Goal: Task Accomplishment & Management: Manage account settings

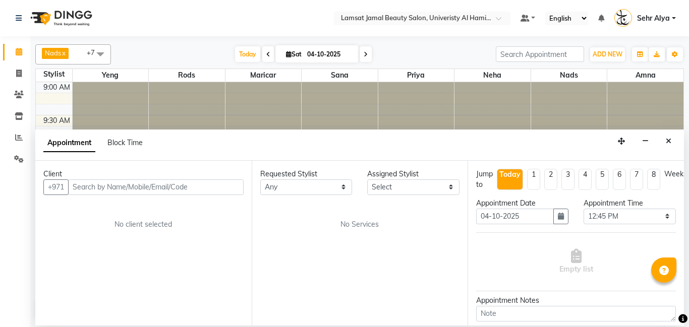
select select "765"
select select "tentative"
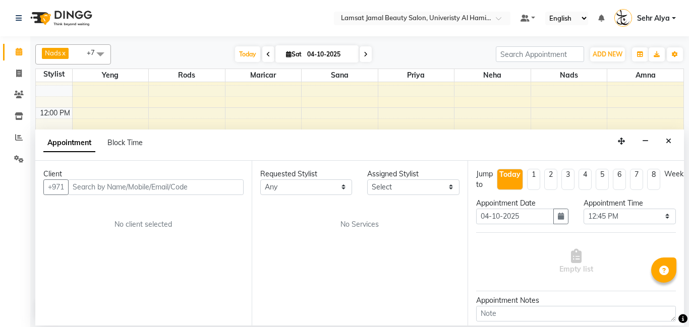
click at [412, 154] on div "Appointment Block Time" at bounding box center [359, 145] width 648 height 31
click at [668, 142] on icon "Close" at bounding box center [669, 141] width 6 height 7
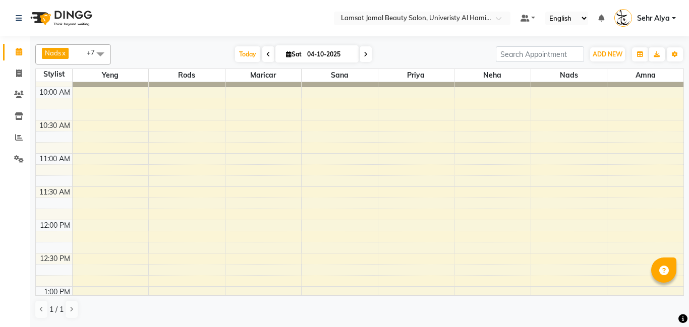
scroll to position [42, 0]
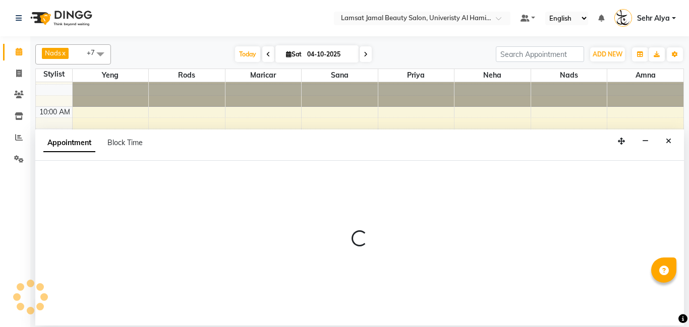
select select "79914"
select select "tentative"
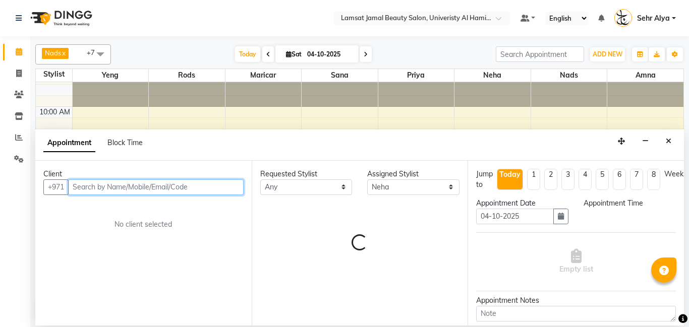
select select "660"
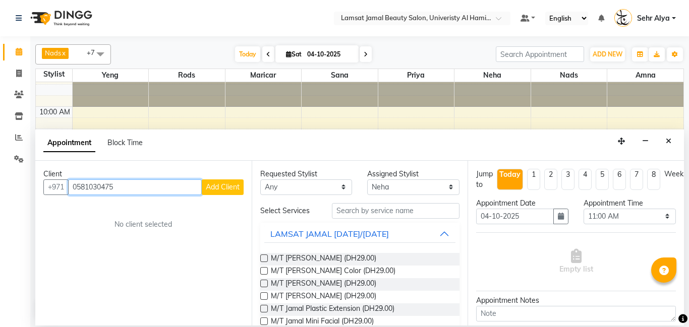
type input "0581030475"
click at [222, 192] on button "Add Client" at bounding box center [223, 188] width 42 height 16
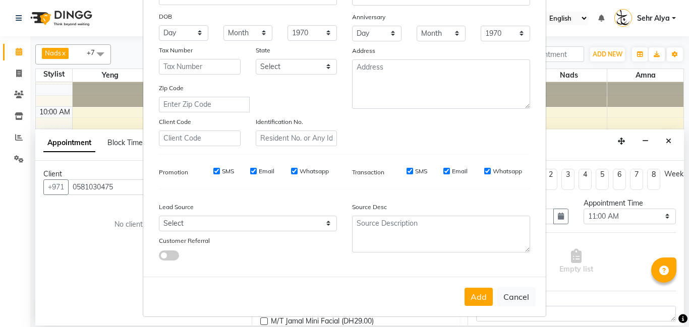
scroll to position [138, 0]
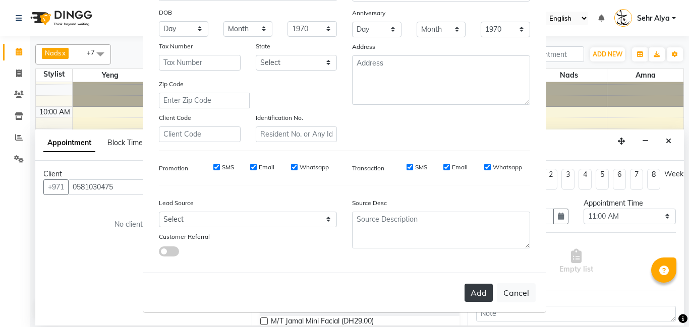
type input "sehr shema kuripot"
click at [488, 297] on button "Add" at bounding box center [478, 293] width 28 height 18
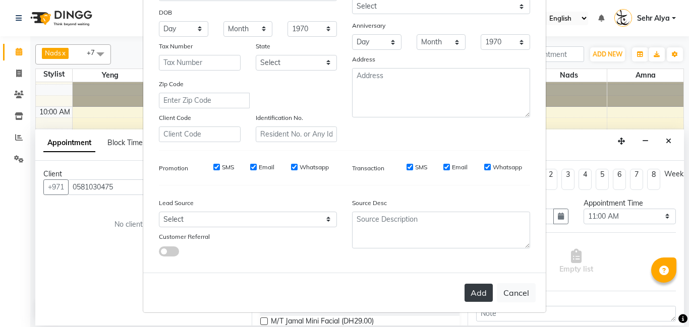
click at [477, 292] on button "Add" at bounding box center [478, 293] width 28 height 18
click at [477, 296] on button "Add" at bounding box center [478, 293] width 28 height 18
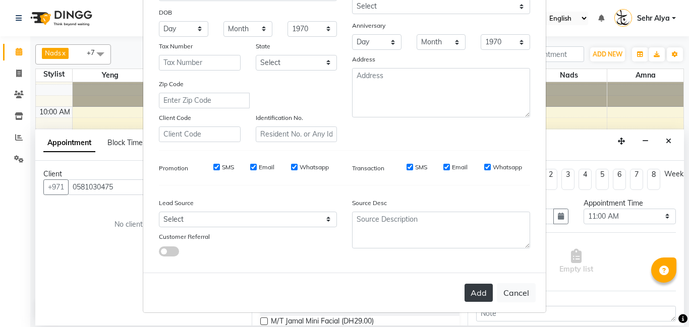
click at [477, 296] on button "Add" at bounding box center [478, 293] width 28 height 18
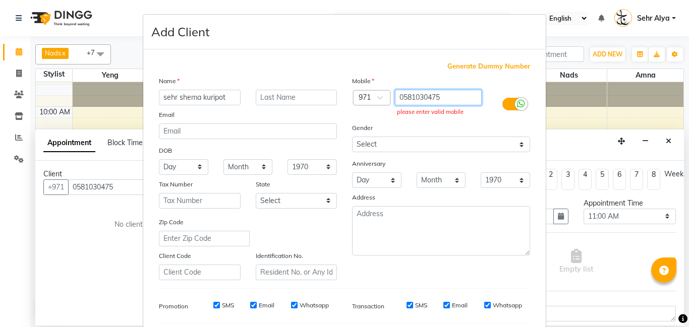
click at [404, 97] on input "0581030475" at bounding box center [438, 98] width 87 height 16
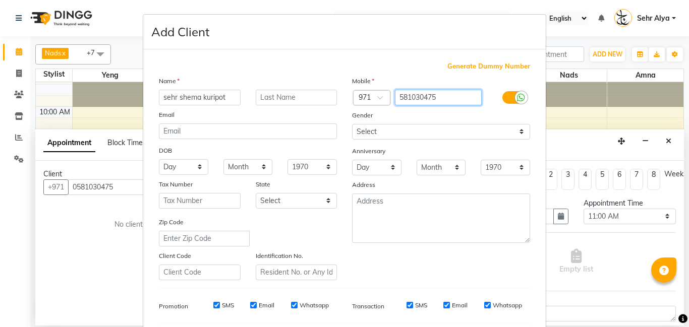
scroll to position [138, 0]
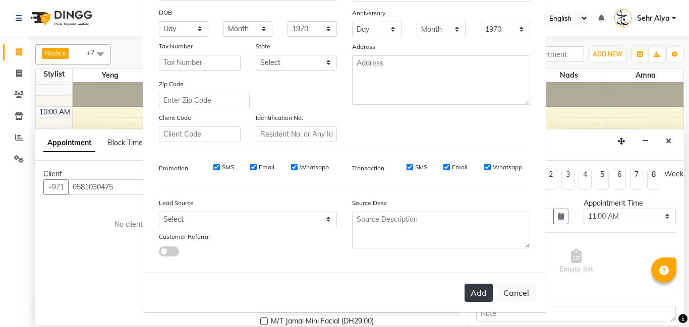
type input "581030475"
click at [486, 291] on button "Add" at bounding box center [478, 293] width 28 height 18
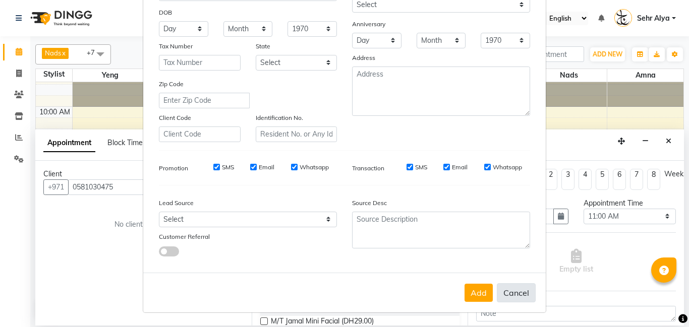
click at [519, 294] on button "Cancel" at bounding box center [516, 292] width 39 height 19
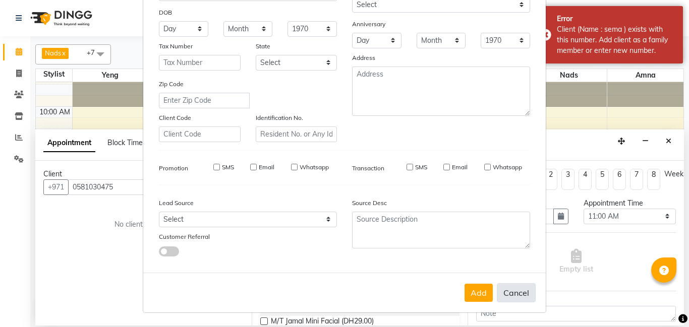
select select
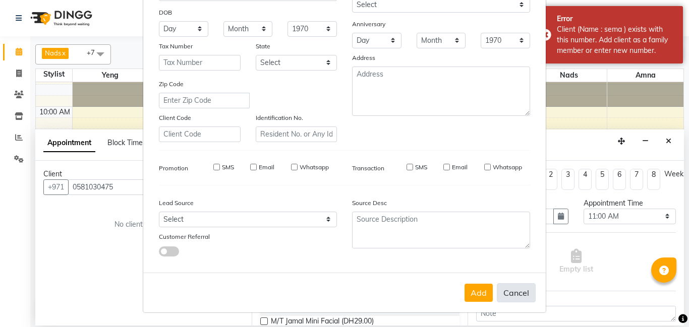
select select
checkbox input "false"
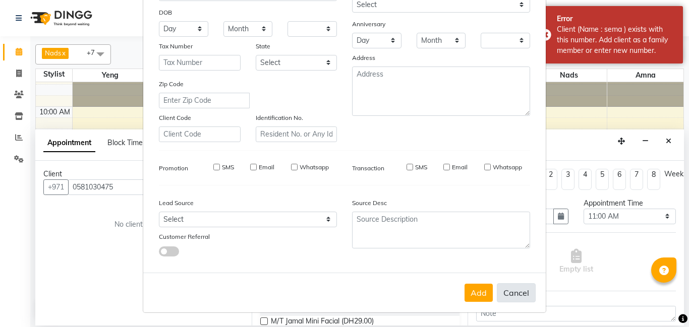
checkbox input "false"
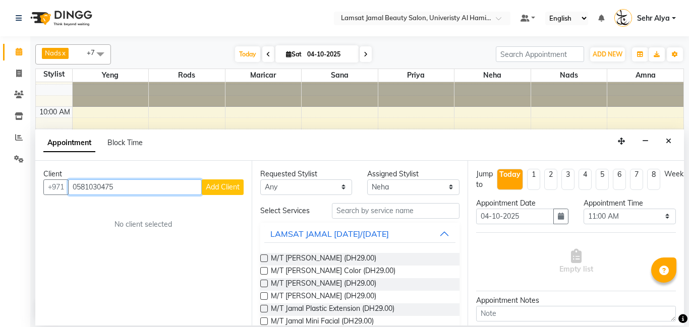
click at [139, 188] on input "0581030475" at bounding box center [135, 188] width 134 height 16
type input "0"
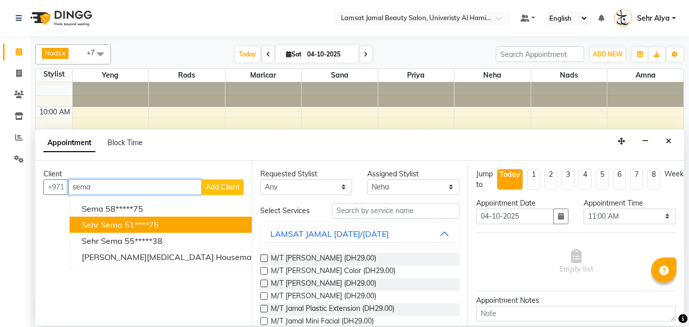
click at [114, 225] on span "sehr sema" at bounding box center [102, 225] width 41 height 10
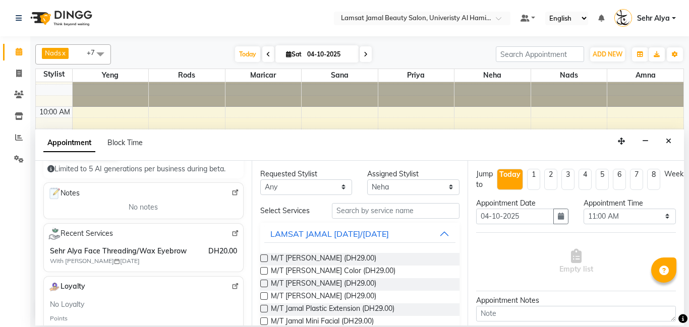
scroll to position [0, 0]
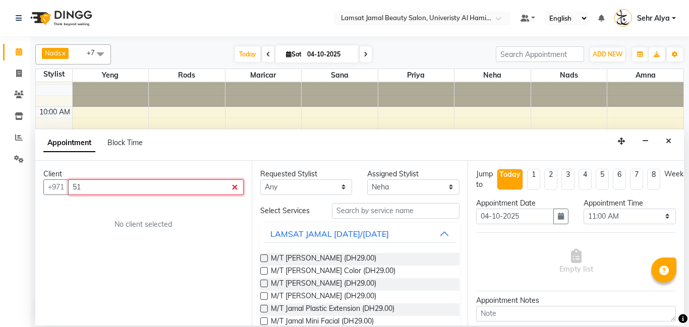
type input "5"
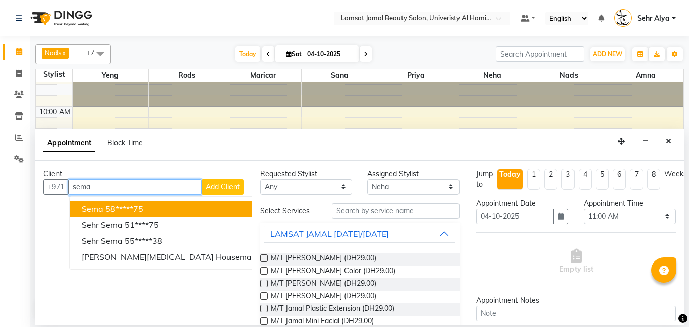
click at [162, 207] on button "sema 58*****75" at bounding box center [190, 209] width 241 height 16
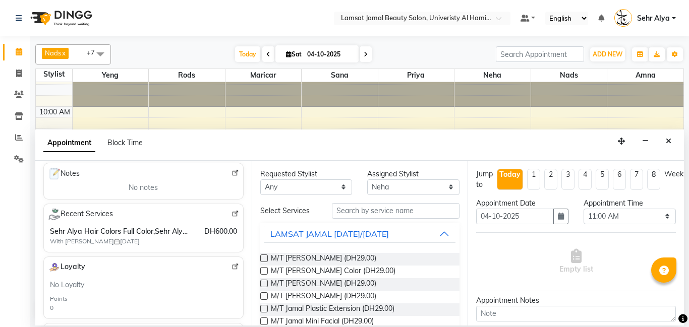
type input "58*****75"
click at [352, 210] on input "text" at bounding box center [396, 211] width 128 height 16
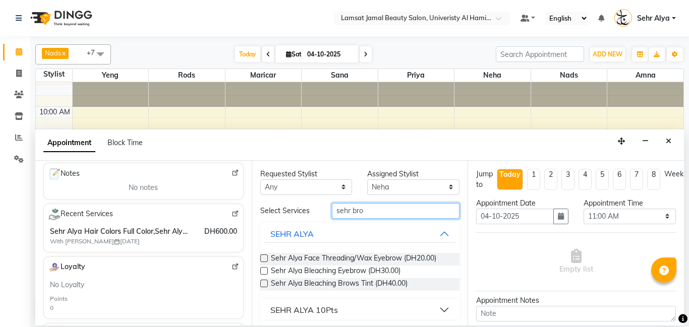
type input "sehr bro"
click at [265, 259] on label at bounding box center [264, 259] width 8 height 8
click at [265, 259] on input "checkbox" at bounding box center [263, 259] width 7 height 7
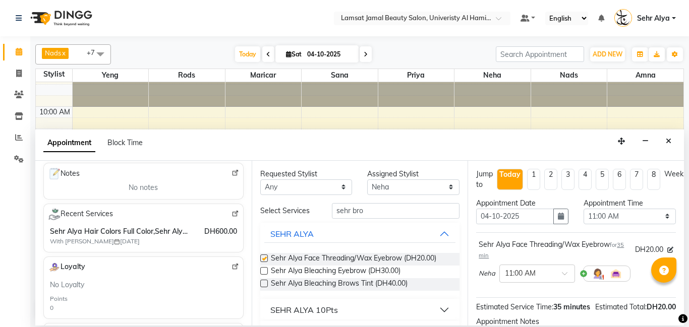
checkbox input "false"
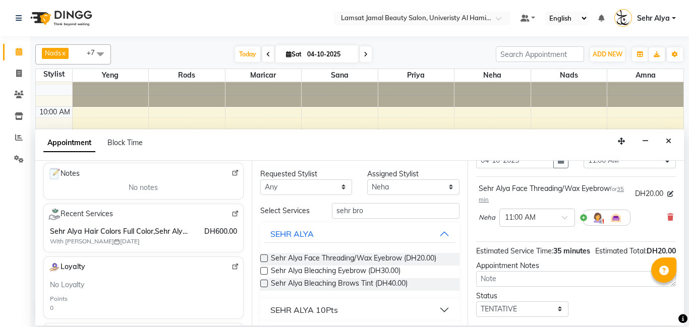
scroll to position [122, 0]
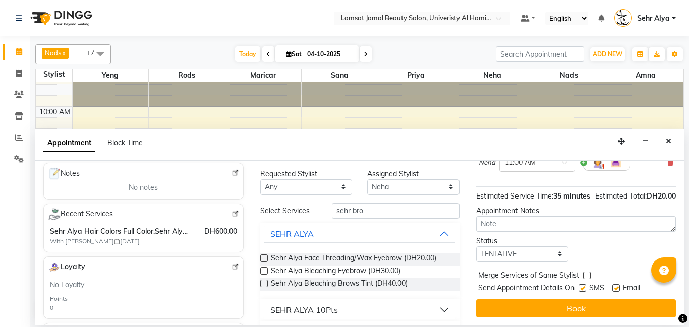
click at [583, 277] on label at bounding box center [587, 276] width 8 height 8
click at [583, 277] on input "checkbox" at bounding box center [586, 276] width 7 height 7
checkbox input "true"
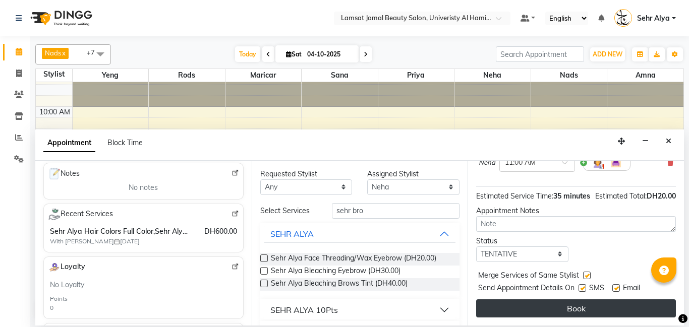
click at [579, 305] on button "Book" at bounding box center [576, 309] width 200 height 18
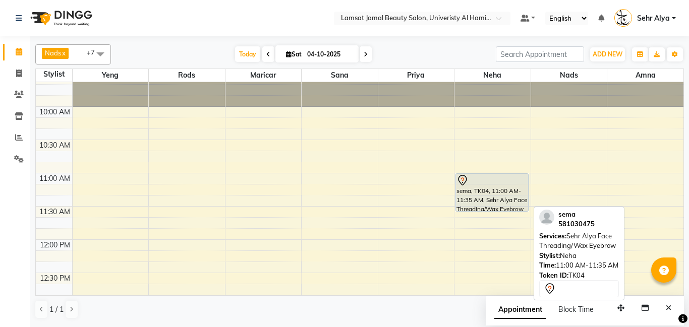
click at [489, 200] on div "sema, TK04, 11:00 AM-11:35 AM, Sehr Alya Face Threading/Wax Eyebrow" at bounding box center [492, 192] width 72 height 37
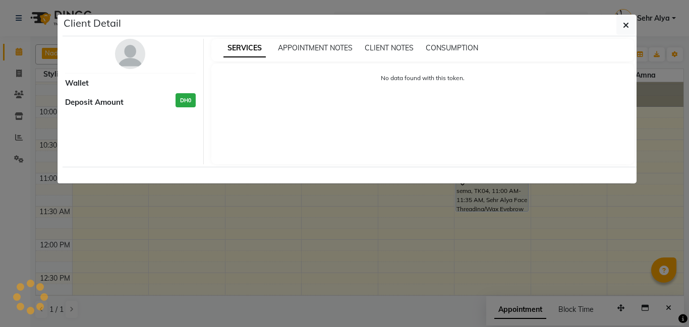
select select "7"
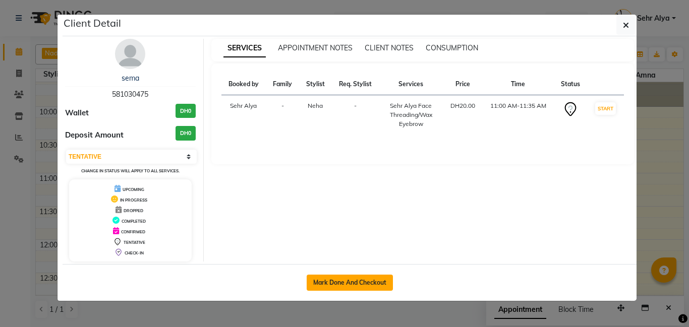
click at [353, 283] on button "Mark Done And Checkout" at bounding box center [350, 283] width 86 height 16
select select "service"
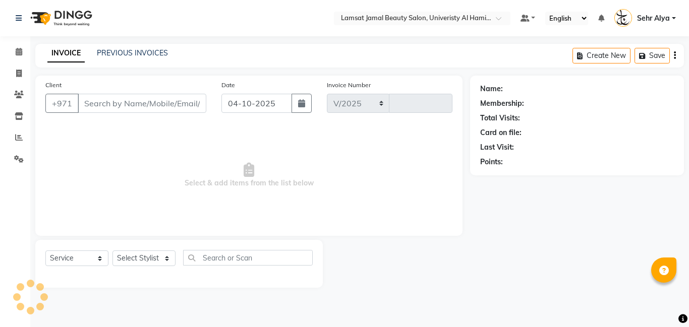
select select "8294"
type input "4097"
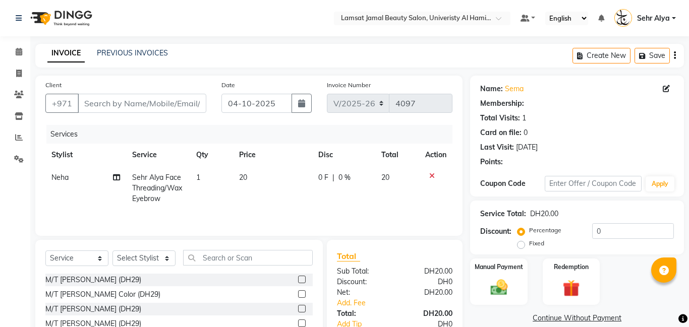
type input "58*****75"
select select "79914"
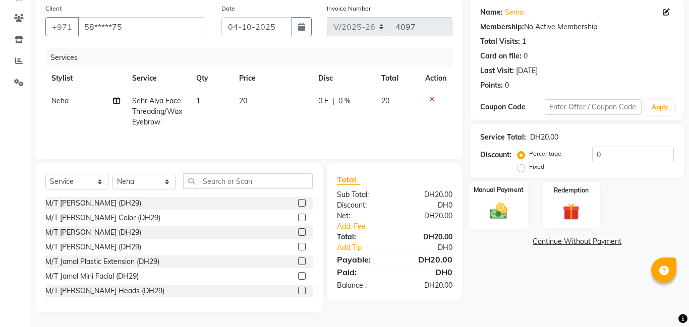
click at [515, 207] on div "Manual Payment" at bounding box center [499, 205] width 60 height 48
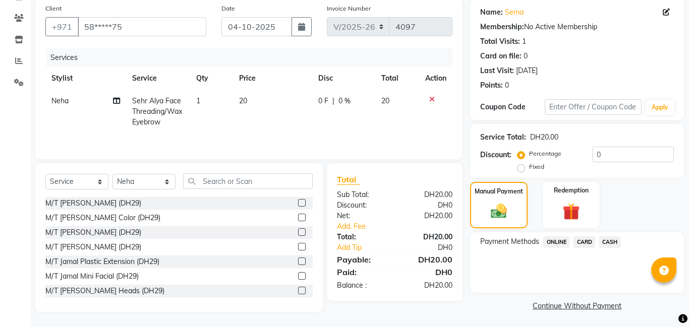
click at [583, 242] on span "CARD" at bounding box center [584, 242] width 22 height 12
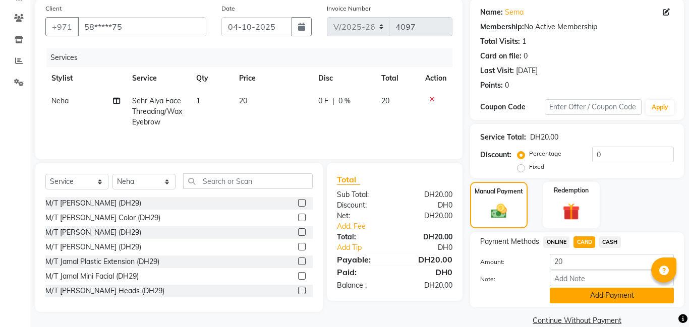
click at [584, 296] on button "Add Payment" at bounding box center [612, 296] width 124 height 16
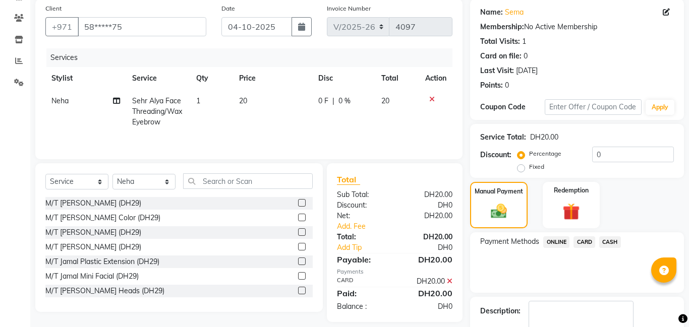
scroll to position [135, 0]
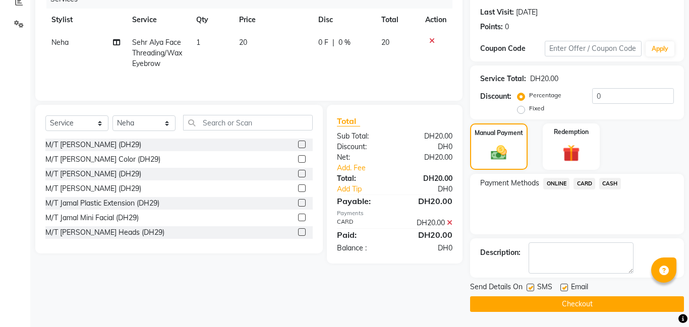
click at [571, 309] on button "Checkout" at bounding box center [577, 304] width 214 height 16
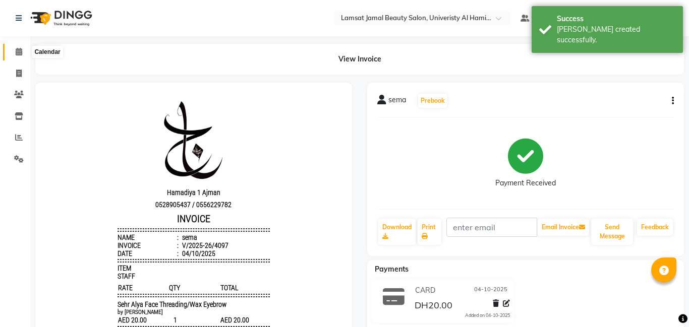
click at [24, 50] on span at bounding box center [19, 52] width 18 height 12
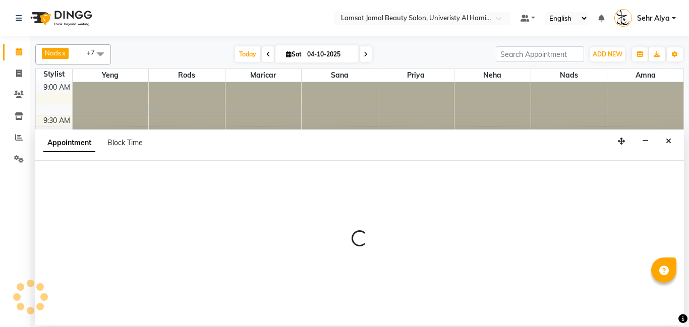
select select "79912"
select select "tentative"
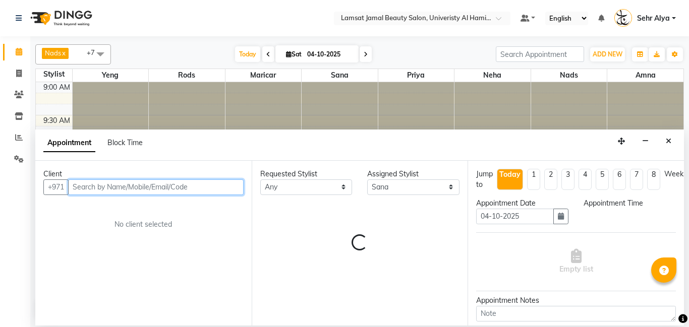
select select "660"
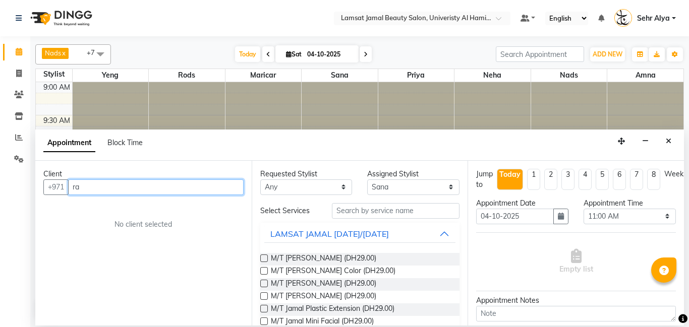
type input "r"
type input "0"
type input "505445721"
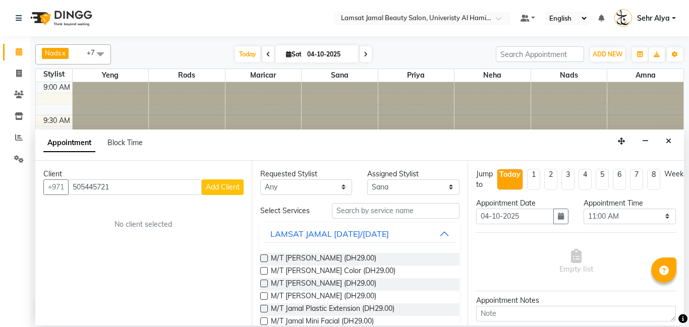
click at [218, 188] on span "Add Client" at bounding box center [223, 187] width 34 height 9
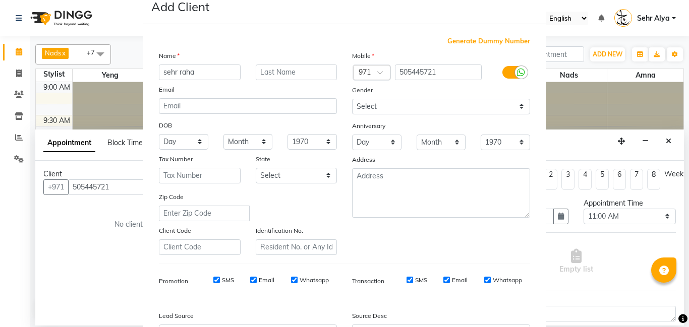
scroll to position [138, 0]
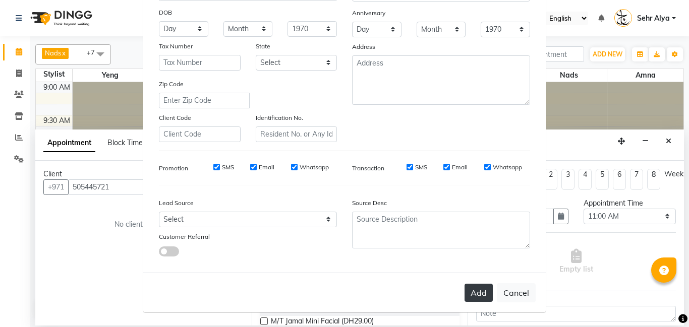
type input "sehr raha"
click at [474, 293] on button "Add" at bounding box center [478, 293] width 28 height 18
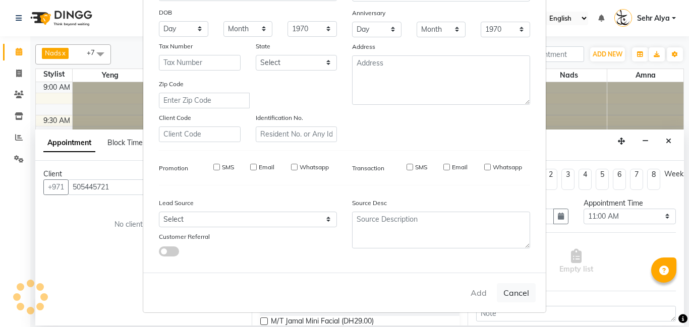
type input "50*****21"
select select
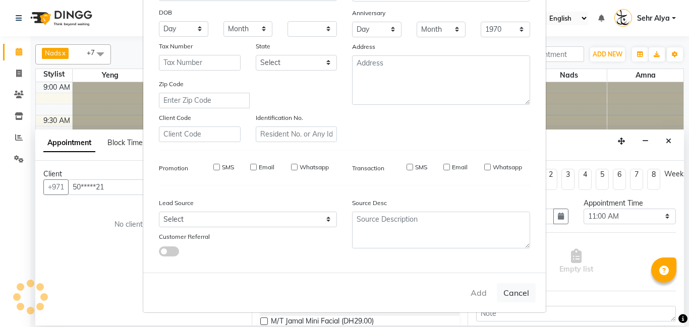
select select
checkbox input "false"
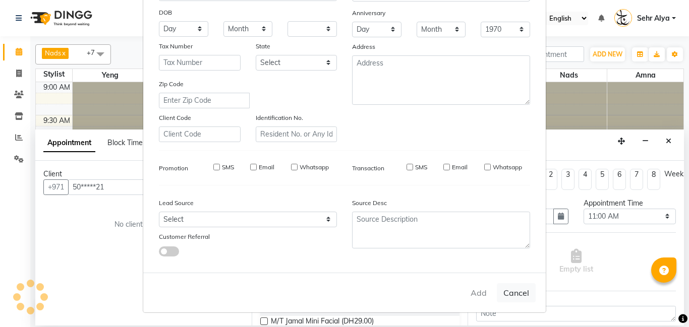
checkbox input "false"
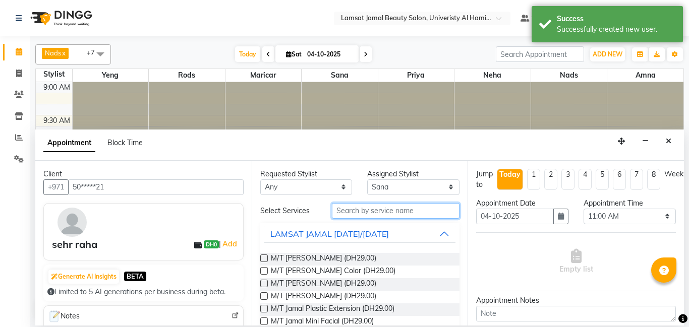
click at [401, 213] on input "text" at bounding box center [396, 211] width 128 height 16
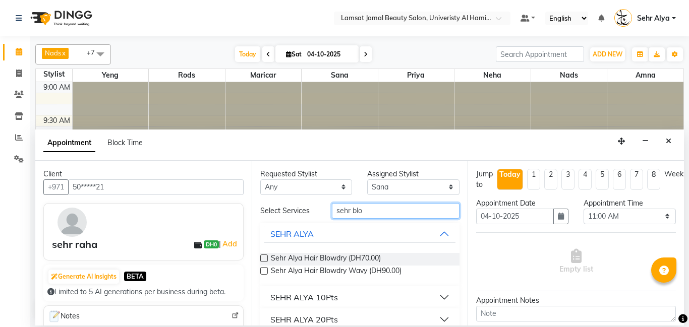
type input "sehr blo"
click at [264, 259] on label at bounding box center [264, 259] width 8 height 8
click at [264, 259] on input "checkbox" at bounding box center [263, 259] width 7 height 7
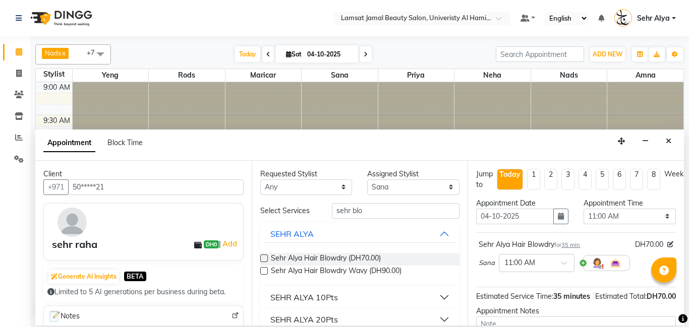
click at [264, 259] on label at bounding box center [264, 259] width 8 height 8
click at [264, 259] on input "checkbox" at bounding box center [263, 259] width 7 height 7
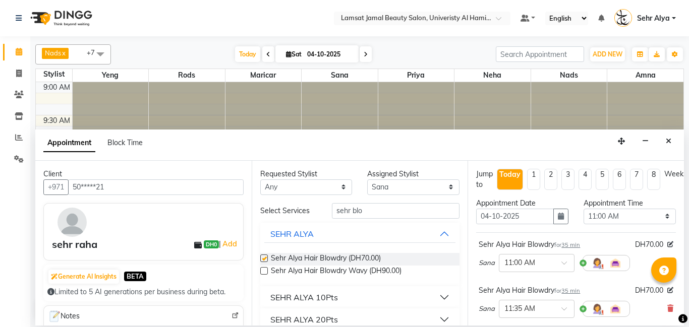
checkbox input "false"
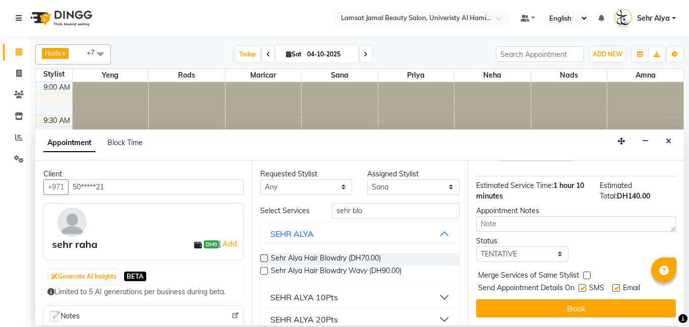
click at [588, 274] on label at bounding box center [587, 276] width 8 height 8
click at [588, 274] on input "checkbox" at bounding box center [586, 276] width 7 height 7
checkbox input "true"
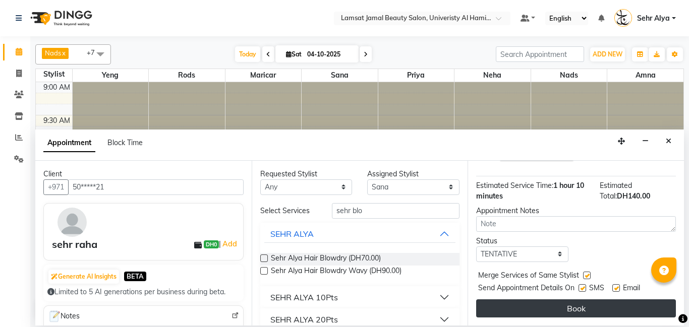
click at [580, 309] on button "Book" at bounding box center [576, 309] width 200 height 18
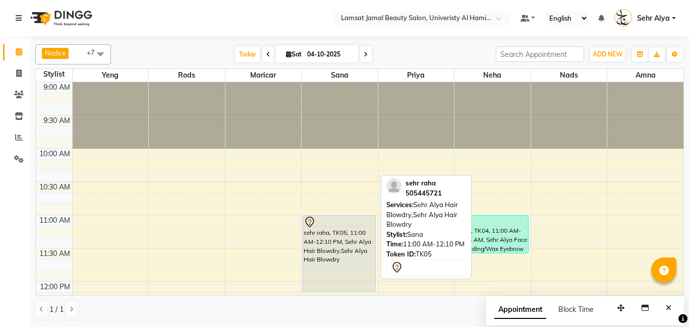
click at [342, 250] on div "sehr raha, TK05, 11:00 AM-12:10 PM, Sehr Alya Hair Blowdry,Sehr Alya Hair Blowd…" at bounding box center [339, 254] width 72 height 76
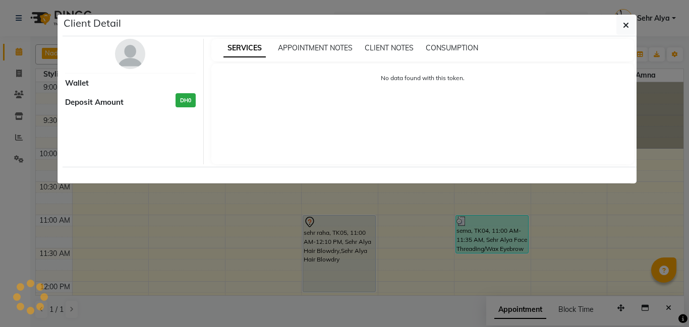
select select "7"
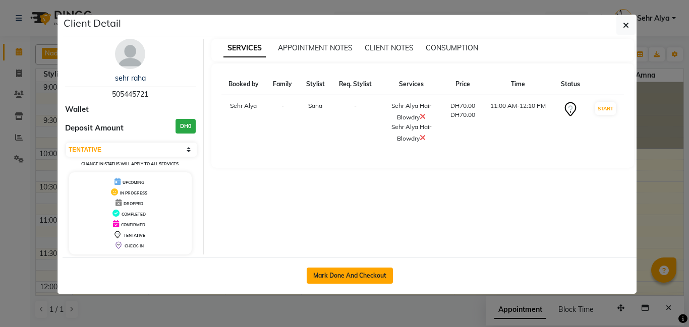
click at [344, 277] on button "Mark Done And Checkout" at bounding box center [350, 276] width 86 height 16
select select "service"
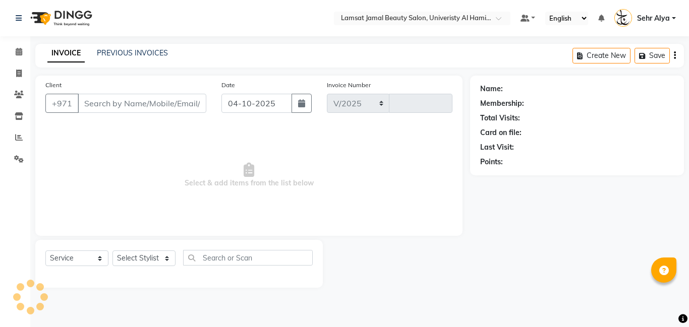
select select "8294"
type input "4098"
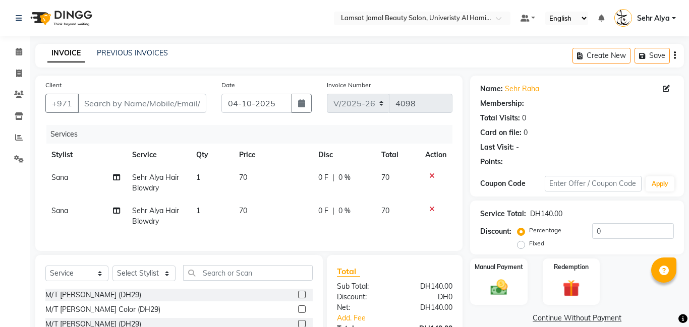
type input "50*****21"
select select "79912"
click at [266, 206] on td "70" at bounding box center [273, 216] width 80 height 33
select select "79912"
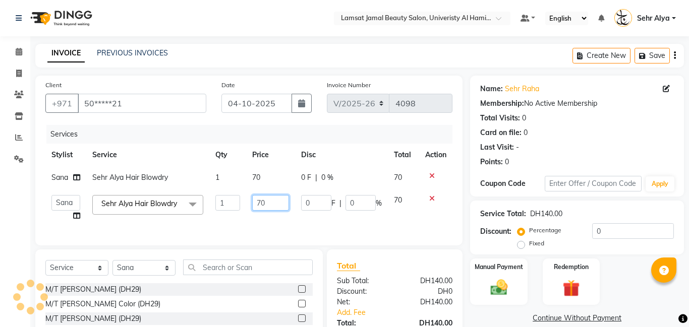
click at [274, 205] on input "70" at bounding box center [270, 203] width 37 height 16
type input "75"
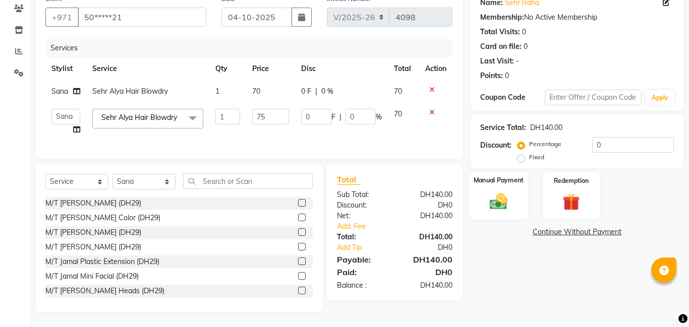
click at [511, 203] on img at bounding box center [498, 201] width 29 height 21
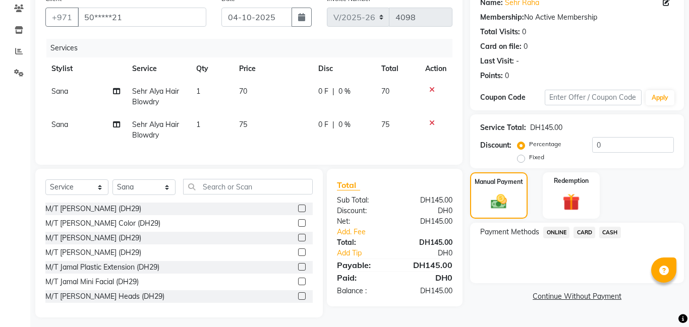
click at [583, 229] on span "CARD" at bounding box center [584, 233] width 22 height 12
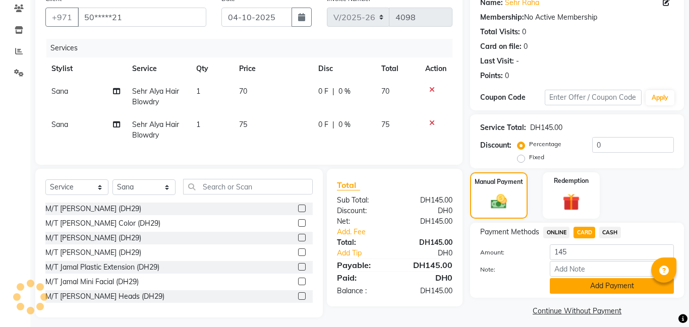
click at [599, 286] on button "Add Payment" at bounding box center [612, 286] width 124 height 16
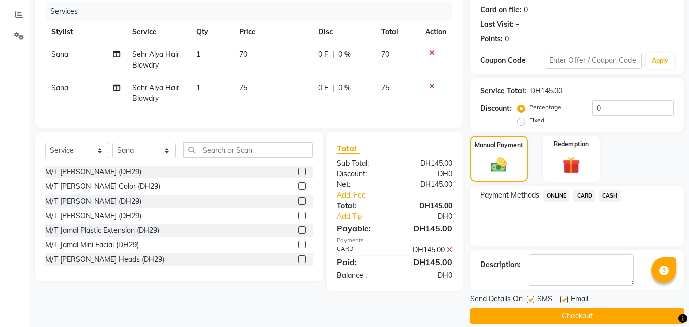
scroll to position [135, 0]
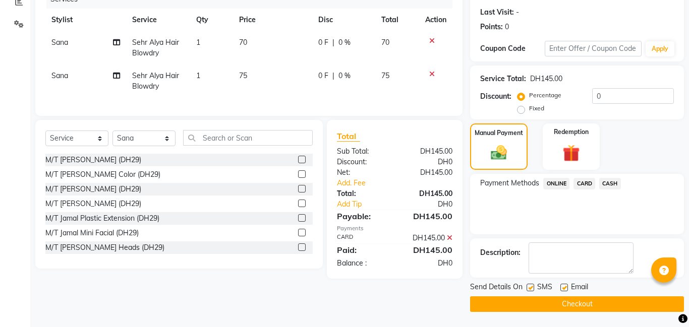
click at [579, 307] on button "Checkout" at bounding box center [577, 304] width 214 height 16
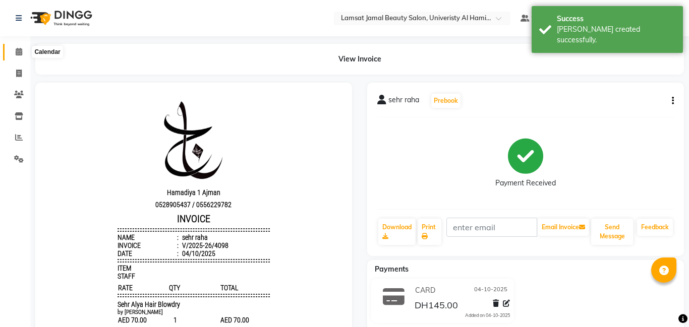
click at [17, 50] on icon at bounding box center [19, 52] width 7 height 8
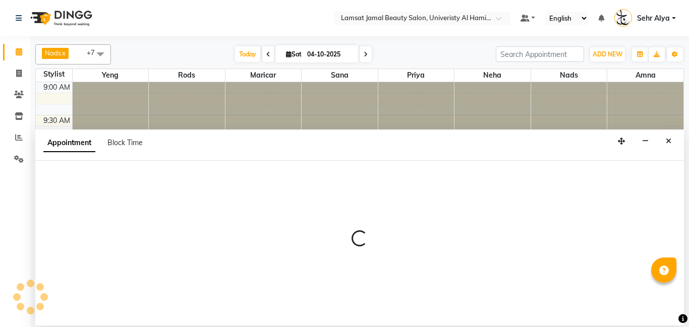
select select "79915"
select select "tentative"
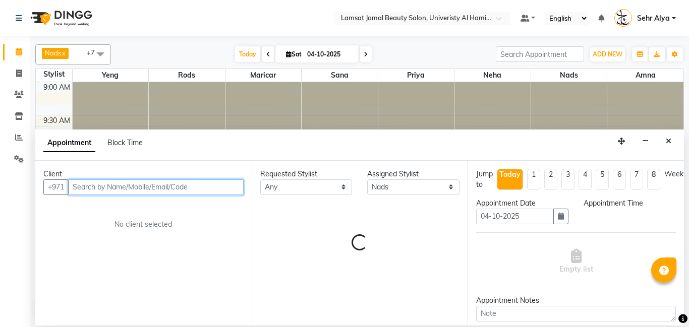
select select "675"
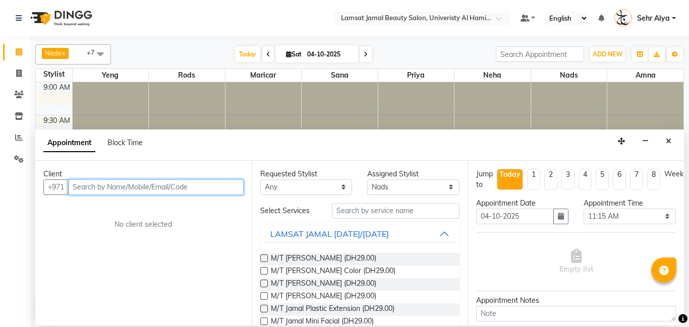
click at [168, 190] on input "text" at bounding box center [155, 188] width 175 height 16
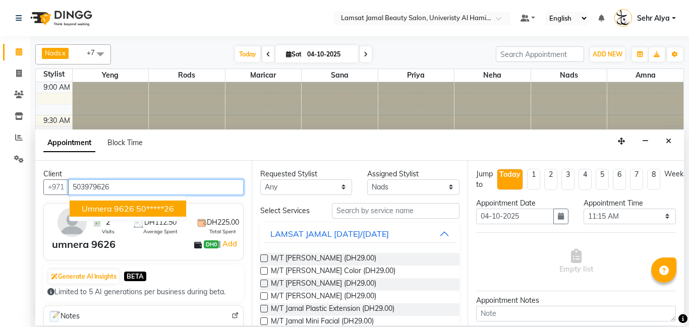
click at [139, 208] on ngb-highlight "50*****26" at bounding box center [155, 209] width 38 height 10
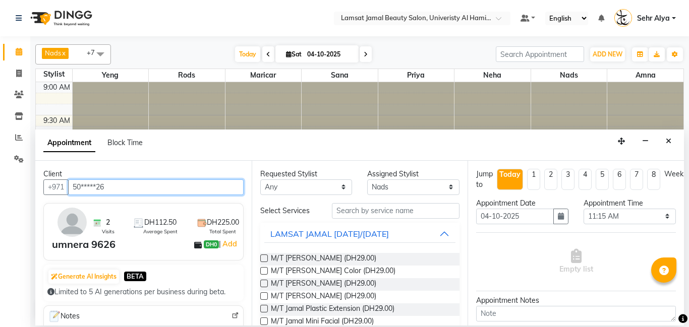
type input "50*****26"
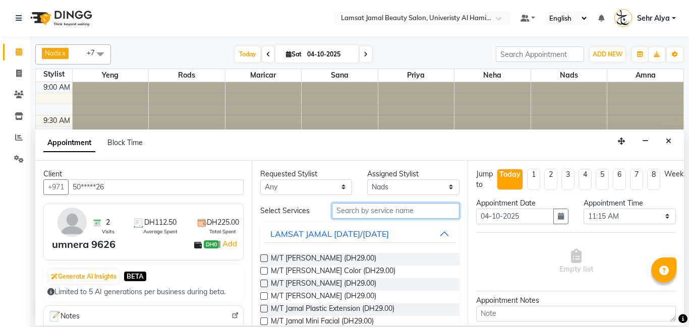
click at [362, 210] on input "text" at bounding box center [396, 211] width 128 height 16
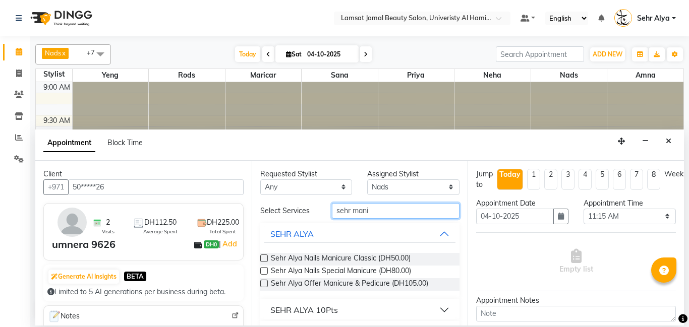
type input "sehr mani"
click at [264, 260] on label at bounding box center [264, 259] width 8 height 8
click at [264, 260] on input "checkbox" at bounding box center [263, 259] width 7 height 7
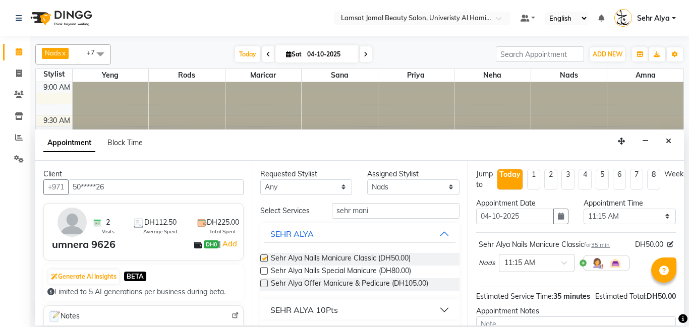
checkbox input "false"
click at [402, 211] on input "sehr mani" at bounding box center [396, 211] width 128 height 16
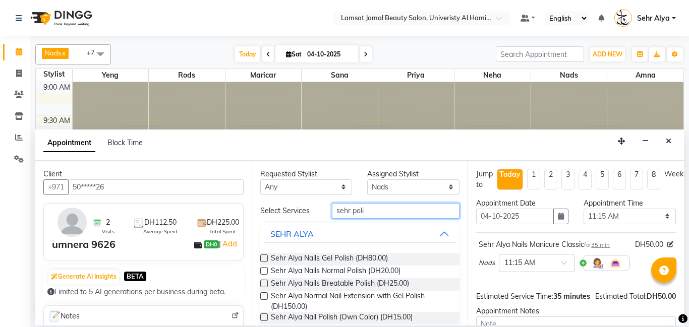
type input "sehr poli"
click at [263, 272] on label at bounding box center [264, 271] width 8 height 8
click at [263, 272] on input "checkbox" at bounding box center [263, 272] width 7 height 7
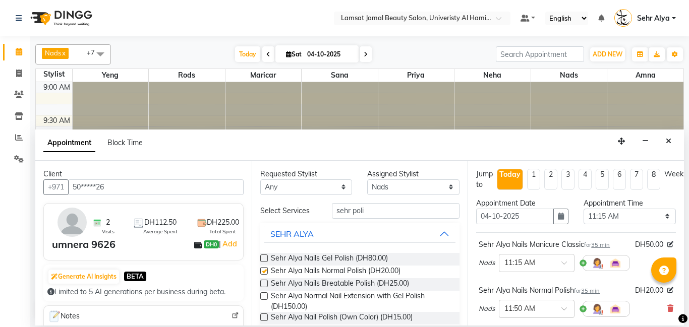
checkbox input "false"
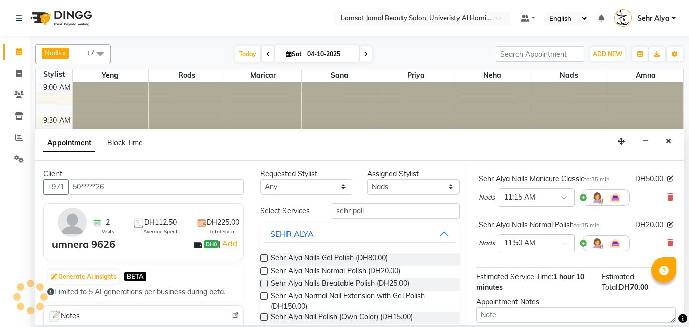
scroll to position [157, 0]
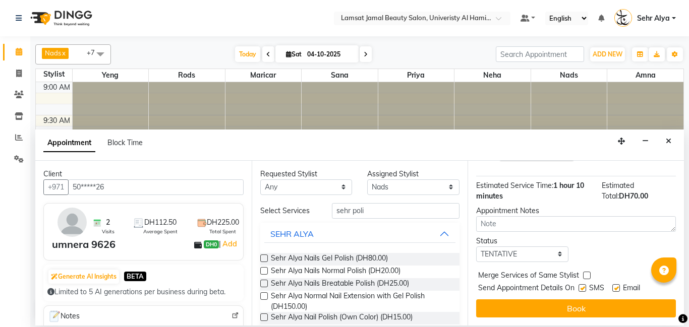
click at [586, 277] on label at bounding box center [587, 276] width 8 height 8
click at [586, 277] on input "checkbox" at bounding box center [586, 276] width 7 height 7
checkbox input "true"
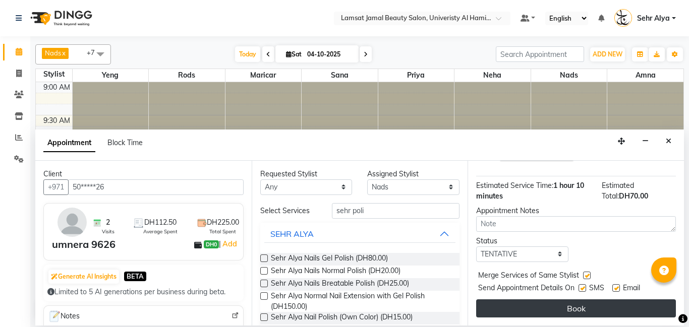
click at [585, 306] on button "Book" at bounding box center [576, 309] width 200 height 18
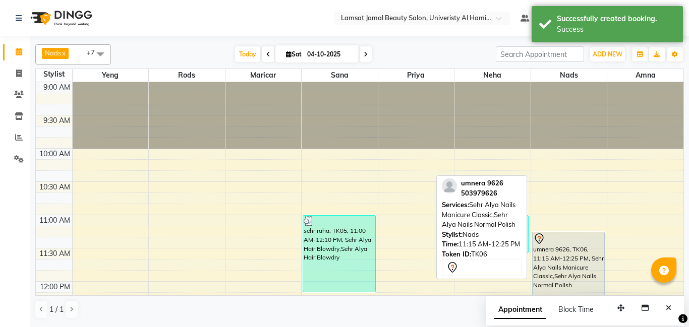
click at [560, 266] on div "umnera 9626, TK06, 11:15 AM-12:25 PM, Sehr Alya Nails Manicure Classic,Sehr Aly…" at bounding box center [568, 270] width 72 height 76
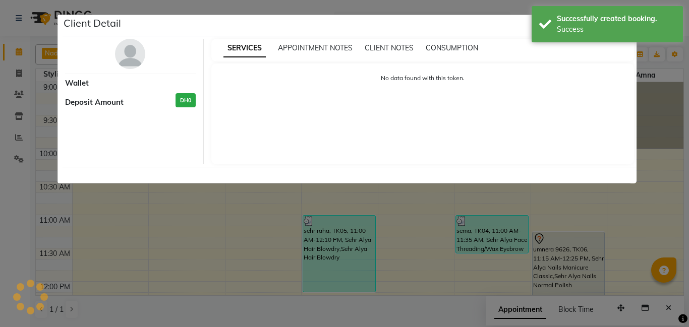
select select "7"
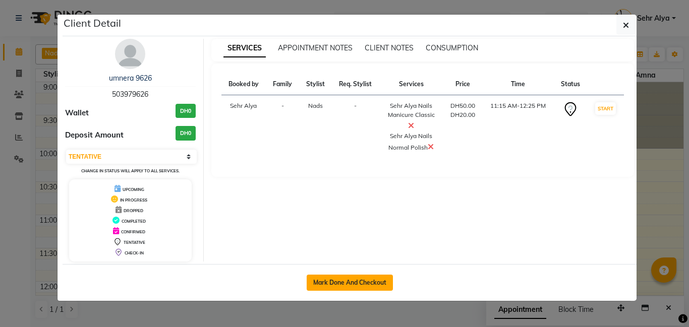
click at [370, 284] on button "Mark Done And Checkout" at bounding box center [350, 283] width 86 height 16
select select "service"
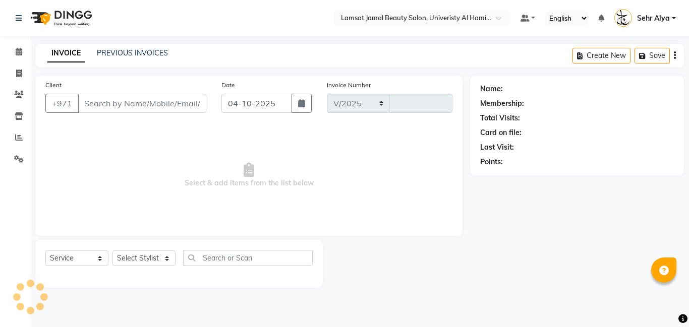
select select "8294"
type input "4099"
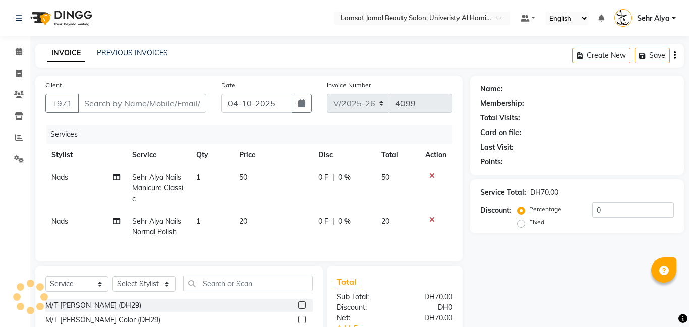
type input "50*****26"
select select "79915"
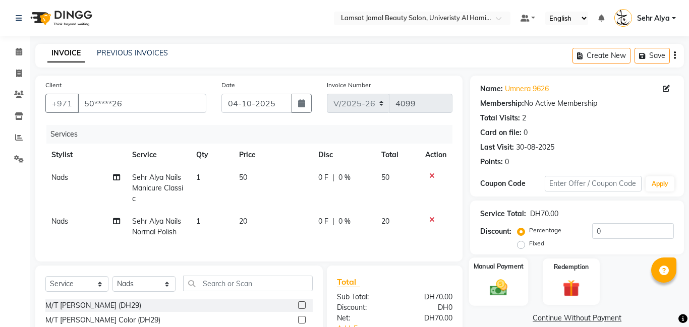
scroll to position [102, 0]
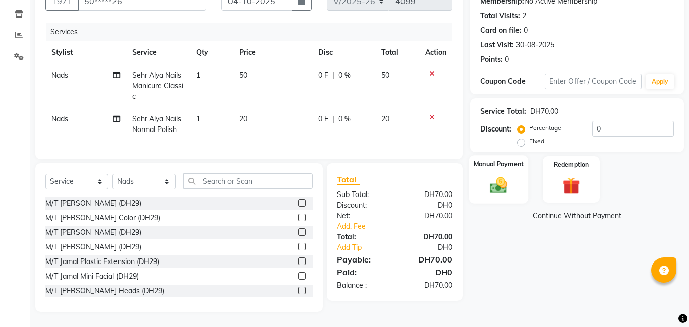
click at [512, 189] on img at bounding box center [498, 185] width 29 height 21
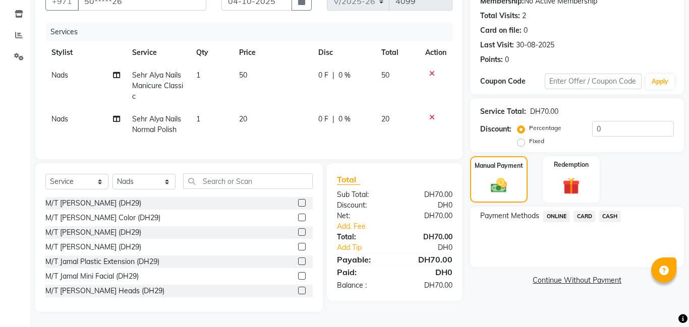
click at [583, 211] on span "CARD" at bounding box center [584, 217] width 22 height 12
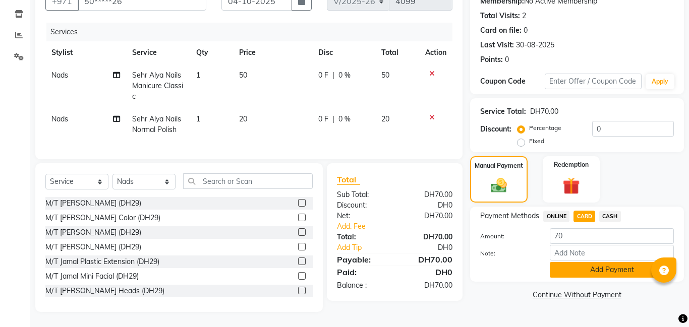
click at [586, 272] on button "Add Payment" at bounding box center [612, 270] width 124 height 16
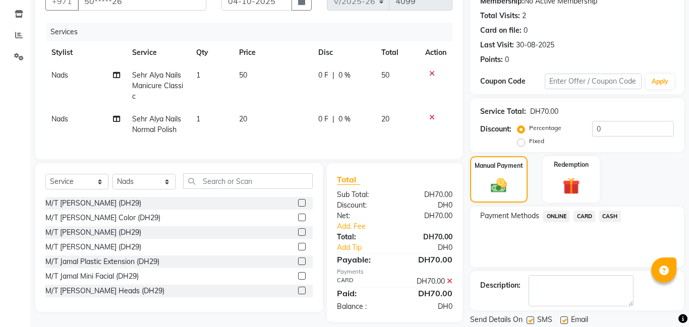
scroll to position [135, 0]
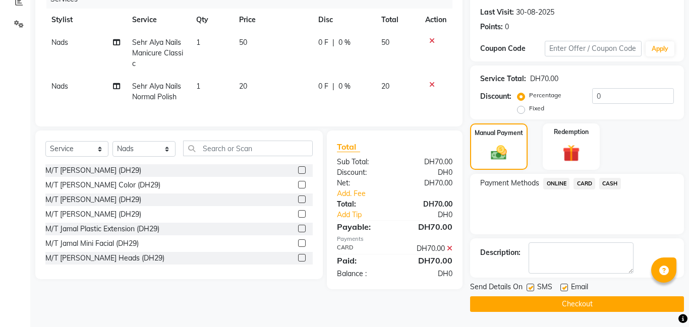
click at [555, 309] on button "Checkout" at bounding box center [577, 304] width 214 height 16
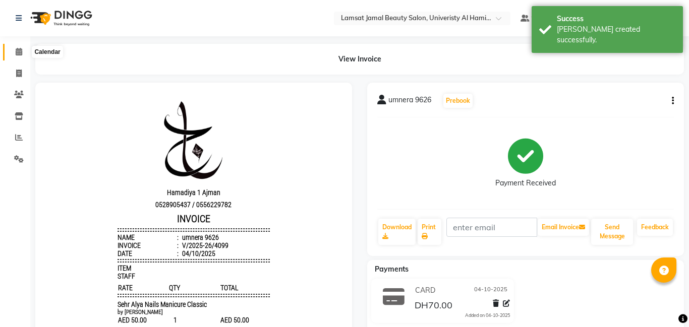
click at [19, 53] on icon at bounding box center [19, 52] width 7 height 8
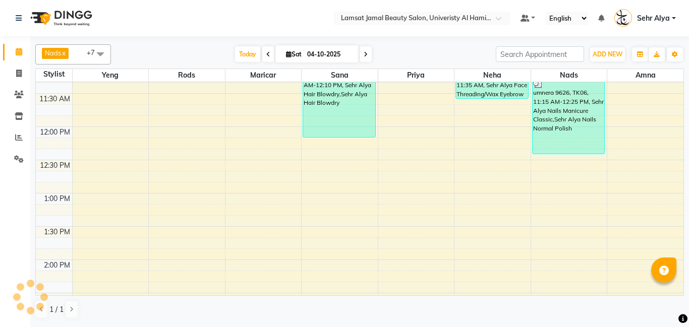
scroll to position [156, 0]
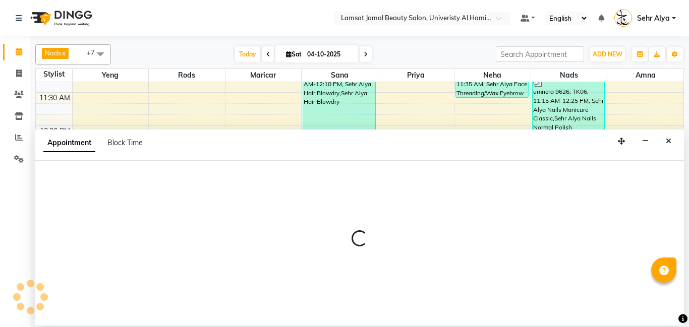
select select "79912"
select select "tentative"
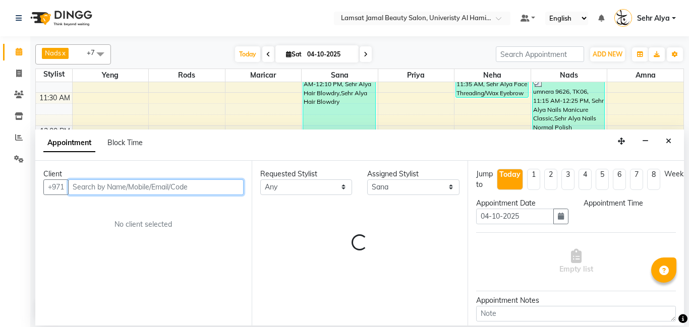
select select "735"
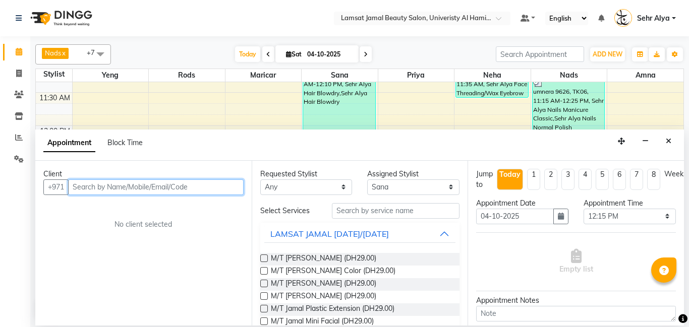
click at [185, 186] on input "text" at bounding box center [155, 188] width 175 height 16
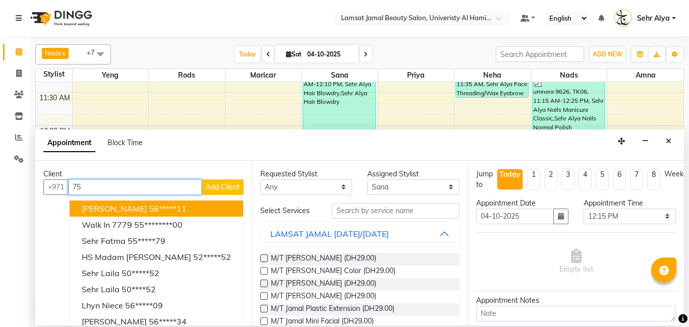
type input "7"
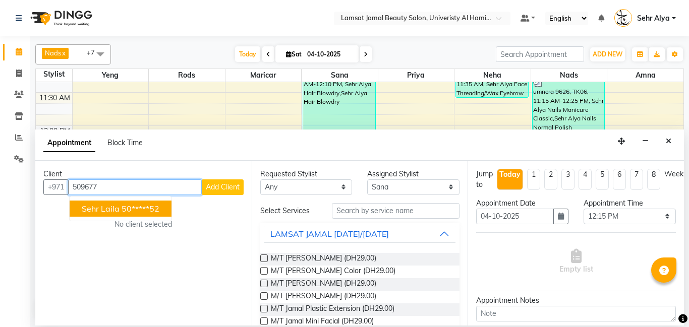
click at [123, 209] on ngb-highlight "50*****52" at bounding box center [141, 209] width 38 height 10
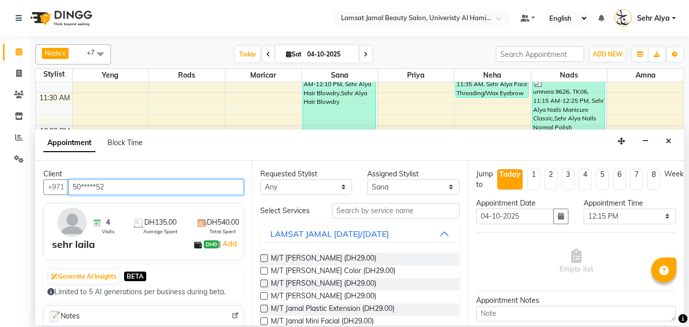
type input "50*****52"
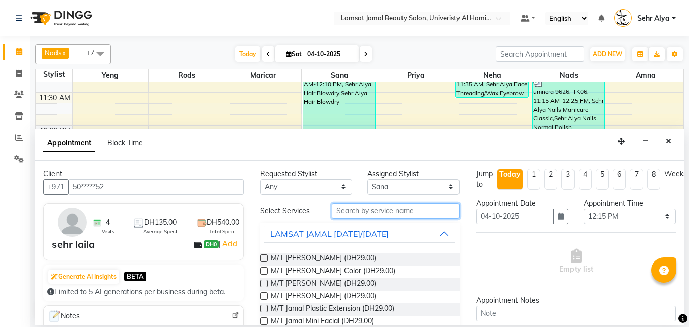
click at [369, 210] on input "text" at bounding box center [396, 211] width 128 height 16
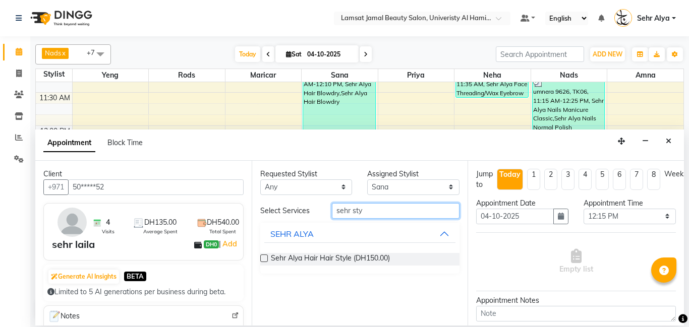
type input "sehr sty"
click at [263, 260] on label at bounding box center [264, 259] width 8 height 8
click at [263, 260] on input "checkbox" at bounding box center [263, 259] width 7 height 7
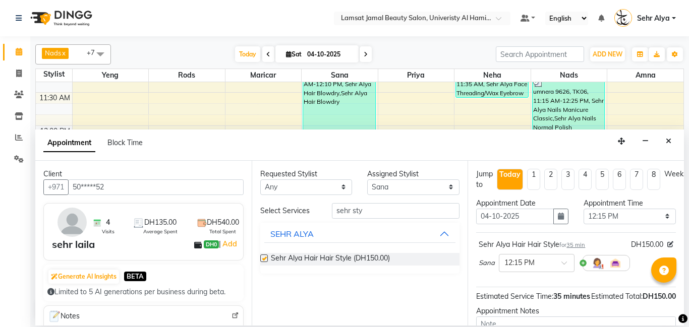
checkbox input "false"
click at [443, 189] on select "Select [PERSON_NAME] Amna [PERSON_NAME] [PERSON_NAME] Ebda Lamsat [PERSON_NAME]…" at bounding box center [413, 188] width 92 height 16
select select "79913"
click at [367, 180] on select "Select [PERSON_NAME] Amna [PERSON_NAME] [PERSON_NAME] Ebda Lamsat [PERSON_NAME]…" at bounding box center [413, 188] width 92 height 16
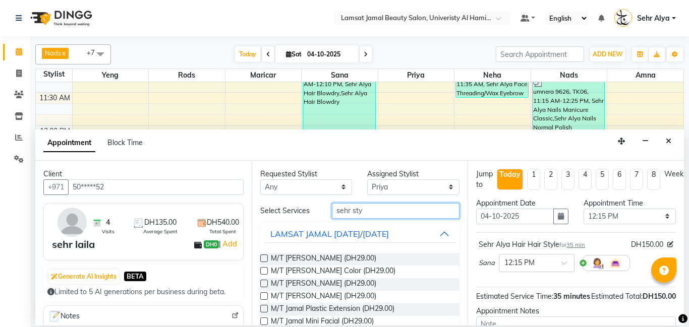
click at [371, 213] on input "sehr sty" at bounding box center [396, 211] width 128 height 16
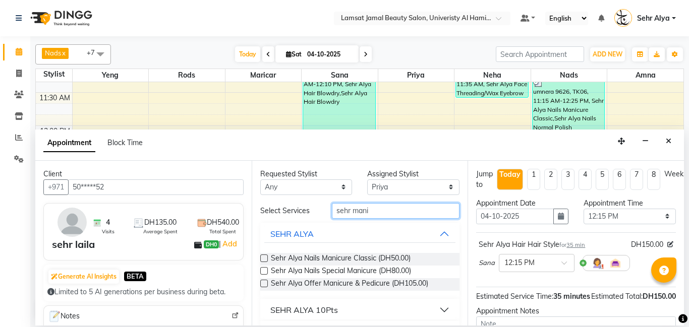
type input "sehr mani"
click at [267, 260] on label at bounding box center [264, 259] width 8 height 8
click at [267, 260] on input "checkbox" at bounding box center [263, 259] width 7 height 7
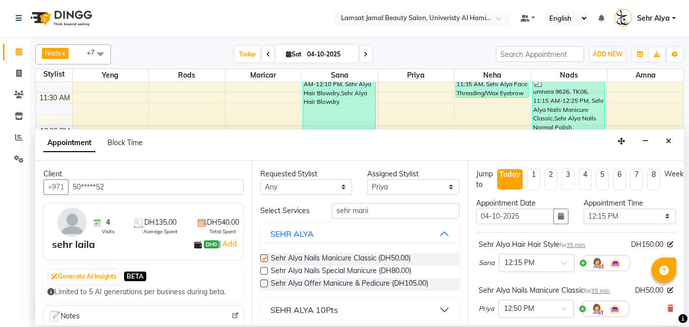
checkbox input "false"
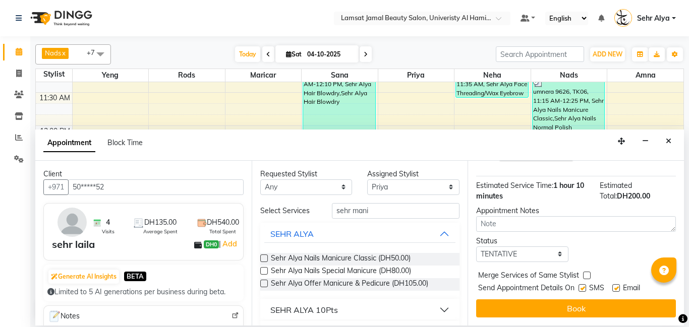
click at [587, 276] on label at bounding box center [587, 276] width 8 height 8
click at [587, 276] on input "checkbox" at bounding box center [586, 276] width 7 height 7
checkbox input "true"
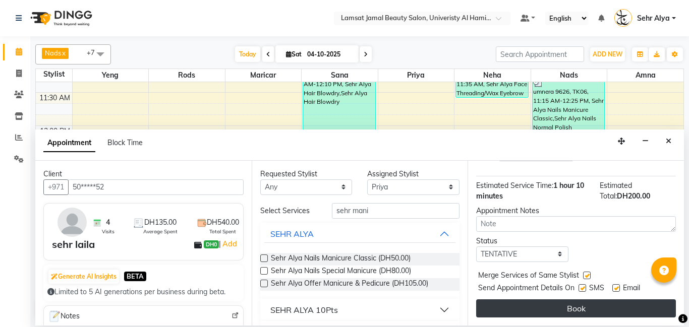
click at [566, 308] on button "Book" at bounding box center [576, 309] width 200 height 18
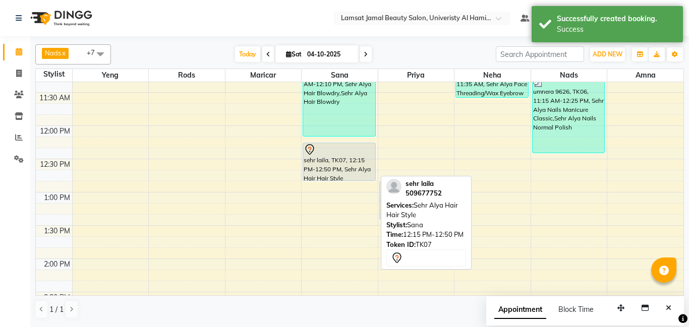
click at [343, 171] on div "sehr laila, TK07, 12:15 PM-12:50 PM, Sehr Alya Hair Hair Style" at bounding box center [339, 161] width 72 height 37
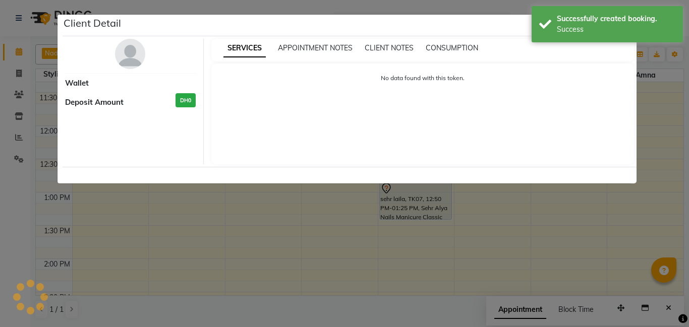
select select "7"
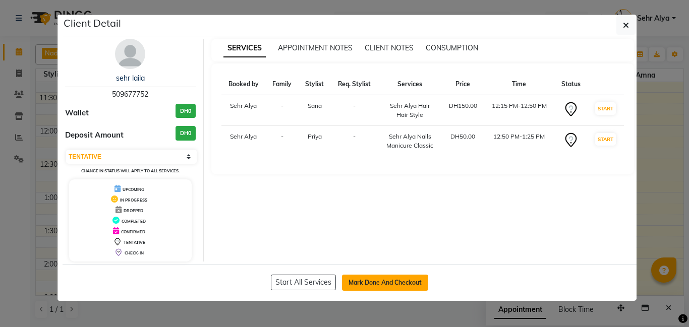
click at [393, 283] on button "Mark Done And Checkout" at bounding box center [385, 283] width 86 height 16
select select "service"
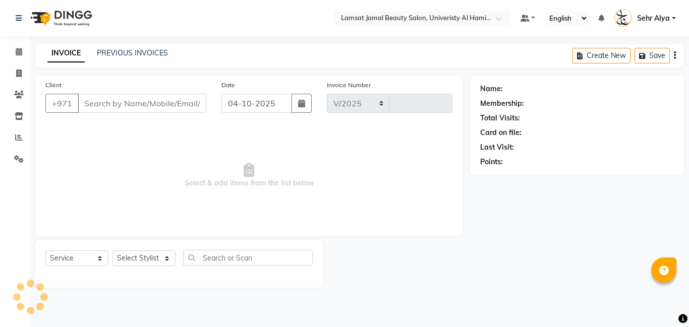
select select "8294"
type input "4100"
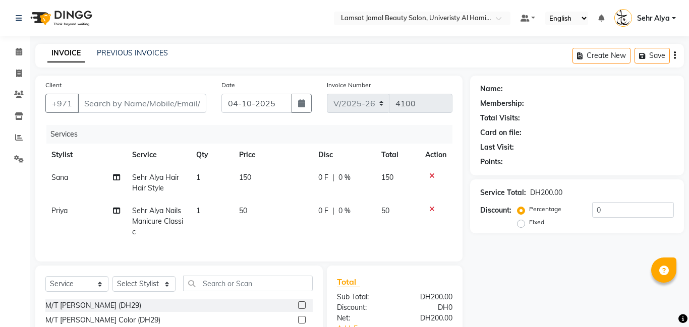
type input "50*****52"
select select "79913"
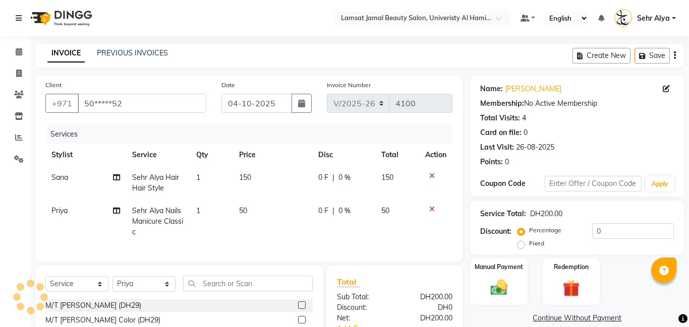
click at [254, 181] on td "150" at bounding box center [273, 182] width 80 height 33
select select "79912"
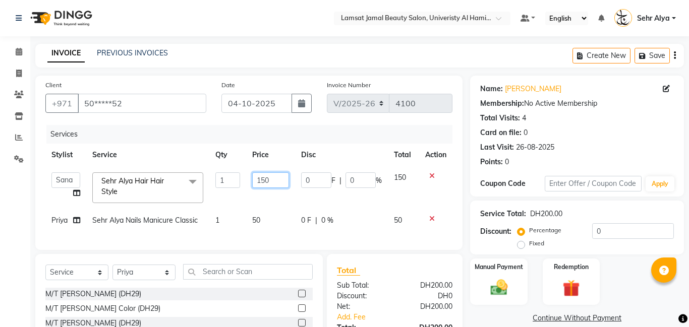
click at [272, 180] on input "150" at bounding box center [270, 180] width 37 height 16
type input "1"
type input "200"
click at [75, 194] on td "[PERSON_NAME] Amna [PERSON_NAME] [PERSON_NAME] Ebda Lamsat [PERSON_NAME] [PERSO…" at bounding box center [65, 187] width 41 height 43
select select "79912"
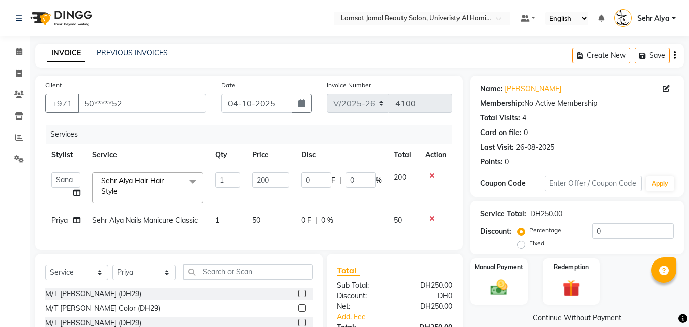
click at [75, 194] on icon at bounding box center [76, 193] width 7 height 7
select select "79912"
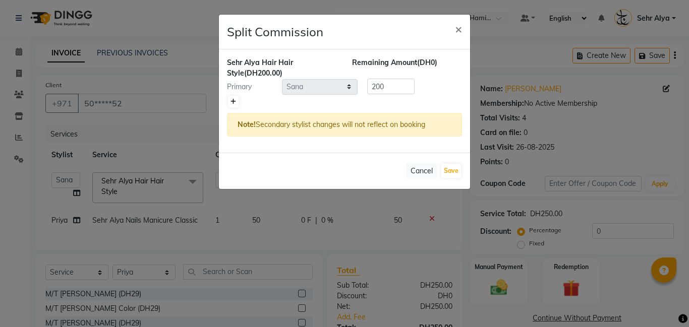
click at [232, 102] on icon at bounding box center [233, 102] width 6 height 6
type input "100"
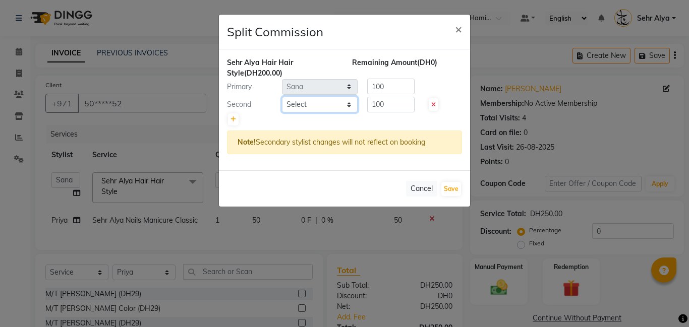
click at [350, 105] on select "Select [PERSON_NAME] Amna [PERSON_NAME] [PERSON_NAME] Ebda Lamsat [PERSON_NAME]…" at bounding box center [320, 105] width 76 height 16
select select "79910"
click at [282, 97] on select "Select [PERSON_NAME] Amna [PERSON_NAME] [PERSON_NAME] Ebda Lamsat [PERSON_NAME]…" at bounding box center [320, 105] width 76 height 16
click at [453, 190] on button "Save" at bounding box center [451, 189] width 20 height 14
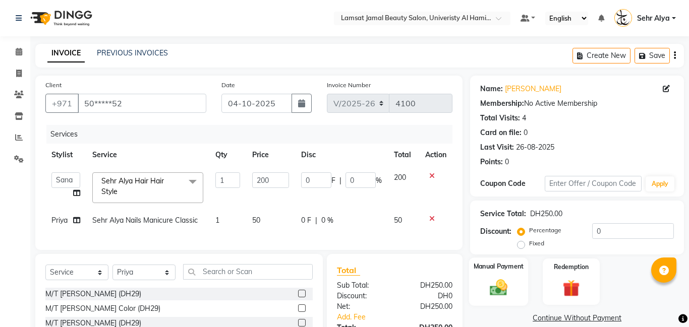
click at [501, 288] on img at bounding box center [498, 287] width 29 height 21
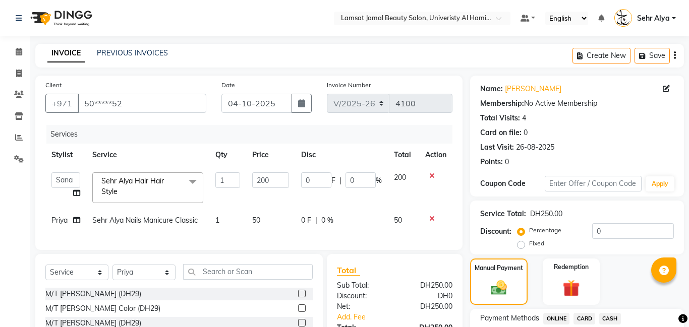
scroll to position [91, 0]
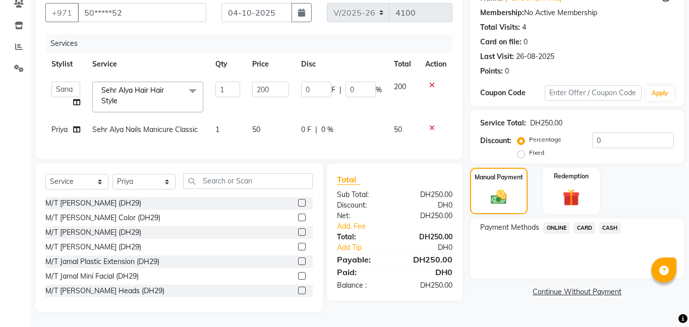
click at [614, 228] on span "CASH" at bounding box center [610, 228] width 22 height 12
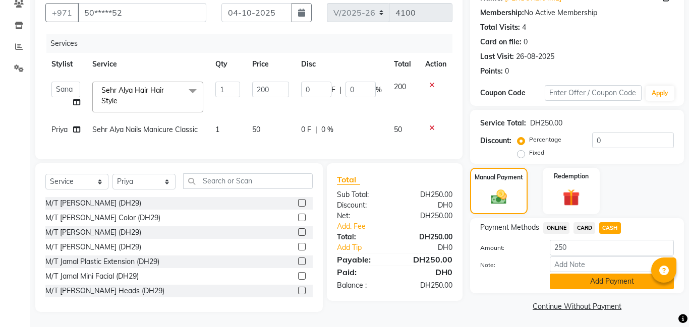
click at [594, 283] on button "Add Payment" at bounding box center [612, 282] width 124 height 16
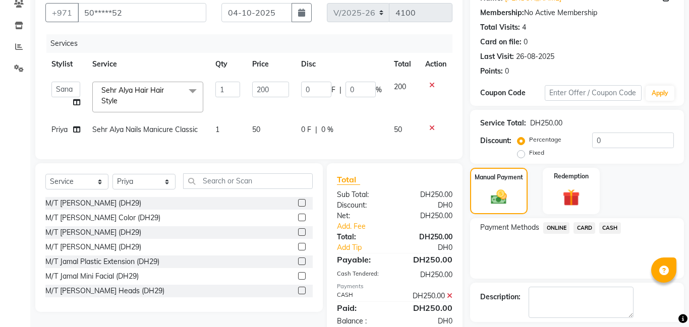
scroll to position [135, 0]
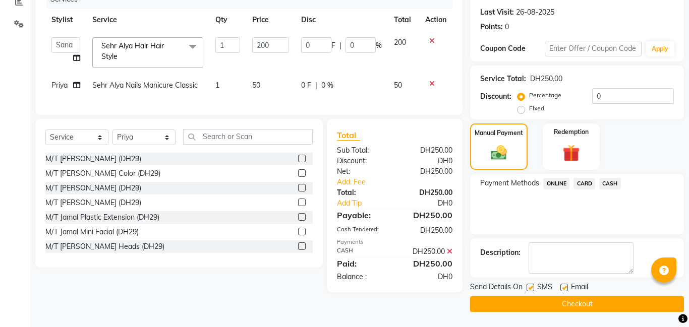
click at [577, 305] on button "Checkout" at bounding box center [577, 304] width 214 height 16
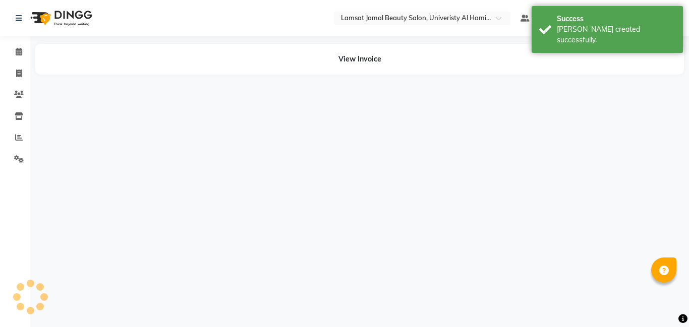
select select "79912"
select select "79910"
select select "79913"
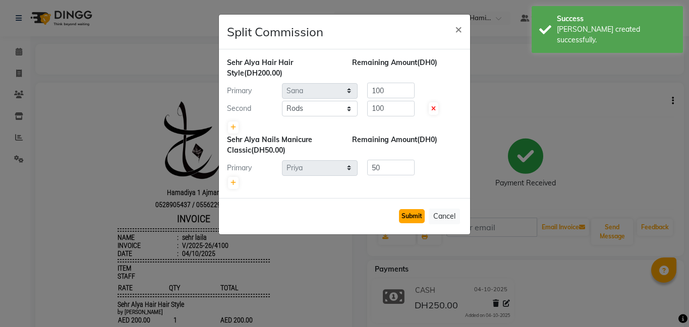
click at [413, 216] on button "Submit" at bounding box center [412, 216] width 26 height 14
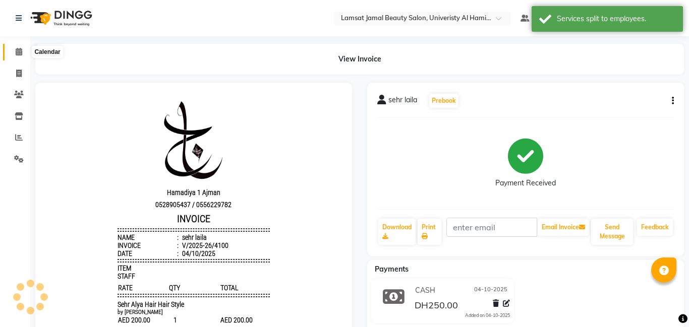
click at [22, 51] on icon at bounding box center [19, 52] width 7 height 8
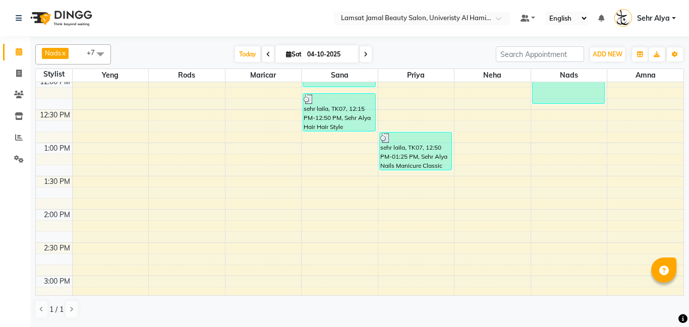
scroll to position [206, 0]
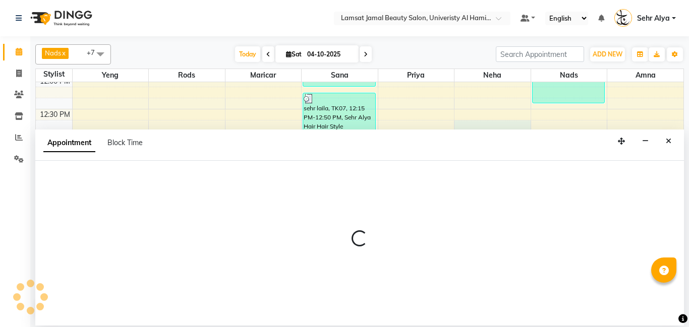
select select "79914"
select select "tentative"
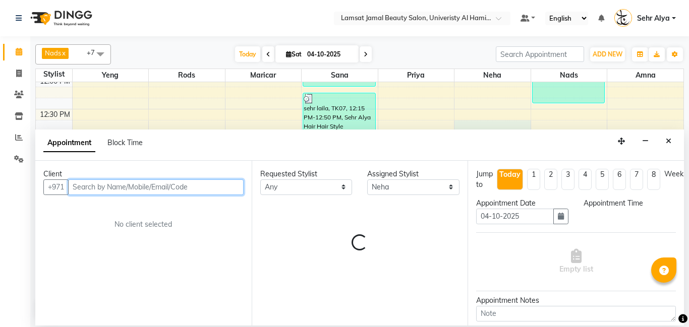
select select "765"
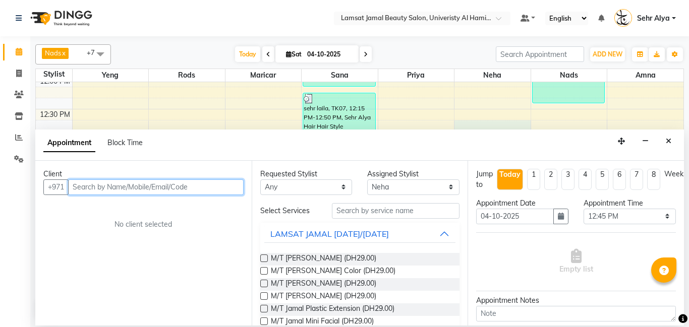
click at [180, 183] on input "text" at bounding box center [155, 188] width 175 height 16
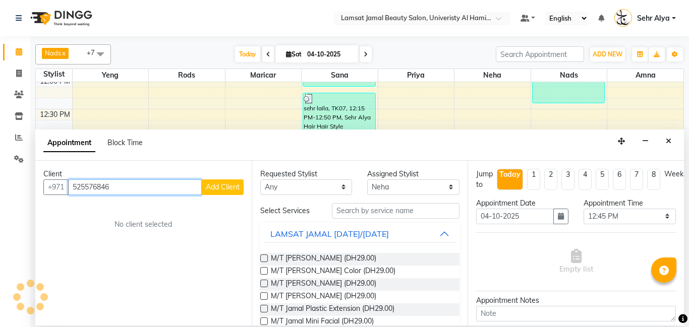
type input "525576846"
click at [218, 189] on span "Add Client" at bounding box center [223, 187] width 34 height 9
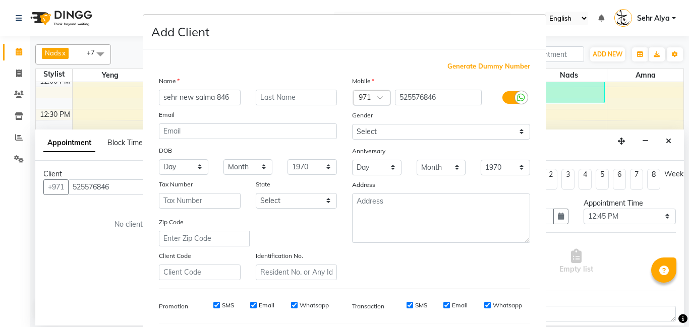
scroll to position [138, 0]
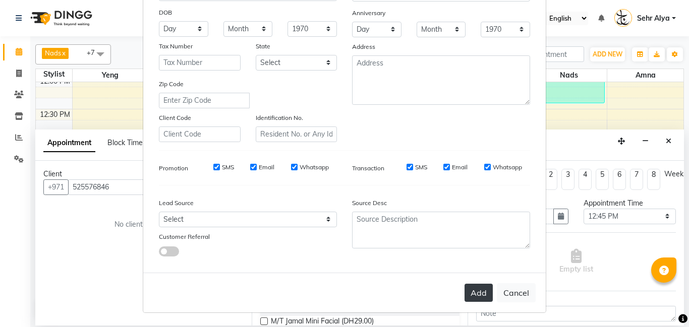
type input "sehr new salma 846"
click at [481, 293] on button "Add" at bounding box center [478, 293] width 28 height 18
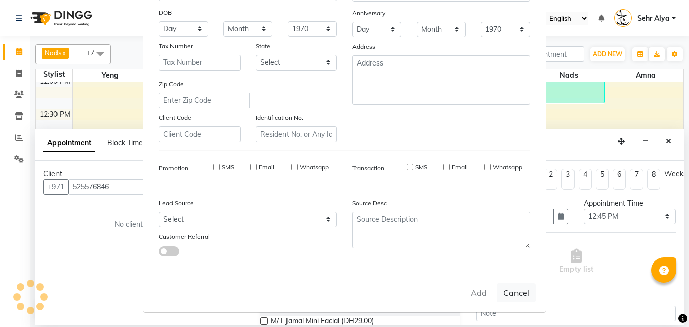
type input "52*****46"
select select
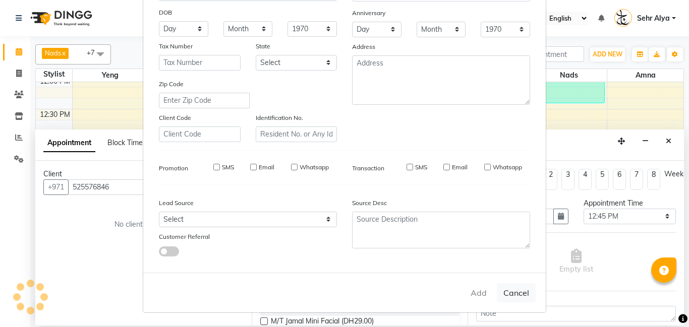
select select
checkbox input "false"
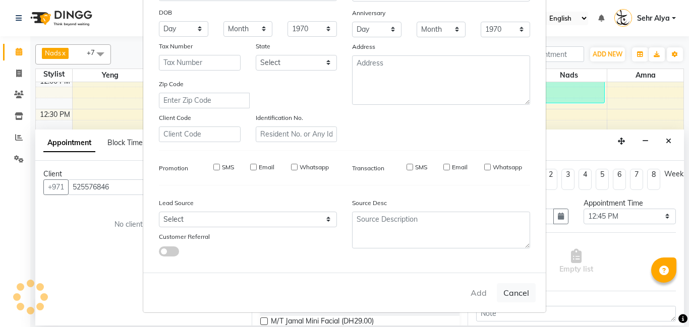
checkbox input "false"
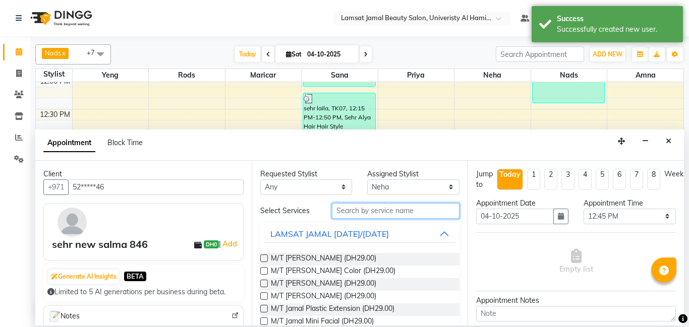
click at [364, 217] on input "text" at bounding box center [396, 211] width 128 height 16
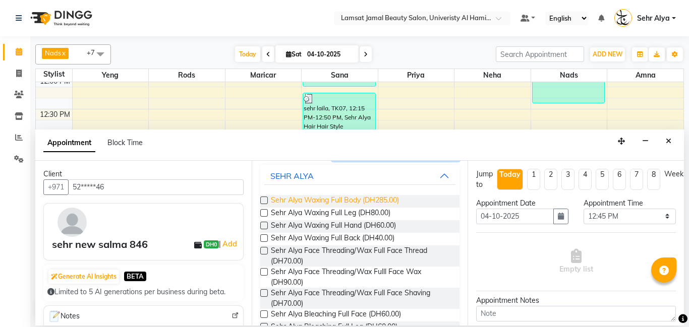
scroll to position [61, 0]
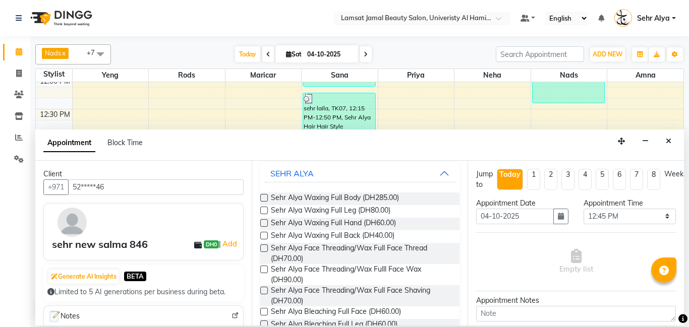
type input "sehr full"
click at [262, 271] on label at bounding box center [264, 270] width 8 height 8
click at [262, 271] on input "checkbox" at bounding box center [263, 270] width 7 height 7
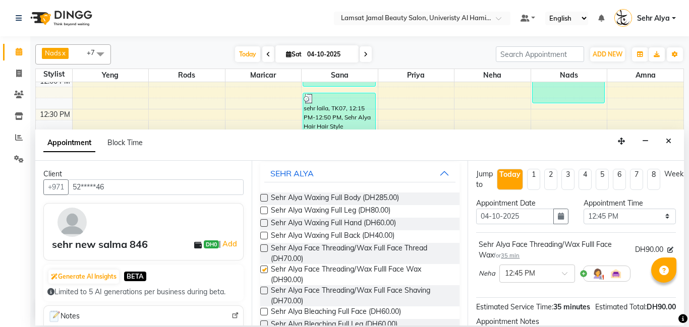
checkbox input "false"
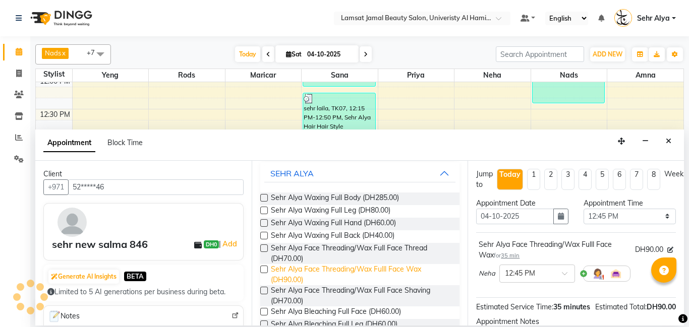
scroll to position [0, 0]
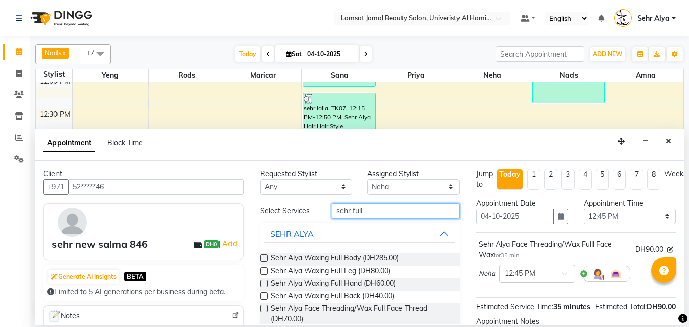
click at [388, 210] on input "sehr full" at bounding box center [396, 211] width 128 height 16
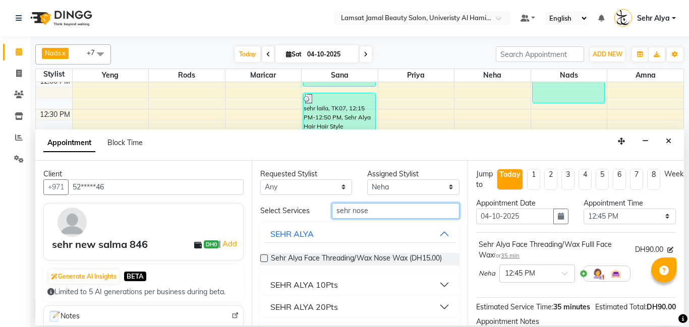
type input "sehr nose"
click at [262, 259] on label at bounding box center [264, 259] width 8 height 8
click at [262, 259] on input "checkbox" at bounding box center [263, 259] width 7 height 7
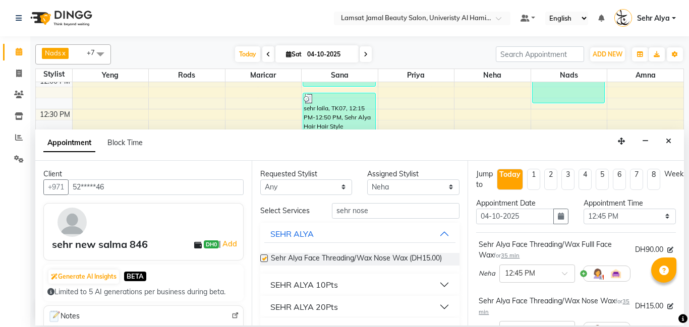
checkbox input "false"
click at [377, 212] on input "sehr nose" at bounding box center [396, 211] width 128 height 16
type input "sehr tint"
click at [263, 259] on label at bounding box center [264, 259] width 8 height 8
click at [263, 259] on input "checkbox" at bounding box center [263, 259] width 7 height 7
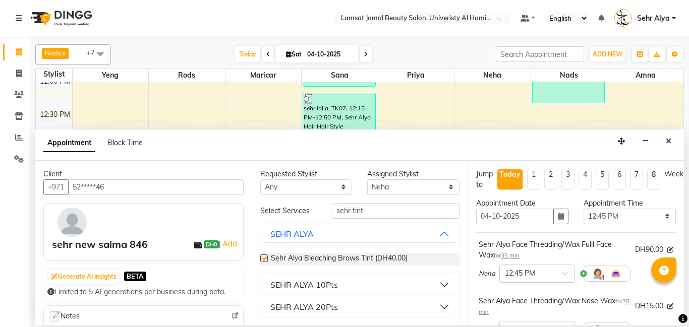
checkbox input "false"
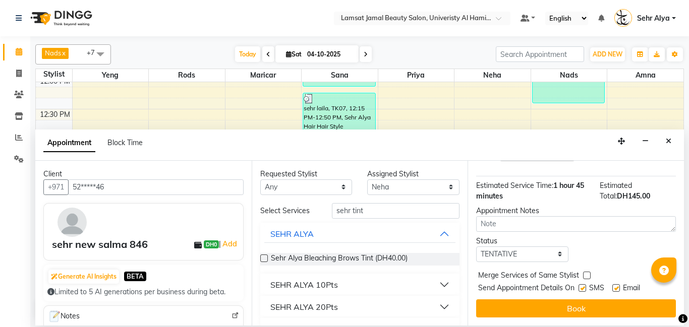
click at [587, 275] on label at bounding box center [587, 276] width 8 height 8
click at [587, 275] on input "checkbox" at bounding box center [586, 276] width 7 height 7
checkbox input "true"
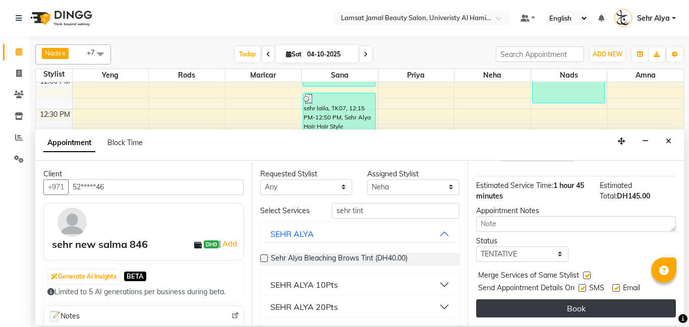
click at [577, 306] on button "Book" at bounding box center [576, 309] width 200 height 18
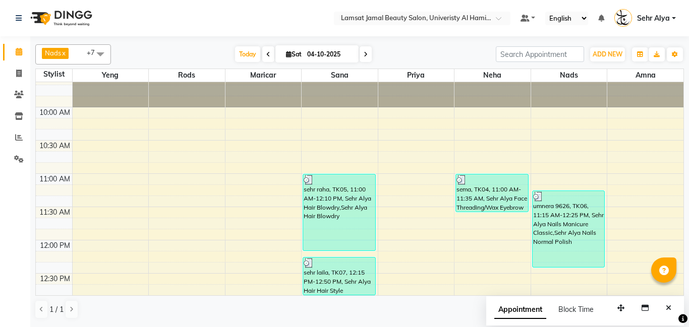
scroll to position [0, 0]
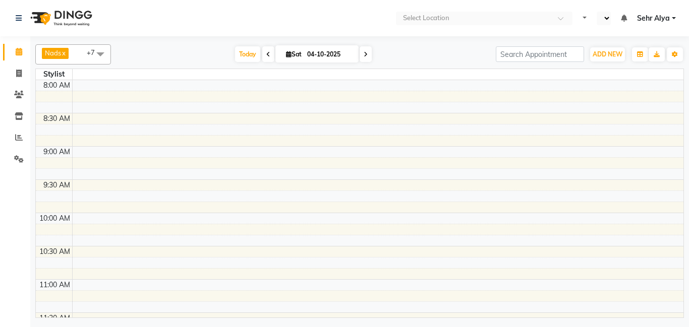
select select "en"
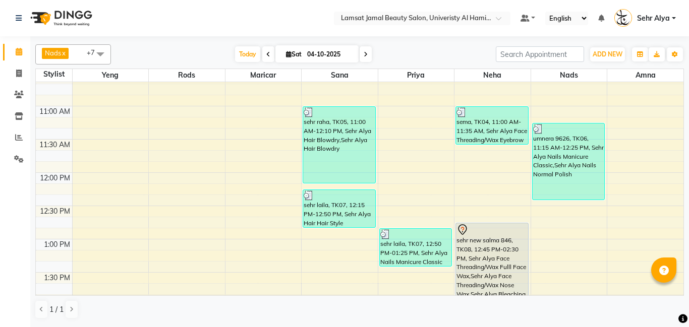
scroll to position [93, 0]
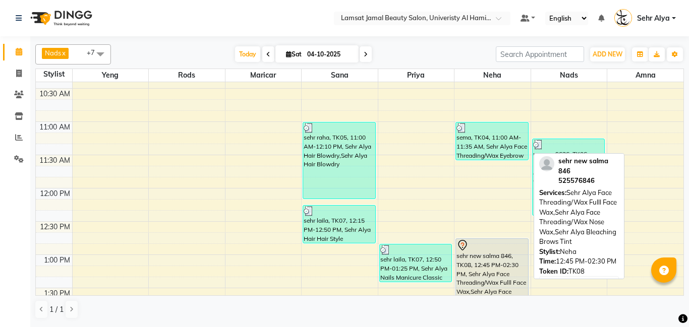
click at [504, 275] on div "sehr new salma 846, TK08, 12:45 PM-02:30 PM, Sehr Alya Face Threading/Wax Fulll…" at bounding box center [492, 296] width 72 height 115
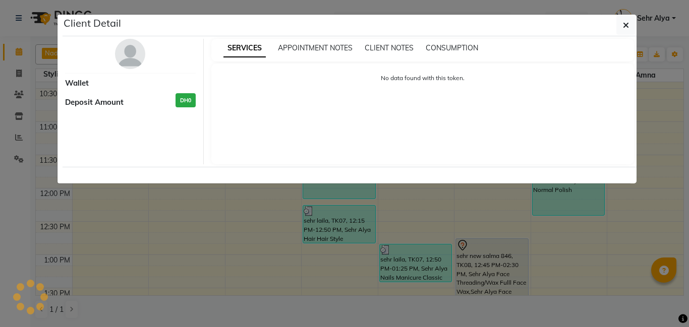
select select "7"
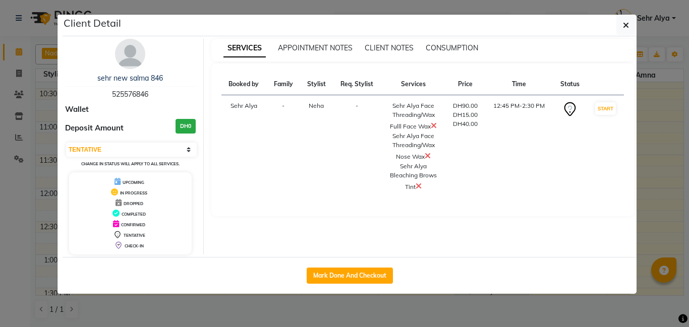
click at [428, 155] on icon at bounding box center [428, 156] width 6 height 8
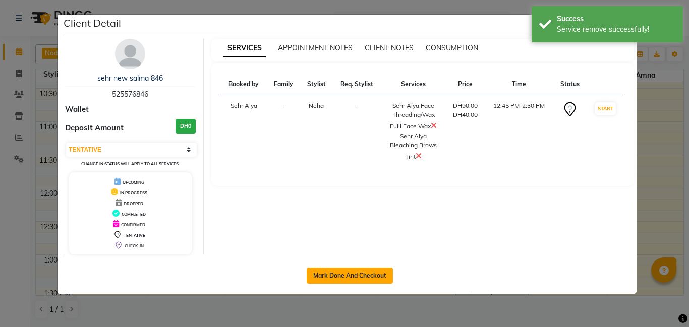
click at [353, 271] on button "Mark Done And Checkout" at bounding box center [350, 276] width 86 height 16
select select "service"
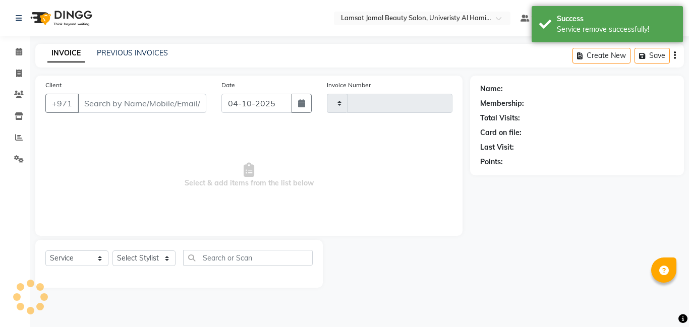
type input "4101"
select select "8294"
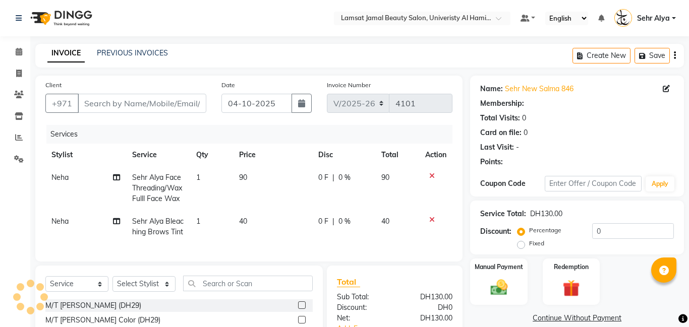
type input "52*****46"
select select "79914"
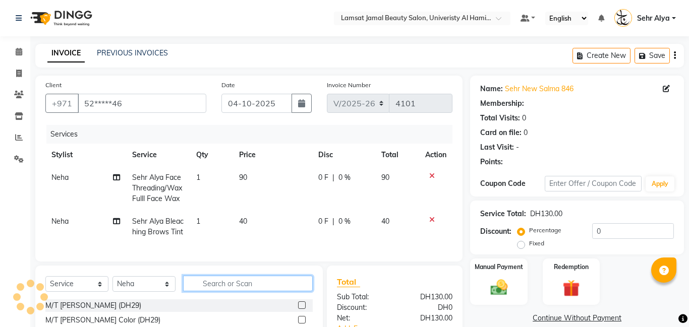
click at [228, 284] on input "text" at bounding box center [248, 284] width 130 height 16
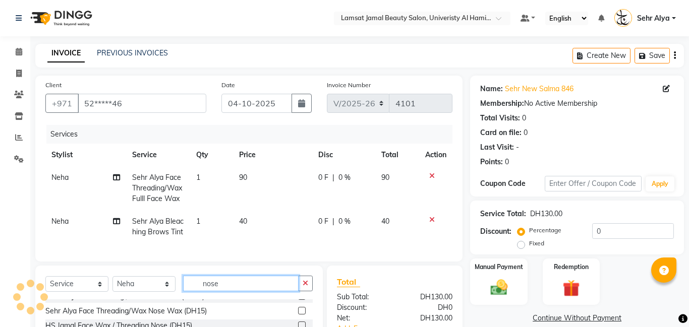
scroll to position [10, 0]
type input "nose"
click at [304, 309] on label at bounding box center [302, 311] width 8 height 8
click at [304, 309] on input "checkbox" at bounding box center [301, 311] width 7 height 7
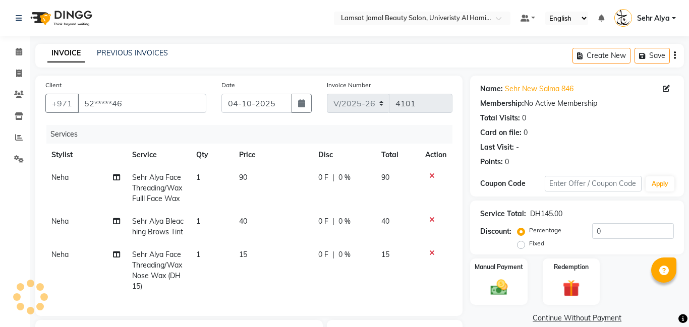
checkbox input "false"
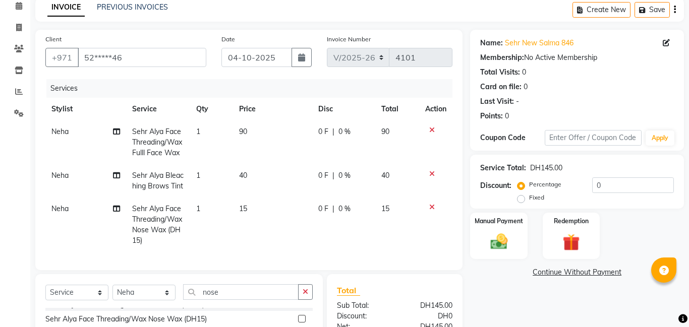
scroll to position [46, 0]
click at [504, 241] on img at bounding box center [498, 241] width 29 height 21
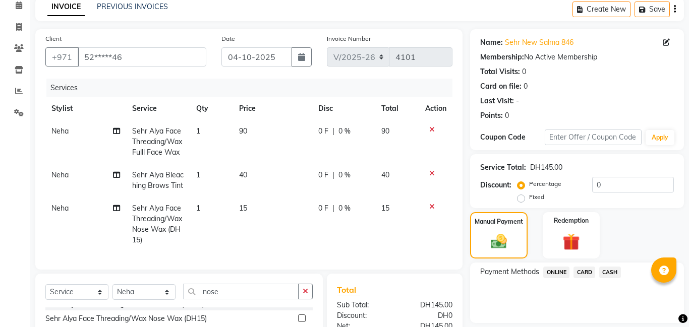
click at [584, 268] on span "CARD" at bounding box center [584, 273] width 22 height 12
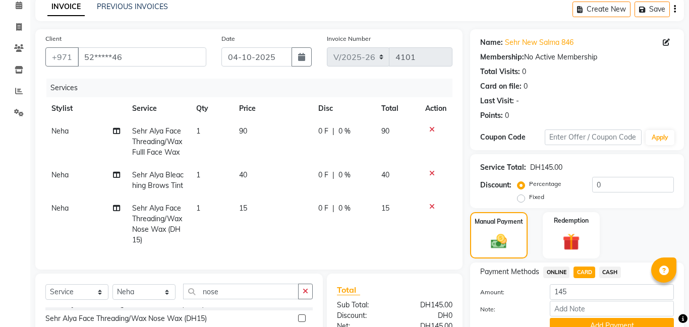
scroll to position [157, 0]
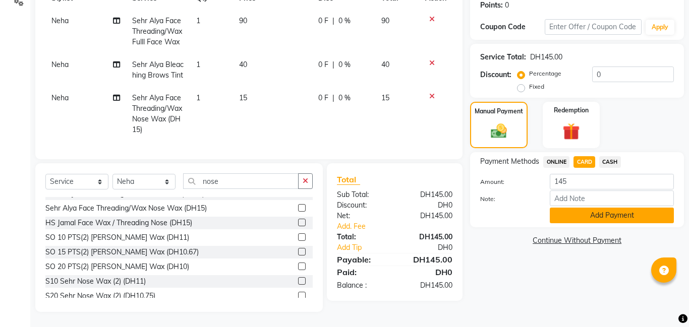
click at [597, 217] on button "Add Payment" at bounding box center [612, 216] width 124 height 16
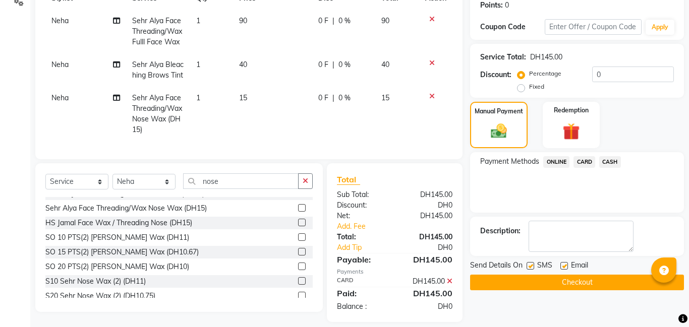
scroll to position [167, 0]
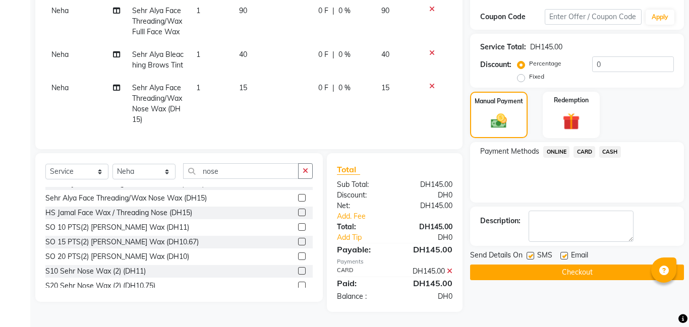
click at [556, 276] on button "Checkout" at bounding box center [577, 273] width 214 height 16
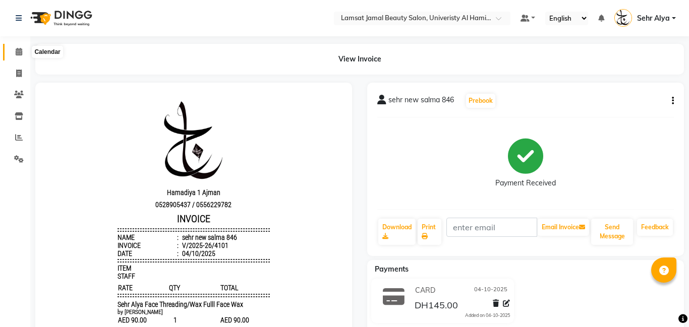
click at [21, 52] on icon at bounding box center [19, 52] width 7 height 8
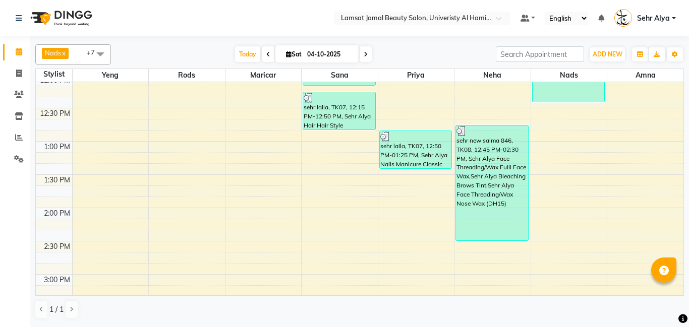
scroll to position [219, 0]
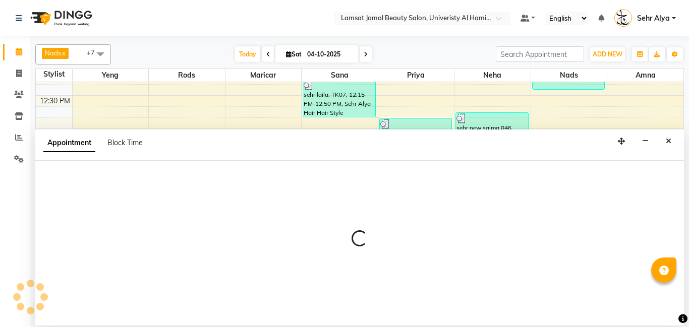
select select "79912"
select select "tentative"
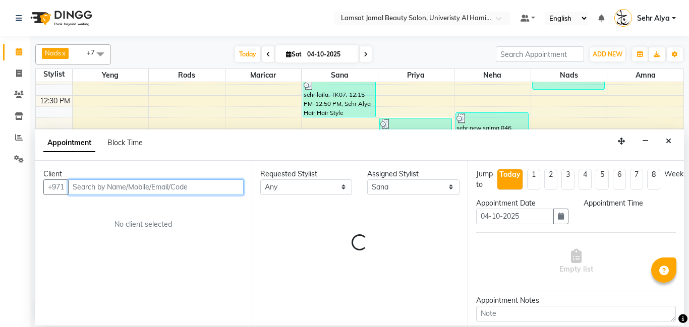
select select "795"
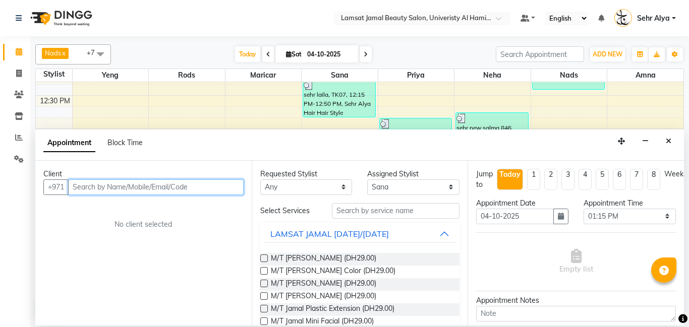
click at [128, 181] on input "text" at bounding box center [155, 188] width 175 height 16
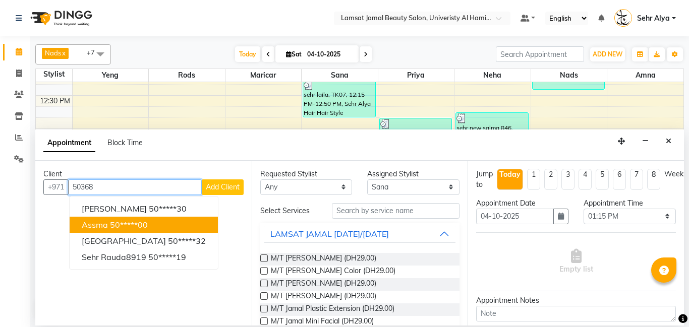
click at [122, 226] on ngb-highlight "50*****00" at bounding box center [129, 225] width 38 height 10
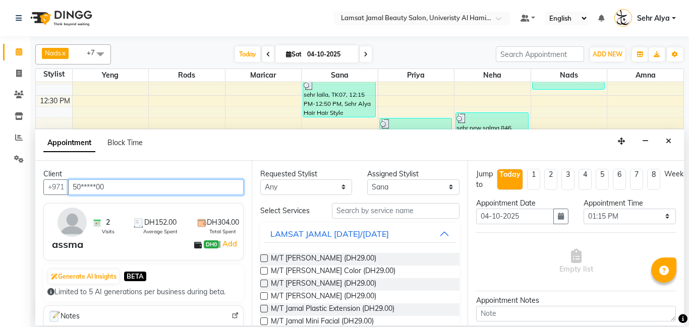
type input "50*****00"
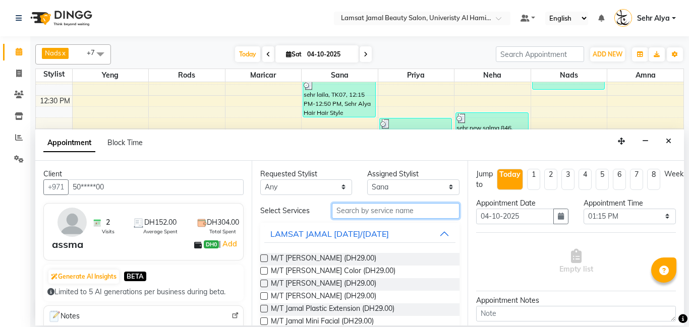
click at [385, 214] on input "text" at bounding box center [396, 211] width 128 height 16
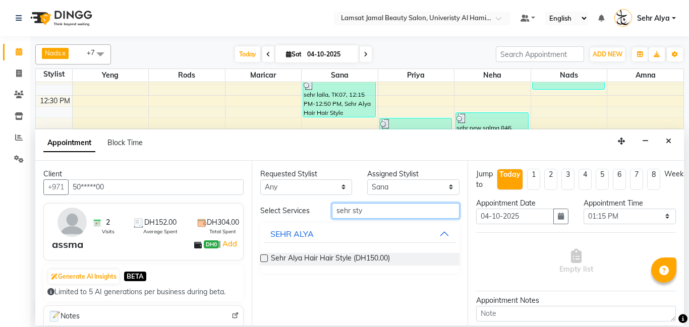
type input "sehr sty"
click at [262, 261] on label at bounding box center [264, 259] width 8 height 8
click at [262, 261] on input "checkbox" at bounding box center [263, 259] width 7 height 7
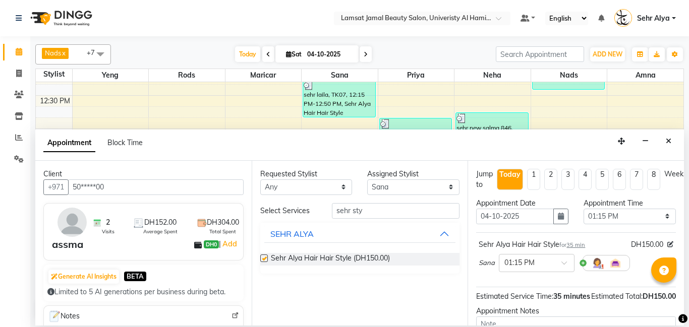
checkbox input "false"
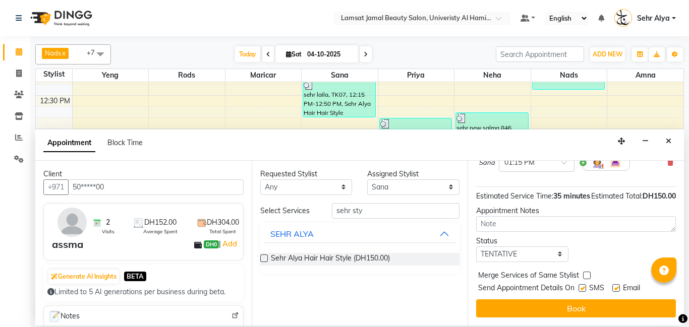
click at [586, 276] on label at bounding box center [587, 276] width 8 height 8
click at [586, 276] on input "checkbox" at bounding box center [586, 276] width 7 height 7
checkbox input "true"
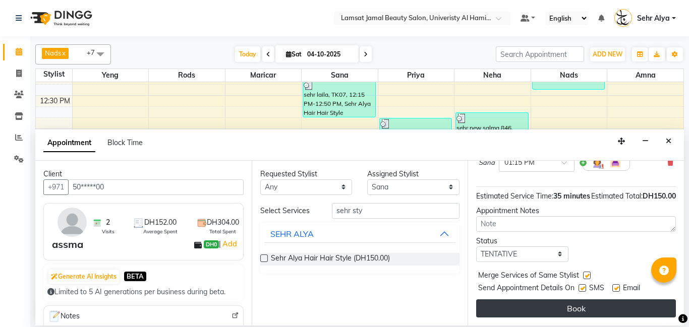
click at [581, 310] on button "Book" at bounding box center [576, 309] width 200 height 18
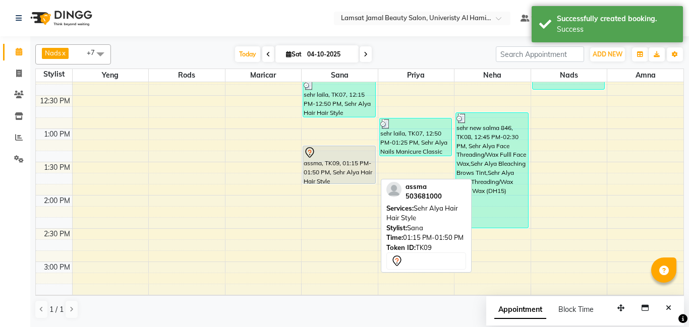
click at [326, 172] on div "assma, TK09, 01:15 PM-01:50 PM, Sehr Alya Hair Hair Style" at bounding box center [339, 164] width 72 height 37
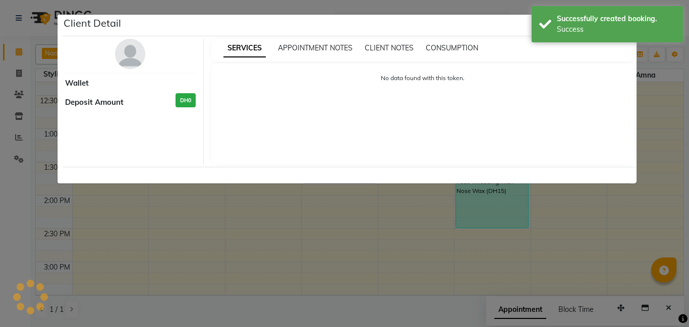
select select "7"
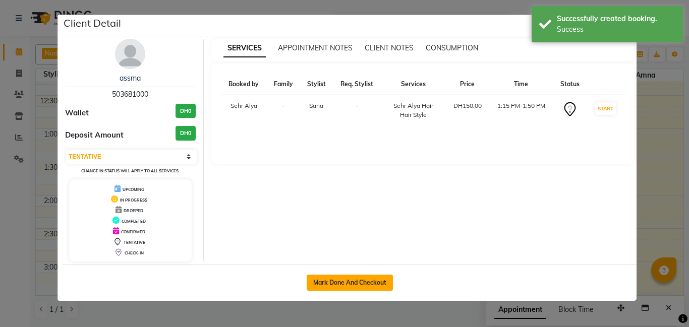
click at [339, 286] on button "Mark Done And Checkout" at bounding box center [350, 283] width 86 height 16
select select "service"
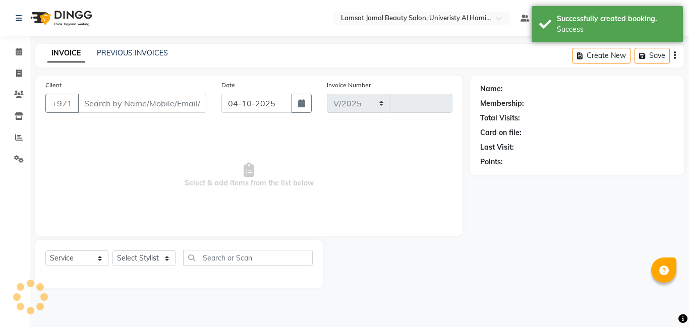
select select "8294"
type input "4102"
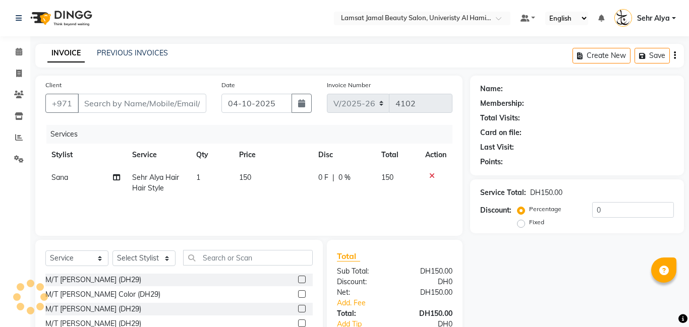
type input "50*****00"
select select "79912"
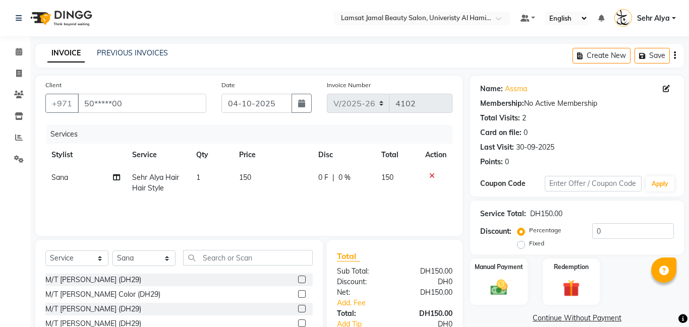
click at [257, 171] on td "150" at bounding box center [273, 182] width 80 height 33
select select "79912"
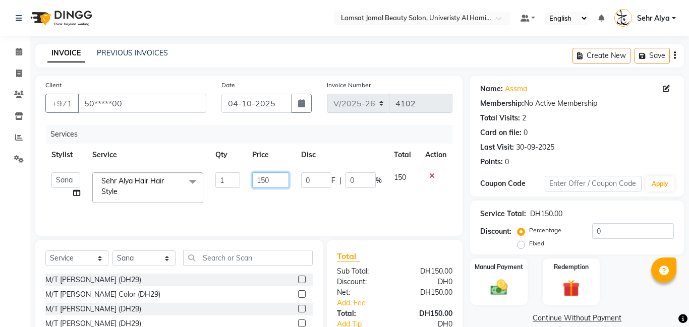
click at [275, 181] on input "150" at bounding box center [270, 180] width 37 height 16
type input "1"
type input "200"
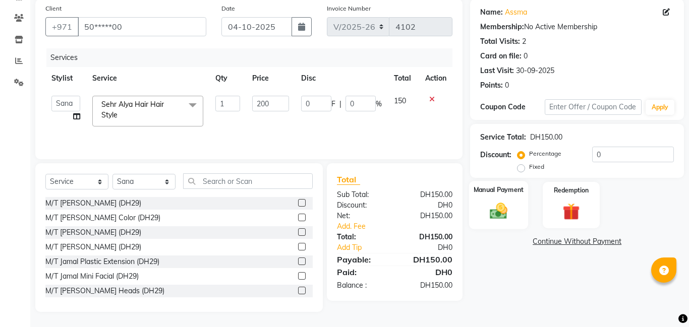
click at [507, 221] on img at bounding box center [498, 211] width 29 height 21
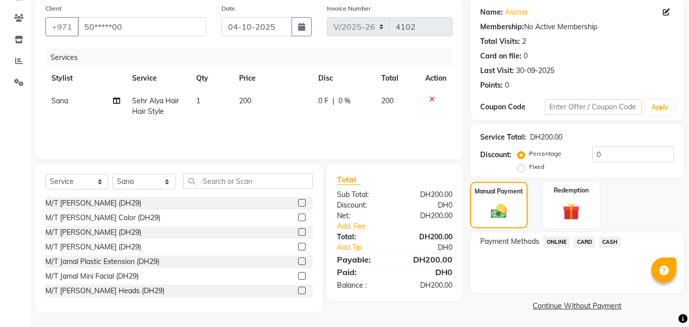
click at [611, 243] on span "CASH" at bounding box center [610, 242] width 22 height 12
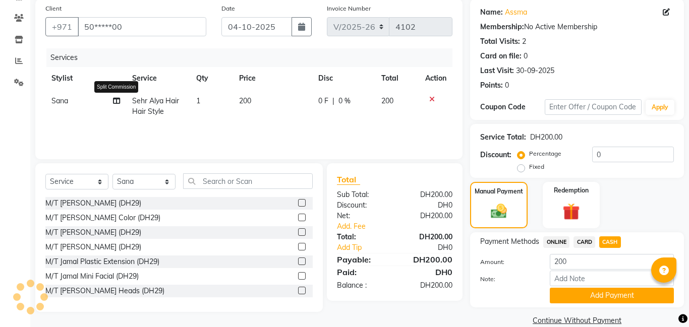
click at [114, 102] on icon at bounding box center [116, 100] width 7 height 7
select select "79912"
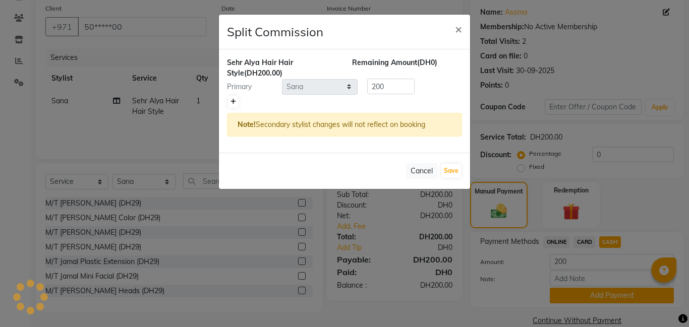
click at [234, 100] on icon at bounding box center [233, 102] width 6 height 6
type input "100"
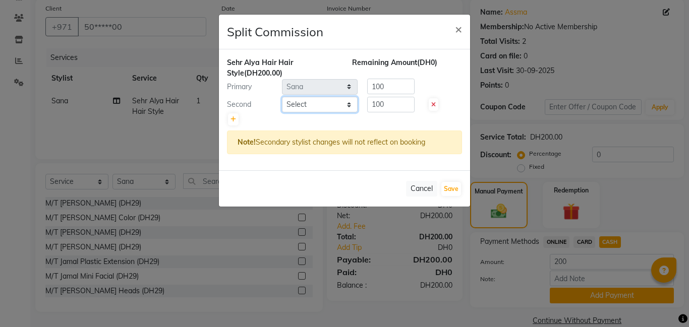
click at [346, 105] on select "Select [PERSON_NAME] Amna [PERSON_NAME] [PERSON_NAME] Ebda Lamsat [PERSON_NAME]…" at bounding box center [320, 105] width 76 height 16
select select "79911"
click at [282, 97] on select "Select [PERSON_NAME] Amna [PERSON_NAME] [PERSON_NAME] Ebda Lamsat [PERSON_NAME]…" at bounding box center [320, 105] width 76 height 16
click at [455, 189] on button "Save" at bounding box center [451, 189] width 20 height 14
select select "Select"
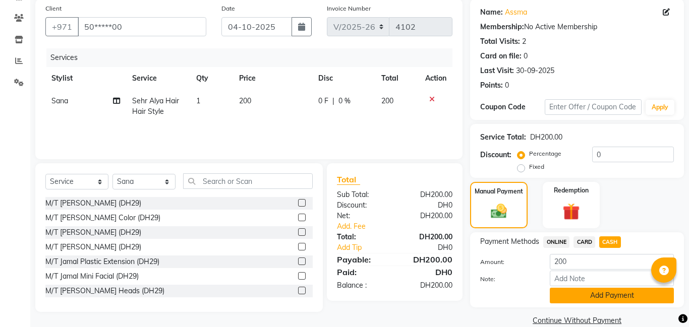
click at [614, 292] on button "Add Payment" at bounding box center [612, 296] width 124 height 16
click at [614, 292] on div "Payment Methods ONLINE CARD CASH Amount: 200 Note: Add Payment" at bounding box center [577, 269] width 214 height 75
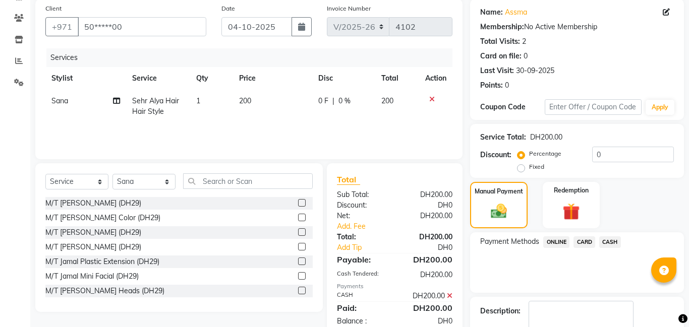
click at [610, 241] on span "CASH" at bounding box center [610, 242] width 22 height 12
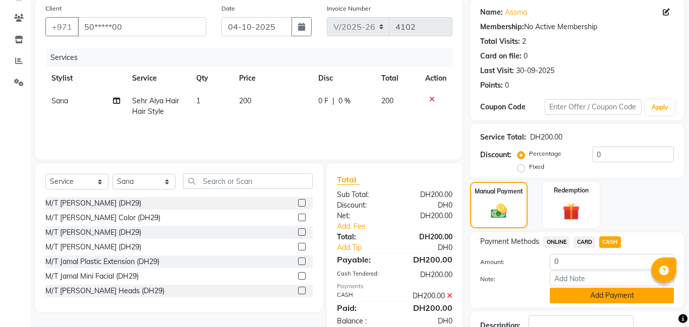
click at [598, 293] on button "Add Payment" at bounding box center [612, 296] width 124 height 16
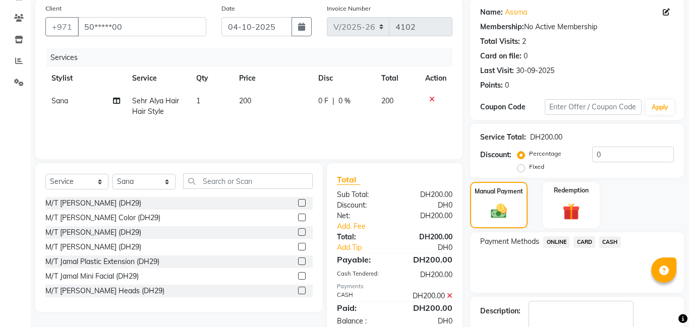
scroll to position [135, 0]
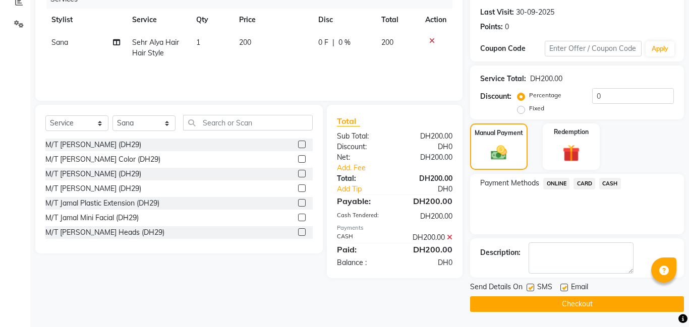
click at [558, 300] on button "Checkout" at bounding box center [577, 304] width 214 height 16
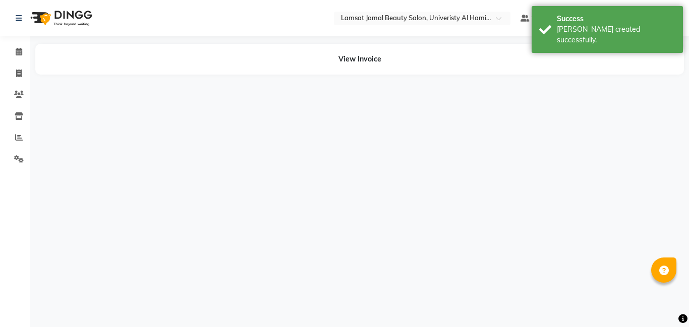
select select "79912"
select select "79911"
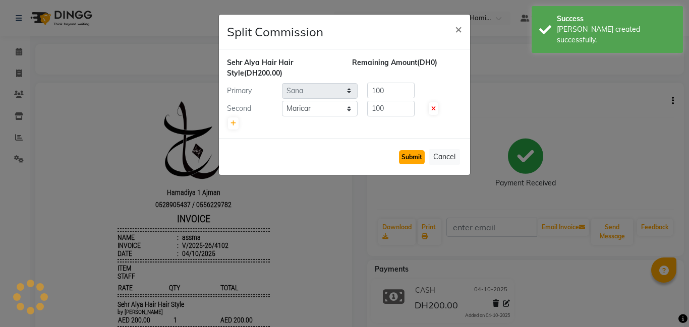
click at [412, 159] on button "Submit" at bounding box center [412, 157] width 26 height 14
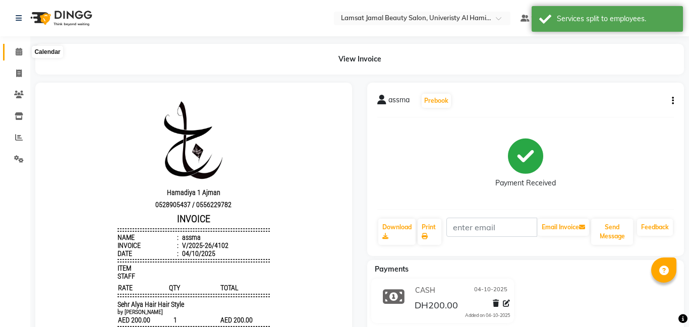
click at [18, 51] on icon at bounding box center [19, 52] width 7 height 8
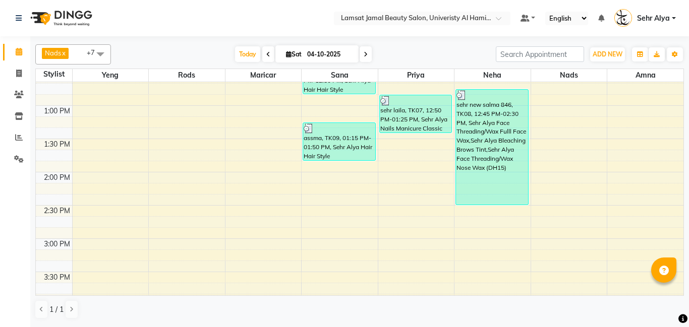
scroll to position [239, 0]
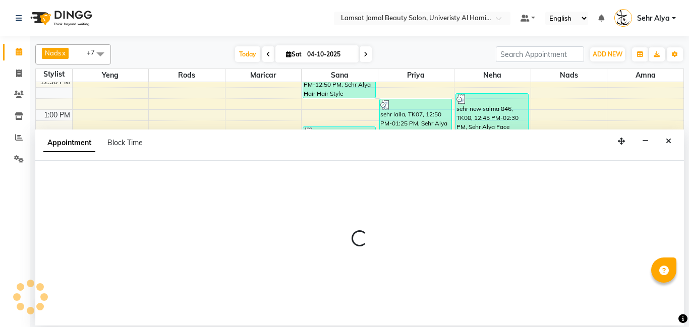
select select "79910"
select select "tentative"
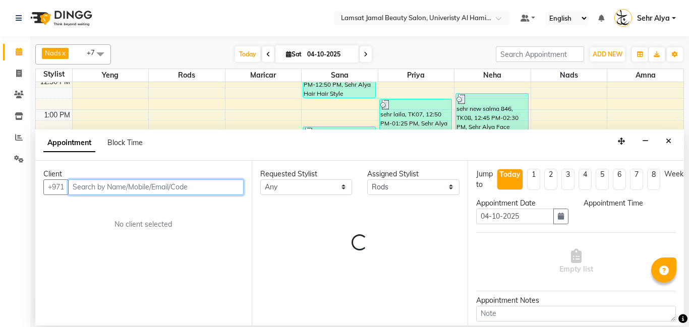
select select "810"
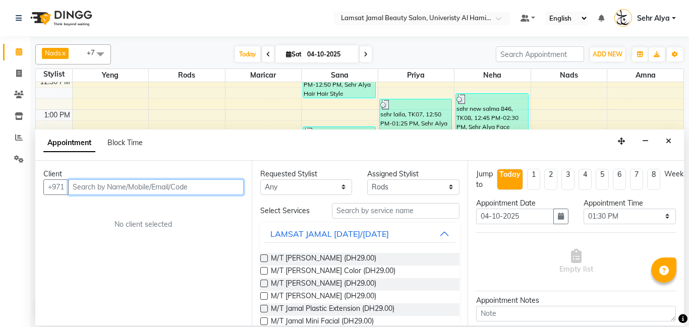
click at [171, 189] on input "text" at bounding box center [155, 188] width 175 height 16
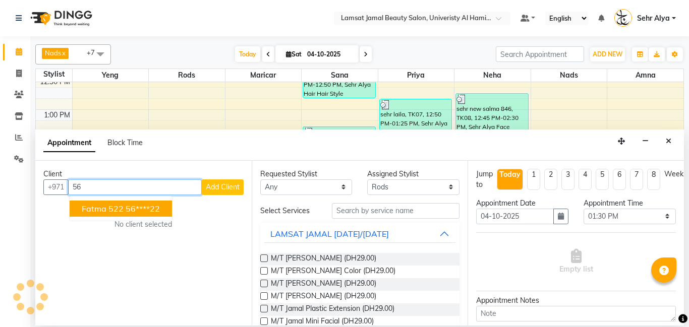
type input "5"
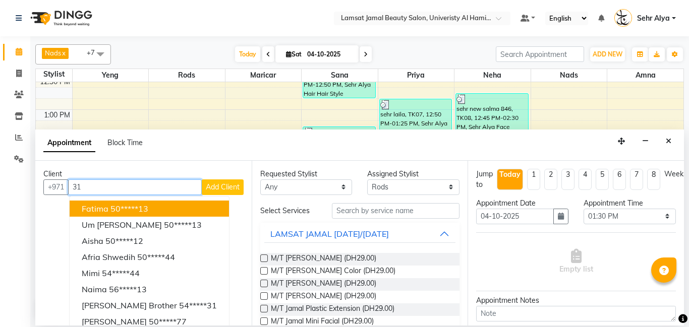
type input "3"
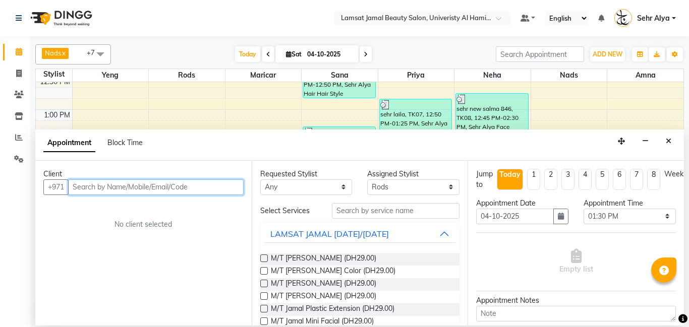
type input "0"
type input "563205313"
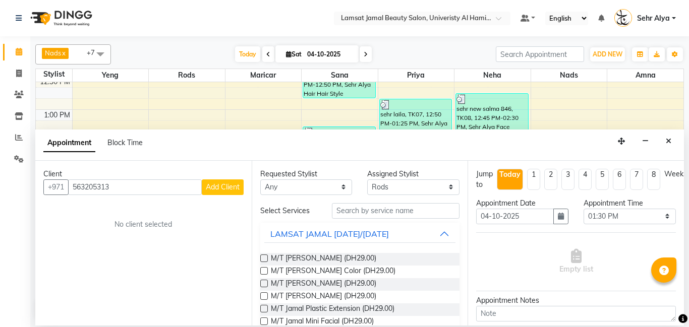
click at [229, 187] on span "Add Client" at bounding box center [223, 187] width 34 height 9
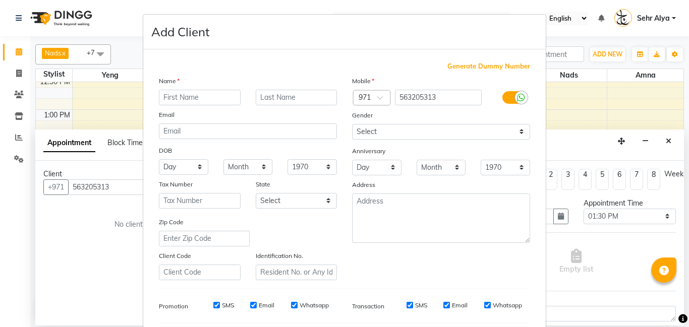
type input "m"
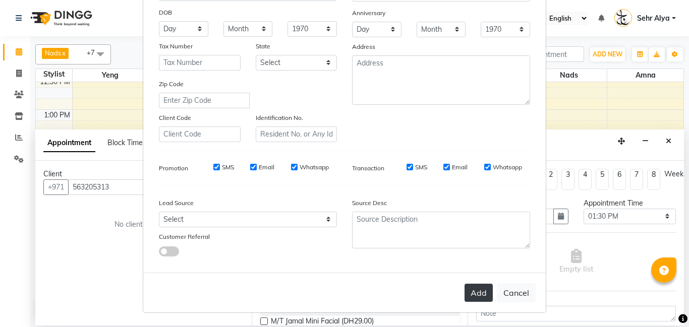
type input "sehr meta daughter [PERSON_NAME]"
click at [483, 293] on button "Add" at bounding box center [478, 293] width 28 height 18
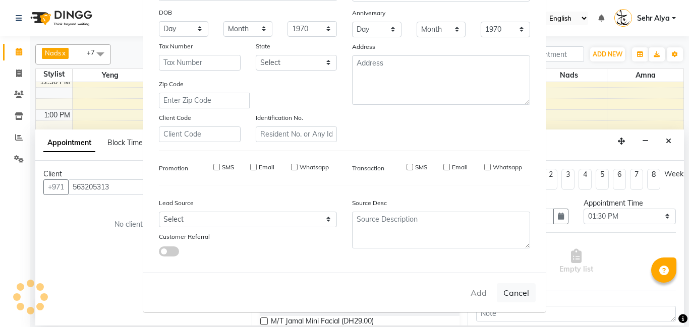
type input "56*****13"
select select
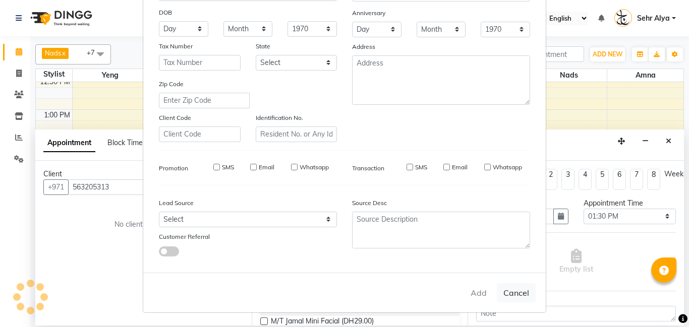
select select
checkbox input "false"
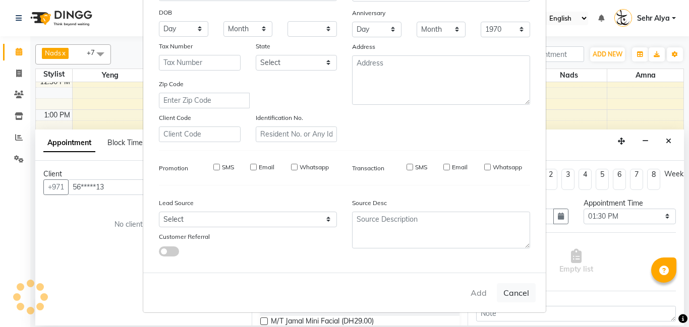
checkbox input "false"
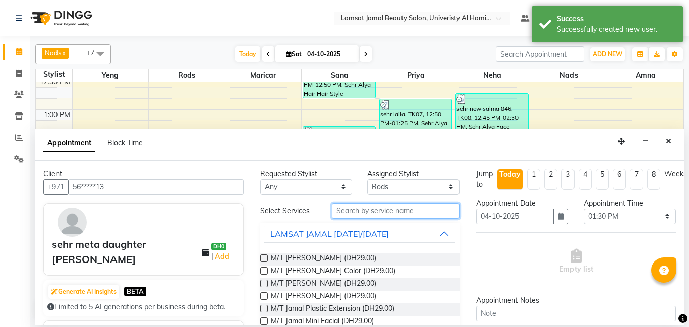
click at [355, 214] on input "text" at bounding box center [396, 211] width 128 height 16
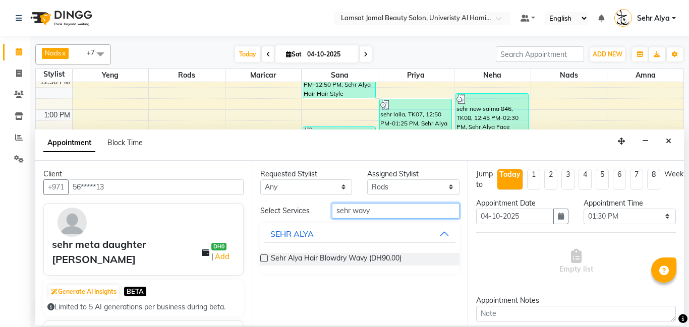
type input "sehr wavy"
click at [263, 259] on label at bounding box center [264, 259] width 8 height 8
click at [263, 259] on input "checkbox" at bounding box center [263, 259] width 7 height 7
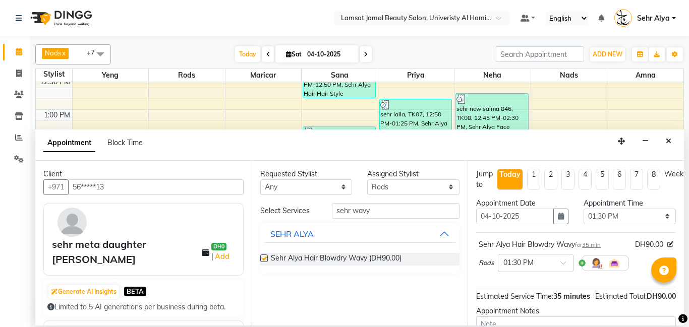
checkbox input "false"
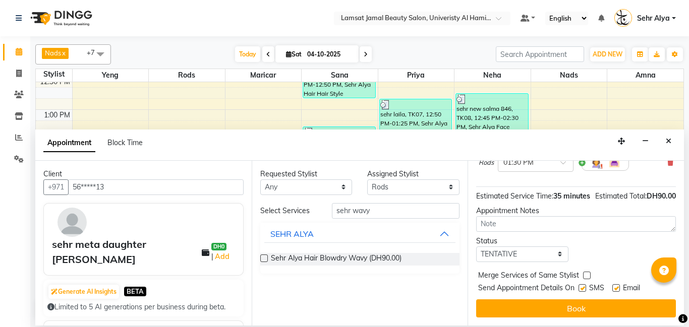
click at [588, 276] on label at bounding box center [587, 276] width 8 height 8
click at [588, 276] on input "checkbox" at bounding box center [586, 276] width 7 height 7
checkbox input "true"
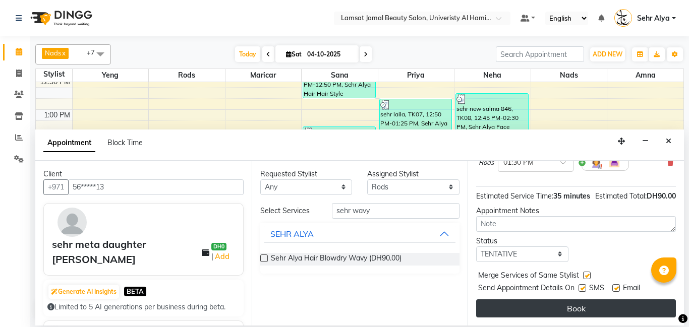
click at [569, 309] on button "Book" at bounding box center [576, 309] width 200 height 18
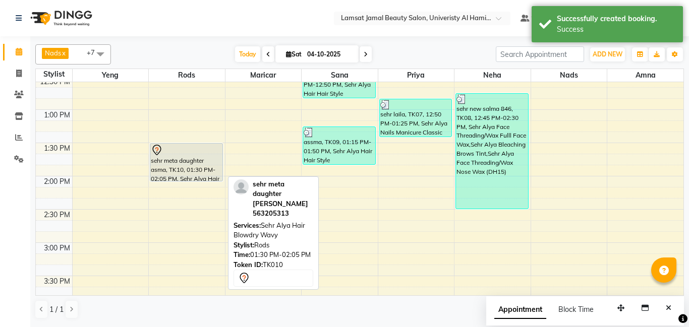
click at [177, 167] on div "sehr meta daughter asma, TK10, 01:30 PM-02:05 PM, Sehr Alya Hair Blowdry Wavy" at bounding box center [186, 162] width 72 height 37
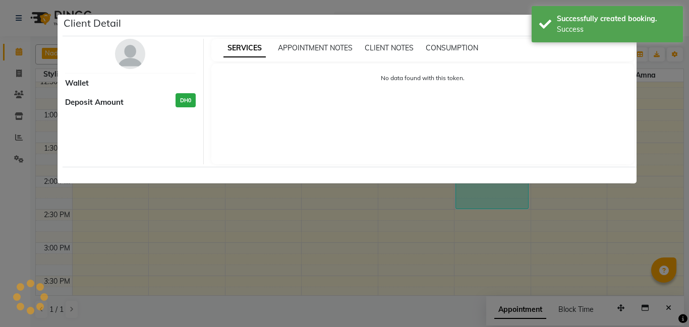
select select "7"
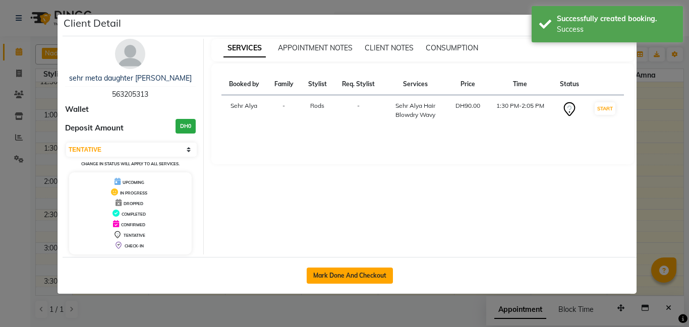
click at [365, 273] on button "Mark Done And Checkout" at bounding box center [350, 276] width 86 height 16
select select "service"
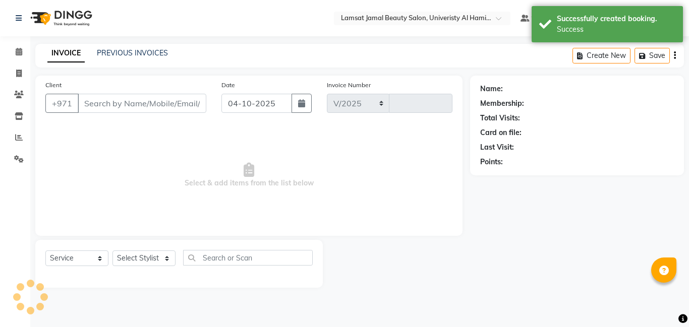
select select "8294"
type input "4103"
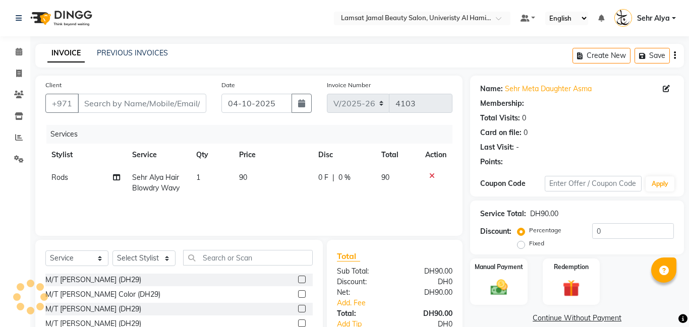
type input "56*****13"
select select "79910"
click at [254, 179] on td "90" at bounding box center [273, 182] width 80 height 33
select select "79910"
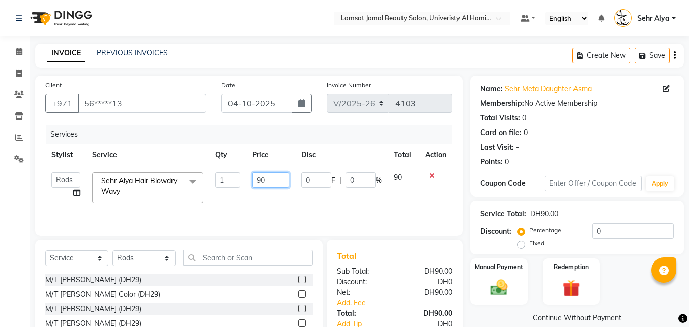
click at [277, 182] on input "90" at bounding box center [270, 180] width 37 height 16
type input "9"
type input "130"
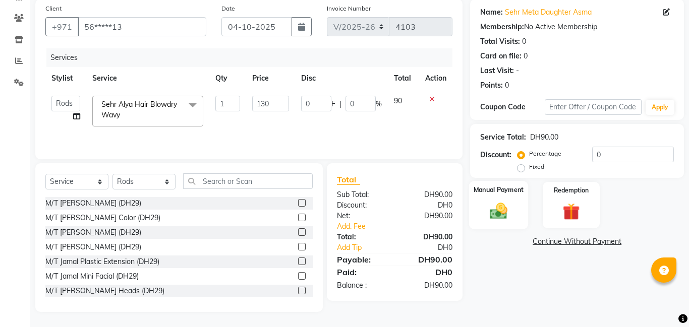
click at [503, 215] on img at bounding box center [498, 211] width 29 height 21
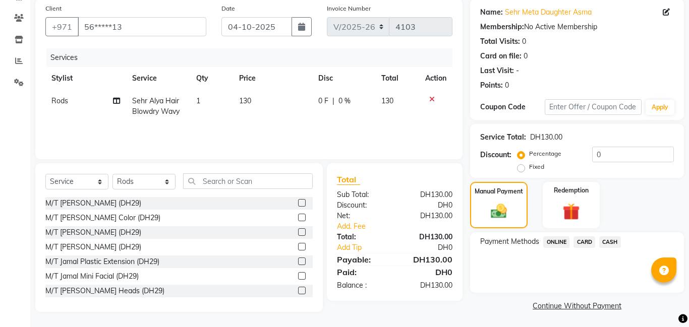
click at [587, 243] on span "CARD" at bounding box center [584, 242] width 22 height 12
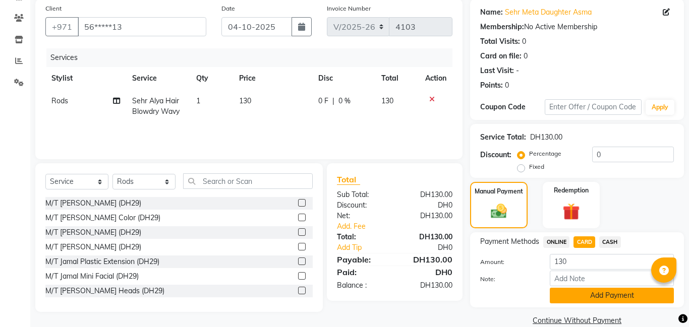
click at [606, 303] on button "Add Payment" at bounding box center [612, 296] width 124 height 16
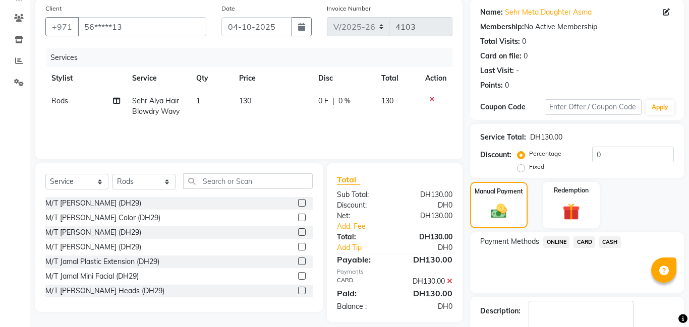
scroll to position [135, 0]
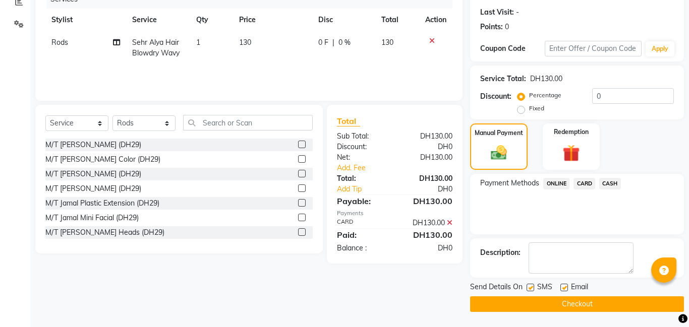
click at [584, 302] on button "Checkout" at bounding box center [577, 304] width 214 height 16
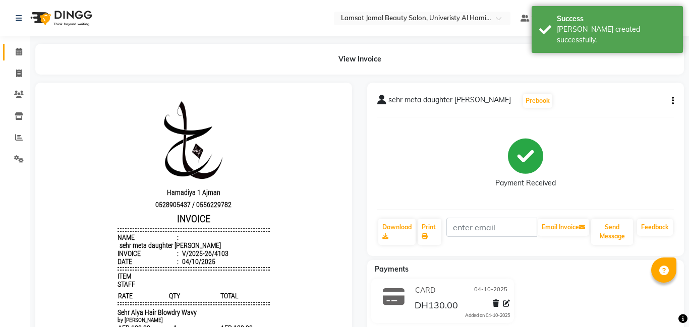
click at [19, 50] on icon at bounding box center [19, 52] width 7 height 8
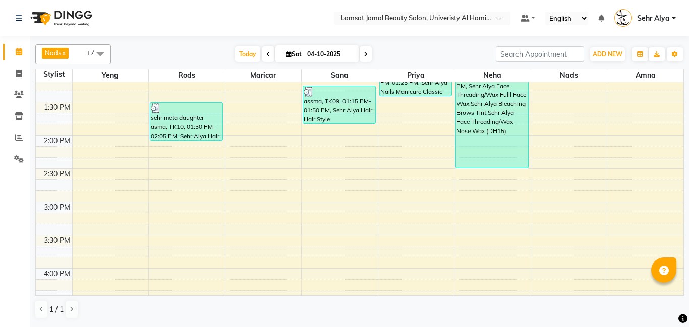
scroll to position [279, 0]
click at [336, 153] on div "9:00 AM 9:30 AM 10:00 AM 10:30 AM 11:00 AM 11:30 AM 12:00 PM 12:30 PM 1:00 PM 1…" at bounding box center [359, 302] width 647 height 998
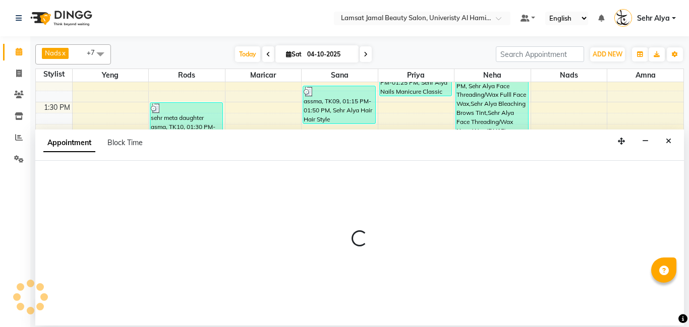
select select "79912"
select select "tentative"
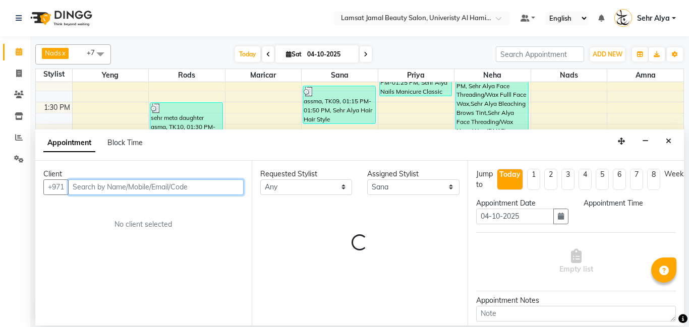
select select "855"
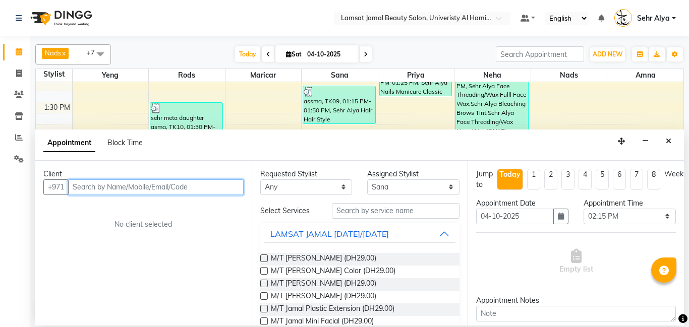
click at [203, 188] on input "text" at bounding box center [155, 188] width 175 height 16
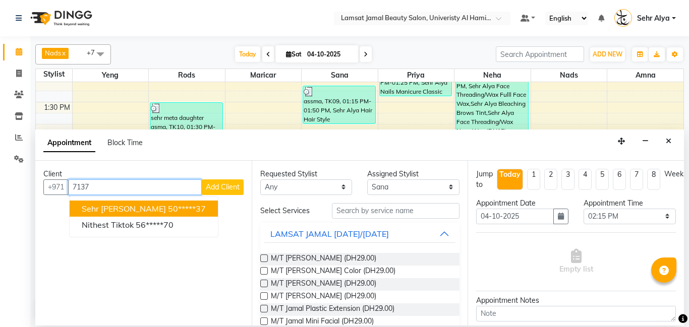
click at [166, 211] on span "sehr [PERSON_NAME]" at bounding box center [124, 209] width 84 height 10
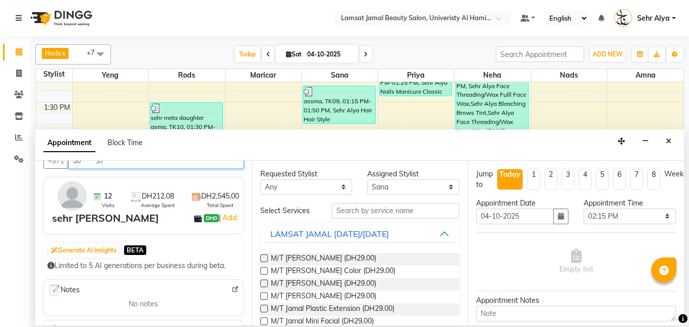
scroll to position [27, 0]
type input "50*****37"
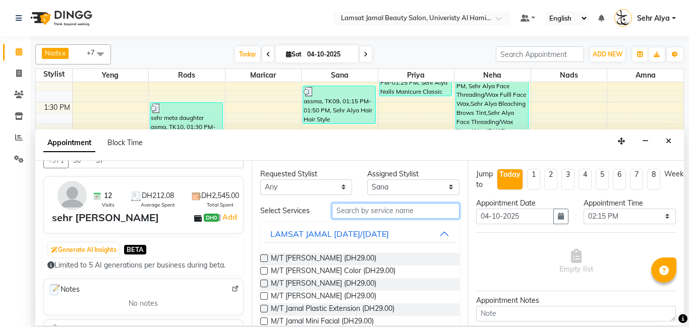
click at [390, 210] on input "text" at bounding box center [396, 211] width 128 height 16
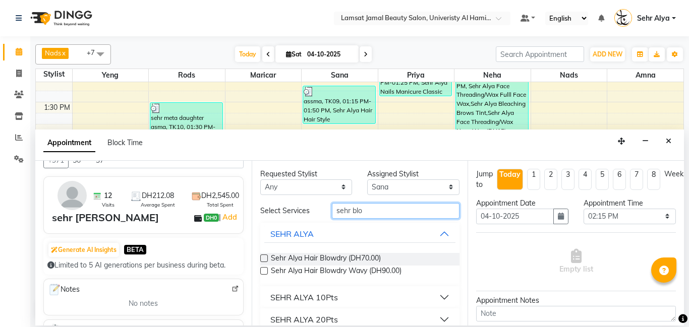
type input "sehr blo"
click at [262, 259] on label at bounding box center [264, 259] width 8 height 8
click at [262, 259] on input "checkbox" at bounding box center [263, 259] width 7 height 7
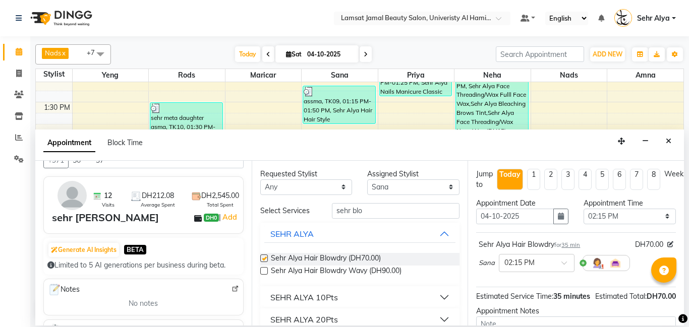
checkbox input "false"
click at [430, 190] on select "Select [PERSON_NAME] Amna [PERSON_NAME] [PERSON_NAME] Ebda Lamsat [PERSON_NAME]…" at bounding box center [413, 188] width 92 height 16
select select "79913"
click at [367, 180] on select "Select [PERSON_NAME] Amna [PERSON_NAME] [PERSON_NAME] Ebda Lamsat [PERSON_NAME]…" at bounding box center [413, 188] width 92 height 16
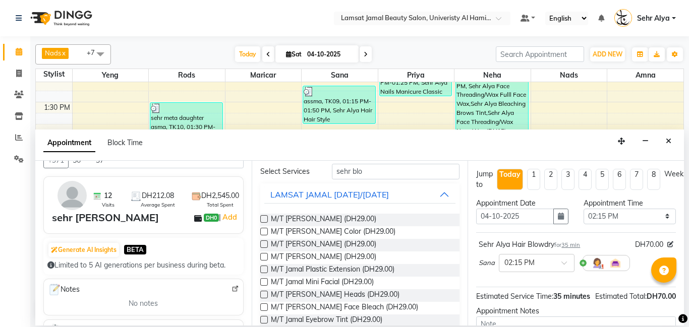
scroll to position [40, 0]
click at [386, 171] on input "sehr blo" at bounding box center [396, 171] width 128 height 16
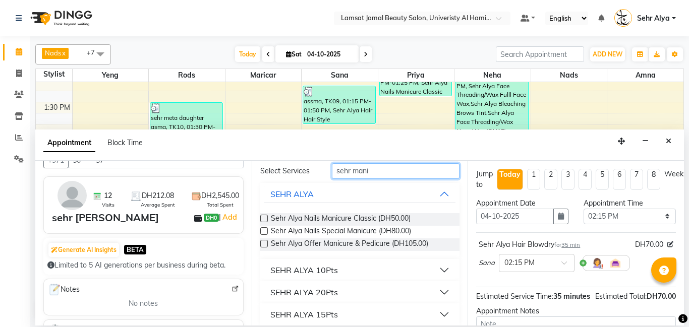
type input "sehr mani"
click at [264, 220] on label at bounding box center [264, 219] width 8 height 8
click at [264, 220] on input "checkbox" at bounding box center [263, 219] width 7 height 7
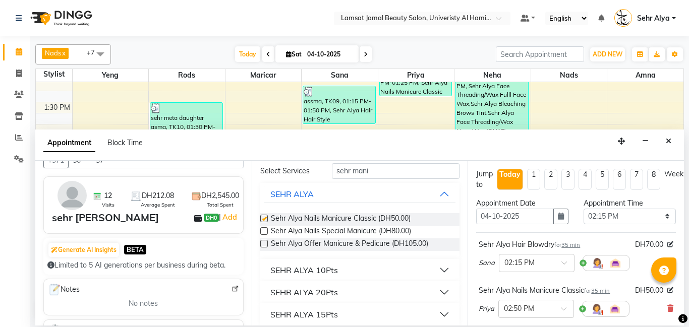
checkbox input "false"
click at [384, 170] on input "sehr mani" at bounding box center [396, 171] width 128 height 16
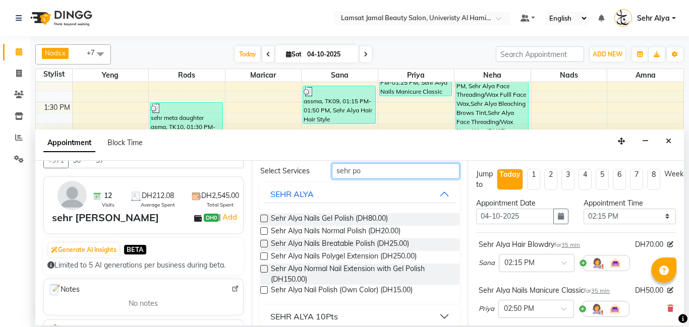
type input "sehr po"
click at [265, 230] on label at bounding box center [264, 231] width 8 height 8
click at [265, 230] on input "checkbox" at bounding box center [263, 232] width 7 height 7
checkbox input "false"
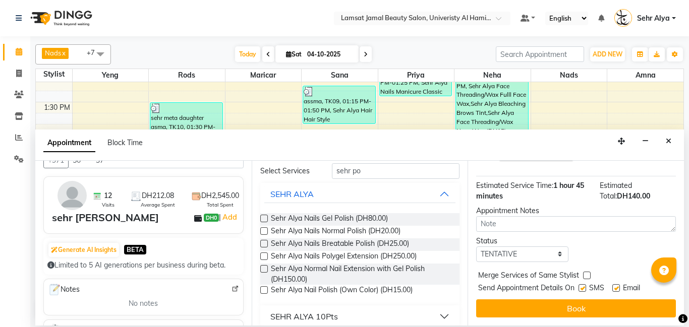
click at [584, 277] on label at bounding box center [587, 276] width 8 height 8
click at [584, 277] on input "checkbox" at bounding box center [586, 276] width 7 height 7
checkbox input "true"
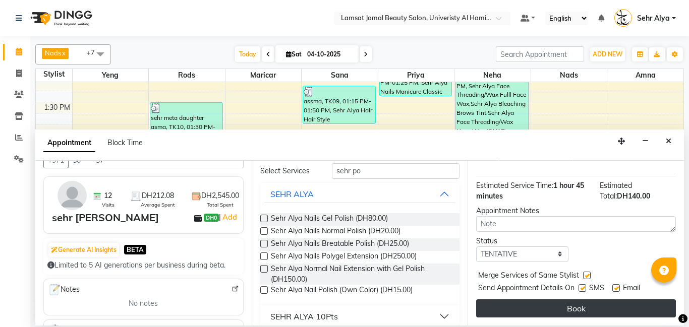
click at [578, 308] on button "Book" at bounding box center [576, 309] width 200 height 18
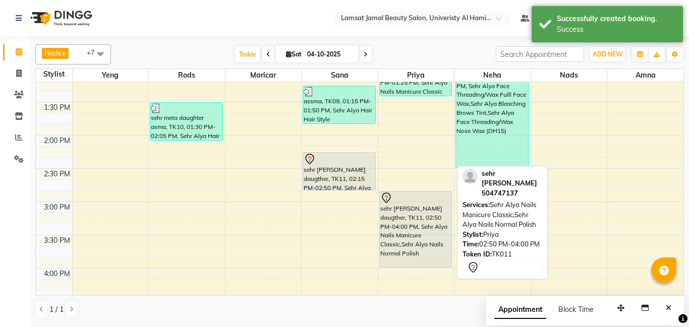
click at [403, 223] on div "sehr [PERSON_NAME] daugther, TK11, 02:50 PM-04:00 PM, Sehr Alya Nails Manicure …" at bounding box center [416, 230] width 72 height 76
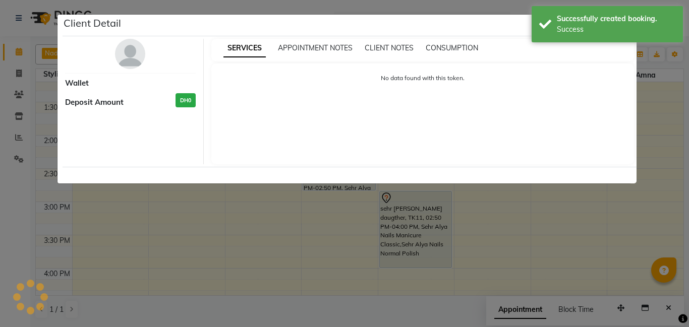
select select "7"
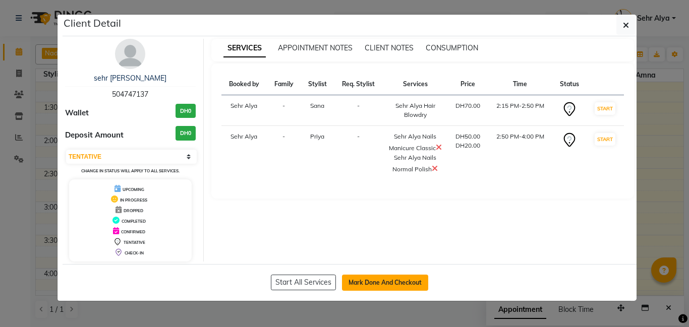
click at [384, 281] on button "Mark Done And Checkout" at bounding box center [385, 283] width 86 height 16
select select "service"
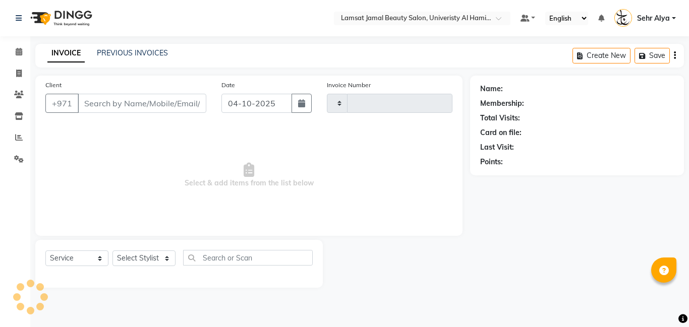
type input "4104"
select select "8294"
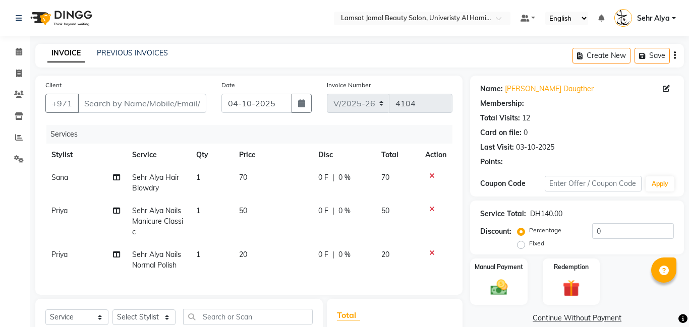
type input "50*****37"
select select "79913"
click at [258, 175] on td "70" at bounding box center [273, 182] width 80 height 33
select select "79912"
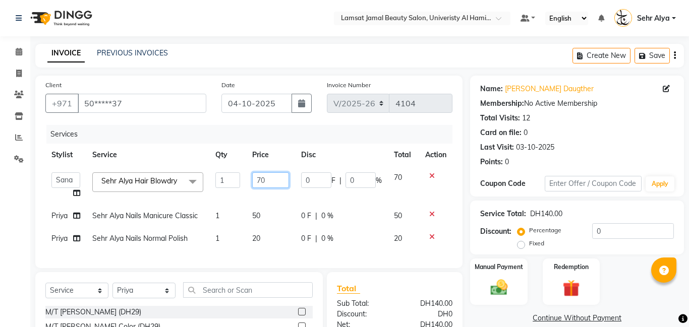
click at [277, 181] on input "70" at bounding box center [270, 180] width 37 height 16
type input "7"
type input "100"
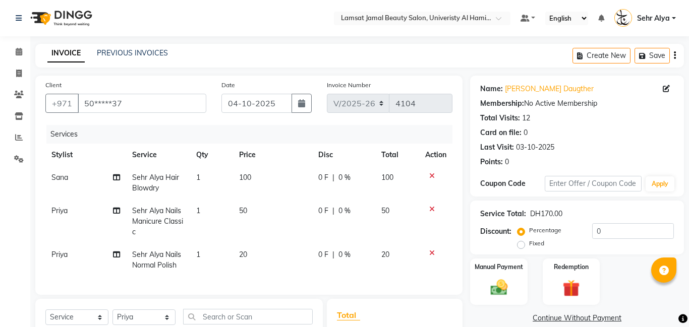
click at [345, 180] on span "0 %" at bounding box center [344, 177] width 12 height 11
select select "79912"
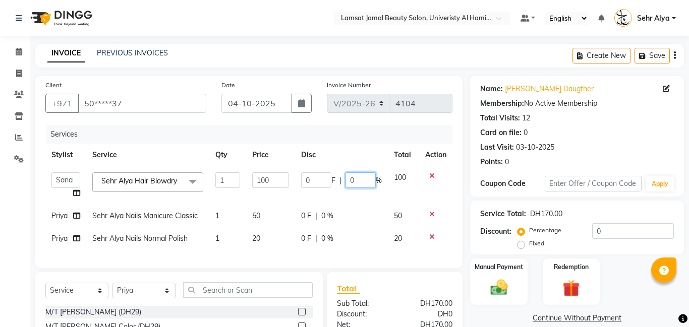
click at [362, 182] on input "0" at bounding box center [360, 180] width 30 height 16
type input "50"
click at [500, 287] on img at bounding box center [498, 287] width 29 height 21
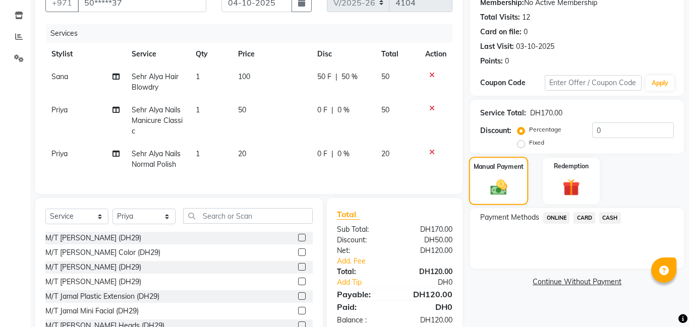
scroll to position [136, 0]
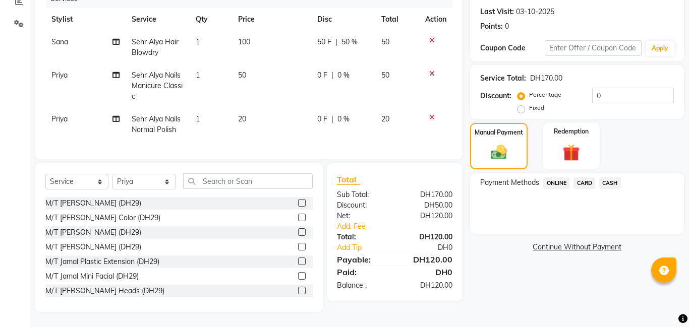
click at [585, 182] on span "CARD" at bounding box center [584, 183] width 22 height 12
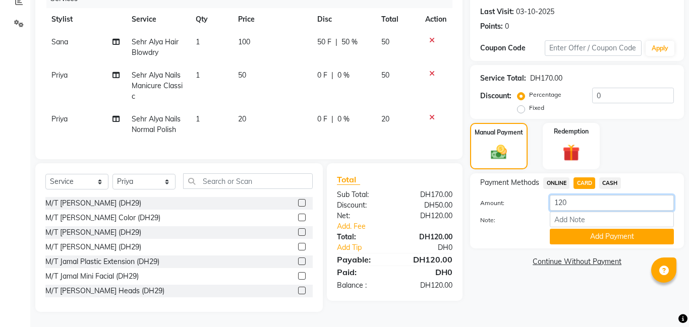
click at [580, 203] on input "120" at bounding box center [612, 203] width 124 height 16
type input "1"
click at [611, 183] on span "CASH" at bounding box center [610, 183] width 22 height 12
click at [583, 202] on input "120" at bounding box center [612, 203] width 124 height 16
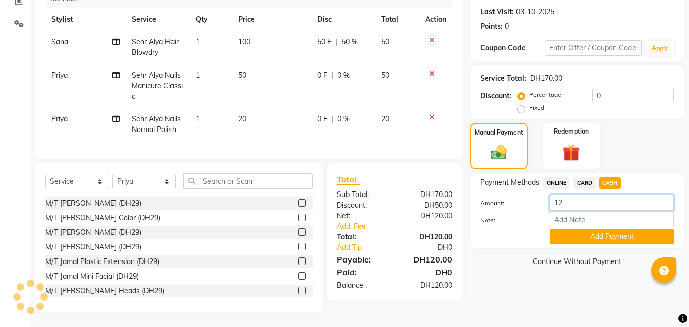
type input "1"
type input "50"
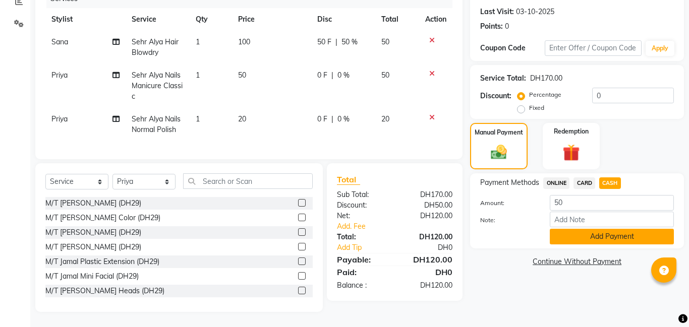
click at [604, 235] on button "Add Payment" at bounding box center [612, 237] width 124 height 16
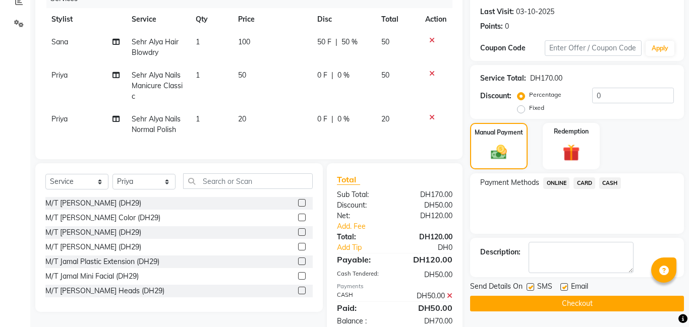
click at [584, 183] on span "CARD" at bounding box center [584, 183] width 22 height 12
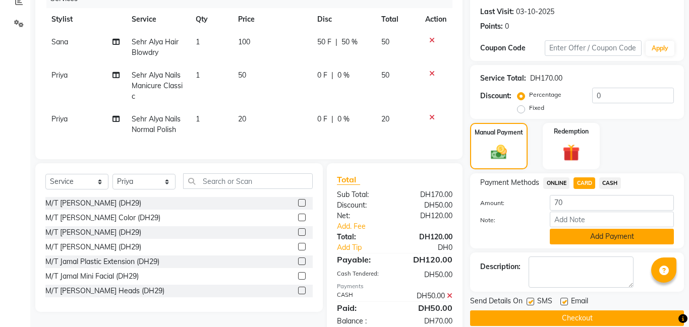
click at [595, 240] on button "Add Payment" at bounding box center [612, 237] width 124 height 16
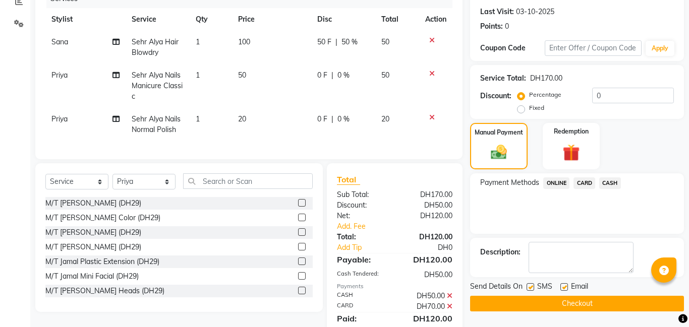
scroll to position [171, 0]
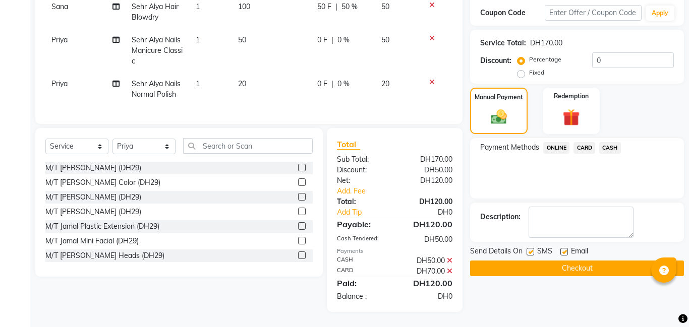
click at [585, 269] on button "Checkout" at bounding box center [577, 269] width 214 height 16
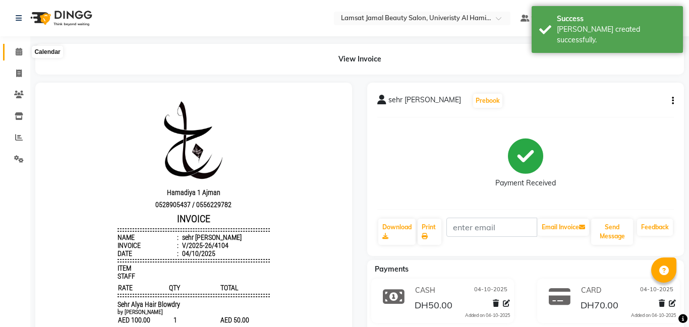
click at [21, 50] on icon at bounding box center [19, 52] width 7 height 8
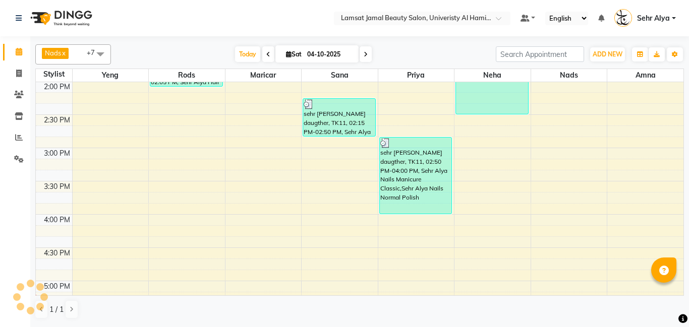
scroll to position [350, 0]
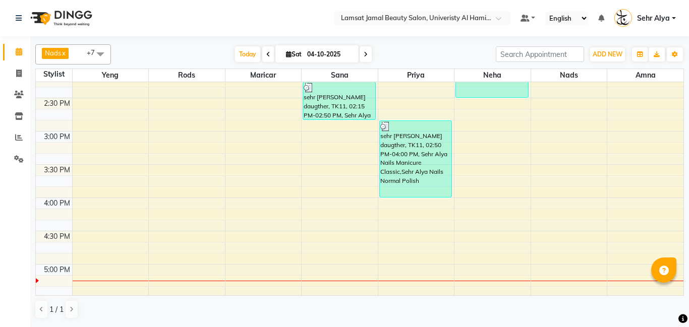
click at [415, 208] on div "9:00 AM 9:30 AM 10:00 AM 10:30 AM 11:00 AM 11:30 AM 12:00 PM 12:30 PM 1:00 PM 1…" at bounding box center [359, 231] width 647 height 998
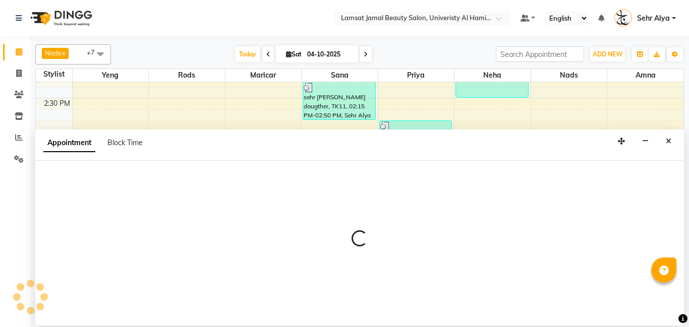
select select "79913"
select select "tentative"
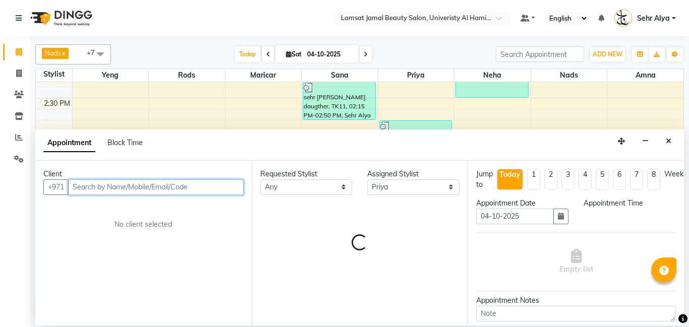
select select "960"
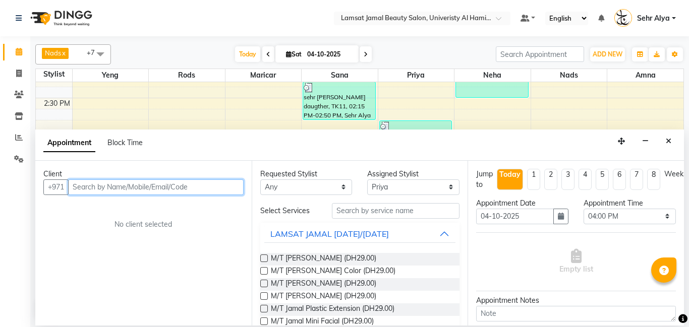
click at [162, 185] on input "text" at bounding box center [155, 188] width 175 height 16
type input "557474002"
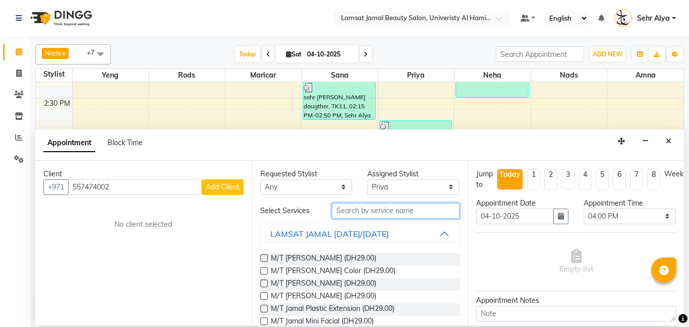
click at [390, 216] on input "text" at bounding box center [396, 211] width 128 height 16
click at [225, 185] on span "Add Client" at bounding box center [223, 187] width 34 height 9
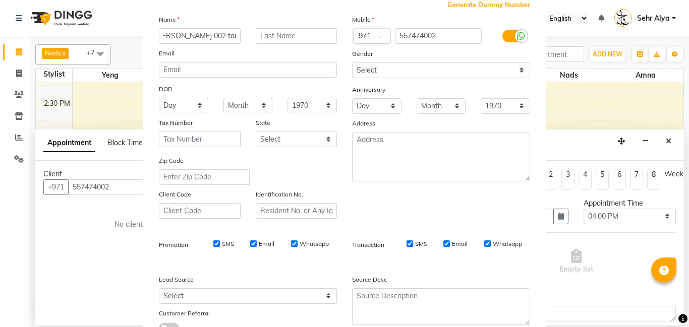
scroll to position [138, 0]
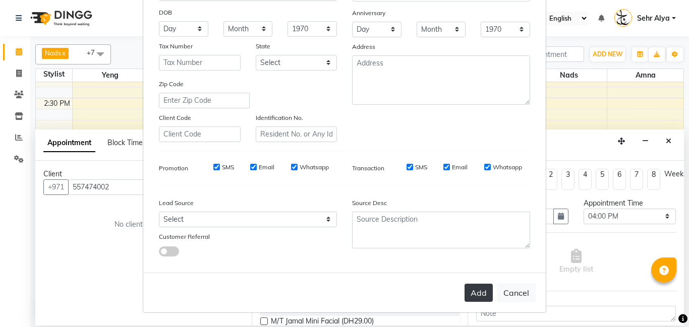
type input "[PERSON_NAME] 002 tangkad"
click at [484, 295] on button "Add" at bounding box center [478, 293] width 28 height 18
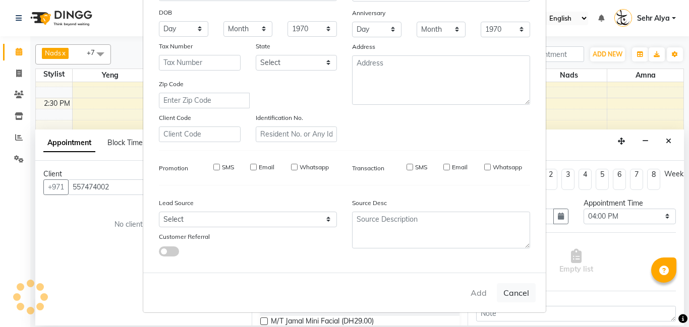
type input "55*****02"
select select
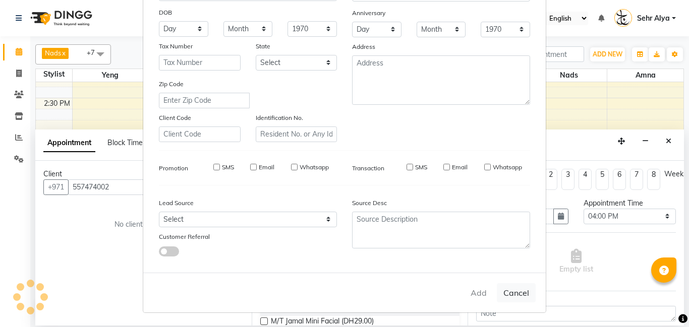
select select
checkbox input "false"
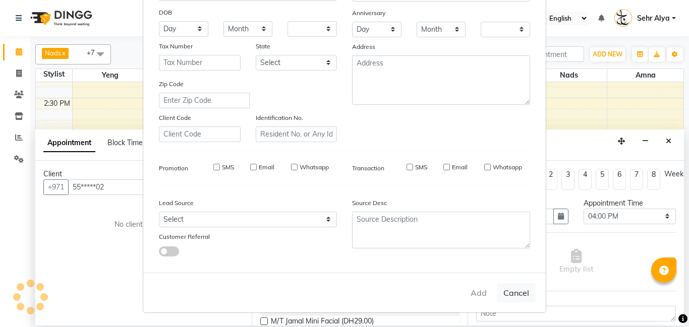
checkbox input "false"
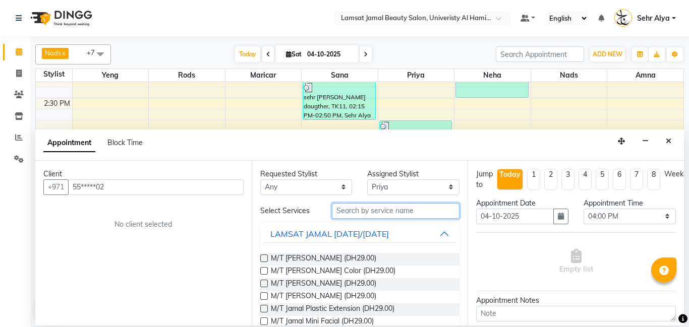
click at [368, 211] on input "text" at bounding box center [396, 211] width 128 height 16
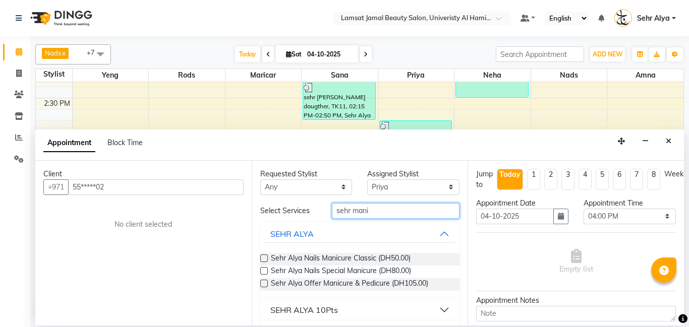
type input "sehr mani"
click at [263, 285] on label at bounding box center [264, 284] width 8 height 8
click at [263, 285] on input "checkbox" at bounding box center [263, 284] width 7 height 7
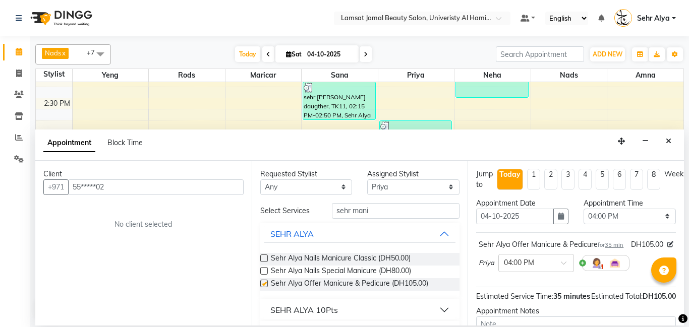
checkbox input "false"
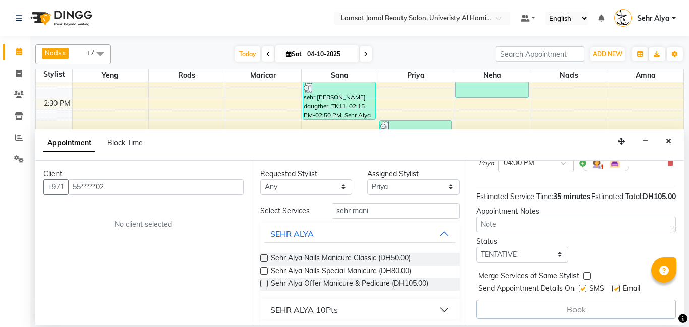
scroll to position [112, 0]
click at [585, 276] on label at bounding box center [587, 275] width 8 height 8
click at [585, 276] on input "checkbox" at bounding box center [586, 275] width 7 height 7
checkbox input "true"
click at [571, 310] on div "Book" at bounding box center [576, 308] width 200 height 19
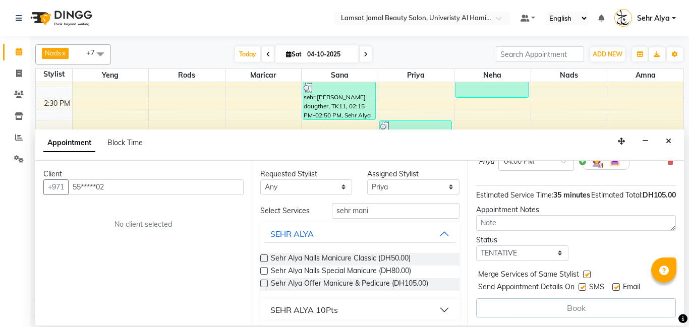
click at [266, 283] on label at bounding box center [264, 284] width 8 height 8
click at [266, 283] on input "checkbox" at bounding box center [263, 284] width 7 height 7
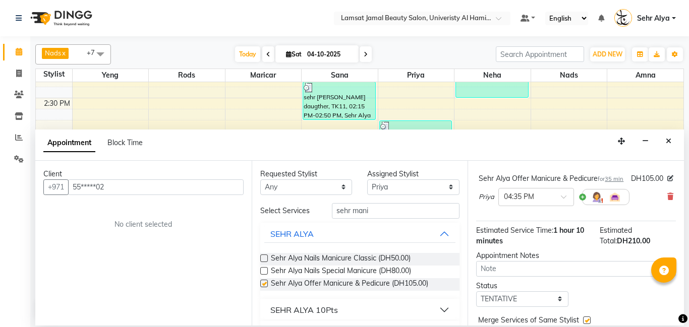
checkbox input "false"
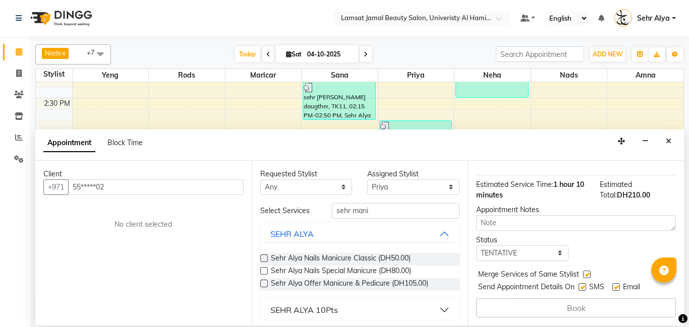
click at [571, 309] on div "Book" at bounding box center [576, 308] width 200 height 19
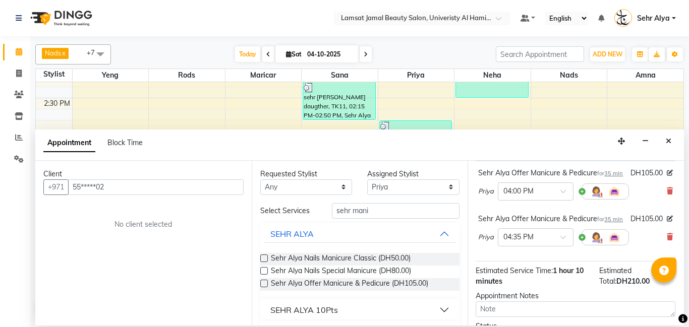
scroll to position [72, 2]
click at [668, 193] on icon at bounding box center [669, 191] width 6 height 7
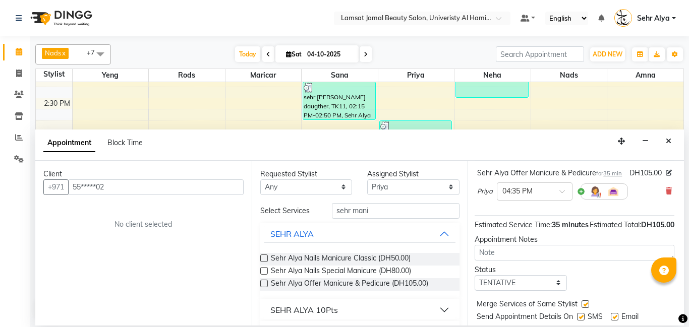
scroll to position [112, 2]
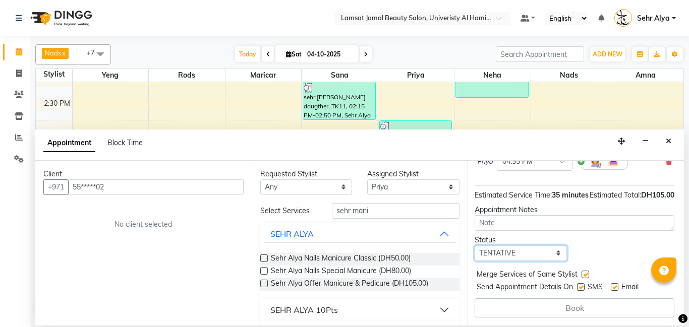
click at [549, 255] on select "Select TENTATIVE CONFIRM CHECK-IN UPCOMING" at bounding box center [520, 254] width 92 height 16
select select "confirm booking"
click at [474, 246] on select "Select TENTATIVE CONFIRM CHECK-IN UPCOMING" at bounding box center [520, 254] width 92 height 16
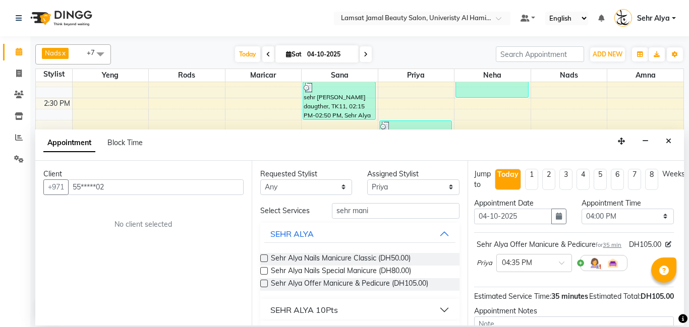
scroll to position [112, 2]
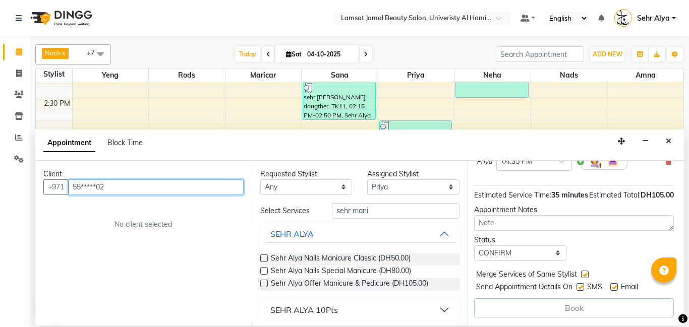
click at [180, 184] on input "55*****02" at bounding box center [155, 188] width 175 height 16
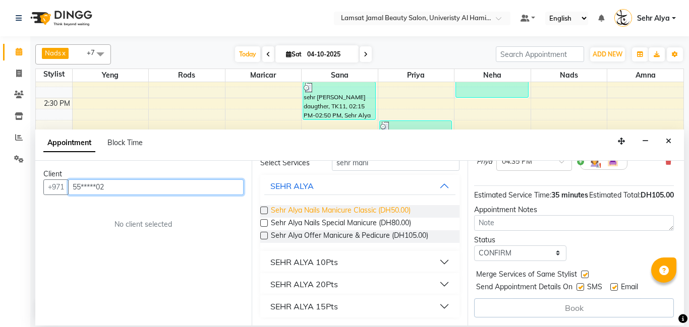
scroll to position [0, 0]
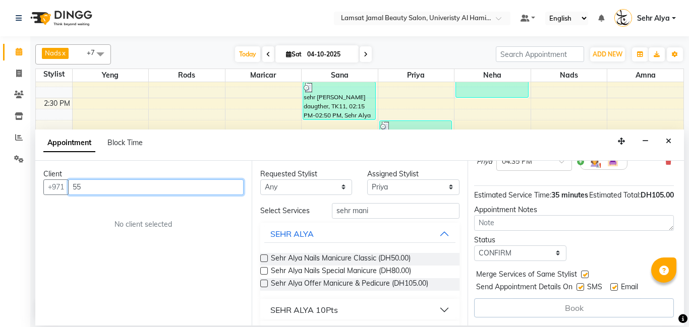
type input "5"
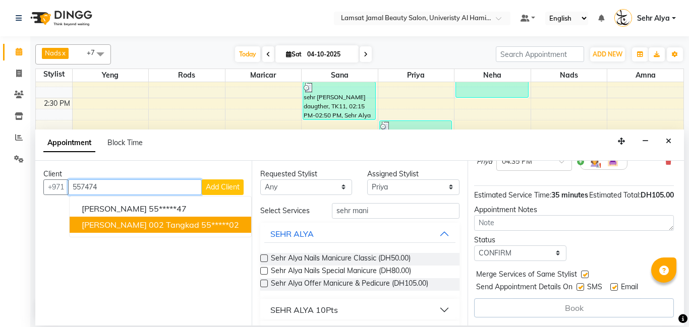
click at [201, 226] on ngb-highlight "55*****02" at bounding box center [220, 225] width 38 height 10
type input "55*****02"
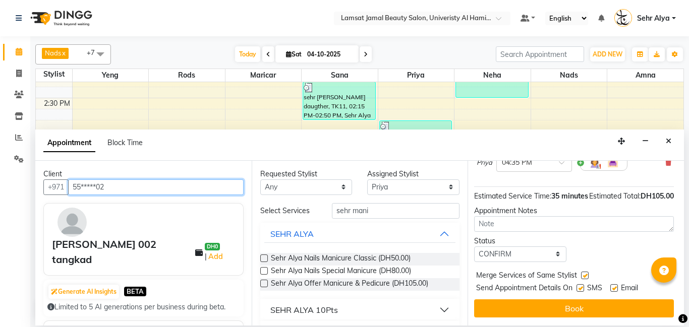
scroll to position [111, 2]
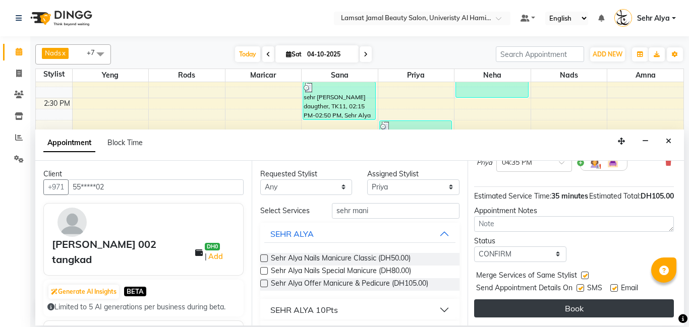
click at [573, 307] on button "Book" at bounding box center [574, 309] width 200 height 18
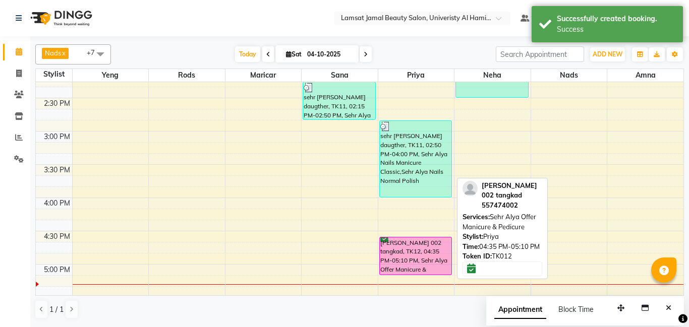
click at [419, 267] on div "[PERSON_NAME] 002 tangkad, TK12, 04:35 PM-05:10 PM, Sehr Alya Offer Manicure & …" at bounding box center [416, 255] width 72 height 37
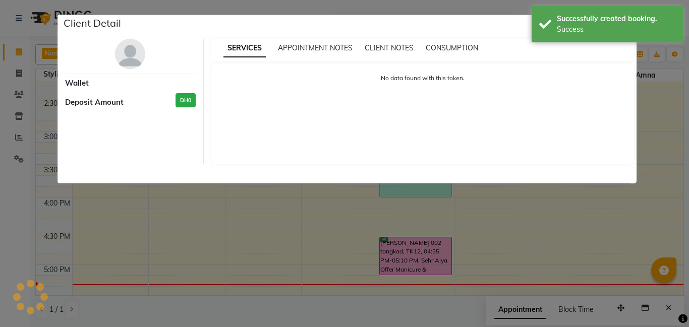
select select "6"
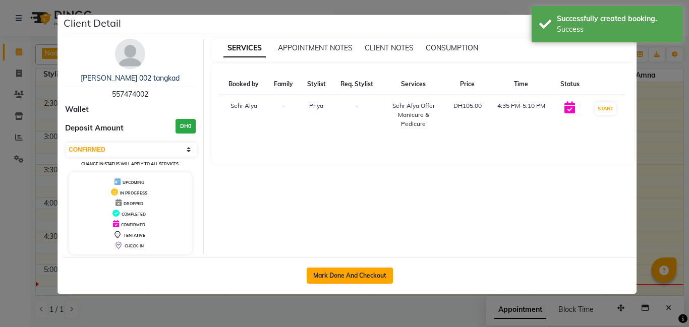
click at [351, 277] on button "Mark Done And Checkout" at bounding box center [350, 276] width 86 height 16
select select "service"
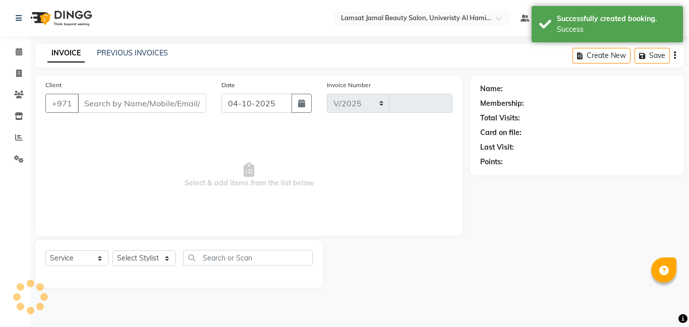
select select "8294"
type input "4105"
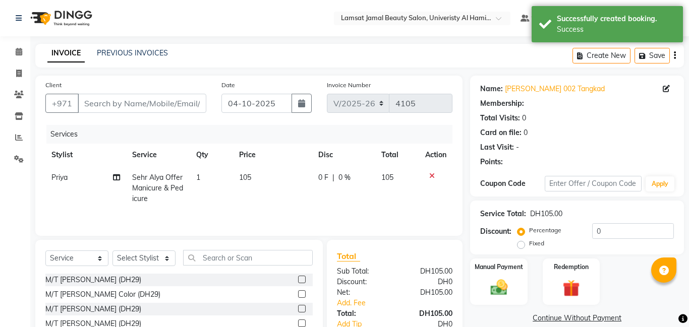
type input "55*****02"
select select "79913"
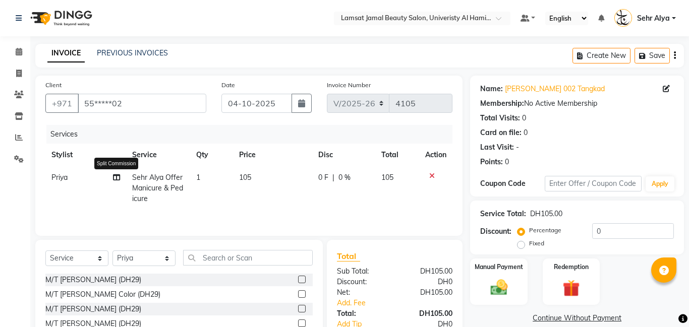
click at [116, 177] on icon at bounding box center [116, 177] width 7 height 7
select select "79913"
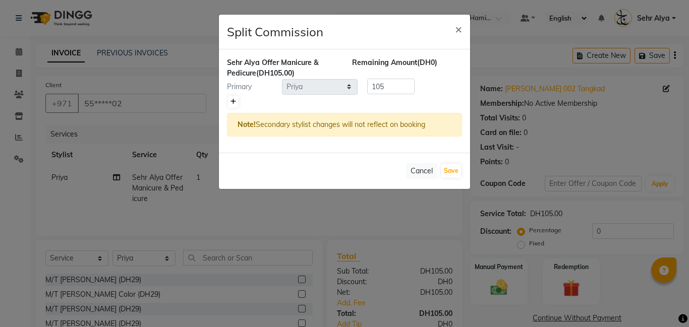
click at [233, 102] on icon at bounding box center [233, 102] width 6 height 6
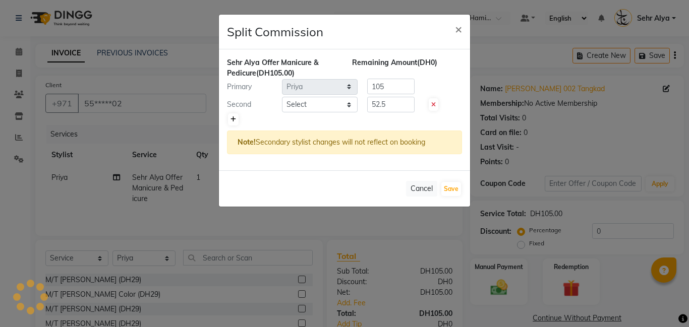
type input "52.5"
click at [351, 106] on select "Select [PERSON_NAME] Amna [PERSON_NAME] [PERSON_NAME] Ebda Lamsat [PERSON_NAME]…" at bounding box center [320, 105] width 76 height 16
select select "79915"
click at [282, 97] on select "Select [PERSON_NAME] Amna [PERSON_NAME] [PERSON_NAME] Ebda Lamsat [PERSON_NAME]…" at bounding box center [320, 105] width 76 height 16
click at [401, 103] on input "52.5" at bounding box center [390, 105] width 47 height 16
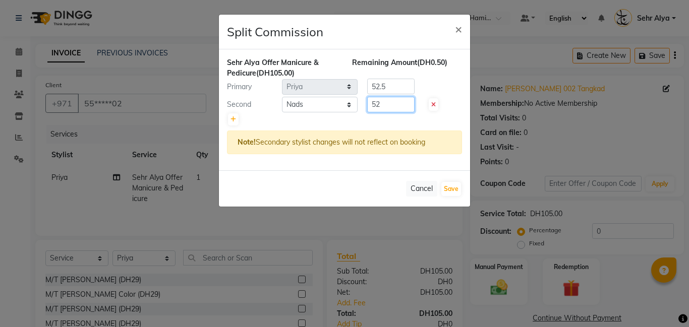
type input "5"
type input "65"
click at [400, 88] on input "52.5" at bounding box center [390, 87] width 47 height 16
type input "5"
type input "40"
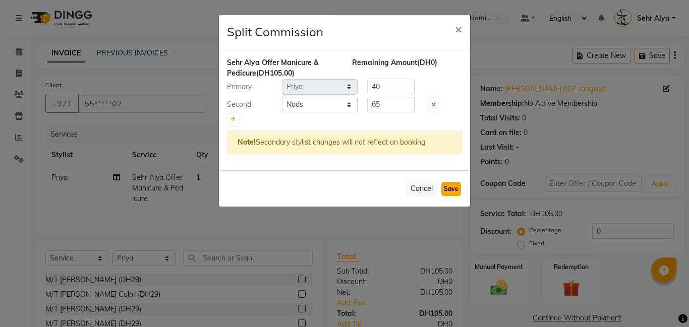
click at [449, 190] on button "Save" at bounding box center [451, 189] width 20 height 14
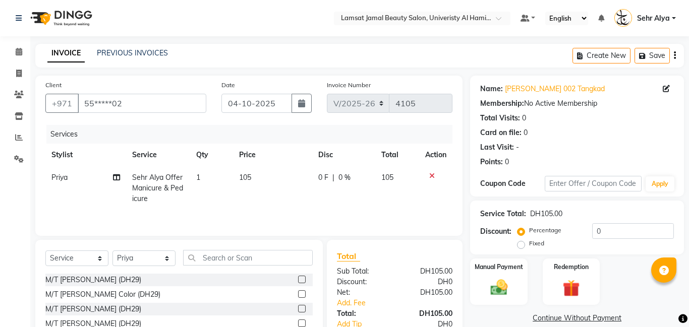
select select "Select"
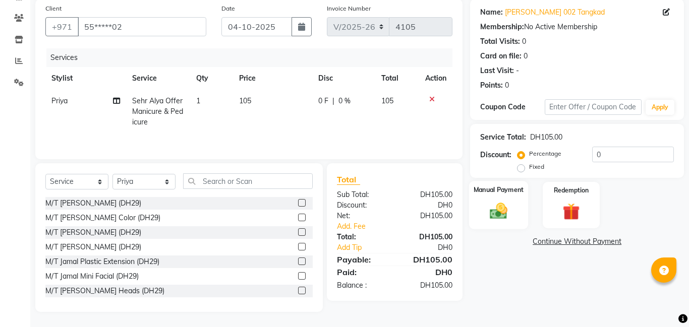
click at [499, 218] on img at bounding box center [498, 211] width 29 height 21
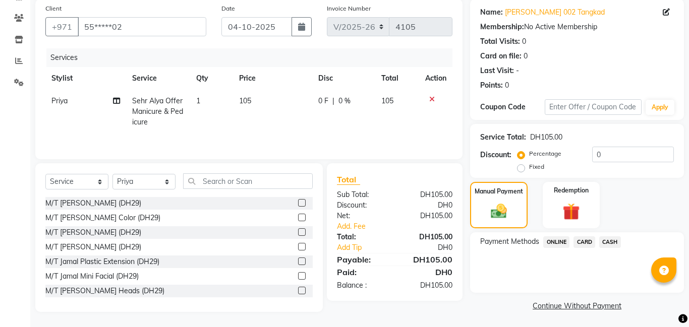
click at [582, 242] on span "CARD" at bounding box center [584, 242] width 22 height 12
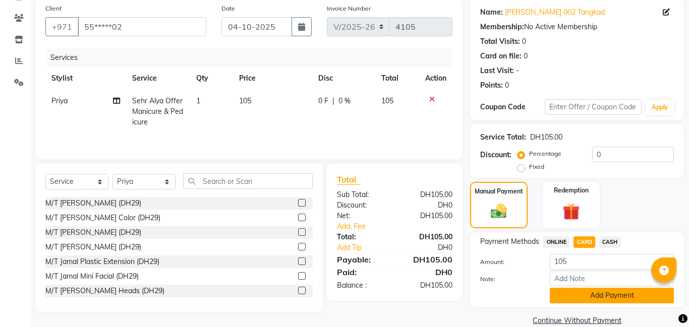
click at [587, 289] on button "Add Payment" at bounding box center [612, 296] width 124 height 16
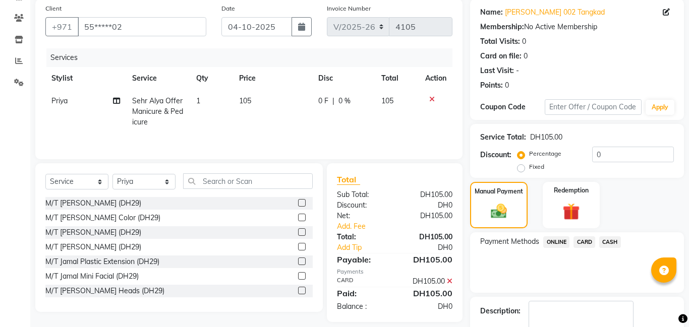
scroll to position [135, 0]
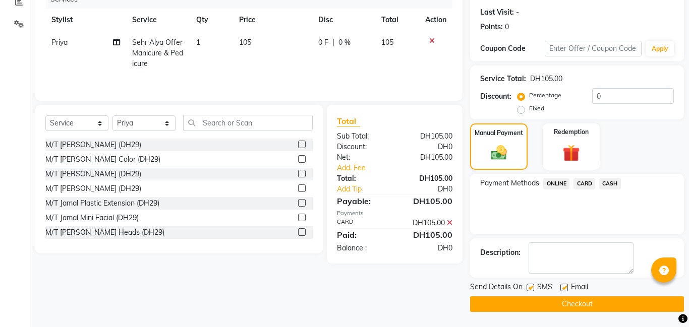
click at [577, 304] on button "Checkout" at bounding box center [577, 304] width 214 height 16
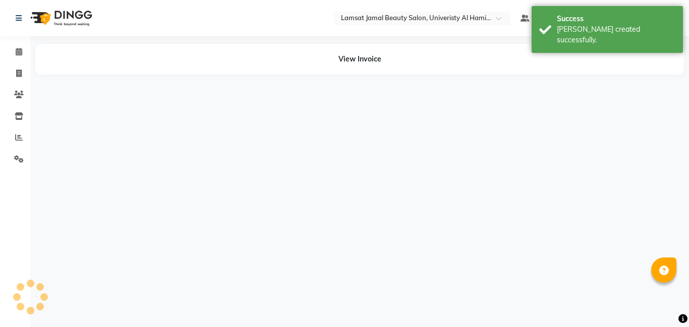
select select "79913"
select select "79915"
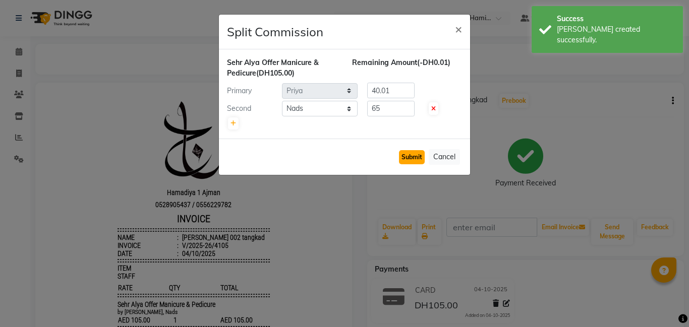
click at [414, 158] on button "Submit" at bounding box center [412, 157] width 26 height 14
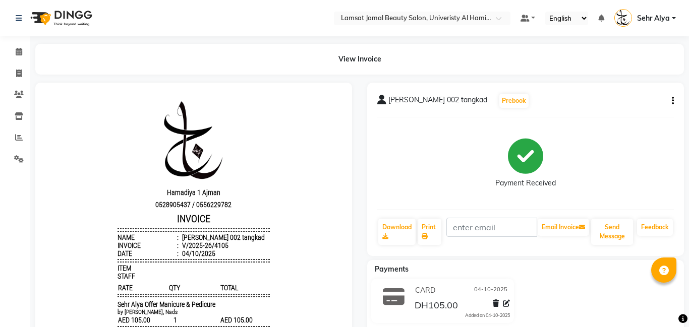
scroll to position [93, 0]
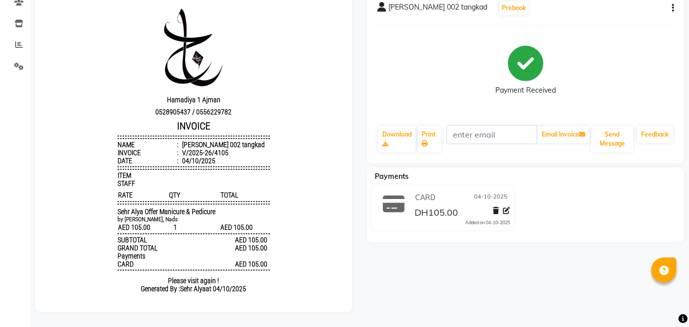
click at [497, 199] on span "04-10-2025" at bounding box center [490, 198] width 33 height 11
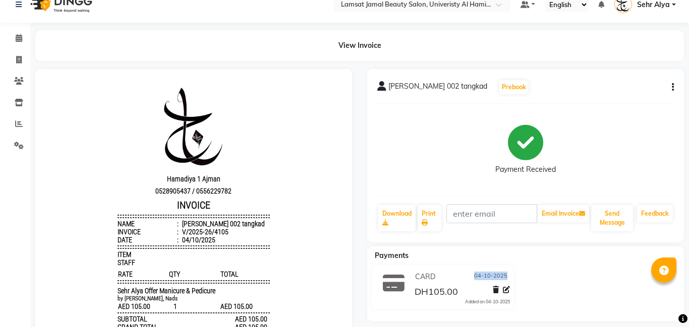
scroll to position [0, 0]
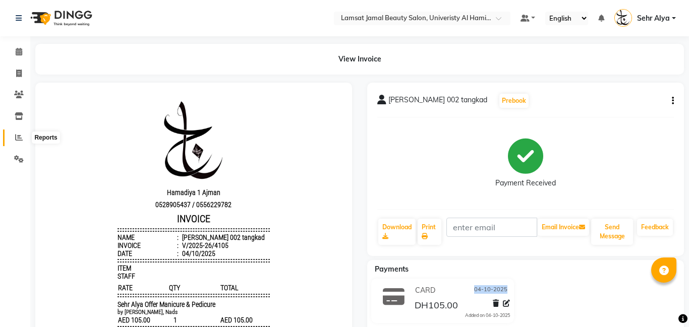
click at [17, 138] on icon at bounding box center [19, 138] width 8 height 8
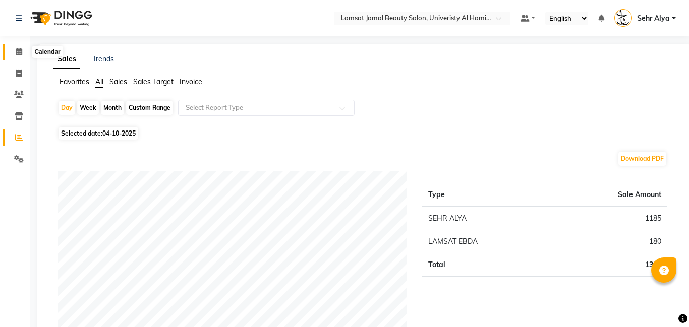
click at [20, 52] on icon at bounding box center [19, 52] width 7 height 8
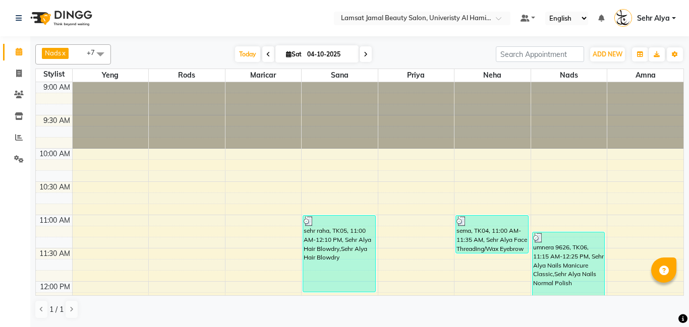
click at [20, 52] on icon at bounding box center [19, 52] width 7 height 8
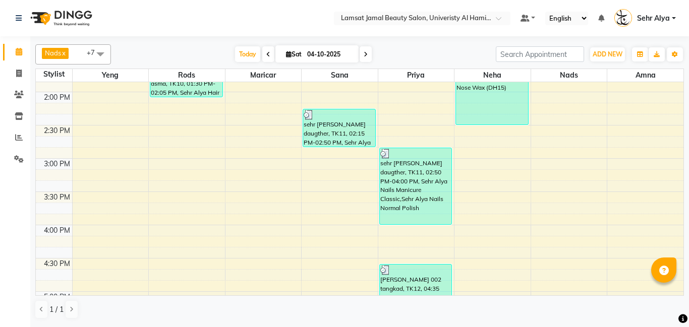
scroll to position [328, 0]
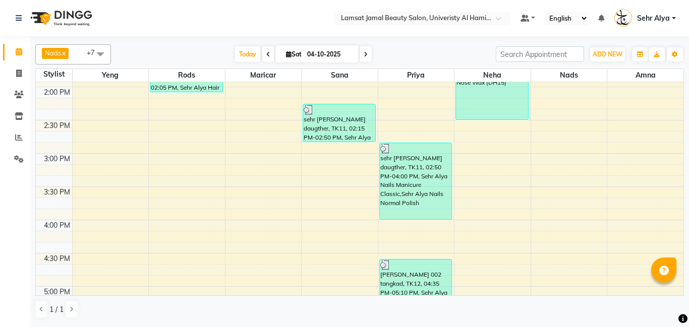
click at [335, 191] on div "9:00 AM 9:30 AM 10:00 AM 10:30 AM 11:00 AM 11:30 AM 12:00 PM 12:30 PM 1:00 PM 1…" at bounding box center [359, 253] width 647 height 998
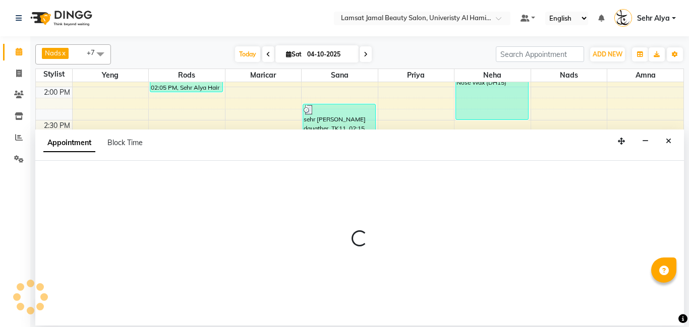
select select "79912"
select select "tentative"
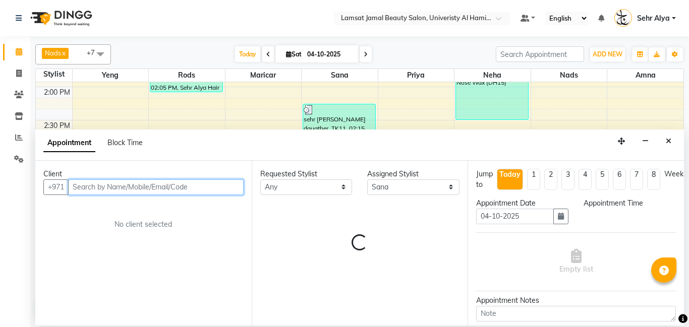
select select "930"
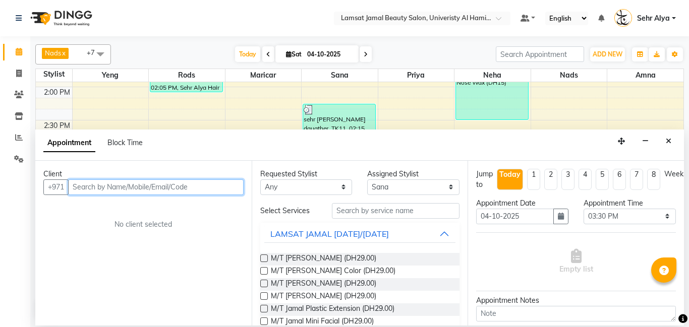
click at [87, 194] on input "text" at bounding box center [155, 188] width 175 height 16
type input "508677877"
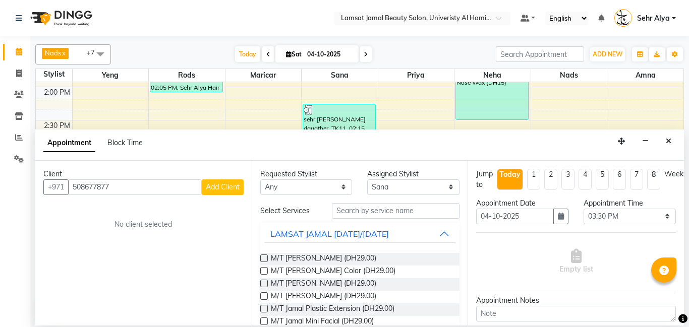
click at [230, 187] on span "Add Client" at bounding box center [223, 187] width 34 height 9
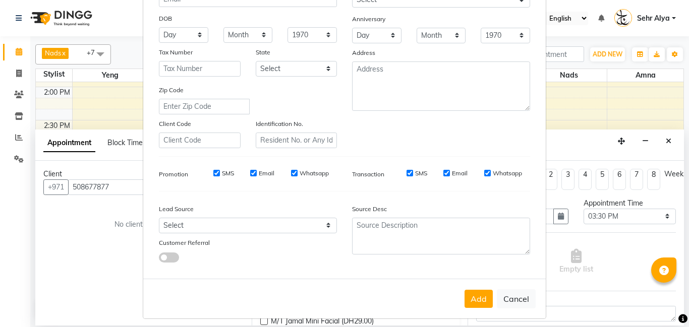
scroll to position [138, 0]
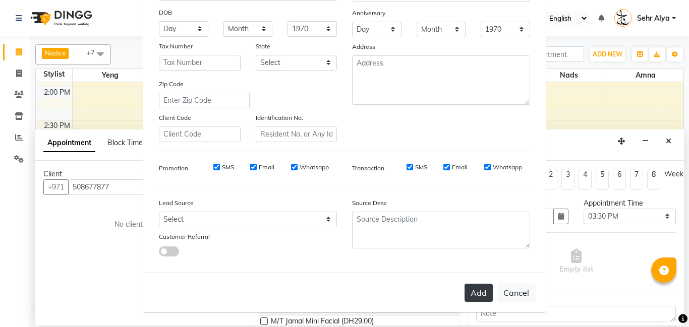
type input "sehr umm ali 877"
click at [477, 292] on button "Add" at bounding box center [478, 293] width 28 height 18
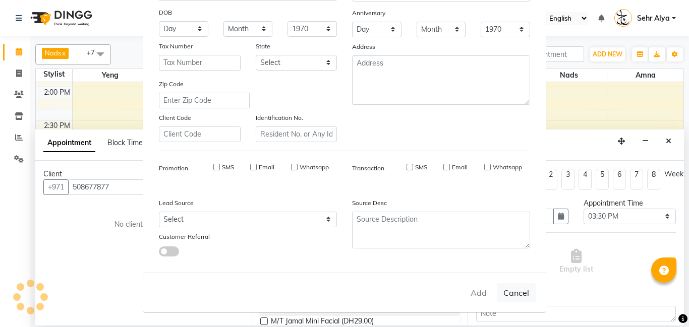
type input "50*****77"
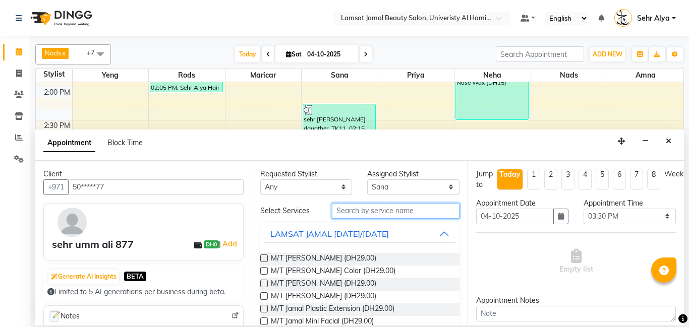
click at [368, 208] on input "text" at bounding box center [396, 211] width 128 height 16
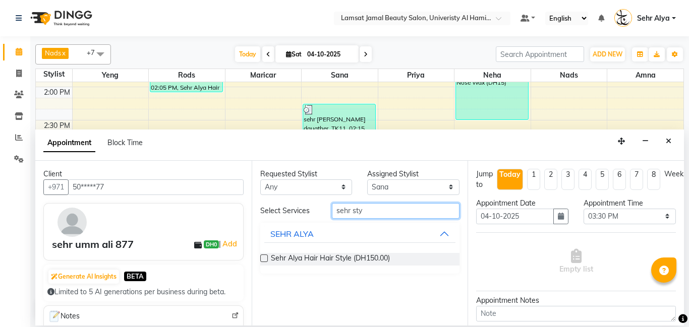
type input "sehr sty"
click at [264, 258] on label at bounding box center [264, 259] width 8 height 8
click at [264, 258] on input "checkbox" at bounding box center [263, 259] width 7 height 7
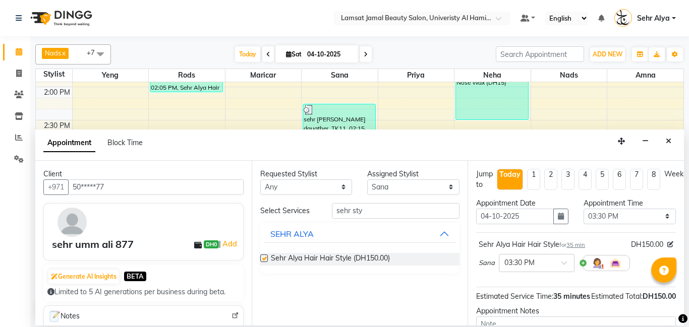
checkbox input "false"
click at [447, 191] on select "Select [PERSON_NAME] Amna [PERSON_NAME] [PERSON_NAME] Ebda Lamsat [PERSON_NAME]…" at bounding box center [413, 188] width 92 height 16
select select "79900"
click at [367, 180] on select "Select [PERSON_NAME] Amna [PERSON_NAME] [PERSON_NAME] Ebda Lamsat [PERSON_NAME]…" at bounding box center [413, 188] width 92 height 16
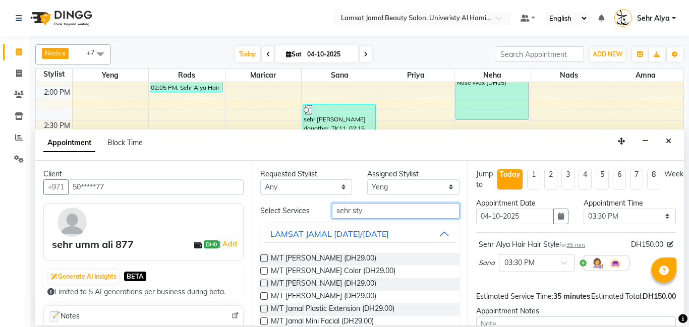
click at [374, 213] on input "sehr sty" at bounding box center [396, 211] width 128 height 16
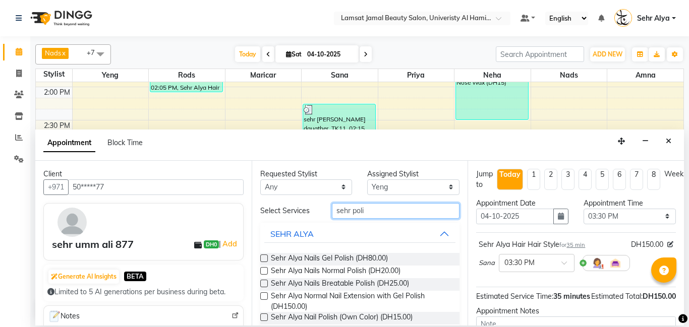
type input "sehr poli"
click at [264, 270] on label at bounding box center [264, 271] width 8 height 8
click at [264, 270] on input "checkbox" at bounding box center [263, 272] width 7 height 7
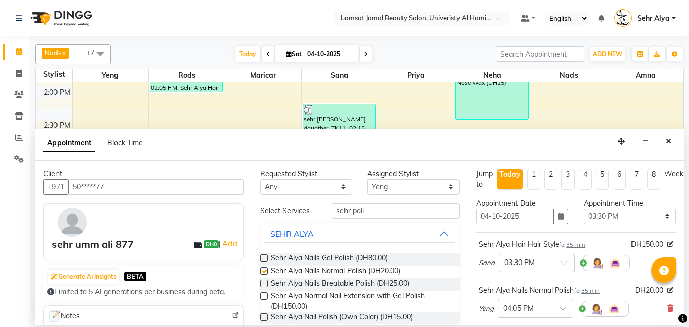
checkbox input "false"
click at [448, 187] on select "Select [PERSON_NAME] Amna [PERSON_NAME] [PERSON_NAME] Ebda Lamsat [PERSON_NAME]…" at bounding box center [413, 188] width 92 height 16
select select "79914"
click at [367, 180] on select "Select [PERSON_NAME] Amna [PERSON_NAME] [PERSON_NAME] Ebda Lamsat [PERSON_NAME]…" at bounding box center [413, 188] width 92 height 16
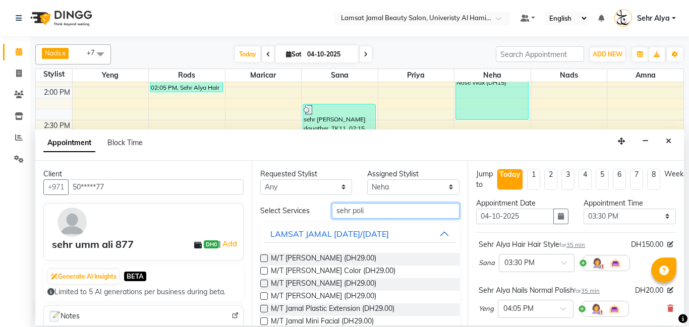
click at [387, 210] on input "sehr poli" at bounding box center [396, 211] width 128 height 16
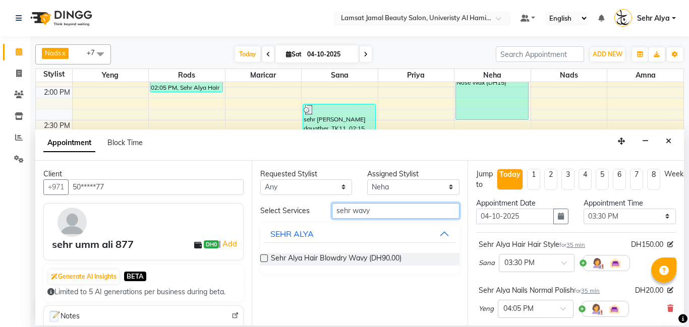
type input "sehr wavy"
click at [264, 256] on label at bounding box center [264, 259] width 8 height 8
click at [264, 256] on input "checkbox" at bounding box center [263, 259] width 7 height 7
checkbox input "false"
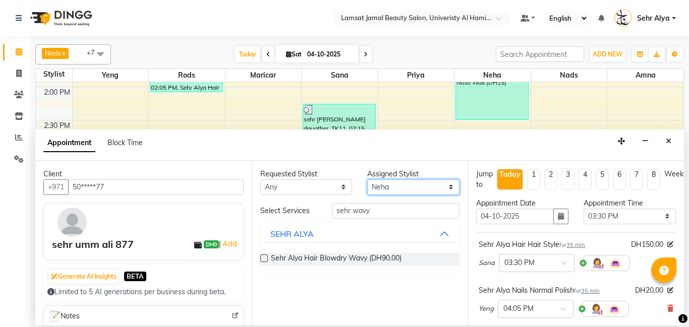
click at [451, 193] on select "Select [PERSON_NAME] Amna [PERSON_NAME] [PERSON_NAME] Ebda Lamsat [PERSON_NAME]…" at bounding box center [413, 188] width 92 height 16
click at [450, 190] on select "Select [PERSON_NAME] Amna [PERSON_NAME] [PERSON_NAME] Ebda Lamsat [PERSON_NAME]…" at bounding box center [413, 188] width 92 height 16
select select "79915"
click at [367, 180] on select "Select [PERSON_NAME] Amna [PERSON_NAME] [PERSON_NAME] Ebda Lamsat [PERSON_NAME]…" at bounding box center [413, 188] width 92 height 16
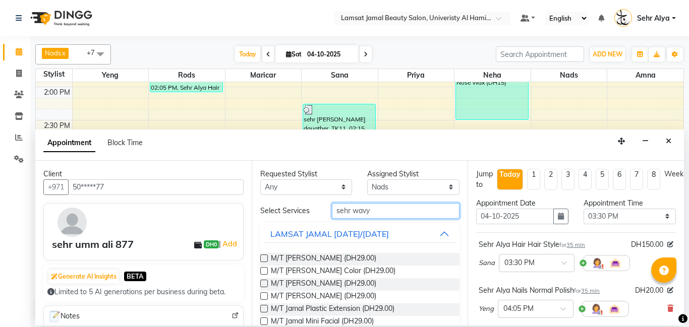
click at [381, 212] on input "sehr wavy" at bounding box center [396, 211] width 128 height 16
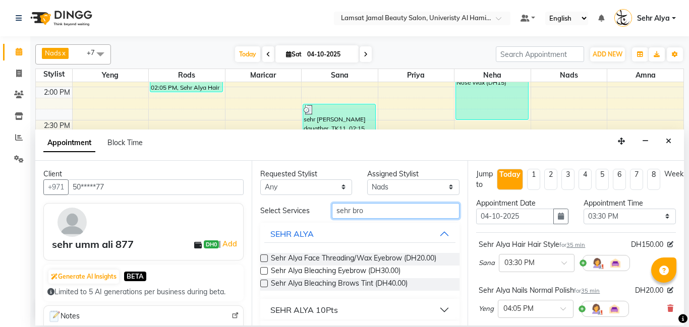
type input "sehr bro"
click at [263, 260] on label at bounding box center [264, 259] width 8 height 8
click at [263, 260] on input "checkbox" at bounding box center [263, 259] width 7 height 7
checkbox input "false"
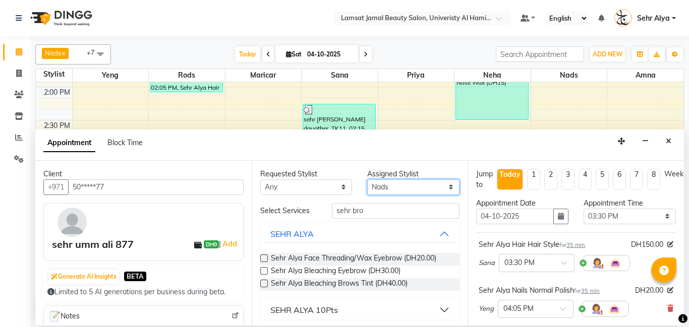
click at [448, 187] on select "Select [PERSON_NAME] Amna [PERSON_NAME] [PERSON_NAME] Ebda Lamsat [PERSON_NAME]…" at bounding box center [413, 188] width 92 height 16
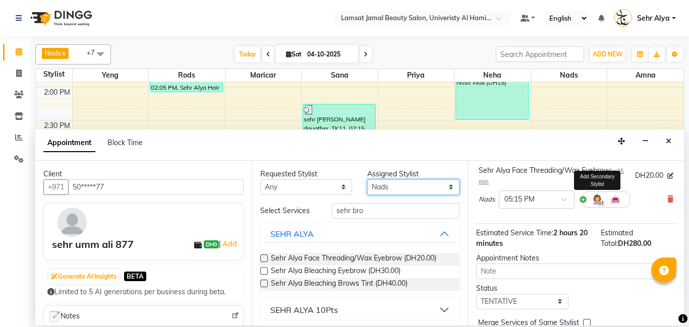
scroll to position [259, 0]
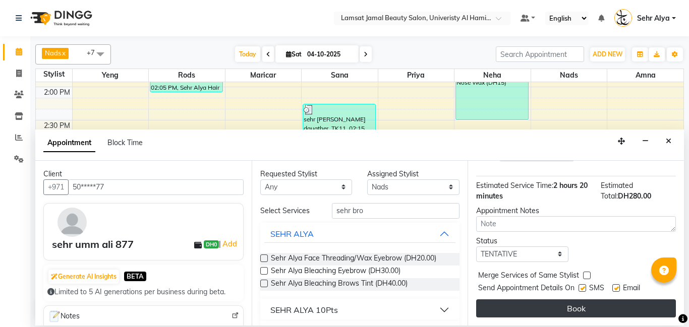
click at [579, 307] on button "Book" at bounding box center [576, 309] width 200 height 18
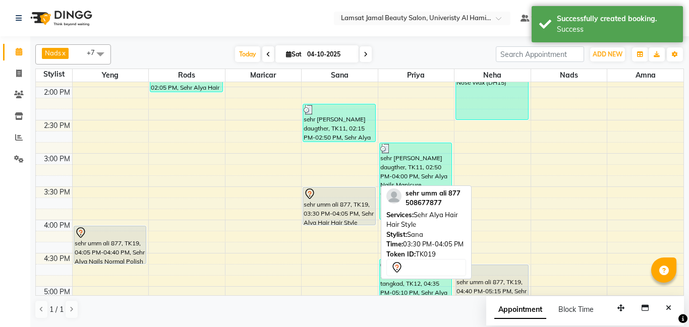
click at [320, 216] on div "sehr umm ali 877, TK19, 03:30 PM-04:05 PM, Sehr Alya Hair Hair Style" at bounding box center [339, 206] width 72 height 37
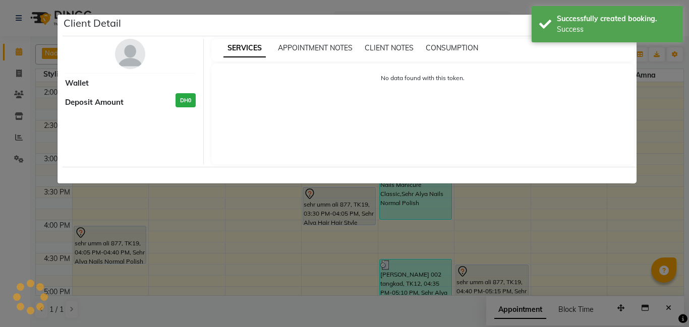
select select "7"
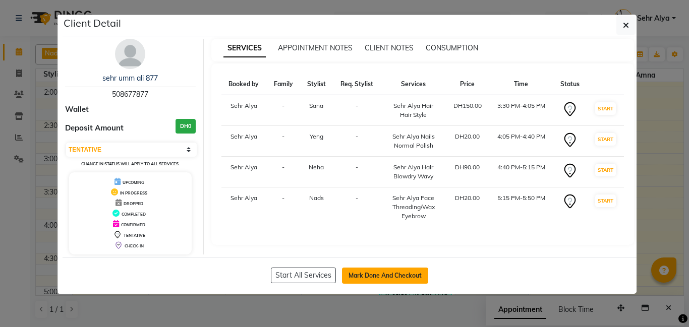
click at [383, 278] on button "Mark Done And Checkout" at bounding box center [385, 276] width 86 height 16
select select "service"
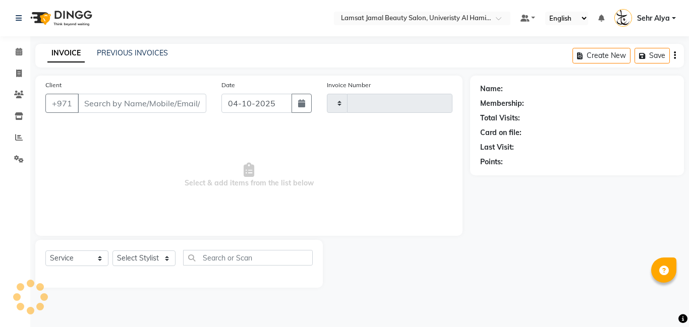
type input "4112"
select select "8294"
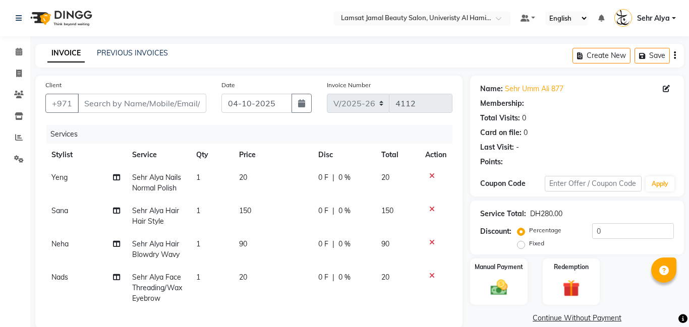
type input "50*****77"
select select "79915"
click at [251, 179] on td "20" at bounding box center [273, 182] width 80 height 33
select select "79900"
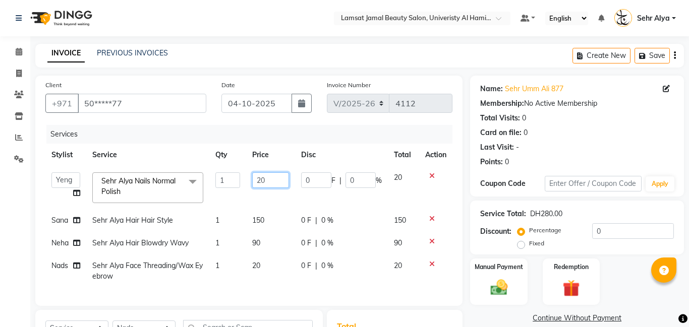
click at [278, 181] on input "20" at bounding box center [270, 180] width 37 height 16
type input "2"
type input "50"
click at [266, 220] on td "150" at bounding box center [270, 220] width 49 height 23
select select "79912"
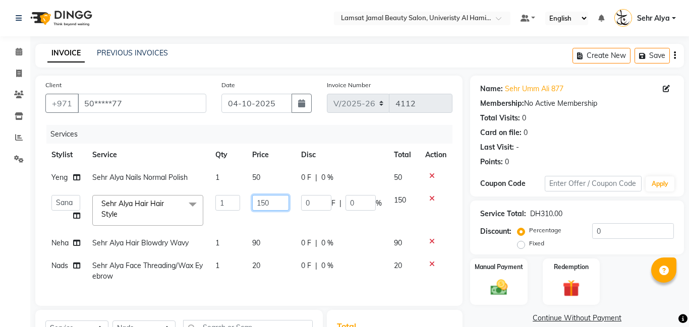
click at [277, 204] on input "150" at bounding box center [270, 203] width 37 height 16
type input "1"
type input "165"
click at [76, 217] on td "[PERSON_NAME] Amna [PERSON_NAME] [PERSON_NAME] Ebda Lamsat [PERSON_NAME] [PERSO…" at bounding box center [65, 210] width 41 height 43
select select "79912"
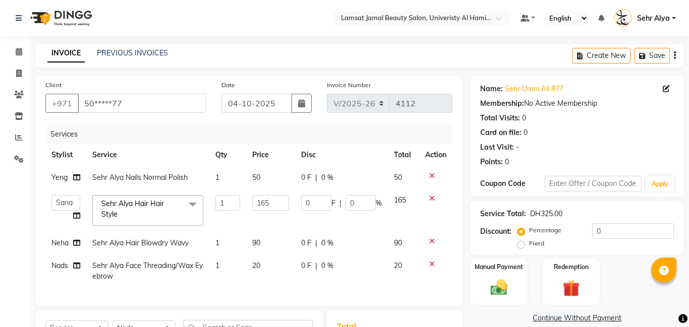
click at [221, 266] on td "1" at bounding box center [227, 271] width 36 height 33
select select "79915"
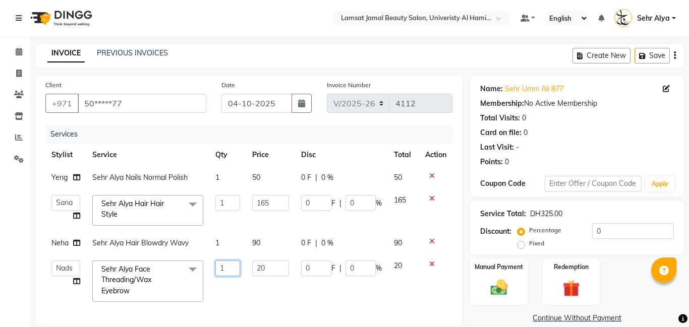
click at [229, 267] on input "1" at bounding box center [227, 269] width 24 height 16
type input "2"
click at [79, 284] on td "[PERSON_NAME] Amna [PERSON_NAME] [PERSON_NAME] Ebda Lamsat [PERSON_NAME] [PERSO…" at bounding box center [65, 281] width 41 height 53
select select "79915"
click at [79, 284] on span at bounding box center [76, 281] width 7 height 11
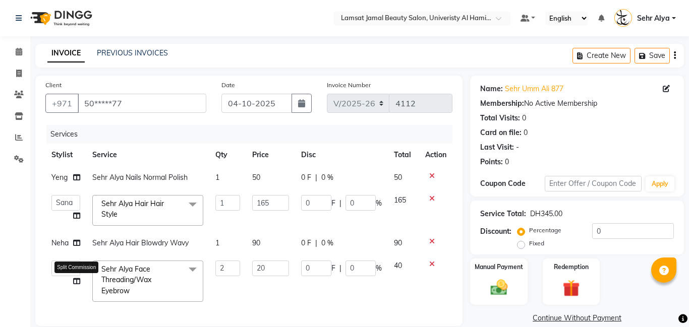
click at [75, 283] on icon at bounding box center [76, 281] width 7 height 7
select select "79915"
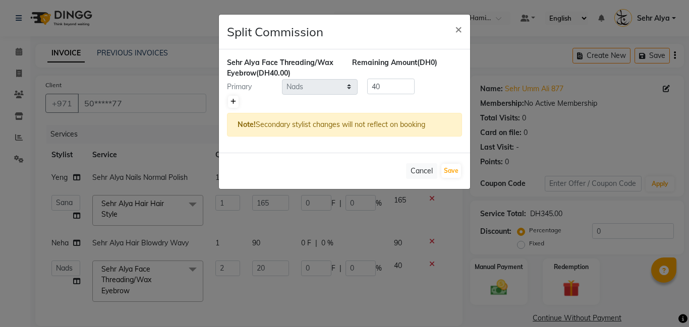
click at [235, 99] on icon at bounding box center [233, 102] width 6 height 6
type input "20"
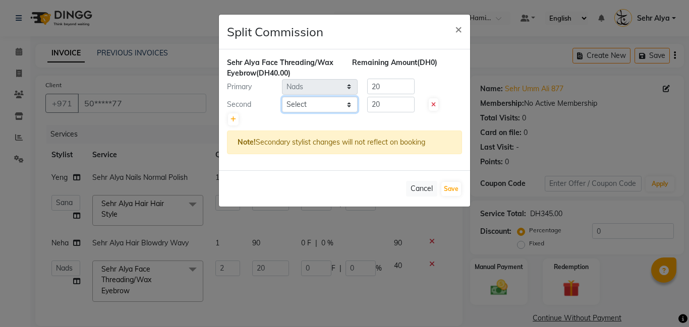
click at [343, 107] on select "Select [PERSON_NAME] Amna [PERSON_NAME] [PERSON_NAME] Ebda Lamsat [PERSON_NAME]…" at bounding box center [320, 105] width 76 height 16
select select "79914"
click at [282, 97] on select "Select [PERSON_NAME] Amna [PERSON_NAME] [PERSON_NAME] Ebda Lamsat [PERSON_NAME]…" at bounding box center [320, 105] width 76 height 16
click at [450, 190] on button "Save" at bounding box center [451, 189] width 20 height 14
select select "Select"
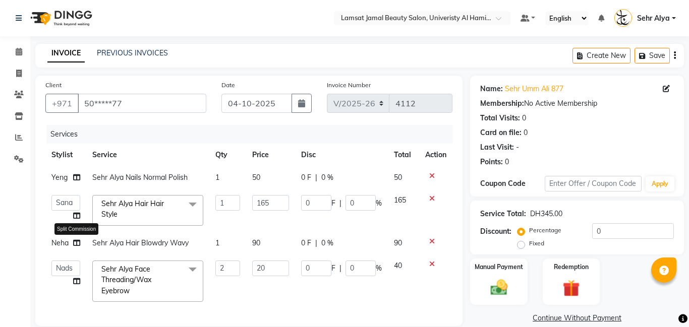
click at [78, 245] on icon at bounding box center [76, 243] width 7 height 7
select select "79914"
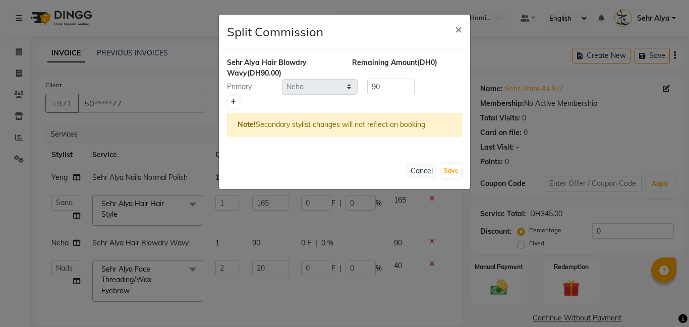
click at [234, 100] on icon at bounding box center [233, 102] width 6 height 6
type input "45"
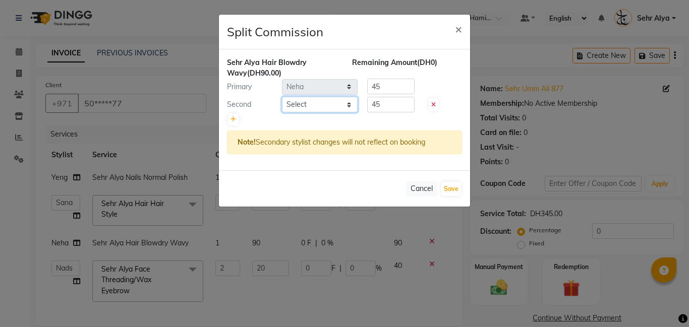
click at [348, 108] on select "Select [PERSON_NAME] Amna [PERSON_NAME] [PERSON_NAME] Ebda Lamsat [PERSON_NAME]…" at bounding box center [320, 105] width 76 height 16
select select "79913"
click at [282, 97] on select "Select [PERSON_NAME] Amna [PERSON_NAME] [PERSON_NAME] Ebda Lamsat [PERSON_NAME]…" at bounding box center [320, 105] width 76 height 16
click at [391, 86] on input "45" at bounding box center [390, 87] width 47 height 16
type input "4"
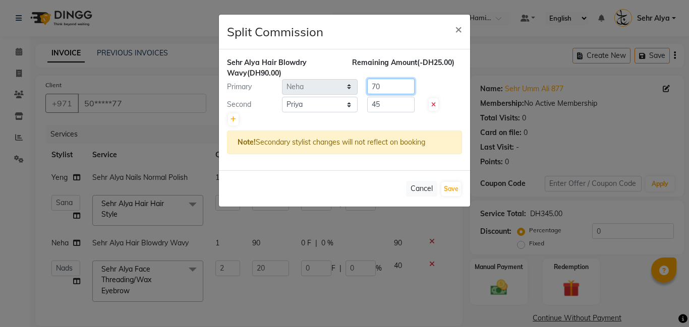
type input "70"
click at [386, 105] on input "45" at bounding box center [390, 105] width 47 height 16
type input "4"
type input "20"
click at [454, 189] on button "Save" at bounding box center [451, 189] width 20 height 14
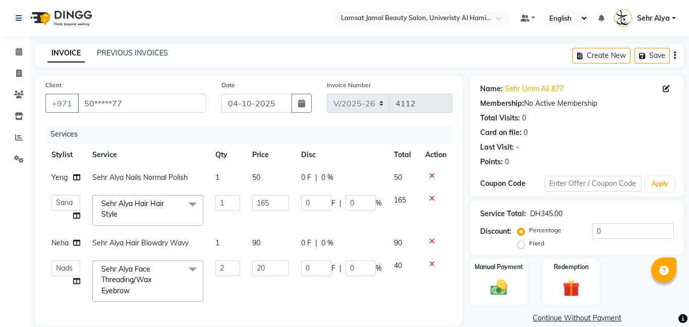
select select "Select"
click at [77, 216] on icon at bounding box center [76, 215] width 7 height 7
select select "79912"
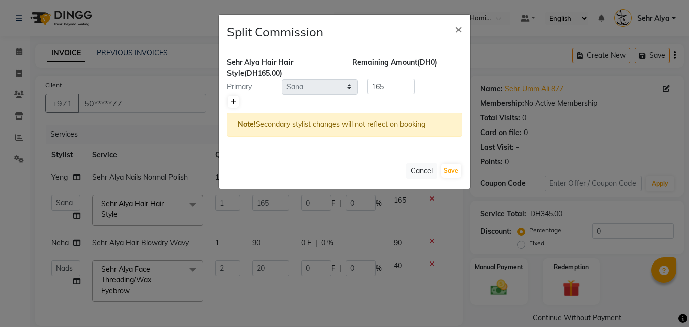
click at [235, 102] on icon at bounding box center [233, 102] width 6 height 6
type input "82.5"
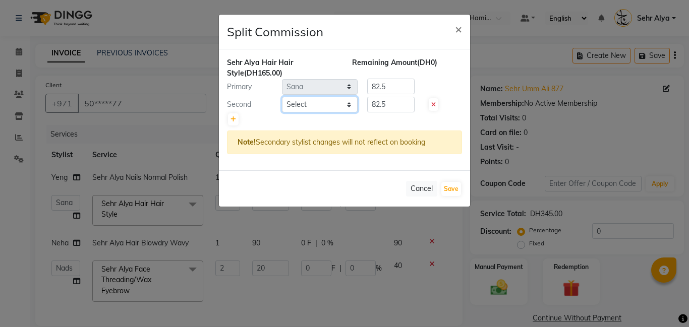
click at [348, 106] on select "Select [PERSON_NAME] Amna [PERSON_NAME] [PERSON_NAME] Ebda Lamsat [PERSON_NAME]…" at bounding box center [320, 105] width 76 height 16
select select "79910"
click at [282, 97] on select "Select [PERSON_NAME] Amna [PERSON_NAME] [PERSON_NAME] Ebda Lamsat [PERSON_NAME]…" at bounding box center [320, 105] width 76 height 16
click at [451, 188] on button "Save" at bounding box center [451, 189] width 20 height 14
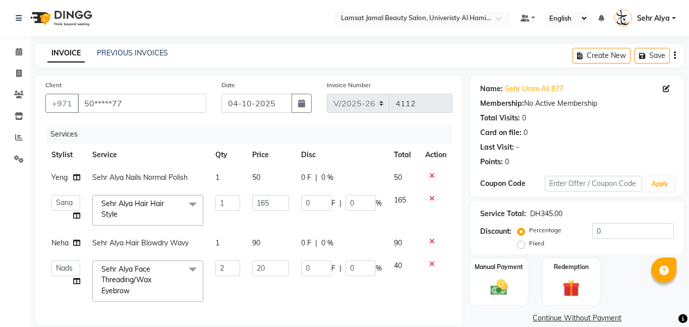
select select "Select"
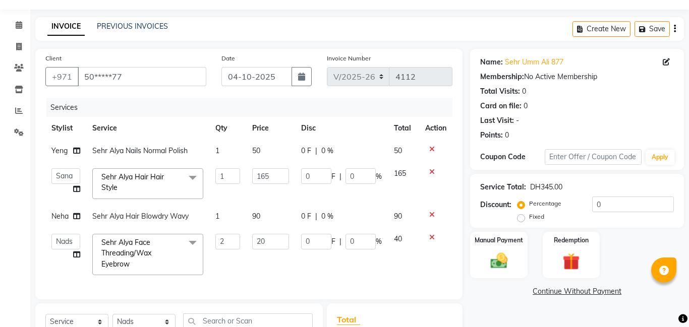
scroll to position [26, 0]
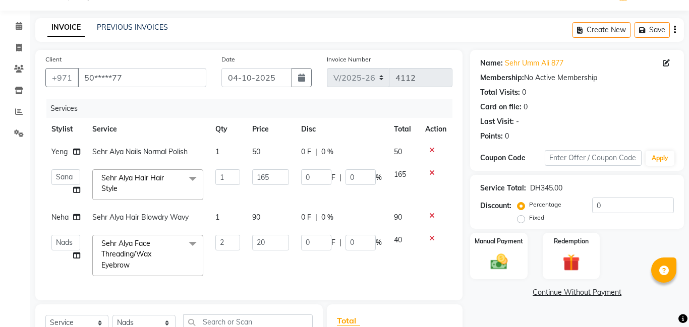
click at [263, 220] on td "90" at bounding box center [270, 217] width 49 height 23
select select "79914"
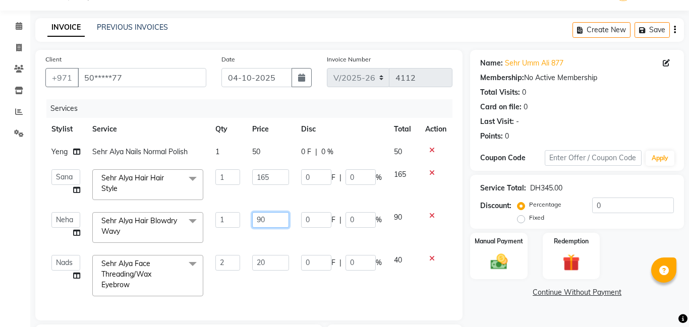
click at [274, 220] on input "90" at bounding box center [270, 220] width 37 height 16
type input "9"
type input "85"
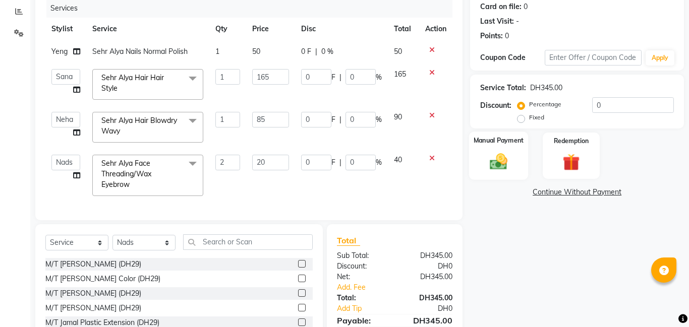
click at [502, 165] on img at bounding box center [498, 161] width 29 height 21
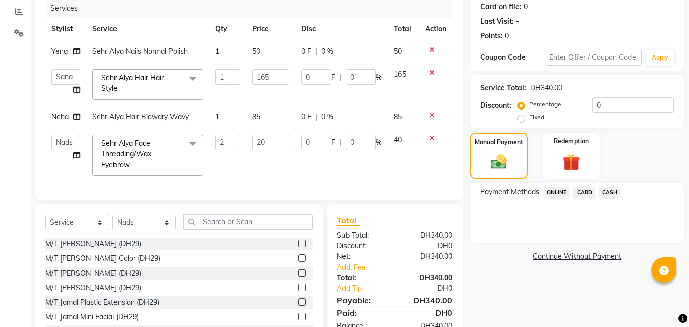
click at [586, 193] on span "CARD" at bounding box center [584, 193] width 22 height 12
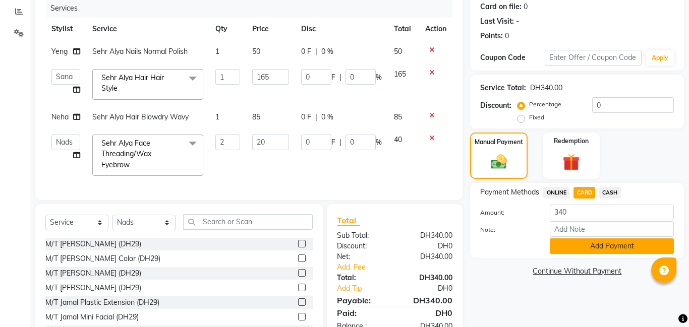
click at [587, 246] on button "Add Payment" at bounding box center [612, 247] width 124 height 16
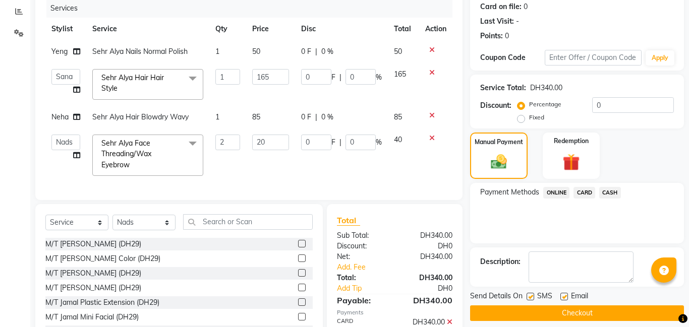
scroll to position [177, 0]
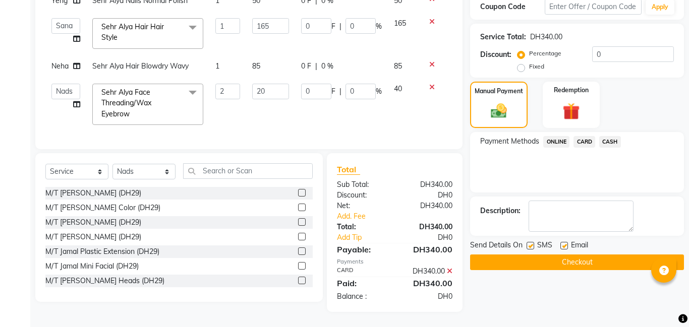
click at [551, 266] on button "Checkout" at bounding box center [577, 263] width 214 height 16
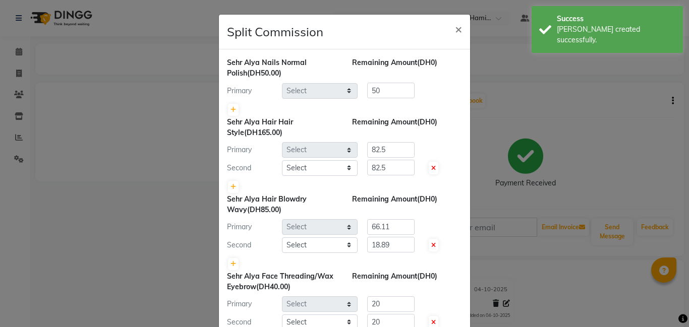
select select "79900"
select select "79912"
select select "79910"
select select "79914"
select select "79913"
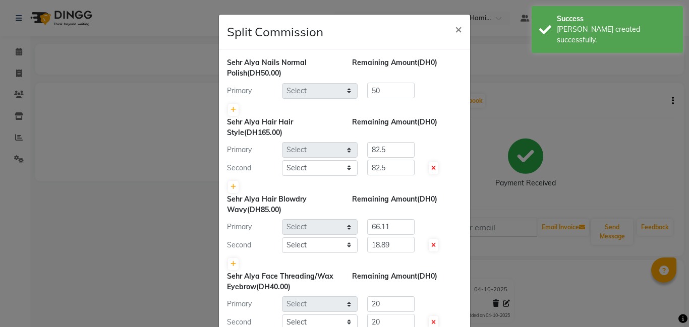
select select "79915"
select select "79914"
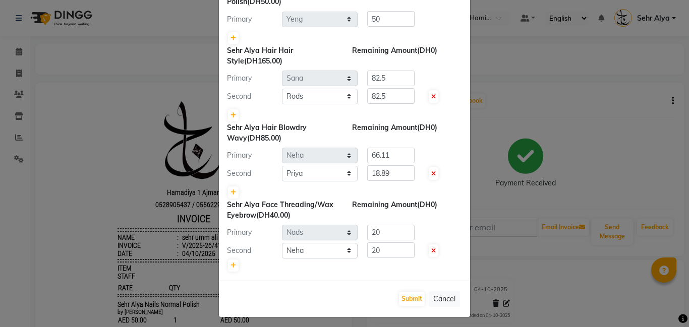
scroll to position [76, 0]
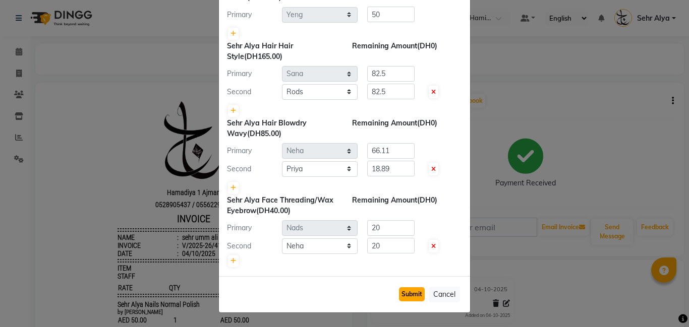
click at [413, 292] on button "Submit" at bounding box center [412, 294] width 26 height 14
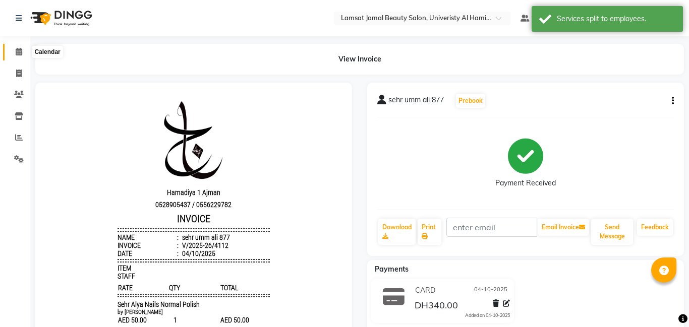
click at [19, 52] on icon at bounding box center [19, 52] width 7 height 8
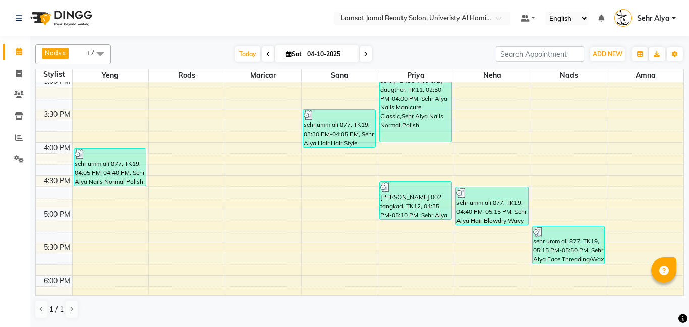
scroll to position [411, 0]
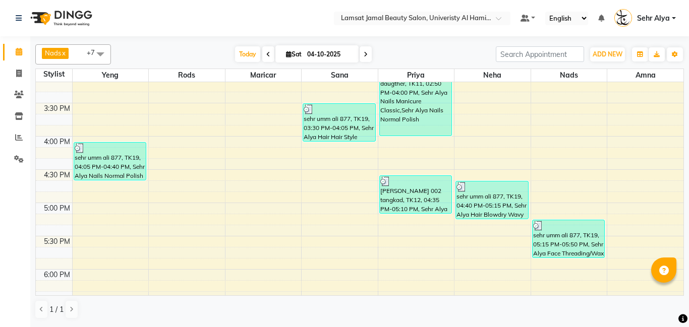
click at [336, 152] on div "9:00 AM 9:30 AM 10:00 AM 10:30 AM 11:00 AM 11:30 AM 12:00 PM 12:30 PM 1:00 PM 1…" at bounding box center [359, 170] width 647 height 998
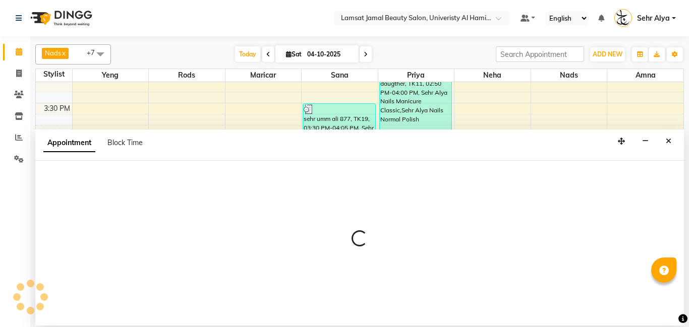
select select "79912"
select select "tentative"
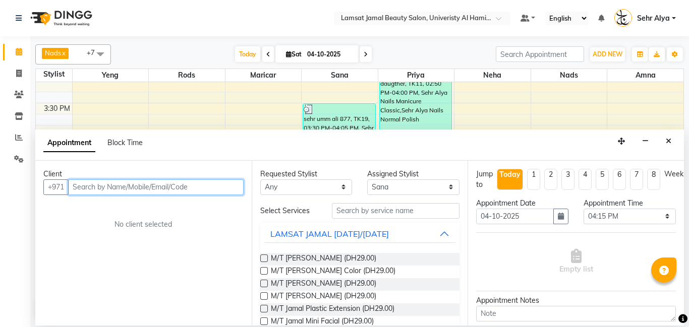
click at [114, 192] on input "text" at bounding box center [155, 188] width 175 height 16
click at [103, 187] on input "50432118" at bounding box center [135, 188] width 134 height 16
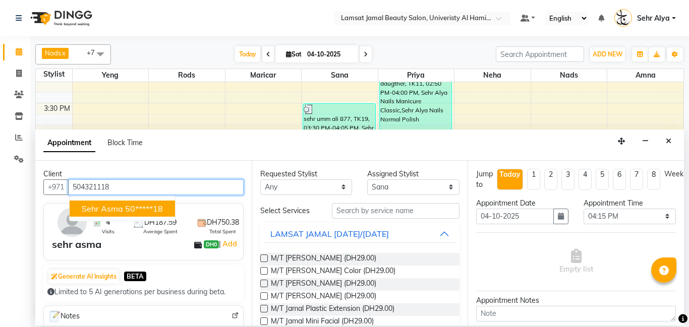
click at [152, 213] on ngb-highlight "50*****18" at bounding box center [144, 209] width 38 height 10
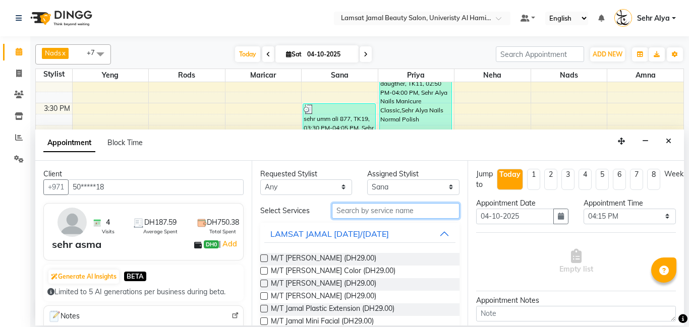
click at [370, 211] on input "text" at bounding box center [396, 211] width 128 height 16
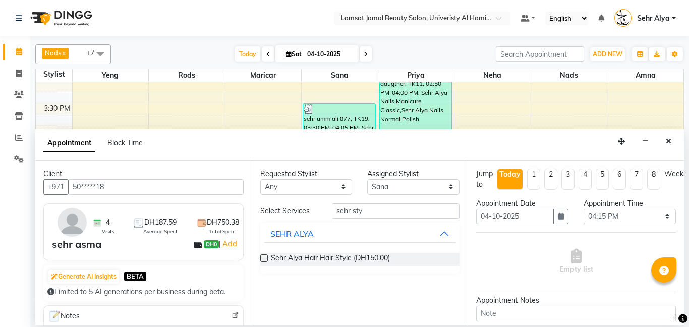
click at [263, 258] on label at bounding box center [264, 259] width 8 height 8
click at [263, 258] on input "checkbox" at bounding box center [263, 259] width 7 height 7
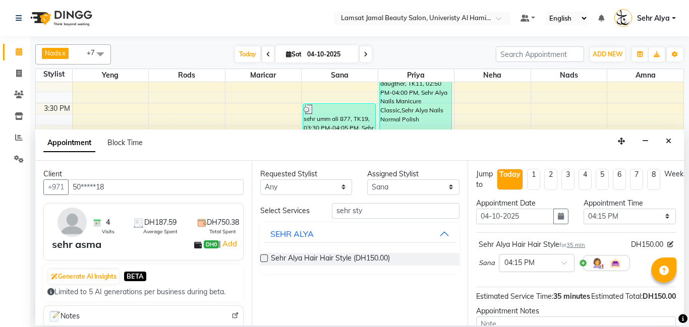
scroll to position [111, 0]
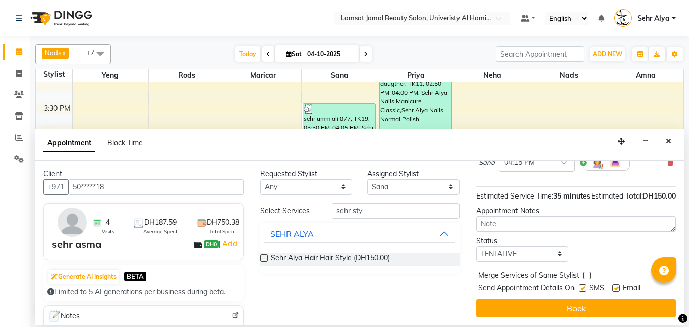
click at [587, 275] on label at bounding box center [587, 276] width 8 height 8
click at [587, 275] on input "checkbox" at bounding box center [586, 276] width 7 height 7
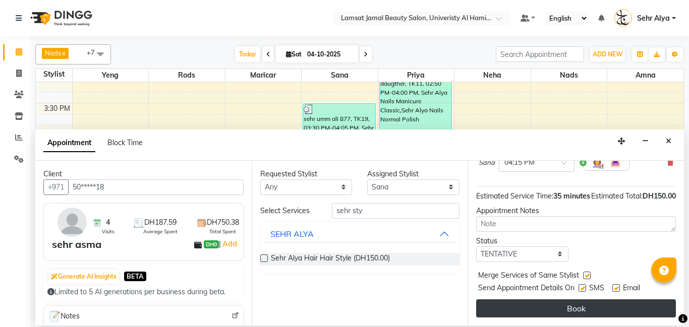
click at [580, 309] on button "Book" at bounding box center [576, 309] width 200 height 18
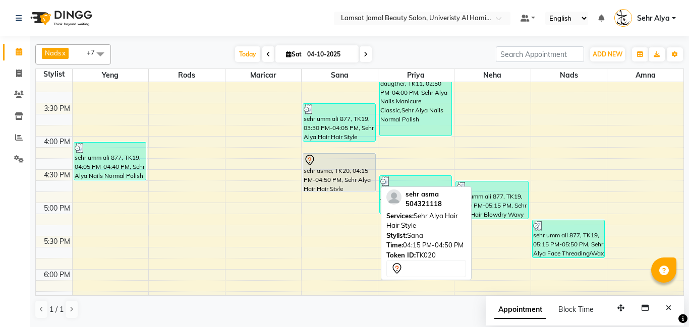
click at [335, 178] on div "sehr asma, TK20, 04:15 PM-04:50 PM, Sehr Alya Hair Hair Style" at bounding box center [339, 172] width 72 height 37
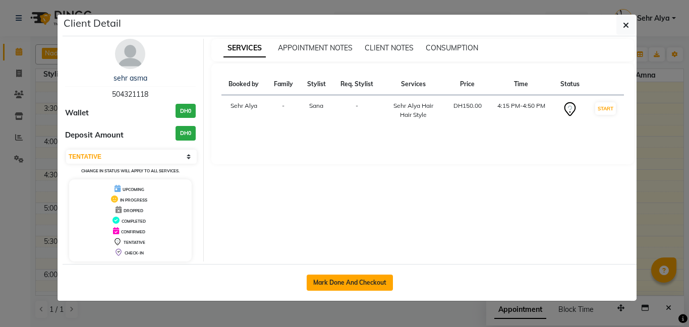
click at [345, 281] on button "Mark Done And Checkout" at bounding box center [350, 283] width 86 height 16
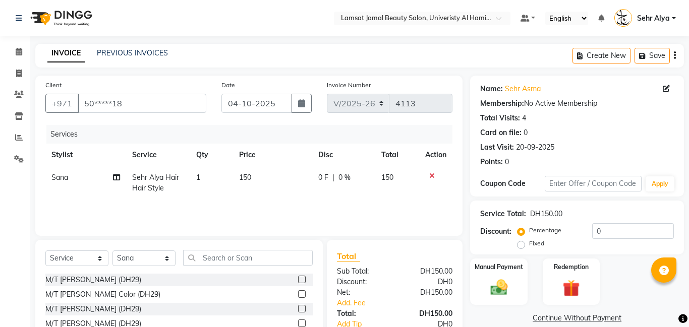
click at [260, 177] on td "150" at bounding box center [273, 182] width 80 height 33
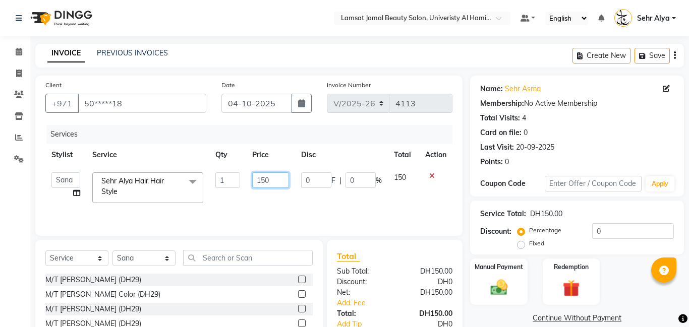
click at [270, 182] on input "150" at bounding box center [270, 180] width 37 height 16
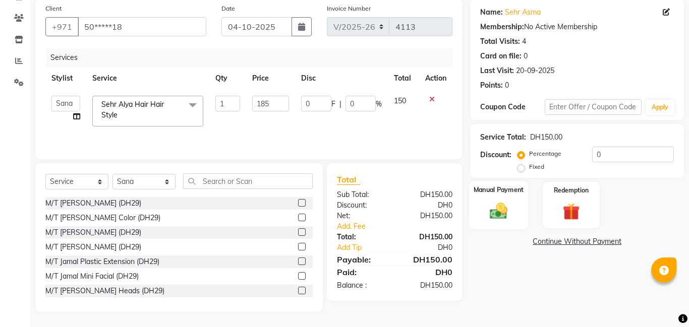
click at [506, 209] on img at bounding box center [498, 211] width 29 height 21
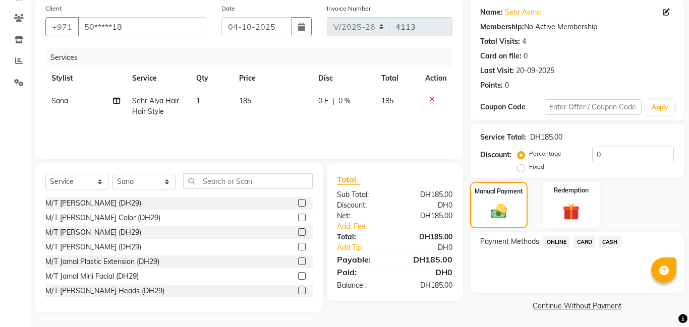
click at [582, 245] on span "CARD" at bounding box center [584, 242] width 22 height 12
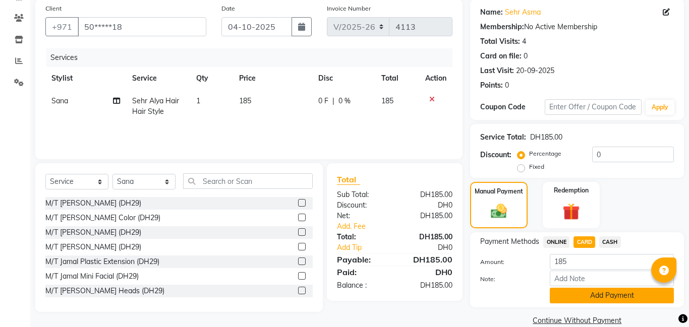
click at [583, 298] on button "Add Payment" at bounding box center [612, 296] width 124 height 16
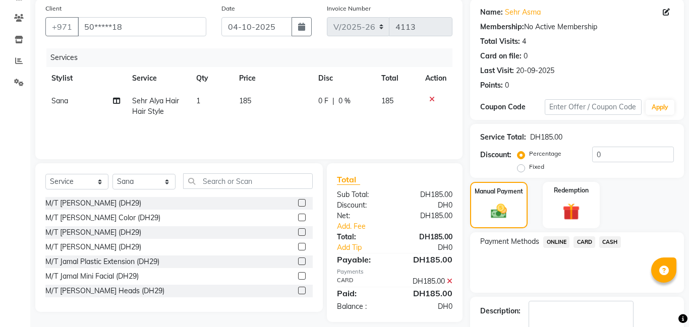
scroll to position [135, 0]
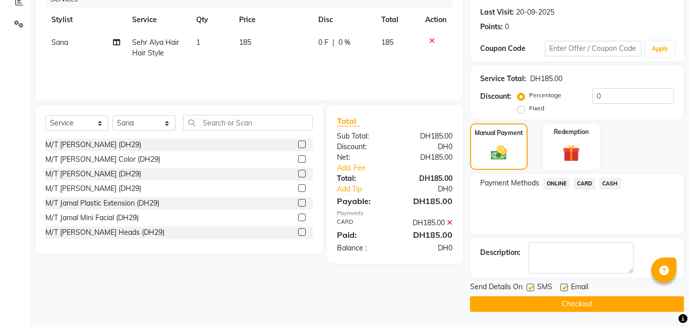
click at [581, 305] on button "Checkout" at bounding box center [577, 304] width 214 height 16
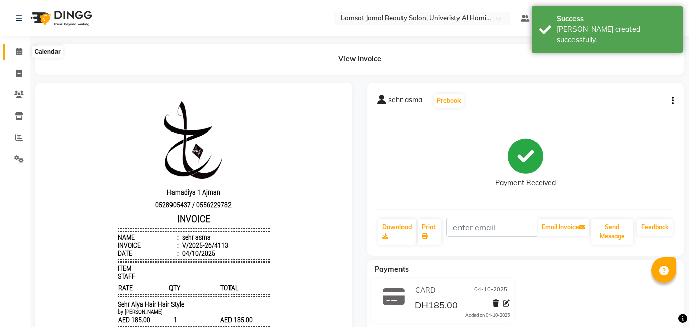
click at [18, 49] on icon at bounding box center [19, 52] width 7 height 8
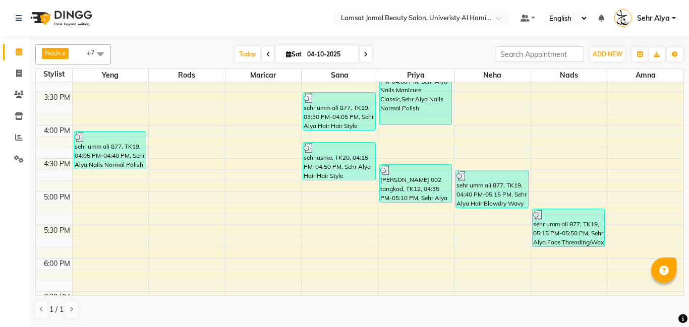
scroll to position [428, 0]
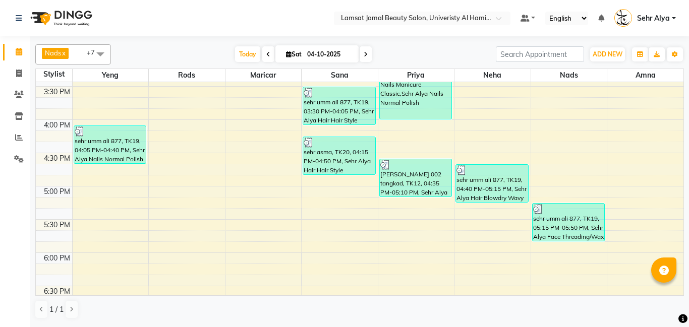
click at [188, 189] on div "9:00 AM 9:30 AM 10:00 AM 10:30 AM 11:00 AM 11:30 AM 12:00 PM 12:30 PM 1:00 PM 1…" at bounding box center [359, 153] width 647 height 998
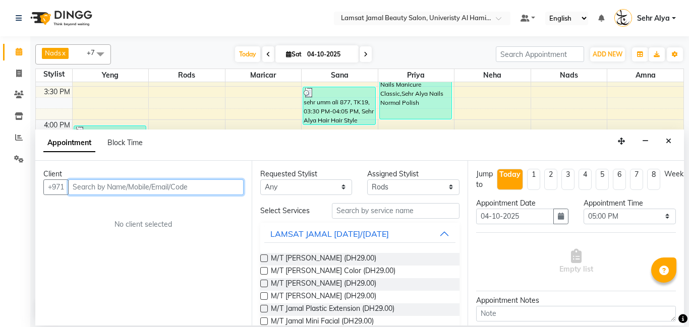
click at [145, 189] on input "text" at bounding box center [155, 188] width 175 height 16
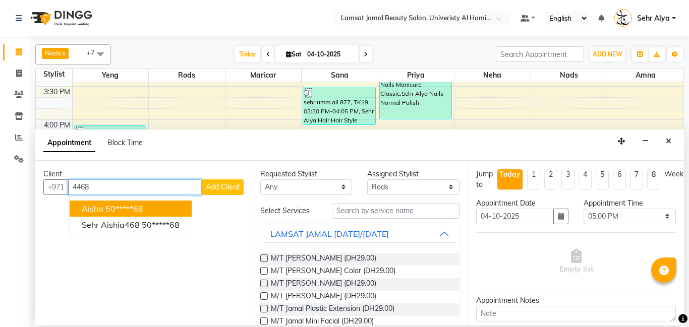
click at [156, 212] on button "Aisha 50*****68" at bounding box center [131, 209] width 122 height 16
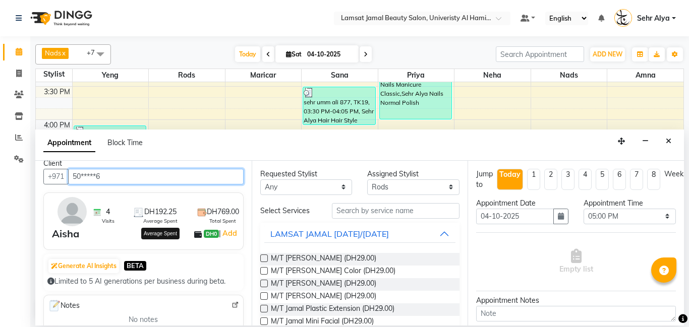
scroll to position [0, 0]
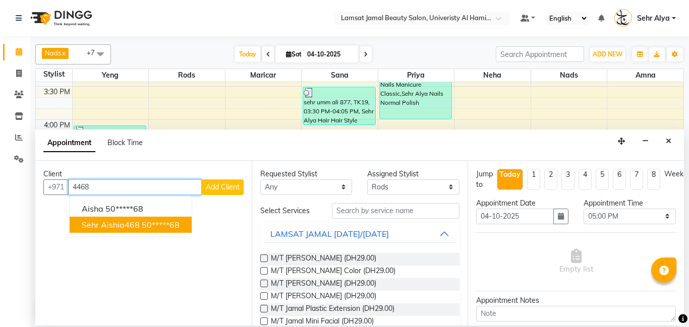
click at [178, 225] on ngb-highlight "50*****68" at bounding box center [161, 225] width 38 height 10
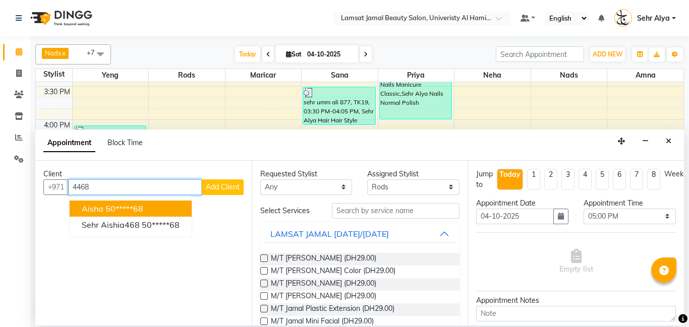
click at [136, 209] on ngb-highlight "50*****68" at bounding box center [124, 209] width 38 height 10
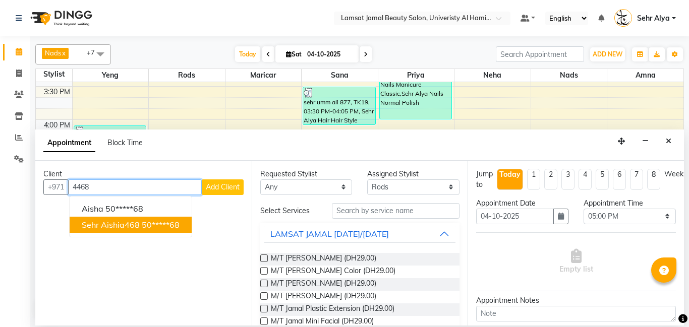
click at [147, 227] on ngb-highlight "50*****68" at bounding box center [161, 225] width 38 height 10
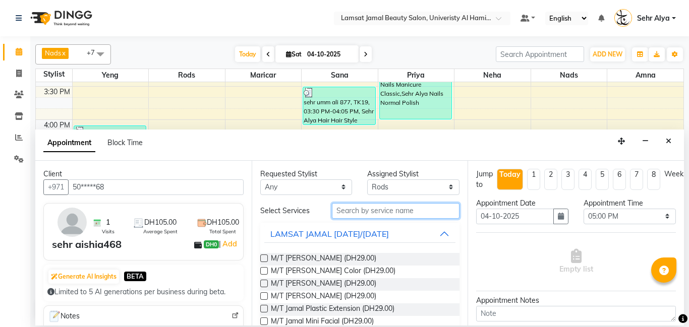
click at [356, 216] on input "text" at bounding box center [396, 211] width 128 height 16
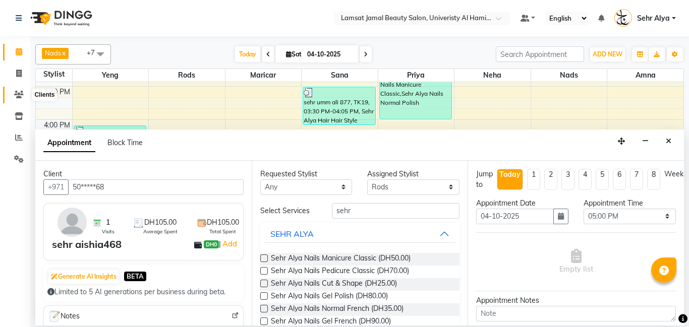
click at [19, 93] on icon at bounding box center [19, 95] width 10 height 8
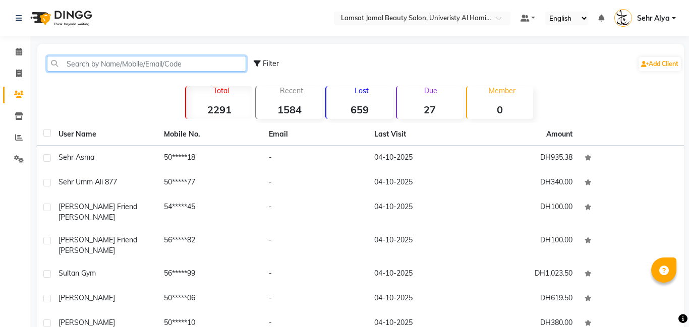
click at [171, 67] on input "text" at bounding box center [146, 64] width 199 height 16
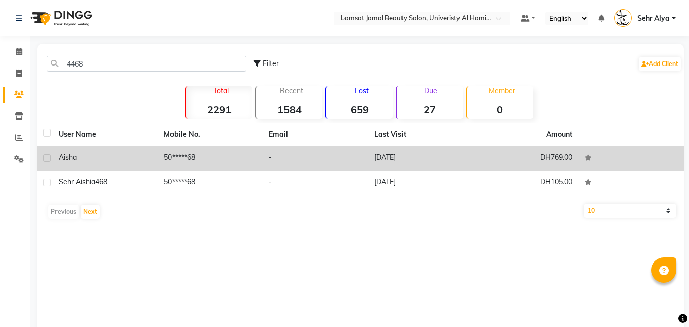
click at [185, 158] on td "50*****68" at bounding box center [210, 158] width 105 height 25
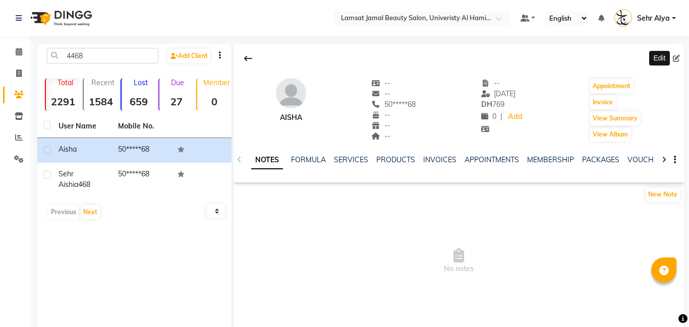
click at [677, 58] on icon at bounding box center [676, 58] width 7 height 7
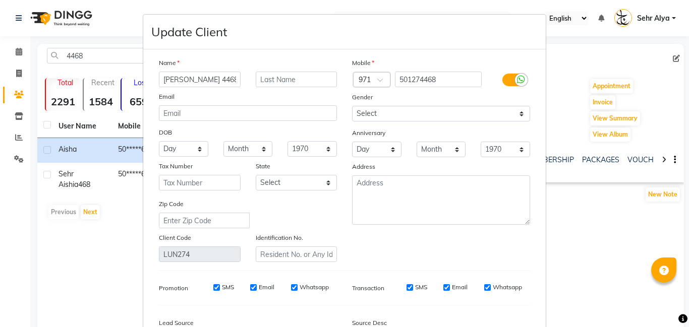
scroll to position [120, 0]
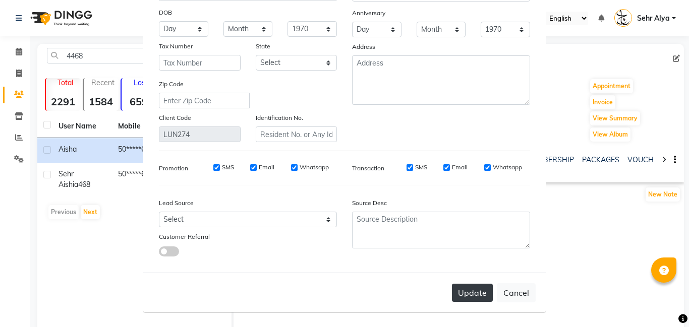
click at [474, 295] on button "Update" at bounding box center [472, 293] width 41 height 18
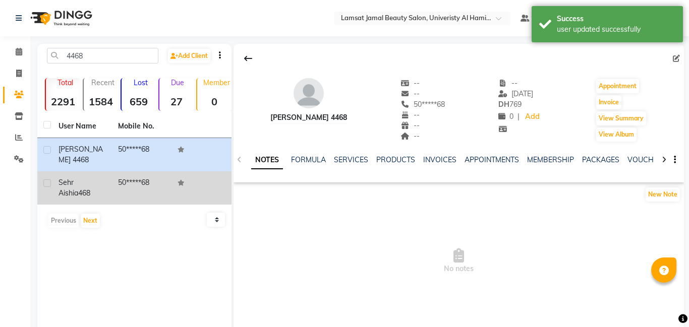
click at [137, 187] on td "50*****68" at bounding box center [142, 187] width 60 height 33
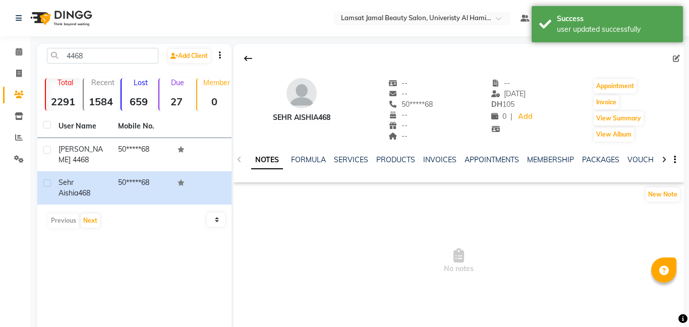
click at [678, 58] on icon at bounding box center [676, 58] width 7 height 7
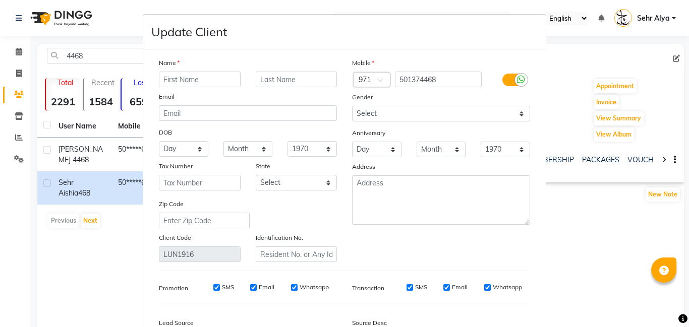
scroll to position [120, 0]
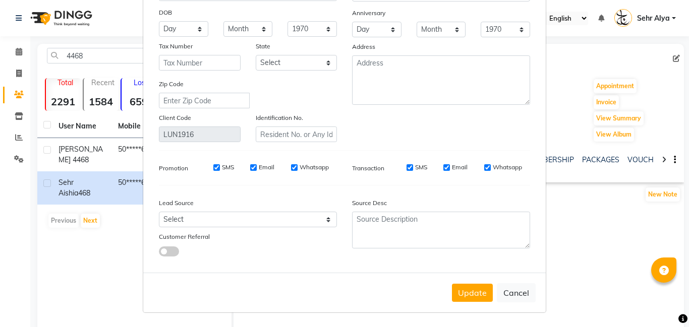
click at [678, 58] on ngb-modal-window "Update Client Name Email DOB Day 01 02 03 04 05 06 07 08 09 10 11 12 13 14 15 1…" at bounding box center [344, 163] width 689 height 327
click at [510, 295] on button "Cancel" at bounding box center [516, 292] width 39 height 19
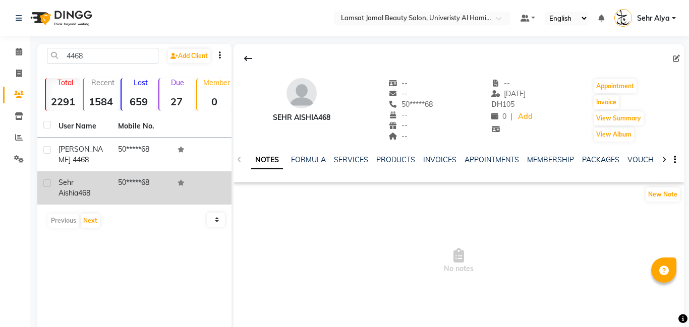
click at [44, 189] on div at bounding box center [46, 185] width 7 height 11
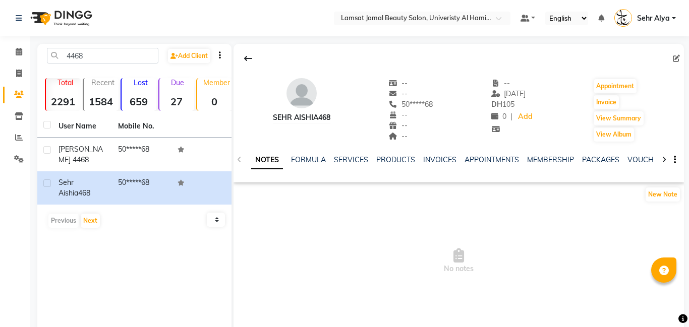
click at [269, 245] on span "No notes" at bounding box center [458, 261] width 450 height 101
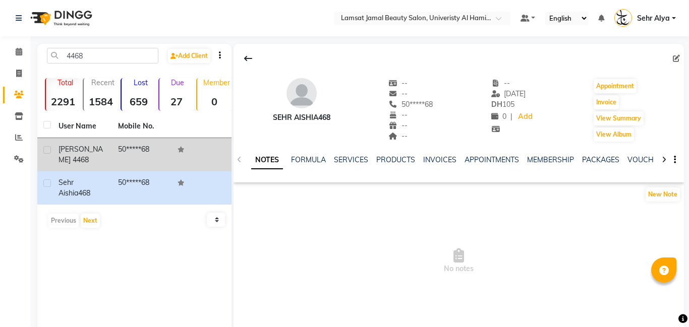
click at [118, 158] on td "50*****68" at bounding box center [142, 154] width 60 height 33
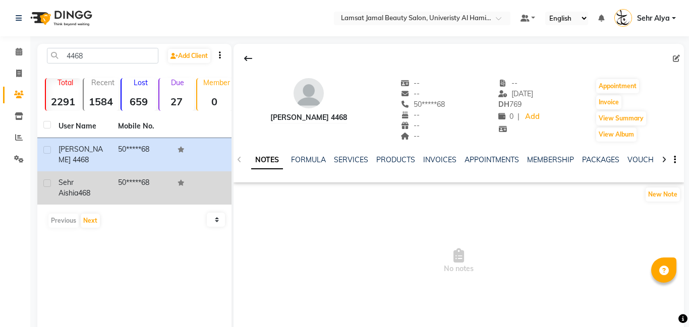
click at [49, 184] on label at bounding box center [47, 184] width 8 height 8
click at [49, 184] on input "checkbox" at bounding box center [46, 184] width 7 height 7
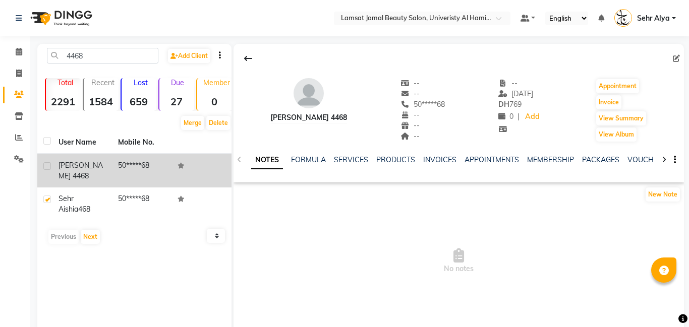
click at [138, 172] on td "50*****68" at bounding box center [142, 170] width 60 height 33
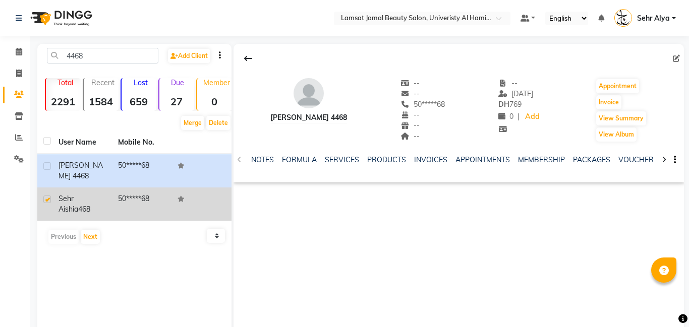
click at [84, 204] on div "sehr aishia468" at bounding box center [81, 204] width 47 height 21
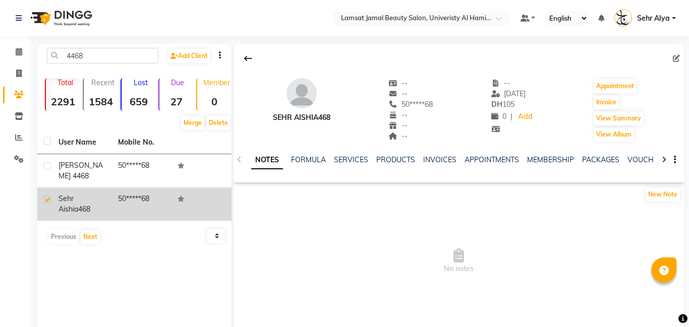
click at [161, 215] on td "50*****68" at bounding box center [142, 204] width 60 height 33
click at [157, 203] on td "50*****68" at bounding box center [142, 204] width 60 height 33
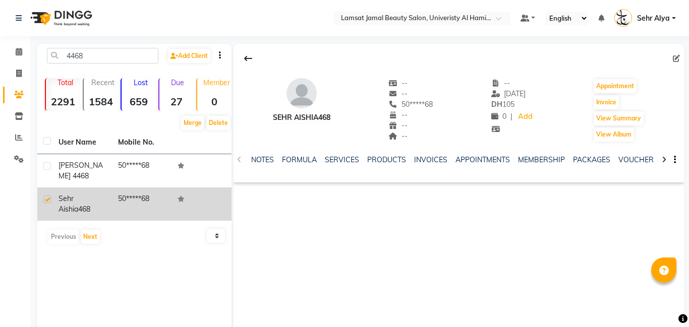
click at [157, 203] on td "50*****68" at bounding box center [142, 204] width 60 height 33
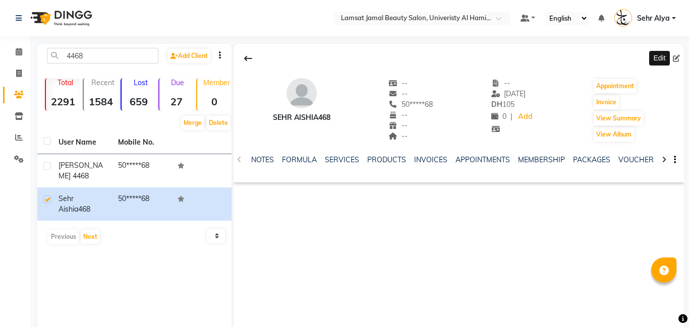
click at [678, 60] on icon at bounding box center [676, 58] width 7 height 7
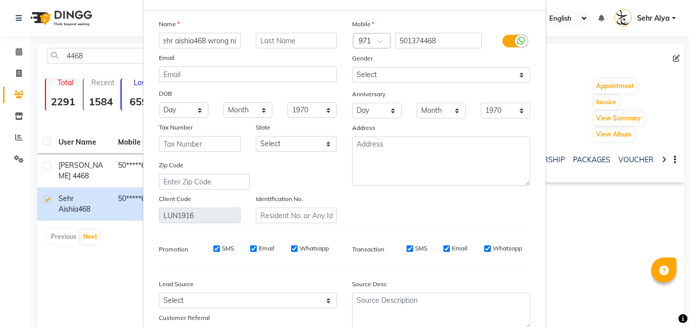
scroll to position [37, 0]
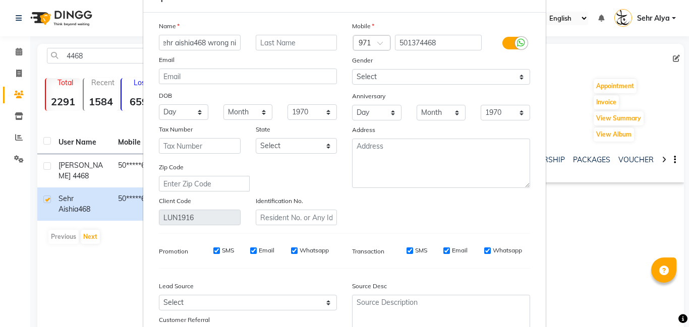
click at [207, 42] on input "sehr aishia468 wrong ni" at bounding box center [200, 43] width 82 height 16
click at [221, 41] on input "sehr wrong ni" at bounding box center [200, 43] width 82 height 16
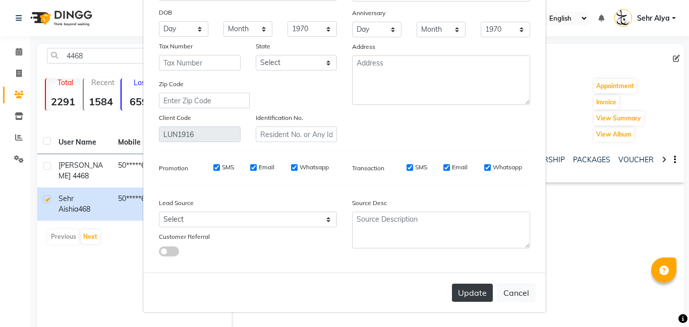
click at [471, 294] on button "Update" at bounding box center [472, 293] width 41 height 18
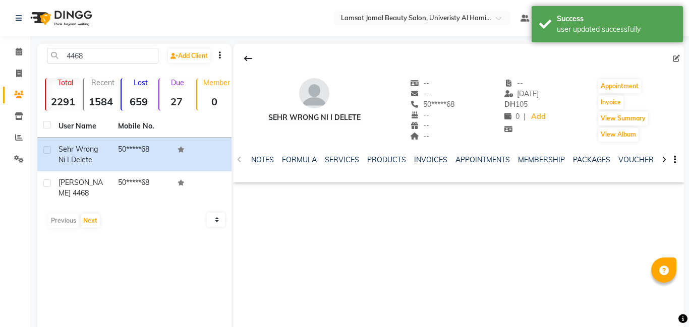
click at [310, 100] on img at bounding box center [314, 93] width 30 height 30
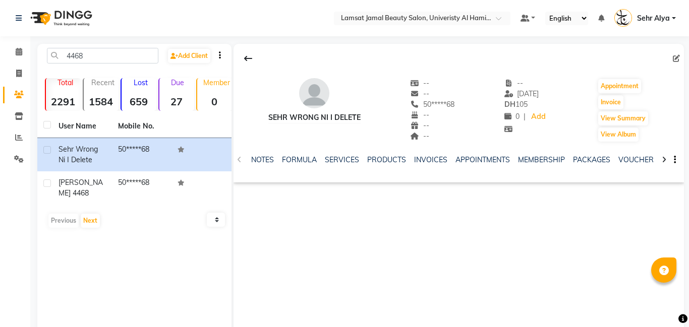
click at [675, 160] on icon "button" at bounding box center [675, 160] width 2 height 1
click at [464, 200] on div "sehr wrong ni i delete -- -- 50*****68 -- -- -- -- [DATE] DH 105 0 | Add Appoin…" at bounding box center [458, 195] width 450 height 303
click at [15, 53] on span at bounding box center [19, 52] width 18 height 12
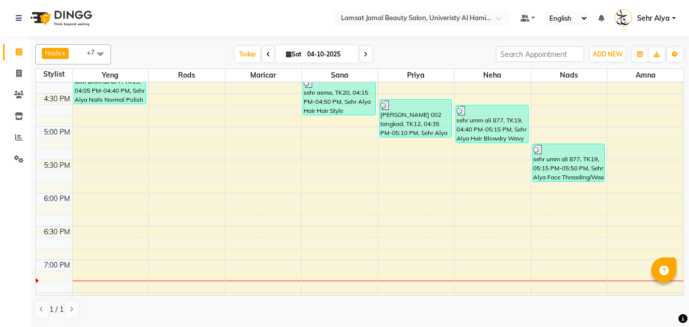
scroll to position [483, 0]
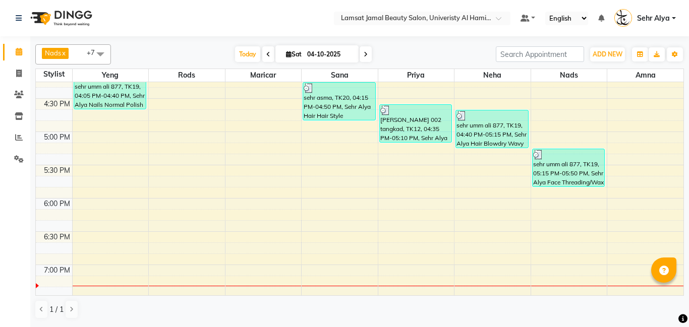
click at [422, 197] on div "9:00 AM 9:30 AM 10:00 AM 10:30 AM 11:00 AM 11:30 AM 12:00 PM 12:30 PM 1:00 PM 1…" at bounding box center [359, 99] width 647 height 998
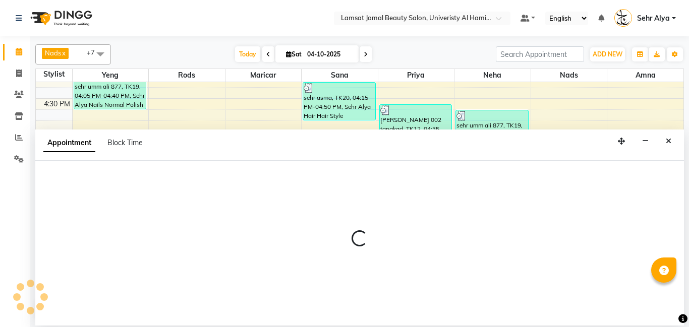
click at [671, 140] on button "Close" at bounding box center [668, 142] width 15 height 16
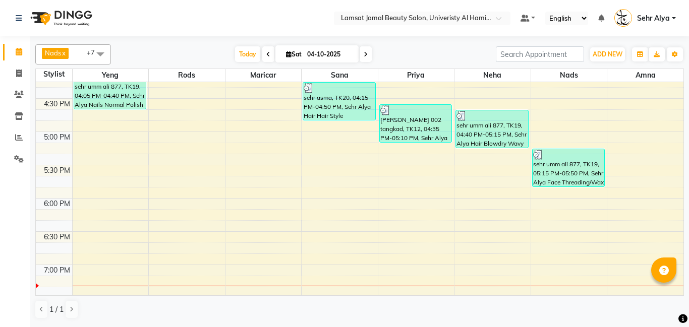
click at [173, 170] on div "9:00 AM 9:30 AM 10:00 AM 10:30 AM 11:00 AM 11:30 AM 12:00 PM 12:30 PM 1:00 PM 1…" at bounding box center [359, 99] width 647 height 998
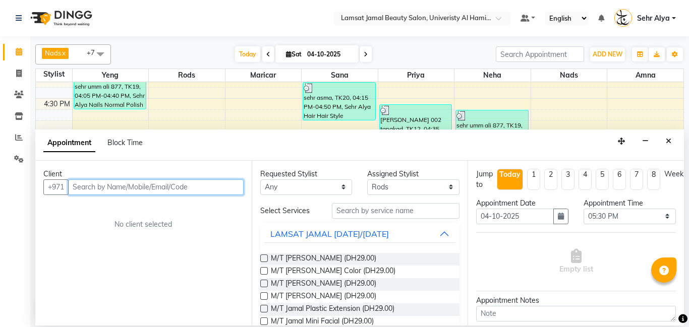
click at [115, 185] on input "text" at bounding box center [155, 188] width 175 height 16
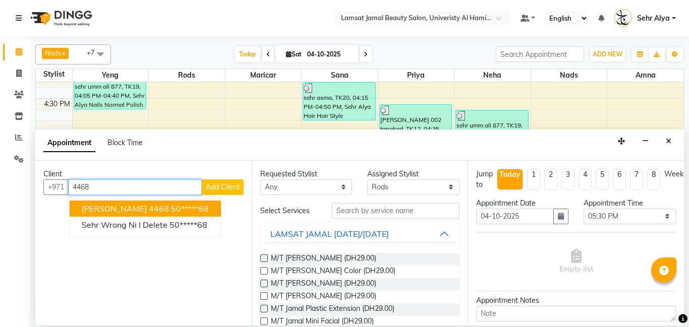
click at [171, 207] on ngb-highlight "50*****68" at bounding box center [190, 209] width 38 height 10
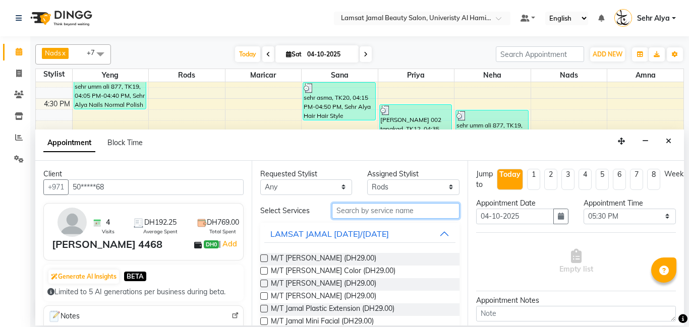
click at [396, 212] on input "text" at bounding box center [396, 211] width 128 height 16
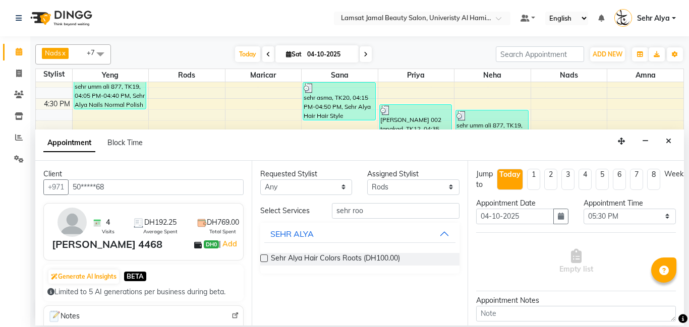
click at [263, 258] on label at bounding box center [264, 259] width 8 height 8
click at [263, 258] on input "checkbox" at bounding box center [263, 259] width 7 height 7
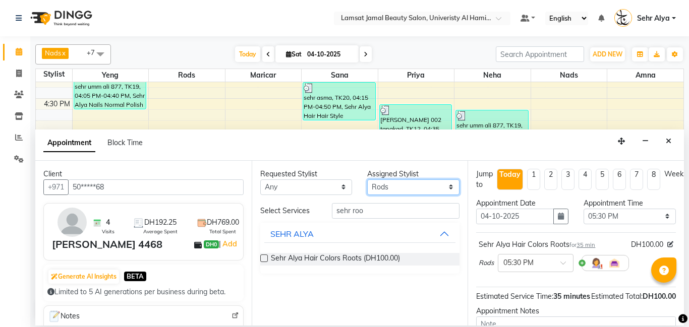
click at [448, 188] on select "Select [PERSON_NAME] Amna [PERSON_NAME] [PERSON_NAME] Ebda Lamsat [PERSON_NAME]…" at bounding box center [413, 188] width 92 height 16
click at [367, 180] on select "Select [PERSON_NAME] Amna [PERSON_NAME] [PERSON_NAME] Ebda Lamsat [PERSON_NAME]…" at bounding box center [413, 188] width 92 height 16
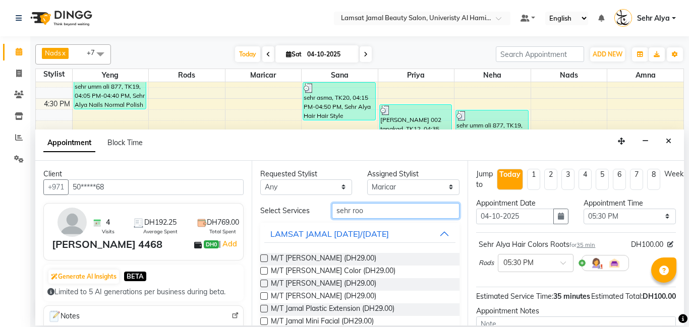
click at [391, 208] on input "sehr roo" at bounding box center [396, 211] width 128 height 16
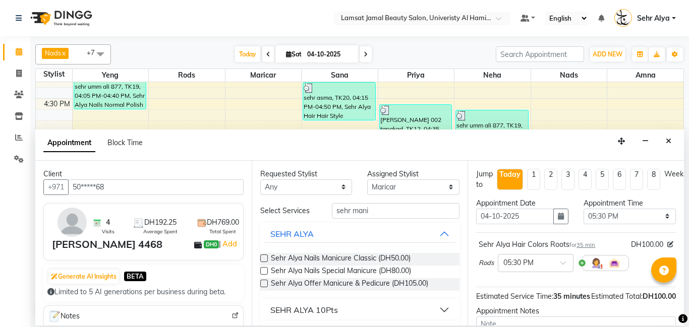
click at [262, 285] on label at bounding box center [264, 284] width 8 height 8
click at [262, 285] on input "checkbox" at bounding box center [263, 284] width 7 height 7
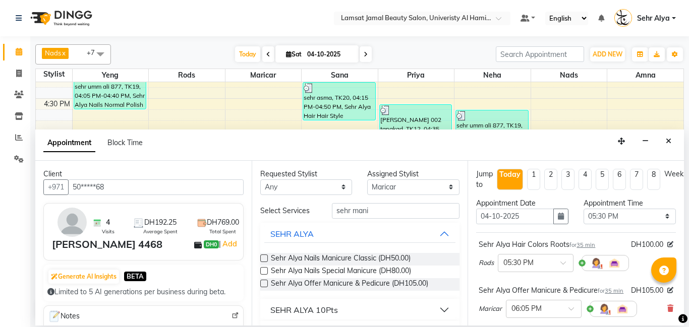
scroll to position [157, 0]
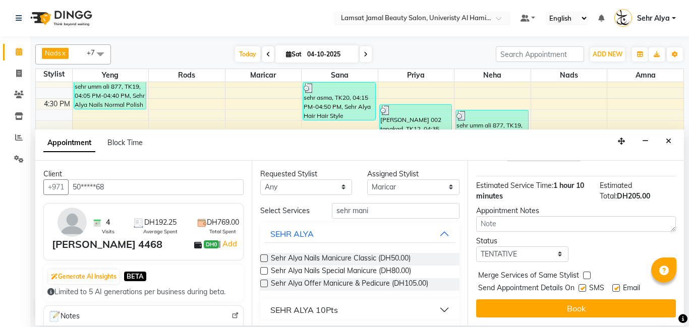
click at [586, 275] on label at bounding box center [587, 276] width 8 height 8
click at [586, 275] on input "checkbox" at bounding box center [586, 276] width 7 height 7
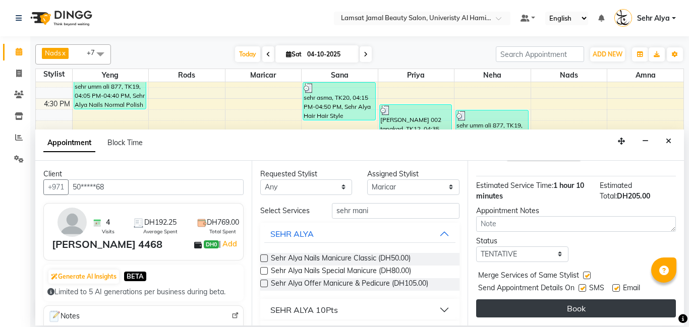
click at [570, 311] on button "Book" at bounding box center [576, 309] width 200 height 18
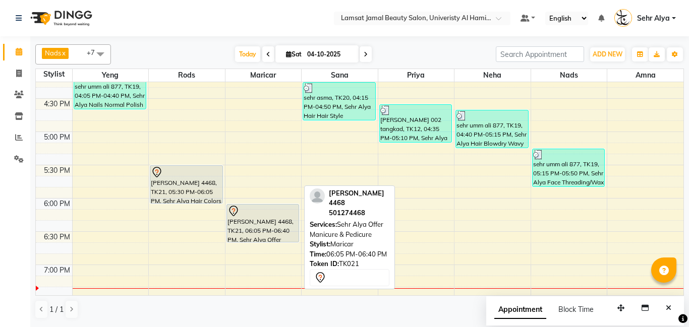
click at [261, 233] on div "[PERSON_NAME] 4468, TK21, 06:05 PM-06:40 PM, Sehr Alya Offer Manicure & Pedicure" at bounding box center [263, 223] width 72 height 37
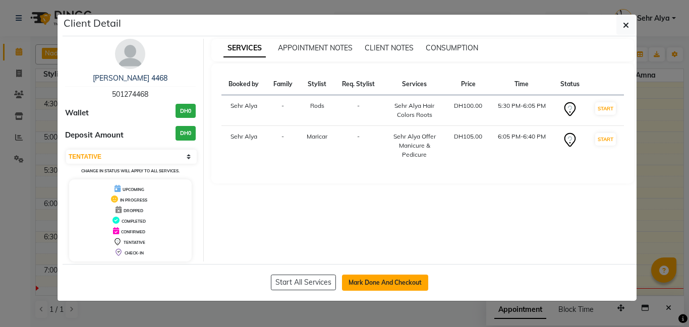
click at [400, 276] on button "Mark Done And Checkout" at bounding box center [385, 283] width 86 height 16
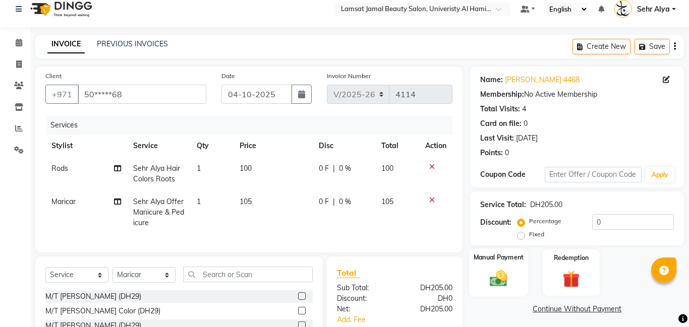
scroll to position [65, 0]
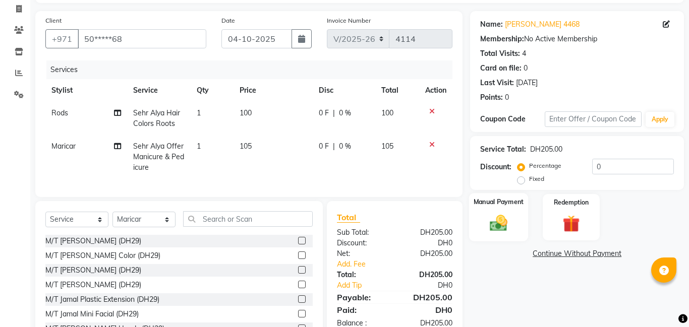
click at [505, 227] on img at bounding box center [498, 223] width 29 height 21
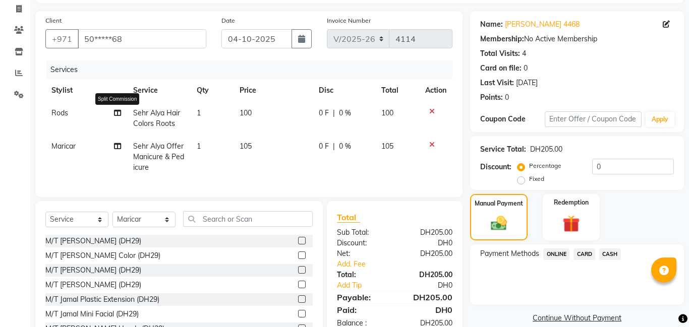
click at [115, 113] on icon at bounding box center [117, 112] width 7 height 7
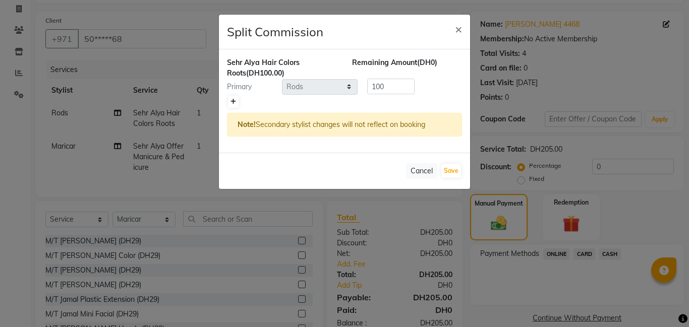
click at [233, 102] on icon at bounding box center [233, 102] width 6 height 6
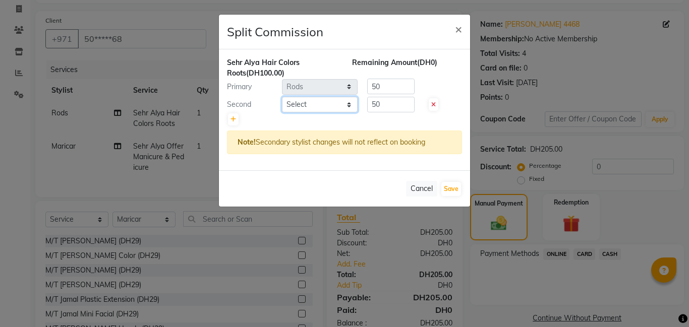
click at [347, 107] on select "Select [PERSON_NAME] Amna [PERSON_NAME] [PERSON_NAME] Ebda Lamsat [PERSON_NAME]…" at bounding box center [320, 105] width 76 height 16
click at [282, 97] on select "Select [PERSON_NAME] Amna [PERSON_NAME] [PERSON_NAME] Ebda Lamsat [PERSON_NAME]…" at bounding box center [320, 105] width 76 height 16
click at [453, 188] on button "Save" at bounding box center [451, 189] width 20 height 14
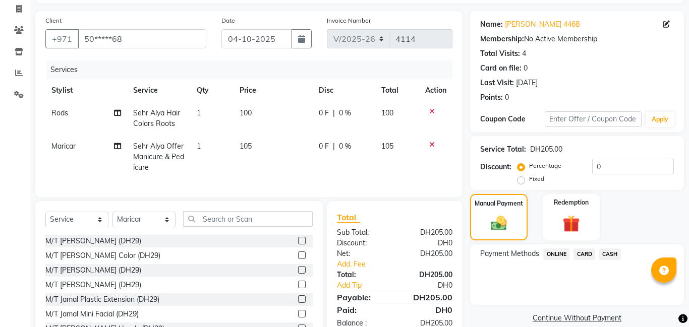
click at [513, 219] on div "Manual Payment" at bounding box center [498, 217] width 57 height 46
click at [584, 253] on span "CARD" at bounding box center [584, 255] width 22 height 12
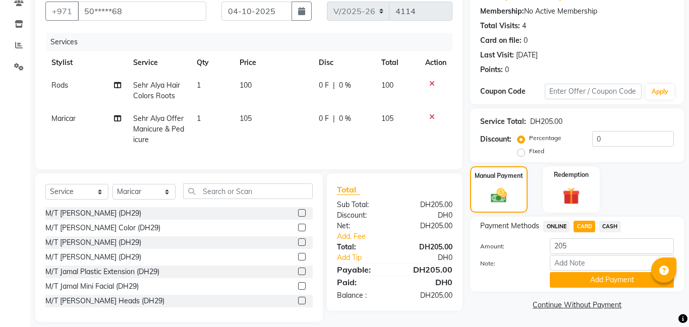
scroll to position [102, 0]
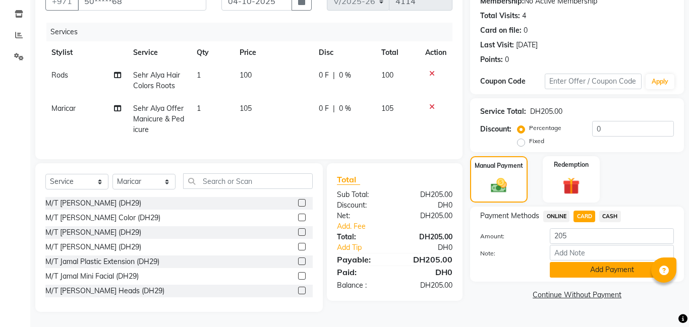
click at [614, 273] on button "Add Payment" at bounding box center [612, 270] width 124 height 16
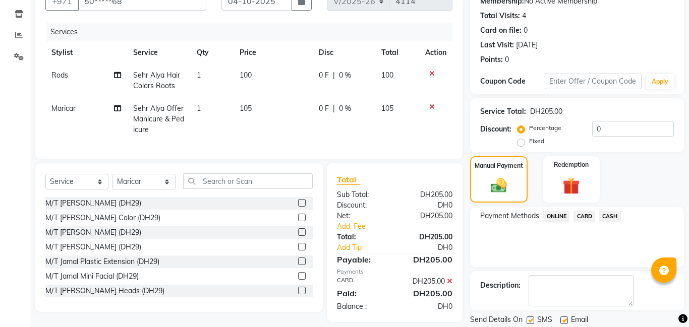
scroll to position [135, 0]
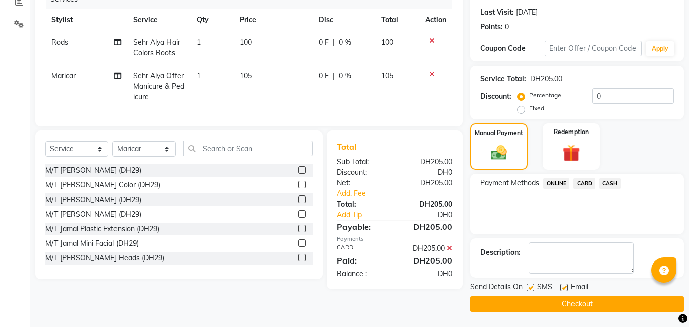
click at [594, 304] on button "Checkout" at bounding box center [577, 304] width 214 height 16
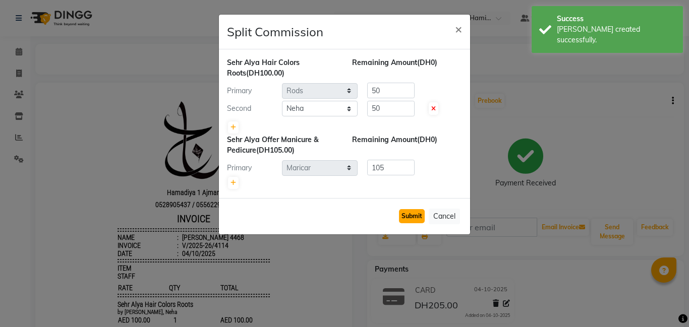
click at [412, 217] on button "Submit" at bounding box center [412, 216] width 26 height 14
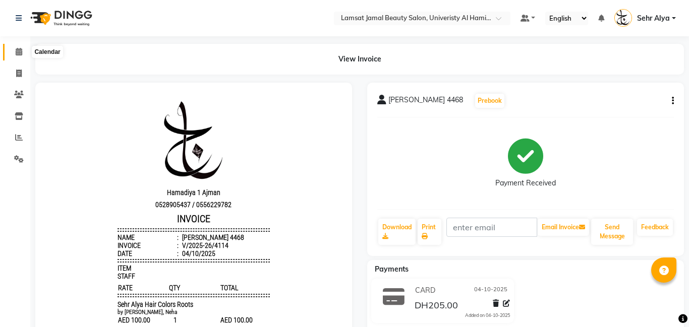
click at [20, 54] on icon at bounding box center [19, 52] width 7 height 8
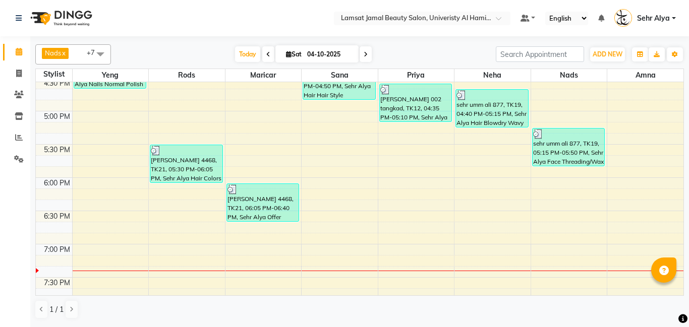
scroll to position [504, 0]
click at [407, 172] on div "9:00 AM 9:30 AM 10:00 AM 10:30 AM 11:00 AM 11:30 AM 12:00 PM 12:30 PM 1:00 PM 1…" at bounding box center [359, 77] width 647 height 998
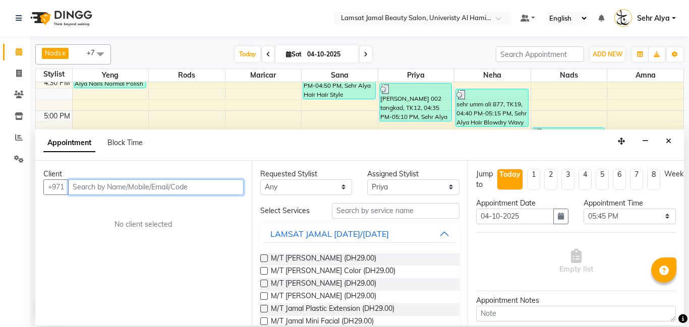
click at [186, 187] on input "text" at bounding box center [155, 188] width 175 height 16
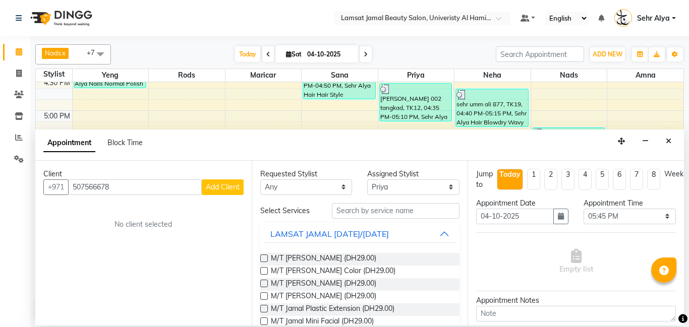
click at [234, 188] on span "Add Client" at bounding box center [223, 187] width 34 height 9
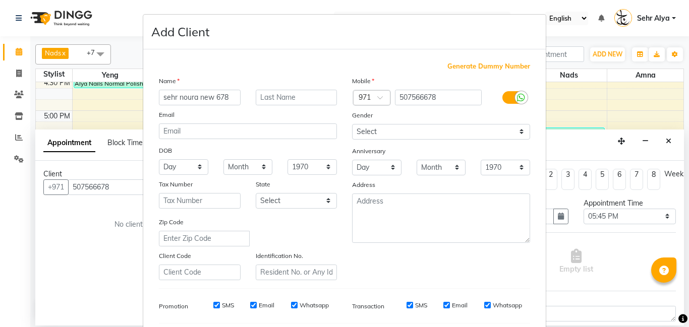
scroll to position [138, 0]
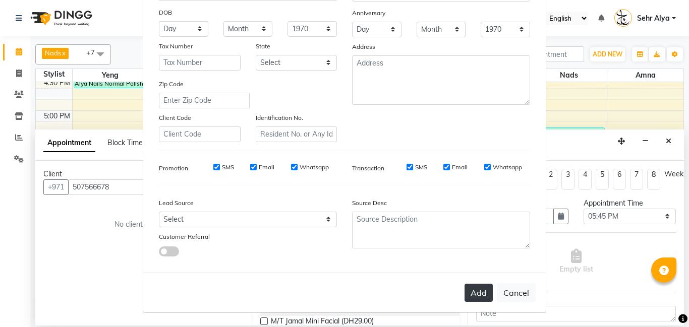
click at [483, 294] on button "Add" at bounding box center [478, 293] width 28 height 18
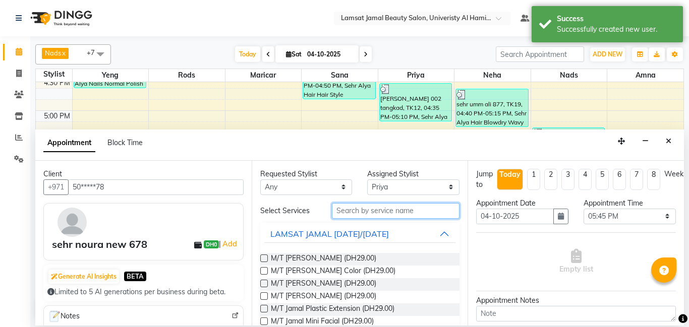
click at [369, 210] on input "text" at bounding box center [396, 211] width 128 height 16
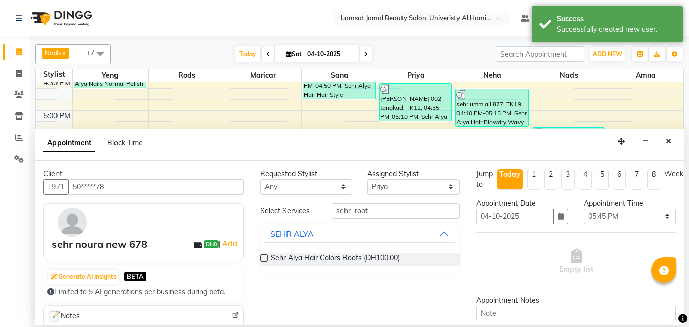
click at [265, 259] on label at bounding box center [264, 259] width 8 height 8
click at [265, 259] on input "checkbox" at bounding box center [263, 259] width 7 height 7
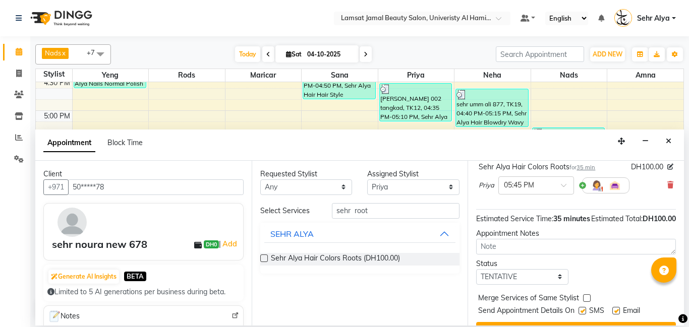
scroll to position [111, 0]
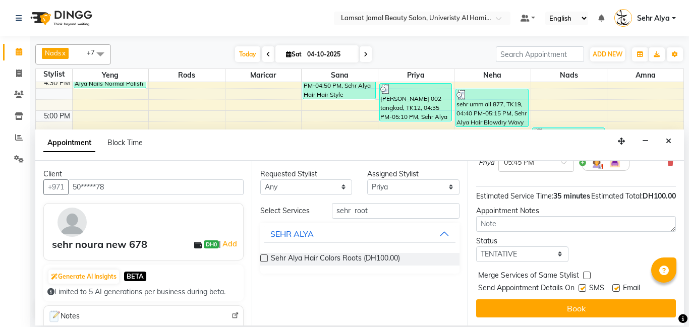
click at [584, 278] on label at bounding box center [587, 276] width 8 height 8
click at [584, 278] on input "checkbox" at bounding box center [586, 276] width 7 height 7
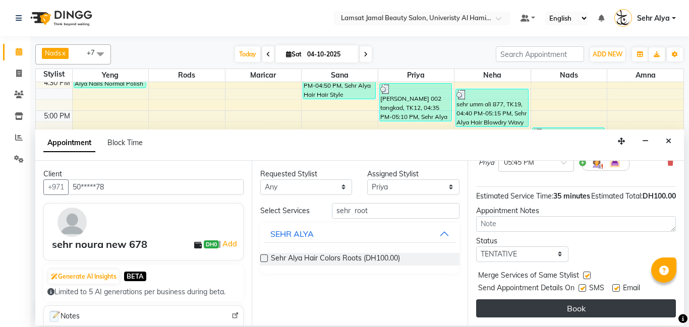
click at [574, 309] on button "Book" at bounding box center [576, 309] width 200 height 18
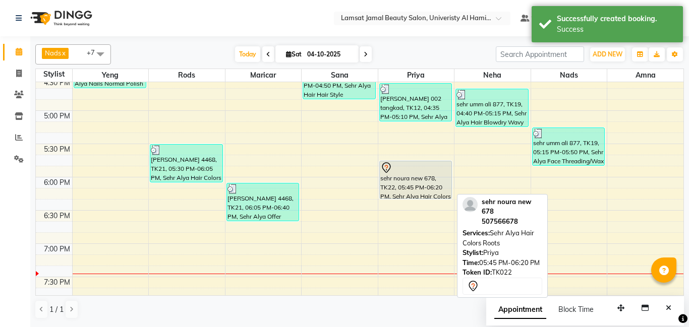
click at [414, 188] on div "sehr noura new 678, TK22, 05:45 PM-06:20 PM, Sehr Alya Hair Colors Roots" at bounding box center [416, 179] width 72 height 37
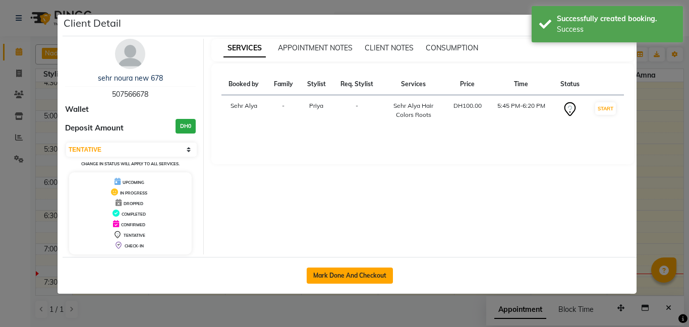
click at [341, 272] on button "Mark Done And Checkout" at bounding box center [350, 276] width 86 height 16
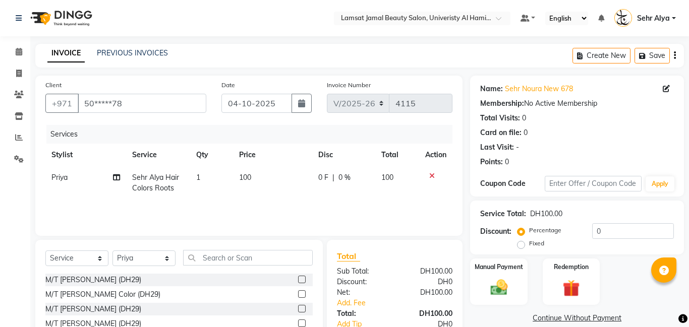
click at [323, 176] on span "0 F" at bounding box center [323, 177] width 10 height 11
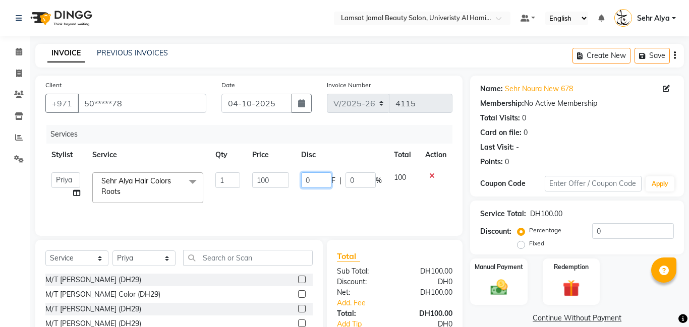
click at [318, 180] on input "0" at bounding box center [316, 180] width 30 height 16
click at [496, 277] on img at bounding box center [498, 287] width 29 height 21
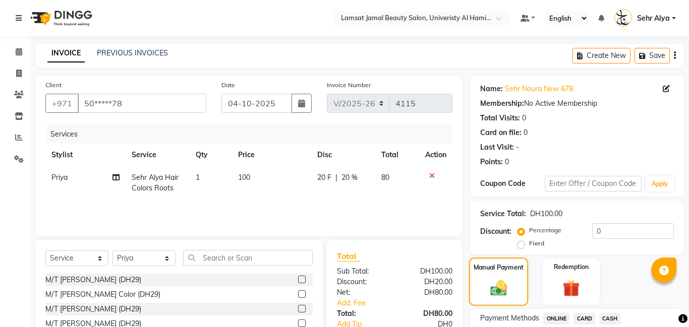
scroll to position [77, 0]
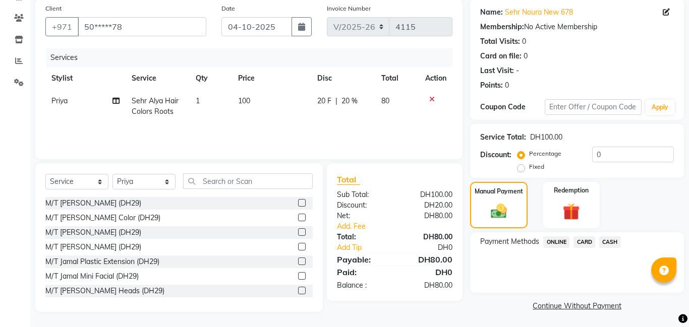
click at [583, 241] on span "CARD" at bounding box center [584, 242] width 22 height 12
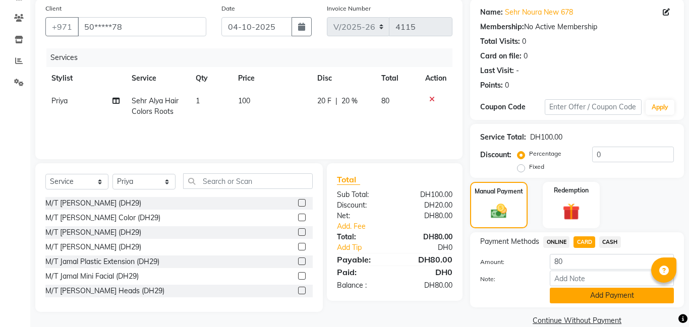
scroll to position [93, 0]
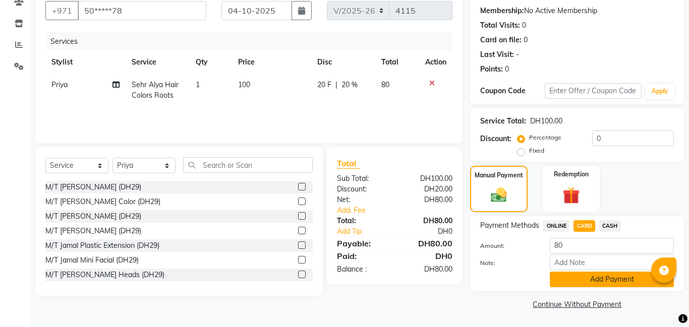
click at [604, 280] on button "Add Payment" at bounding box center [612, 280] width 124 height 16
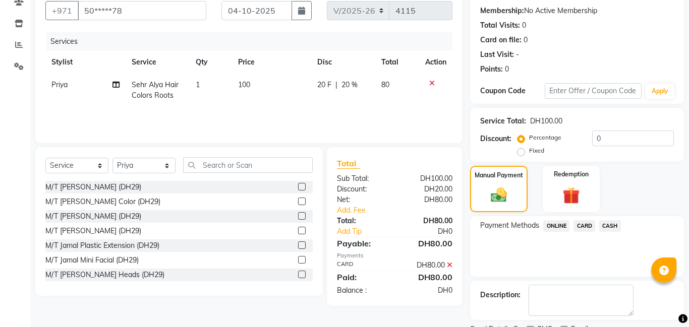
scroll to position [135, 0]
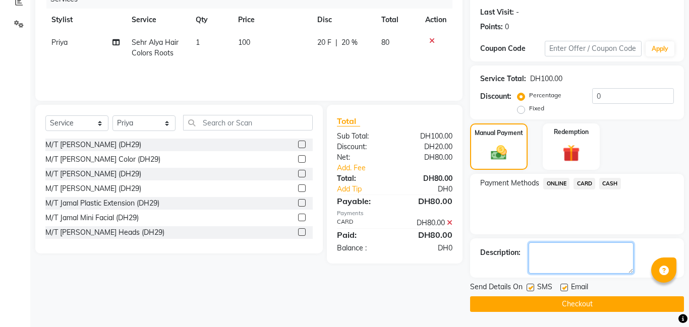
click at [572, 256] on textarea at bounding box center [580, 258] width 105 height 31
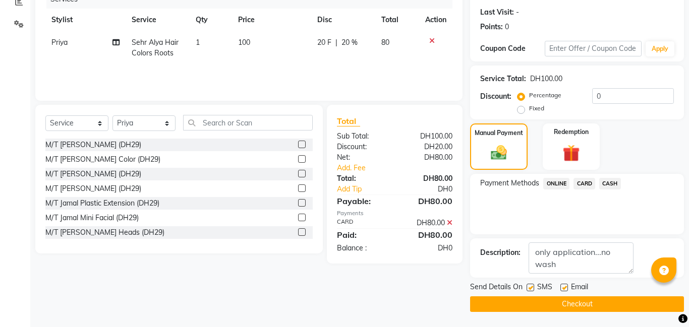
click at [577, 304] on button "Checkout" at bounding box center [577, 304] width 214 height 16
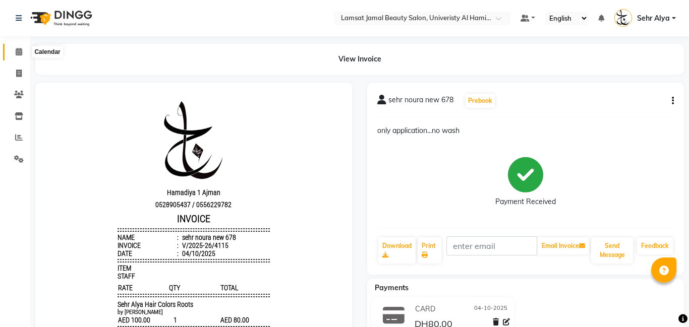
click at [19, 51] on icon at bounding box center [19, 52] width 7 height 8
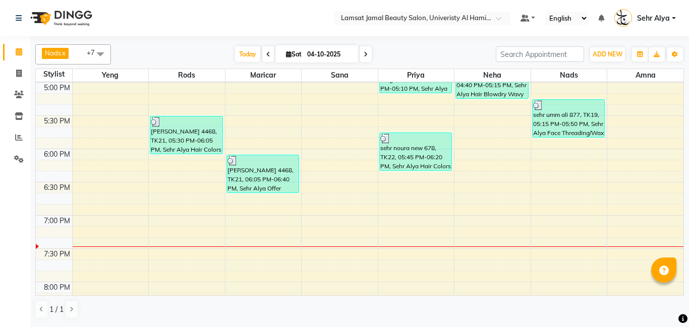
scroll to position [536, 0]
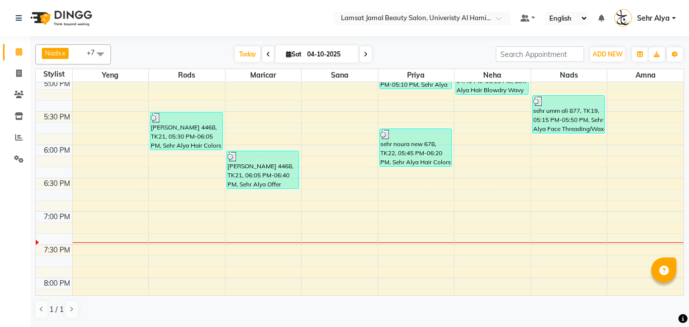
click at [485, 182] on div "9:00 AM 9:30 AM 10:00 AM 10:30 AM 11:00 AM 11:30 AM 12:00 PM 12:30 PM 1:00 PM 1…" at bounding box center [359, 45] width 647 height 998
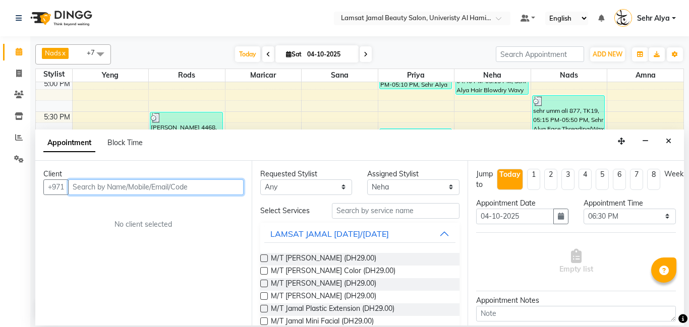
click at [126, 189] on input "text" at bounding box center [155, 188] width 175 height 16
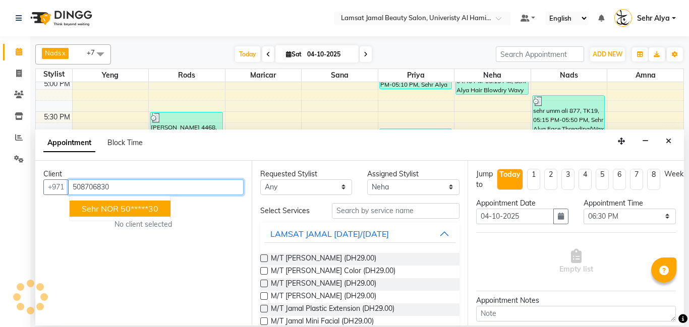
click at [114, 209] on span "Sehr NOR" at bounding box center [100, 209] width 37 height 10
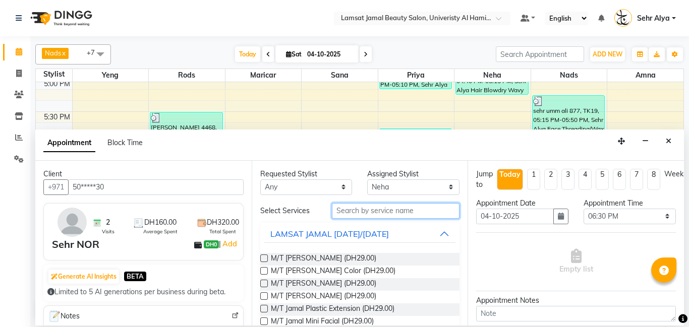
click at [369, 212] on input "text" at bounding box center [396, 211] width 128 height 16
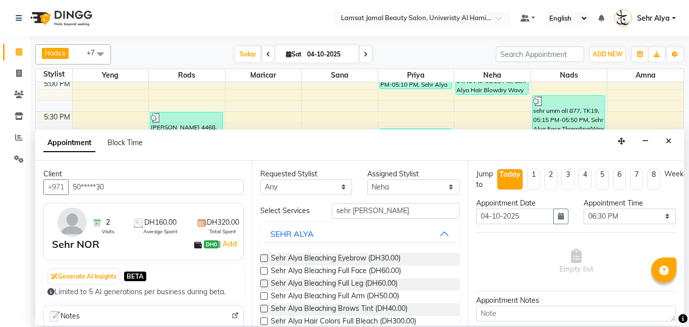
click at [262, 259] on label at bounding box center [264, 259] width 8 height 8
click at [262, 259] on input "checkbox" at bounding box center [263, 259] width 7 height 7
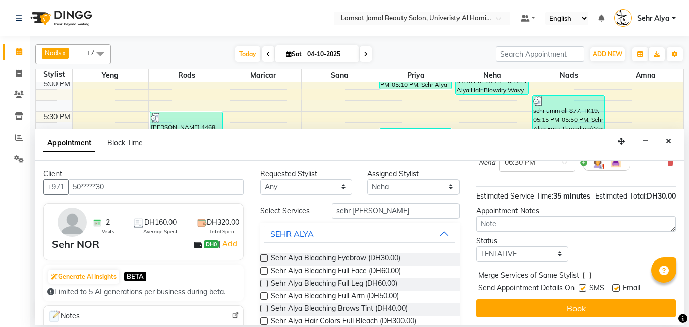
scroll to position [111, 0]
click at [586, 274] on label at bounding box center [587, 276] width 8 height 8
click at [586, 274] on input "checkbox" at bounding box center [586, 276] width 7 height 7
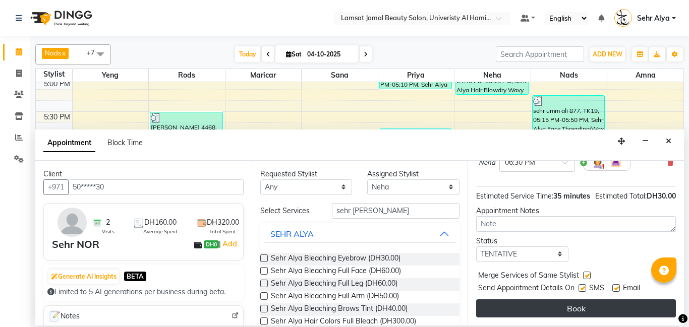
click at [574, 308] on button "Book" at bounding box center [576, 309] width 200 height 18
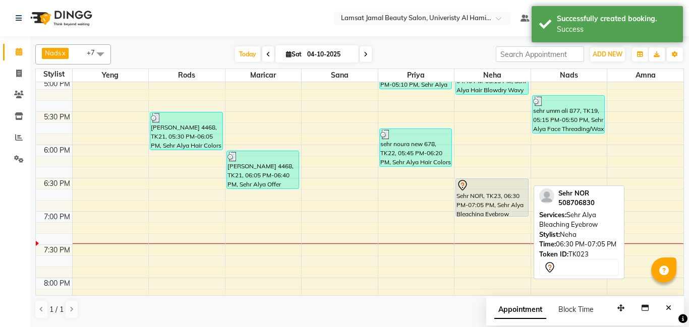
click at [493, 204] on div "Sehr NOR, TK23, 06:30 PM-07:05 PM, Sehr Alya Bleaching Eyebrow" at bounding box center [492, 197] width 72 height 37
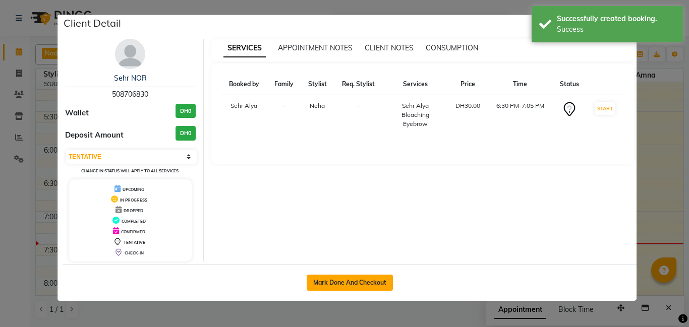
click at [340, 284] on button "Mark Done And Checkout" at bounding box center [350, 283] width 86 height 16
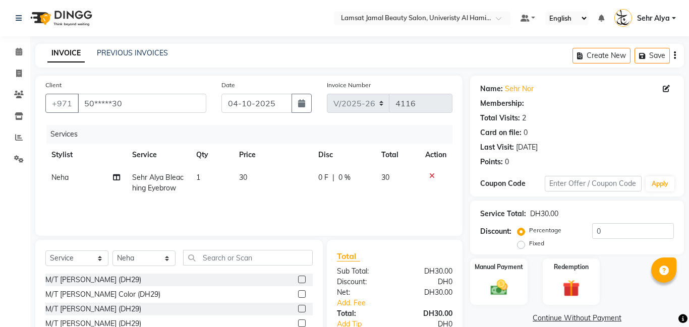
click at [258, 180] on td "30" at bounding box center [273, 182] width 80 height 33
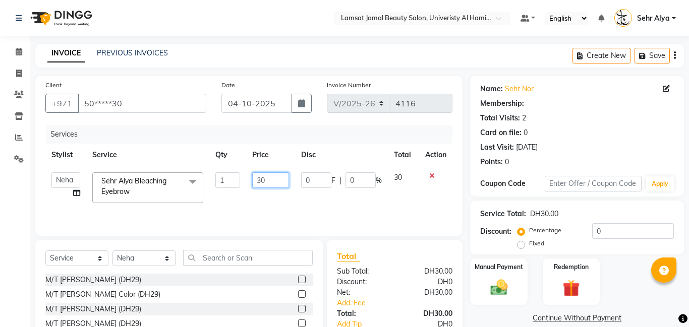
click at [272, 182] on input "30" at bounding box center [270, 180] width 37 height 16
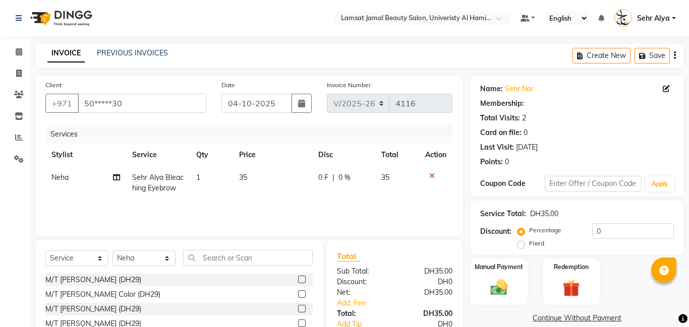
click at [345, 179] on span "0 %" at bounding box center [344, 177] width 12 height 11
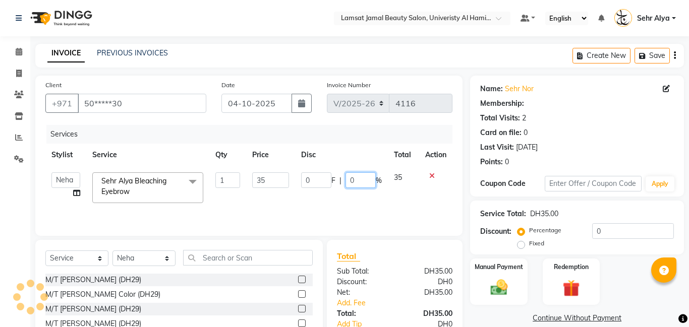
click at [362, 183] on input "0" at bounding box center [360, 180] width 30 height 16
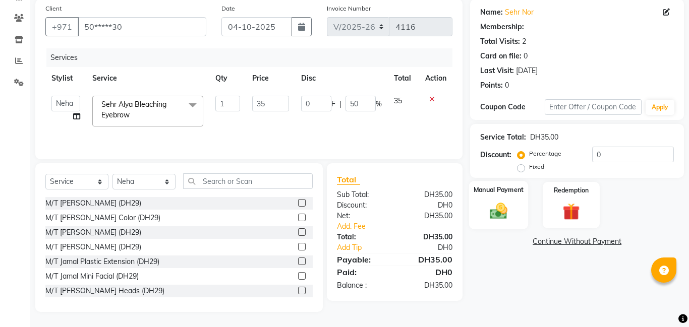
click at [498, 216] on img at bounding box center [498, 211] width 29 height 21
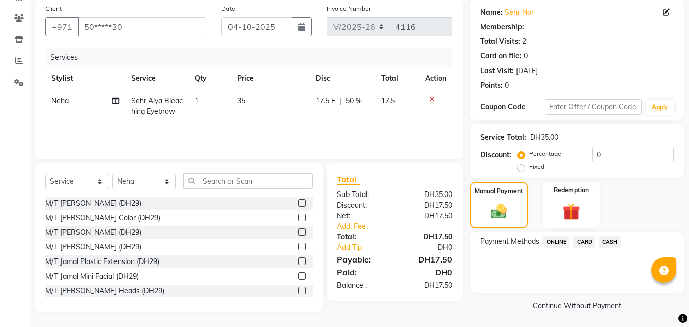
click at [608, 242] on span "CASH" at bounding box center [610, 242] width 22 height 12
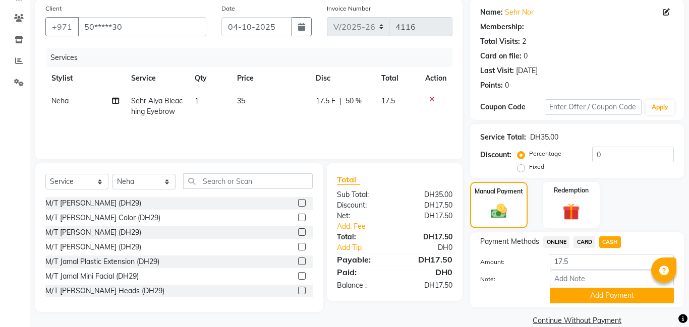
scroll to position [93, 0]
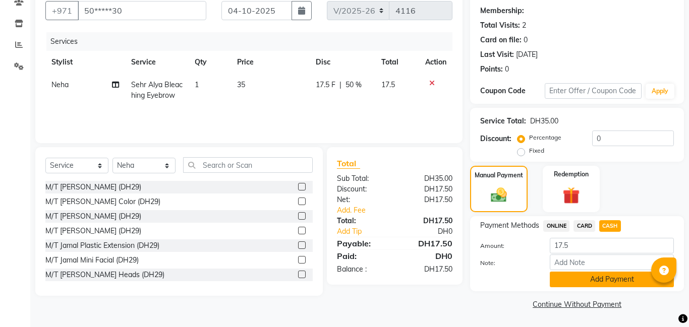
click at [591, 283] on button "Add Payment" at bounding box center [612, 280] width 124 height 16
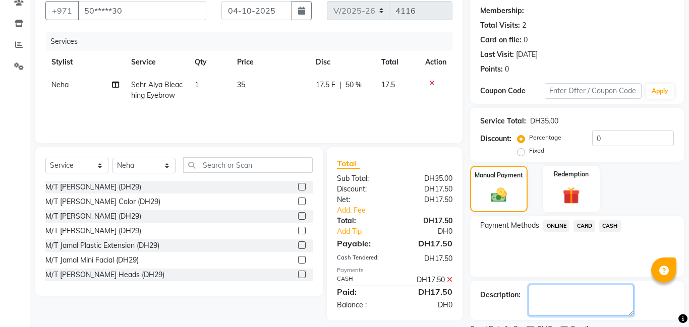
click at [570, 293] on textarea at bounding box center [580, 300] width 105 height 31
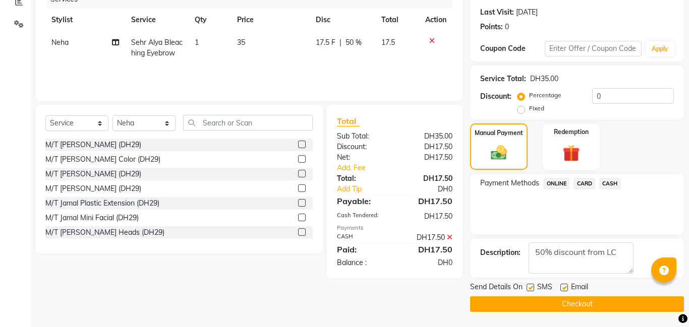
click at [576, 304] on button "Checkout" at bounding box center [577, 304] width 214 height 16
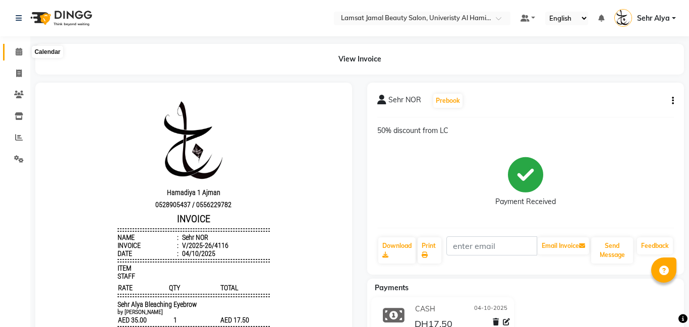
click at [18, 51] on icon at bounding box center [19, 52] width 7 height 8
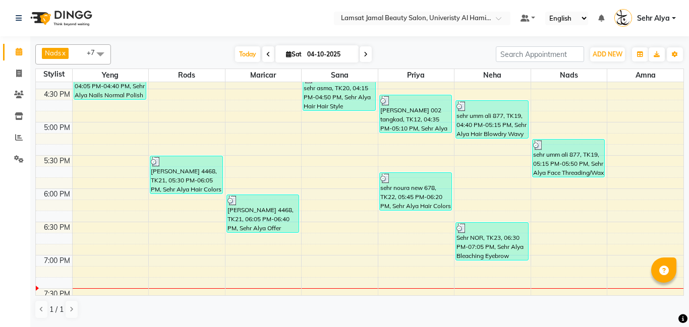
scroll to position [493, 0]
click at [332, 162] on div "9:00 AM 9:30 AM 10:00 AM 10:30 AM 11:00 AM 11:30 AM 12:00 PM 12:30 PM 1:00 PM 1…" at bounding box center [359, 89] width 647 height 998
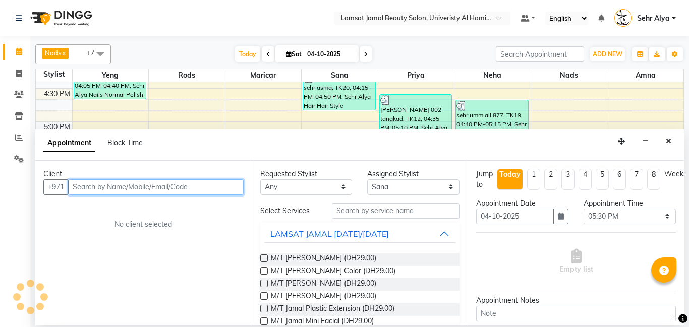
click at [156, 188] on input "text" at bounding box center [155, 188] width 175 height 16
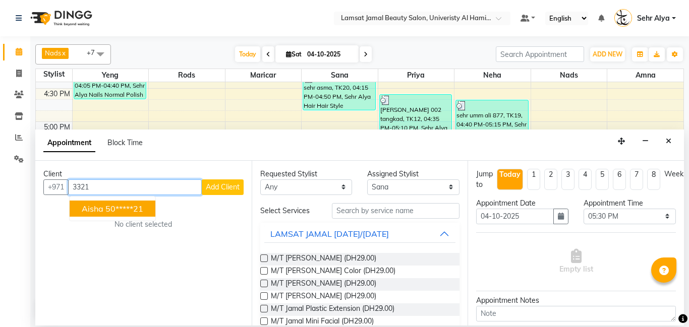
click at [141, 206] on ngb-highlight "50*****21" at bounding box center [124, 209] width 38 height 10
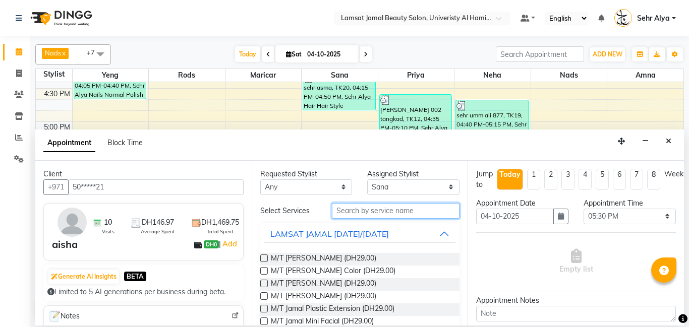
click at [377, 215] on input "text" at bounding box center [396, 211] width 128 height 16
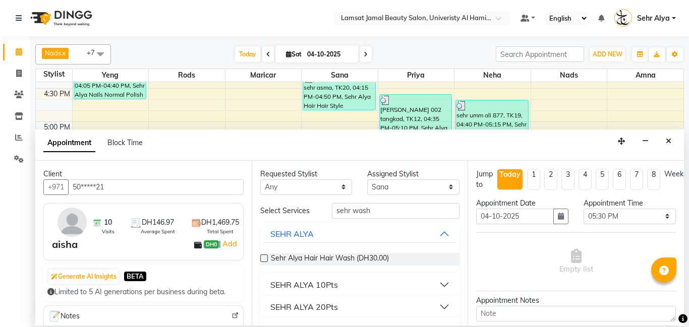
click at [263, 258] on label at bounding box center [264, 259] width 8 height 8
click at [263, 258] on input "checkbox" at bounding box center [263, 259] width 7 height 7
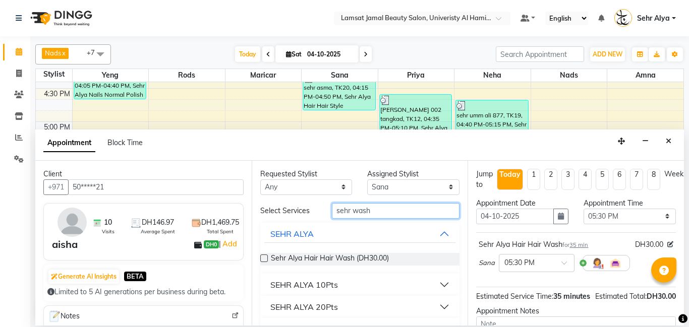
click at [406, 206] on input "sehr wash" at bounding box center [396, 211] width 128 height 16
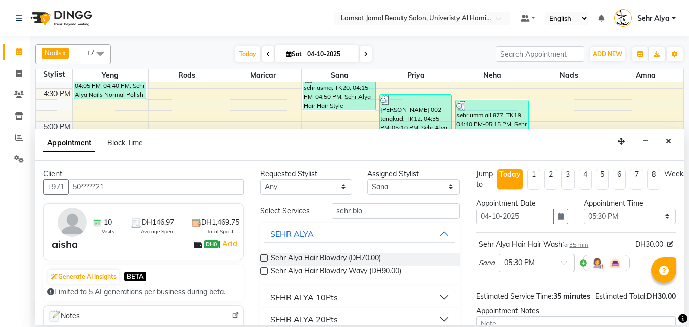
click at [263, 273] on label at bounding box center [264, 271] width 8 height 8
click at [263, 273] on input "checkbox" at bounding box center [263, 272] width 7 height 7
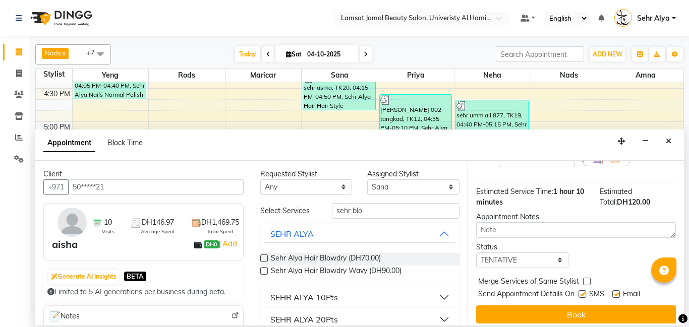
scroll to position [157, 0]
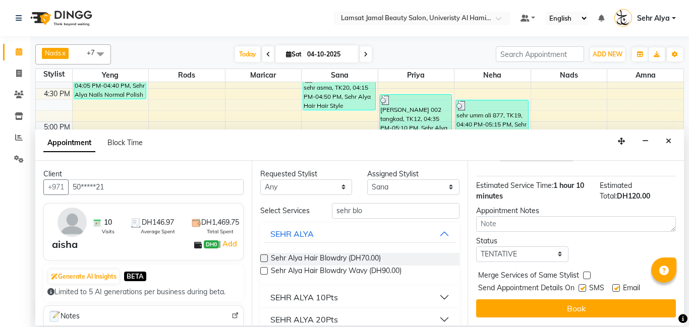
click at [588, 274] on label at bounding box center [587, 276] width 8 height 8
click at [588, 274] on input "checkbox" at bounding box center [586, 276] width 7 height 7
click at [559, 254] on select "Select TENTATIVE CONFIRM CHECK-IN UPCOMING" at bounding box center [522, 255] width 92 height 16
click at [476, 247] on select "Select TENTATIVE CONFIRM CHECK-IN UPCOMING" at bounding box center [522, 255] width 92 height 16
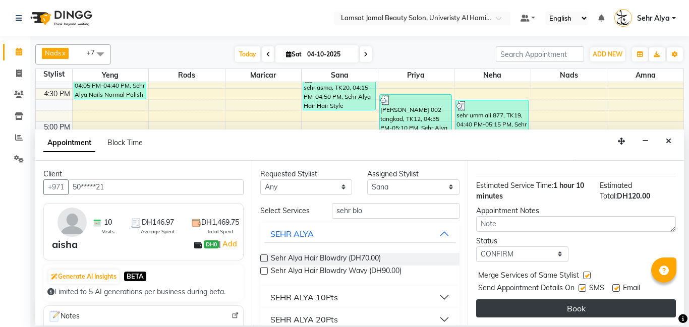
click at [595, 308] on button "Book" at bounding box center [576, 309] width 200 height 18
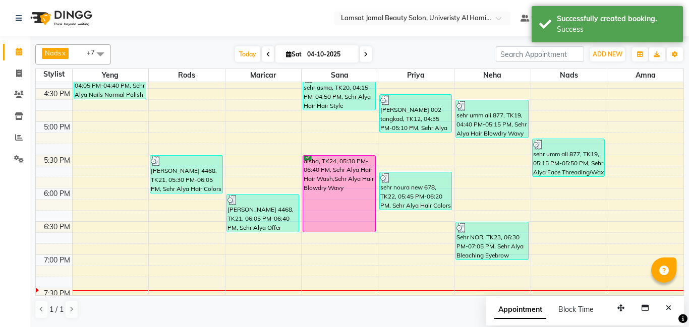
click at [566, 192] on div "9:00 AM 9:30 AM 10:00 AM 10:30 AM 11:00 AM 11:30 AM 12:00 PM 12:30 PM 1:00 PM 1…" at bounding box center [359, 89] width 647 height 998
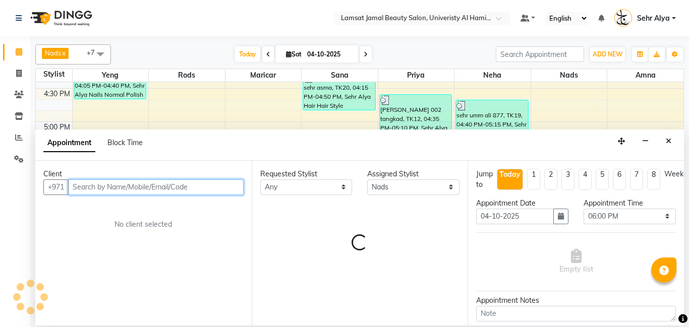
click at [131, 186] on input "text" at bounding box center [155, 188] width 175 height 16
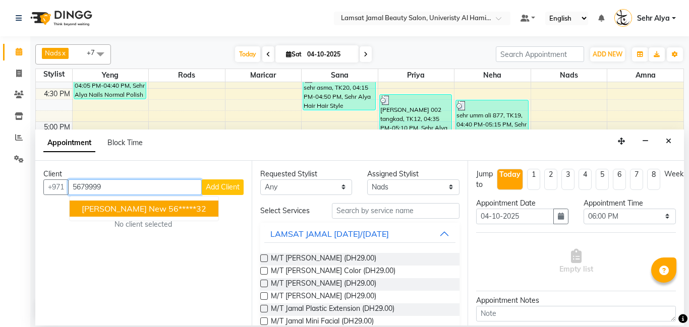
click at [121, 209] on span "[PERSON_NAME] new" at bounding box center [124, 209] width 85 height 10
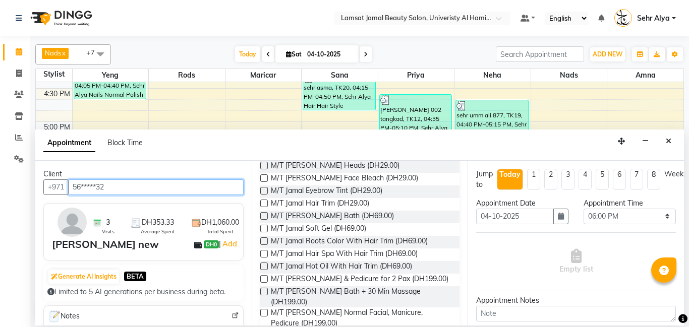
scroll to position [0, 0]
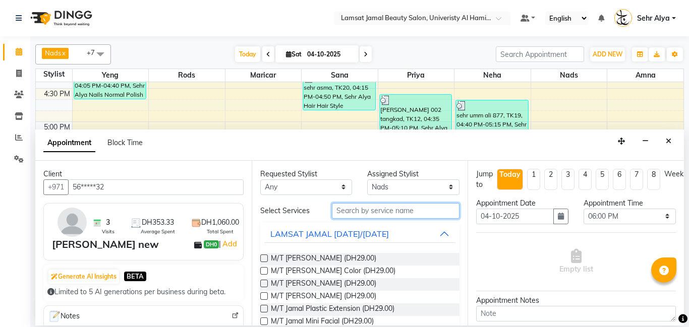
click at [371, 210] on input "text" at bounding box center [396, 211] width 128 height 16
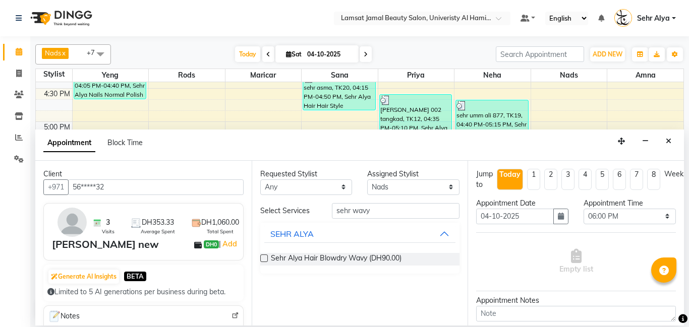
click at [264, 258] on label at bounding box center [264, 259] width 8 height 8
click at [264, 258] on input "checkbox" at bounding box center [263, 259] width 7 height 7
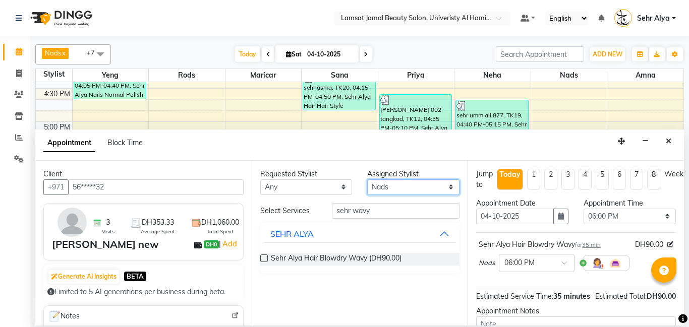
click at [449, 188] on select "Select [PERSON_NAME] Amna [PERSON_NAME] [PERSON_NAME] Ebda Lamsat [PERSON_NAME]…" at bounding box center [413, 188] width 92 height 16
click at [367, 180] on select "Select [PERSON_NAME] Amna [PERSON_NAME] [PERSON_NAME] Ebda Lamsat [PERSON_NAME]…" at bounding box center [413, 188] width 92 height 16
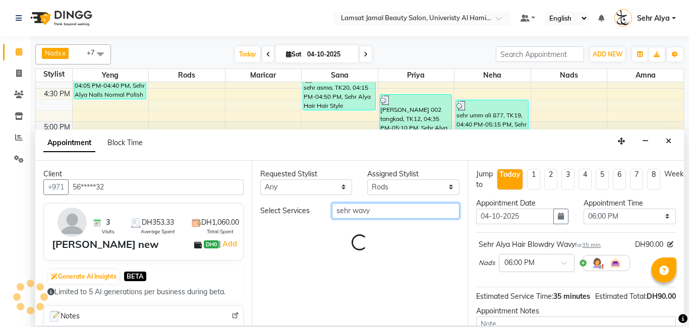
click at [383, 213] on input "sehr wavy" at bounding box center [396, 211] width 128 height 16
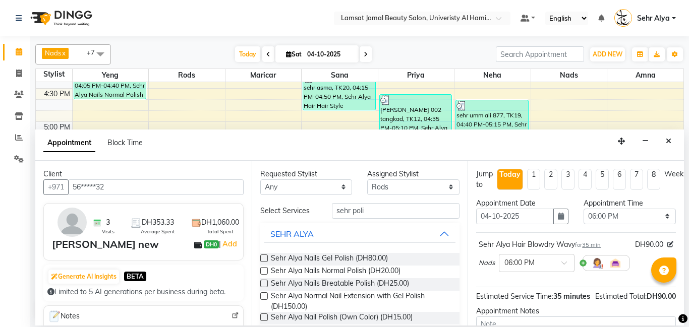
click at [261, 270] on label at bounding box center [264, 271] width 8 height 8
click at [261, 270] on input "checkbox" at bounding box center [263, 272] width 7 height 7
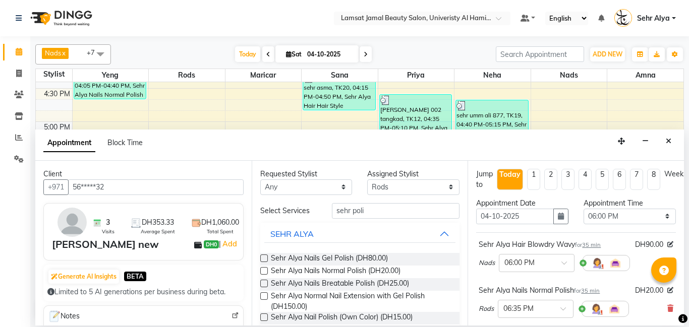
scroll to position [157, 0]
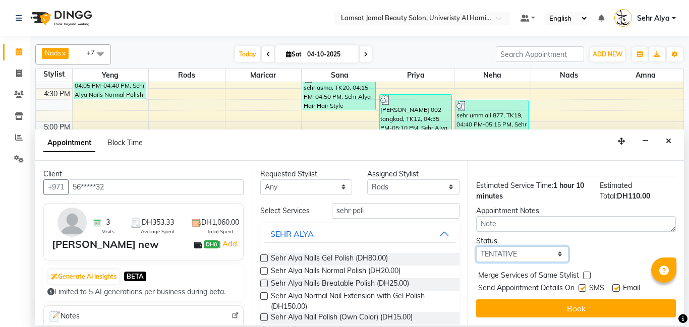
click at [552, 254] on select "Select TENTATIVE CONFIRM CHECK-IN UPCOMING" at bounding box center [522, 255] width 92 height 16
click at [476, 247] on select "Select TENTATIVE CONFIRM CHECK-IN UPCOMING" at bounding box center [522, 255] width 92 height 16
click at [586, 275] on label at bounding box center [587, 276] width 8 height 8
click at [586, 275] on input "checkbox" at bounding box center [586, 276] width 7 height 7
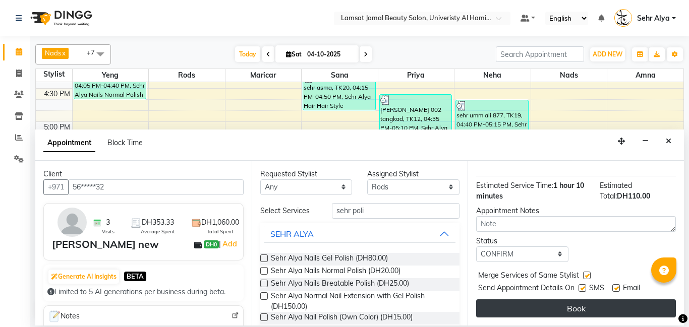
click at [575, 314] on button "Book" at bounding box center [576, 309] width 200 height 18
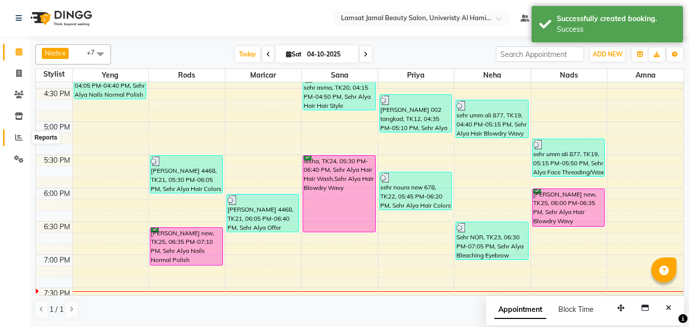
click at [20, 136] on icon at bounding box center [19, 138] width 8 height 8
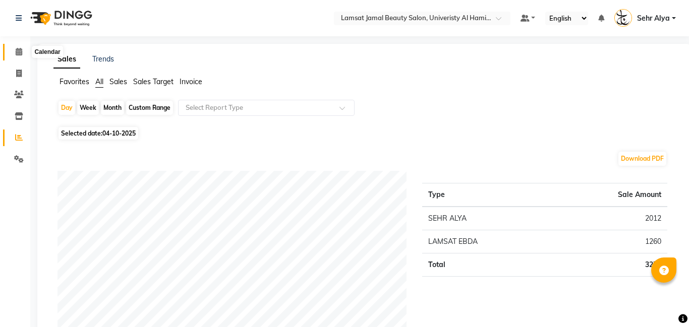
click at [21, 49] on icon at bounding box center [19, 52] width 7 height 8
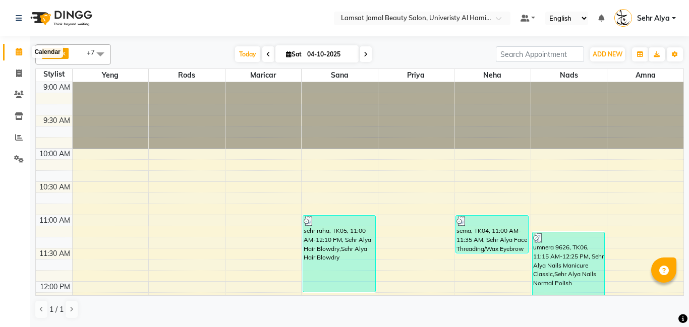
click at [21, 50] on icon at bounding box center [19, 52] width 7 height 8
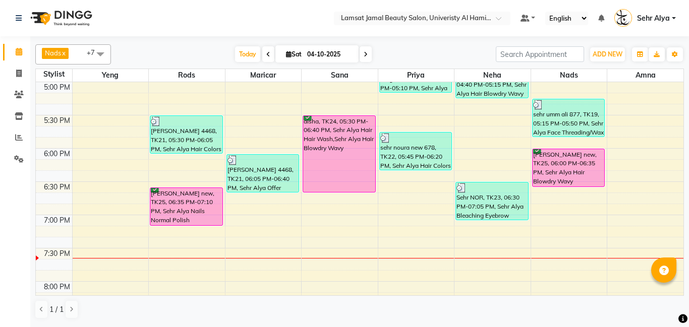
scroll to position [533, 0]
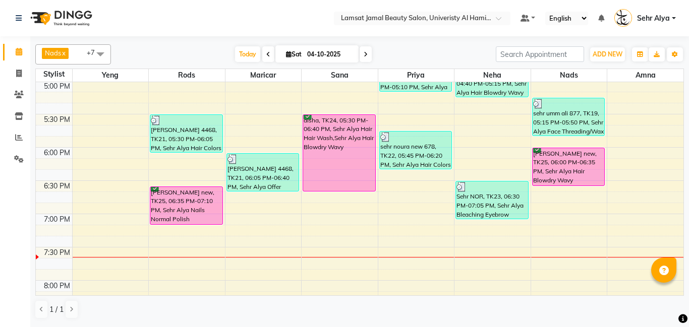
click at [415, 198] on div "9:00 AM 9:30 AM 10:00 AM 10:30 AM 11:00 AM 11:30 AM 12:00 PM 12:30 PM 1:00 PM 1…" at bounding box center [359, 48] width 647 height 998
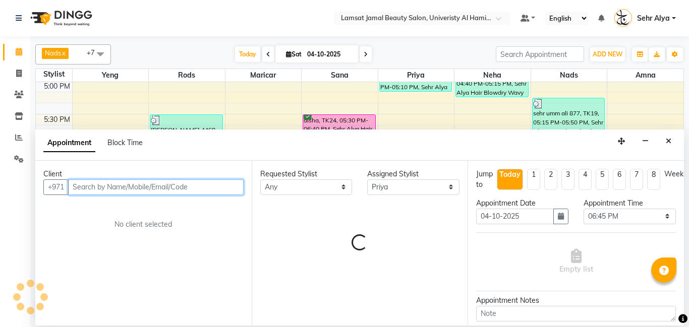
click at [108, 188] on input "text" at bounding box center [155, 188] width 175 height 16
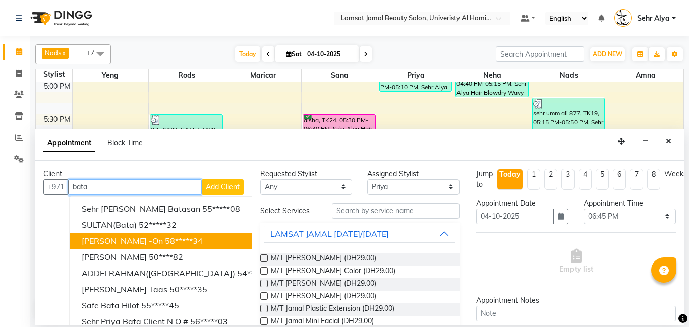
scroll to position [41, 0]
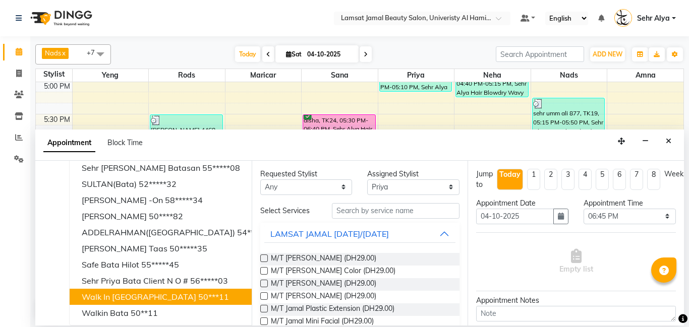
click at [131, 298] on button "walk in bata 50***11" at bounding box center [178, 297] width 217 height 16
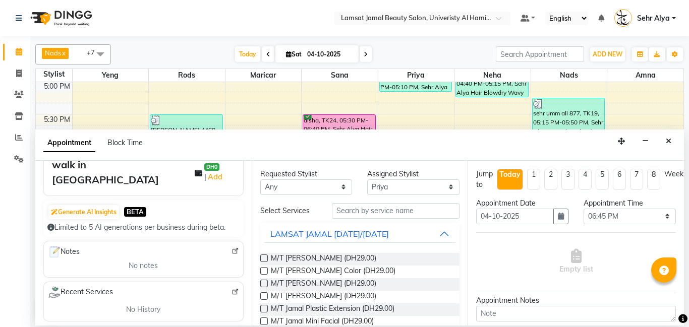
scroll to position [0, 0]
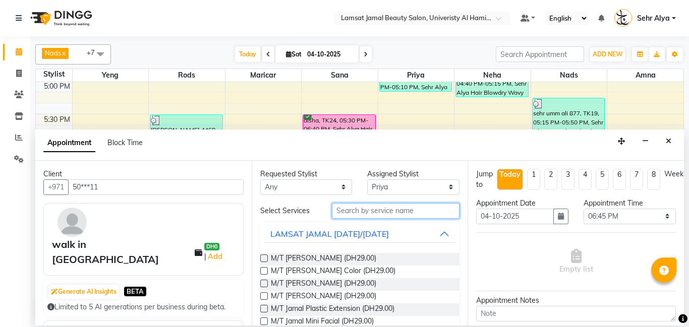
click at [345, 212] on input "text" at bounding box center [396, 211] width 128 height 16
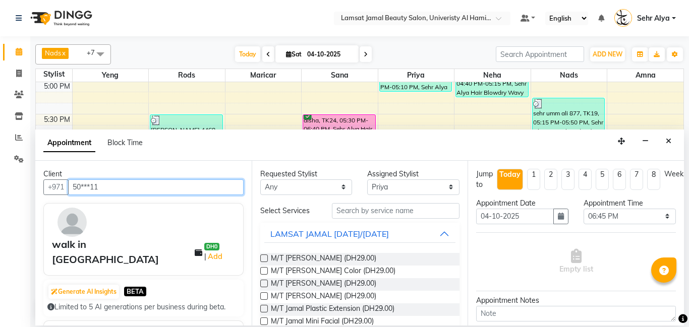
click at [144, 185] on input "50***11" at bounding box center [155, 188] width 175 height 16
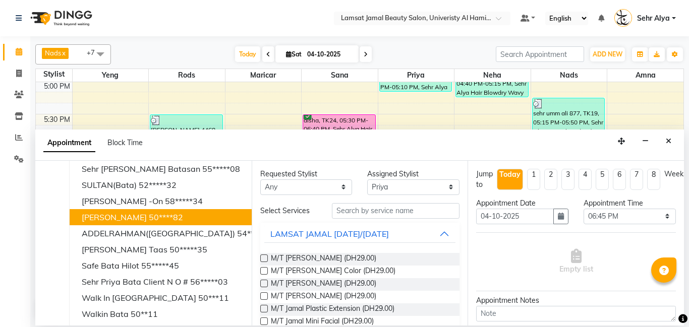
scroll to position [41, 0]
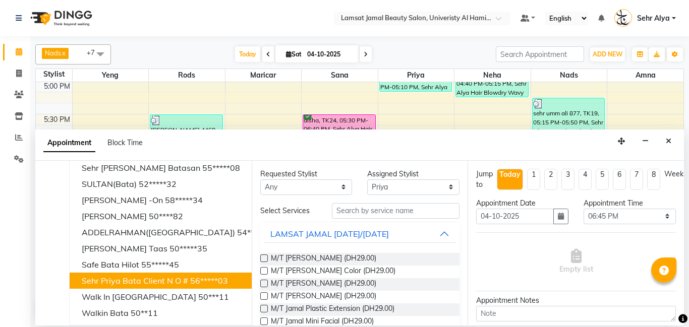
click at [155, 277] on span "sehr priya bata client n o #" at bounding box center [135, 281] width 106 height 10
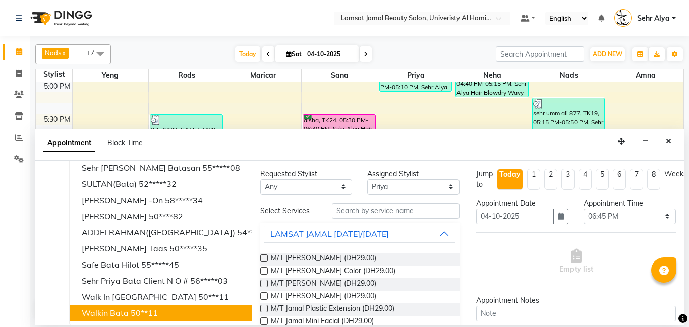
click at [131, 314] on ngb-highlight "50**11" at bounding box center [144, 313] width 27 height 10
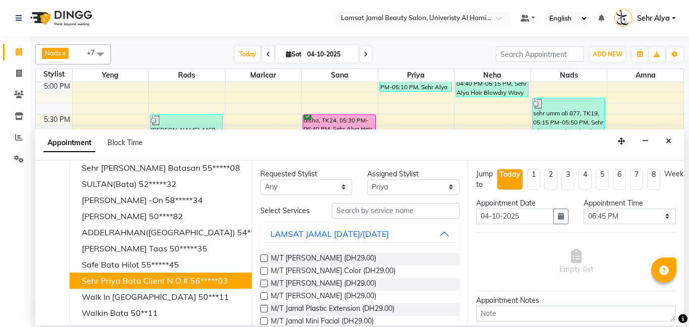
click at [173, 281] on span "sehr priya bata client n o #" at bounding box center [135, 281] width 106 height 10
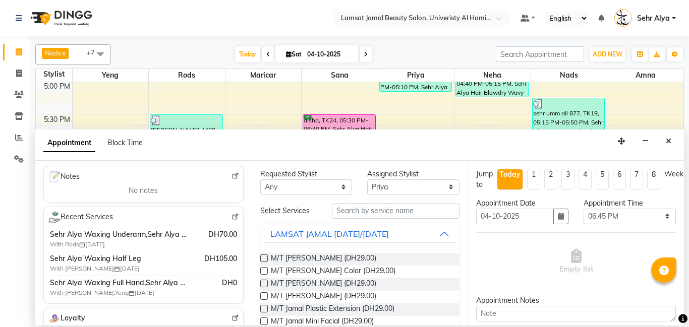
scroll to position [142, 0]
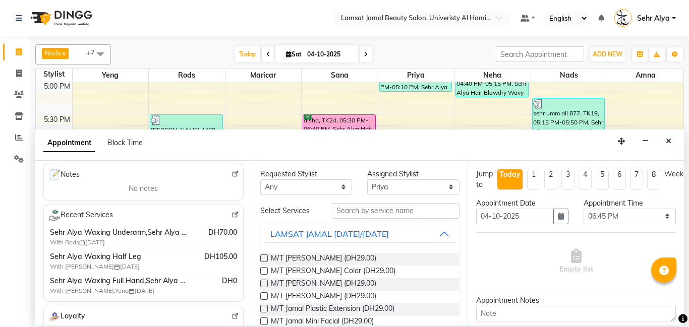
click at [208, 231] on span "DH70.00" at bounding box center [222, 232] width 29 height 11
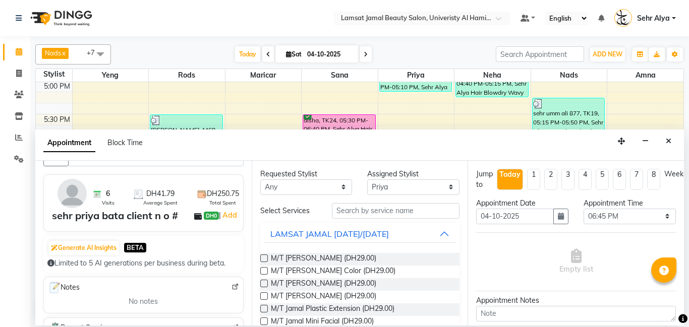
scroll to position [0, 0]
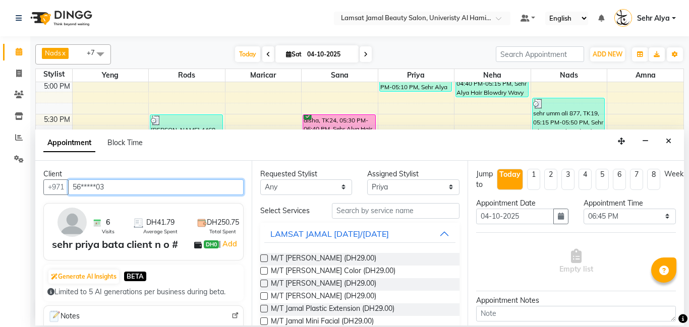
click at [130, 188] on input "56*****03" at bounding box center [155, 188] width 175 height 16
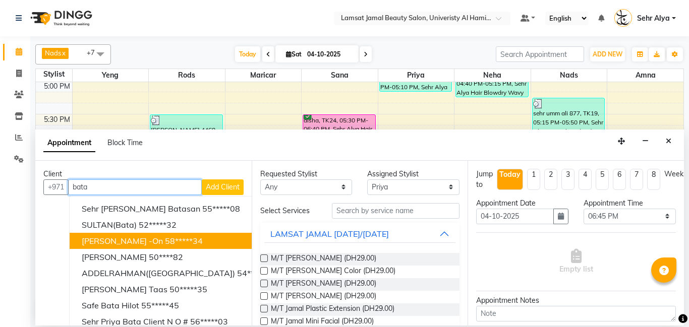
scroll to position [41, 0]
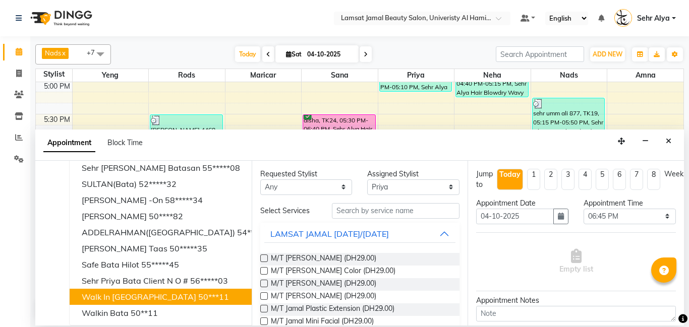
click at [198, 298] on ngb-highlight "50***11" at bounding box center [213, 297] width 31 height 10
click at [198, 299] on ngb-highlight "50***11" at bounding box center [213, 297] width 31 height 10
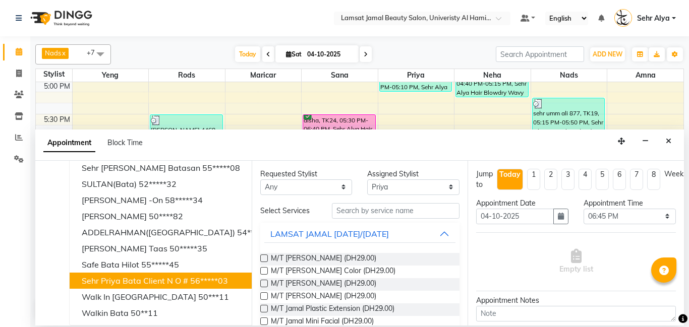
click at [183, 276] on span "sehr priya bata client n o #" at bounding box center [135, 281] width 106 height 10
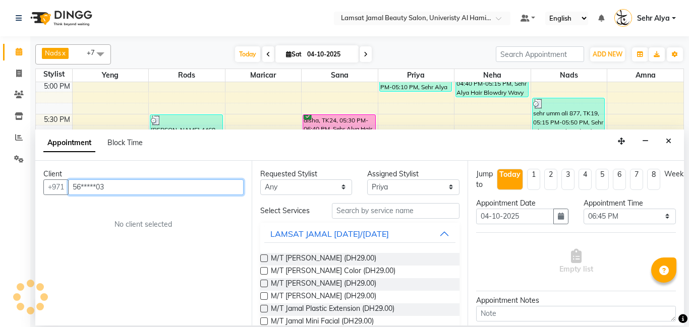
scroll to position [0, 0]
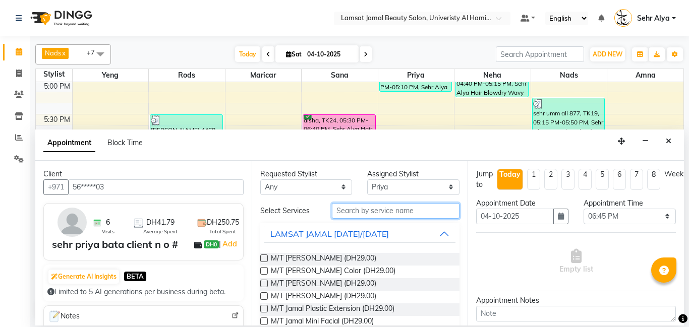
click at [378, 207] on input "text" at bounding box center [396, 211] width 128 height 16
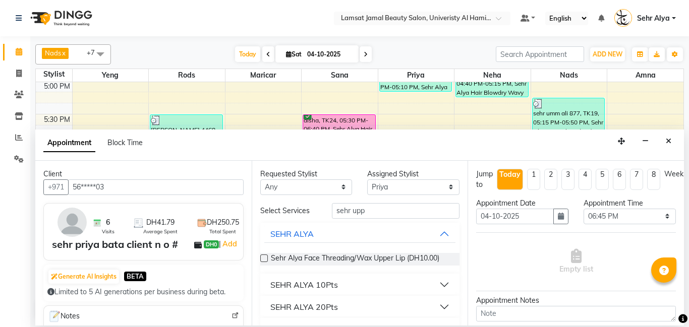
click at [264, 258] on label at bounding box center [264, 259] width 8 height 8
click at [264, 258] on input "checkbox" at bounding box center [263, 259] width 7 height 7
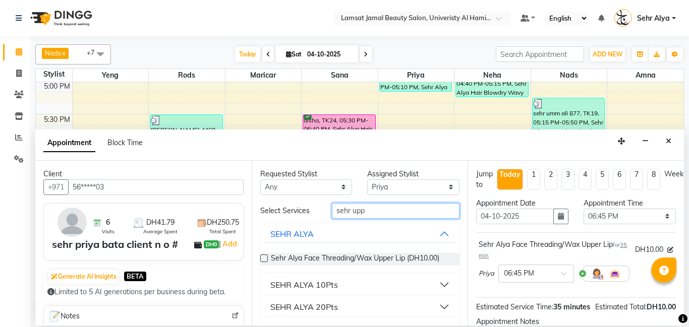
click at [385, 212] on input "sehr upp" at bounding box center [396, 211] width 128 height 16
click at [264, 259] on label at bounding box center [264, 259] width 8 height 8
click at [264, 259] on input "checkbox" at bounding box center [263, 259] width 7 height 7
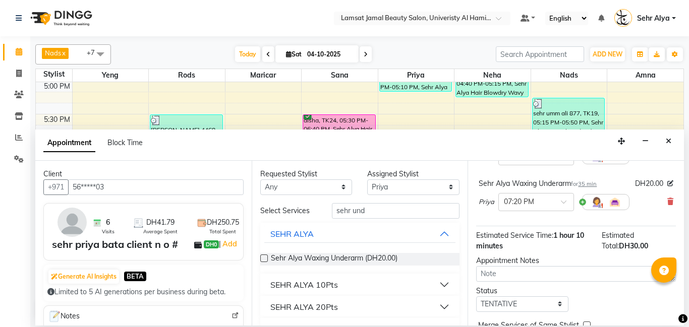
scroll to position [167, 0]
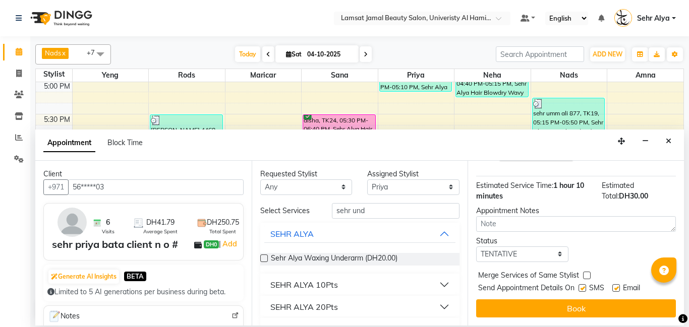
click at [587, 275] on label at bounding box center [587, 276] width 8 height 8
click at [587, 275] on input "checkbox" at bounding box center [586, 276] width 7 height 7
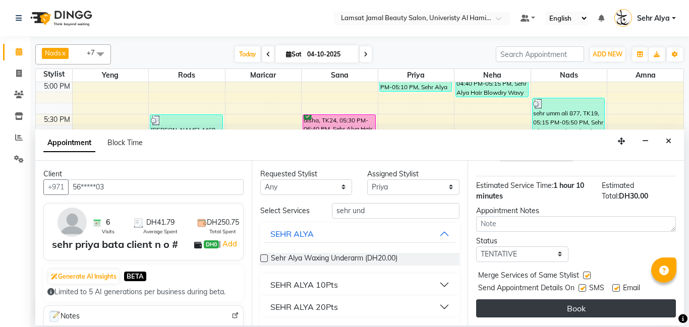
click at [572, 310] on button "Book" at bounding box center [576, 309] width 200 height 18
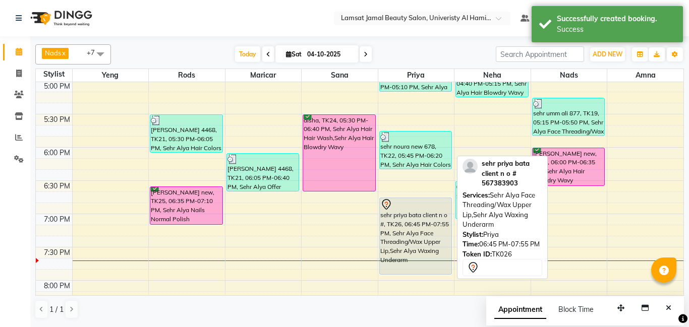
click at [431, 234] on div "sehr priya bata client n o #, TK26, 06:45 PM-07:55 PM, Sehr Alya Face Threading…" at bounding box center [416, 236] width 72 height 76
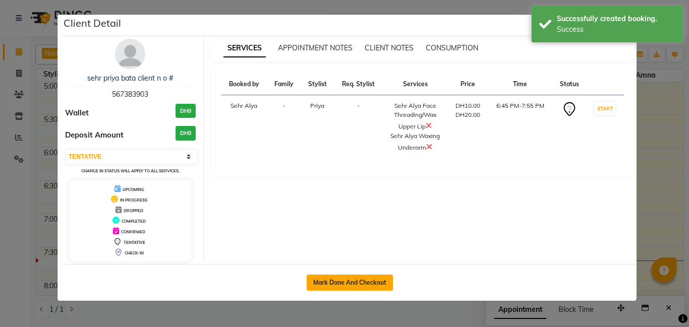
click at [350, 281] on button "Mark Done And Checkout" at bounding box center [350, 283] width 86 height 16
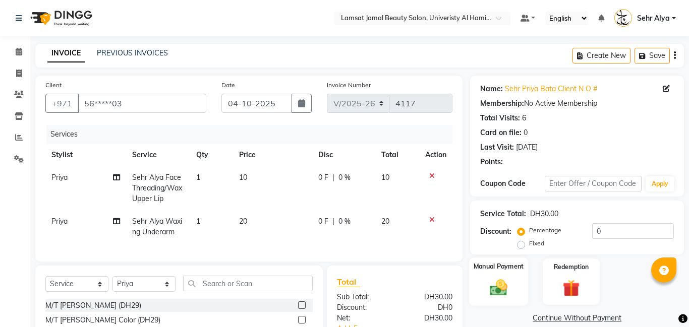
click at [502, 277] on img at bounding box center [498, 287] width 29 height 21
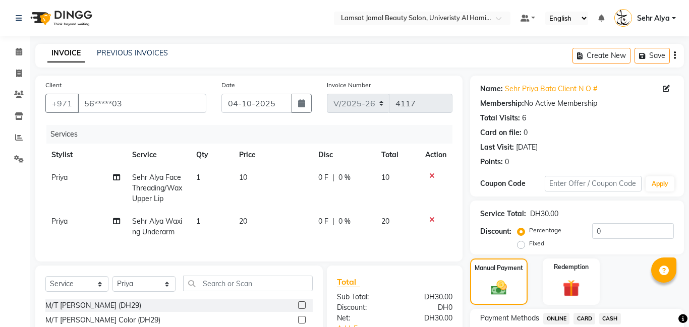
scroll to position [102, 0]
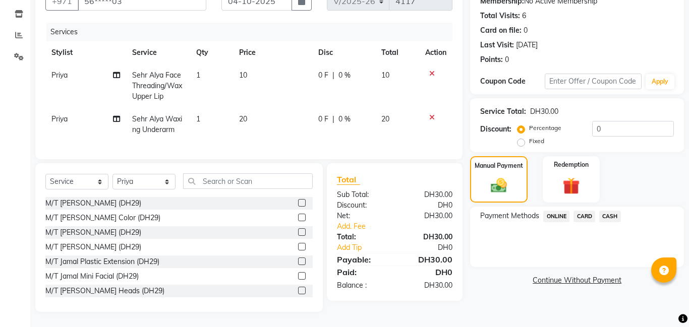
click at [614, 216] on span "CASH" at bounding box center [610, 217] width 22 height 12
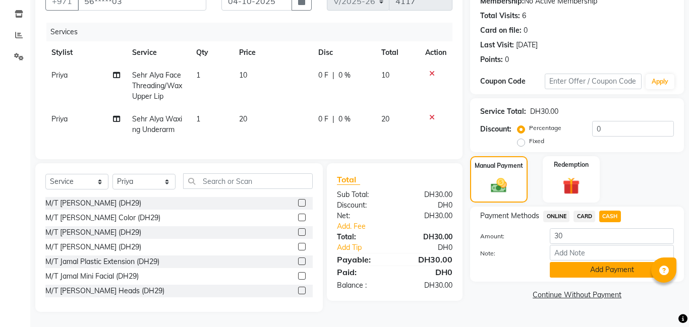
click at [603, 267] on button "Add Payment" at bounding box center [612, 270] width 124 height 16
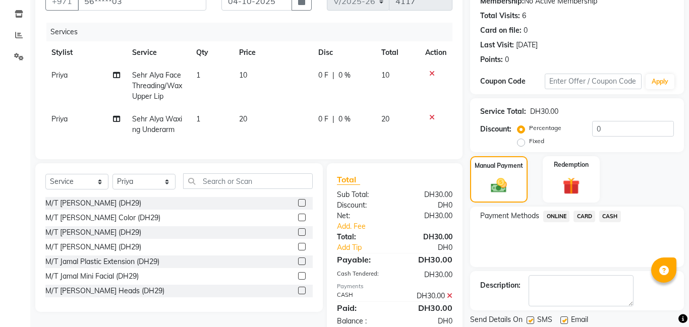
scroll to position [135, 0]
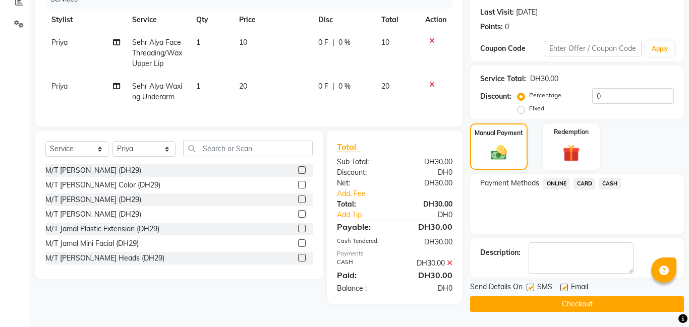
click at [585, 307] on button "Checkout" at bounding box center [577, 304] width 214 height 16
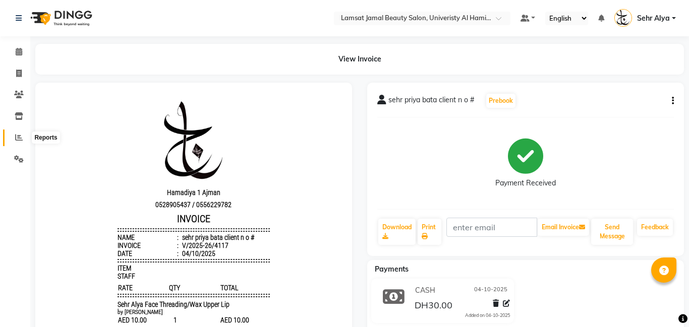
click at [18, 135] on icon at bounding box center [19, 138] width 8 height 8
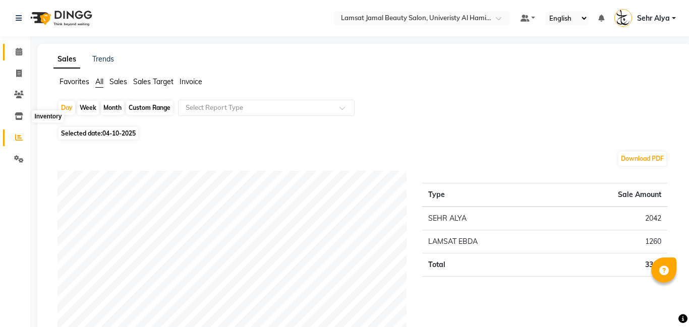
click at [22, 49] on span at bounding box center [19, 52] width 18 height 12
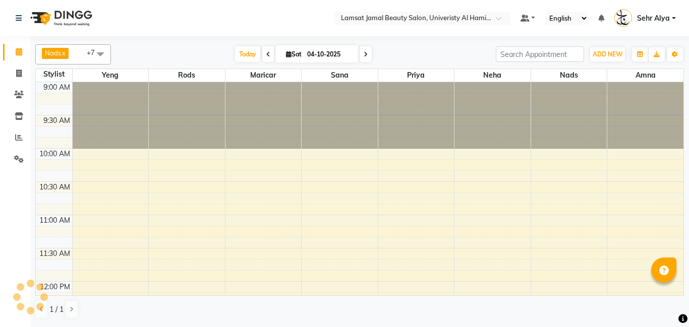
scroll to position [484, 0]
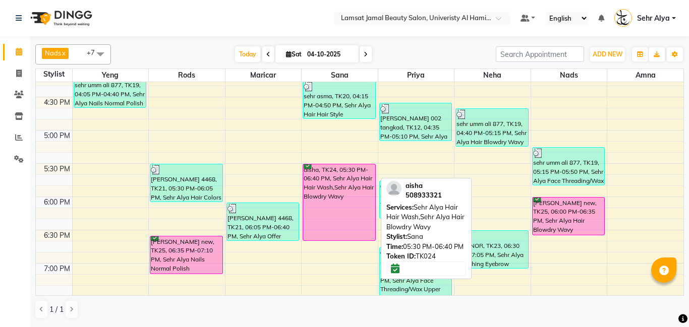
click at [330, 206] on div "aisha, TK24, 05:30 PM-06:40 PM, Sehr Alya Hair Hair Wash,Sehr Alya Hair Blowdry…" at bounding box center [339, 202] width 72 height 76
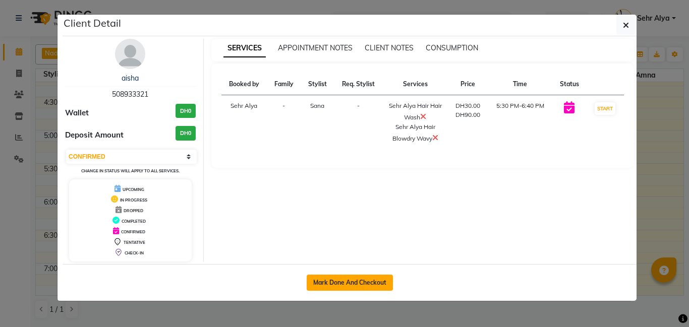
click at [352, 285] on button "Mark Done And Checkout" at bounding box center [350, 283] width 86 height 16
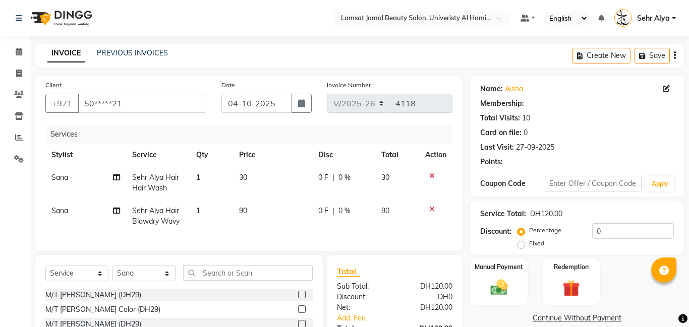
click at [257, 176] on td "30" at bounding box center [273, 182] width 80 height 33
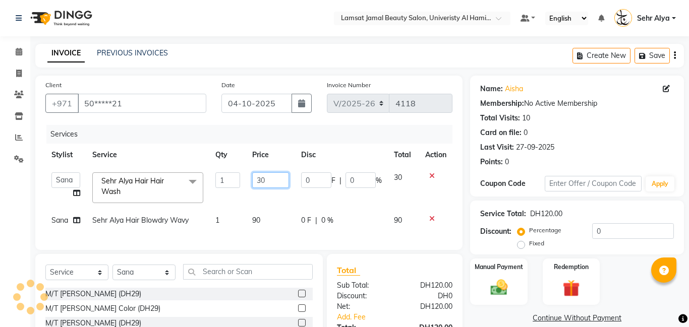
click at [269, 180] on input "30" at bounding box center [270, 180] width 37 height 16
click at [270, 217] on td "90" at bounding box center [270, 220] width 49 height 23
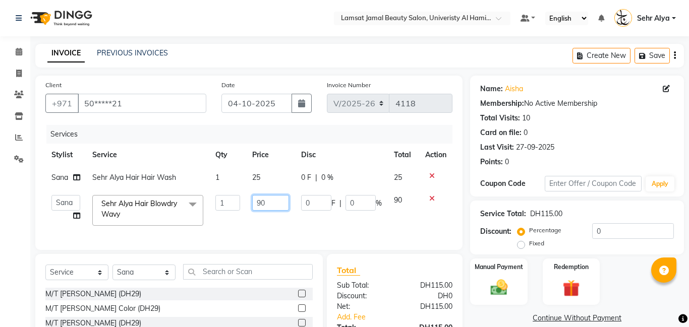
click at [270, 202] on input "90" at bounding box center [270, 203] width 37 height 16
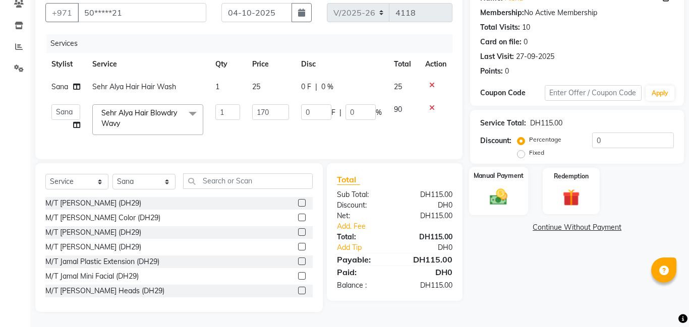
click at [499, 190] on img at bounding box center [498, 197] width 29 height 21
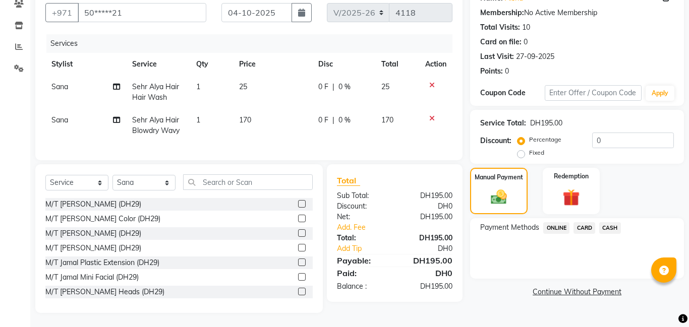
click at [582, 229] on span "CARD" at bounding box center [584, 228] width 22 height 12
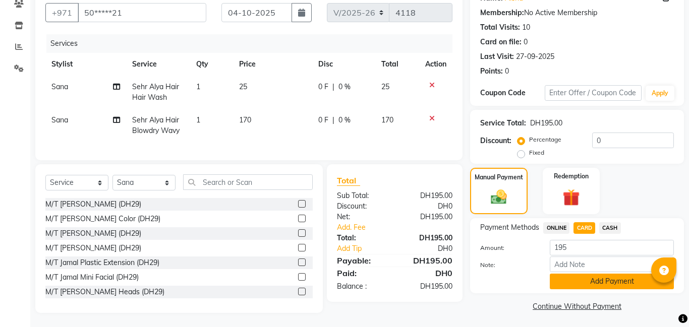
scroll to position [93, 0]
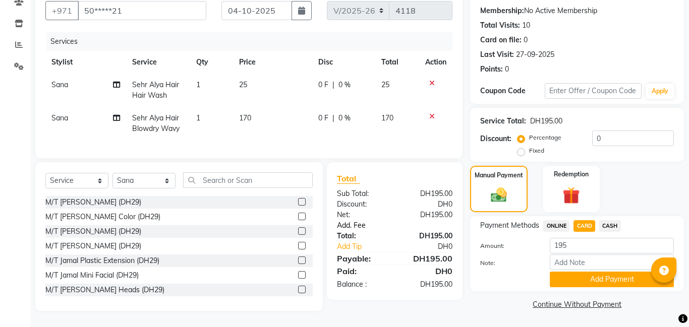
click at [357, 224] on link "Add. Fee" at bounding box center [394, 225] width 131 height 11
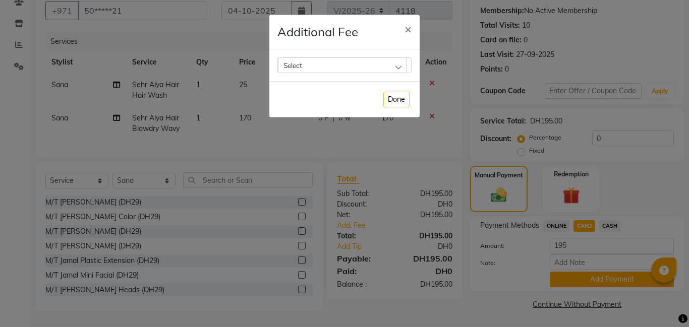
click at [399, 68] on div "Select" at bounding box center [342, 64] width 129 height 15
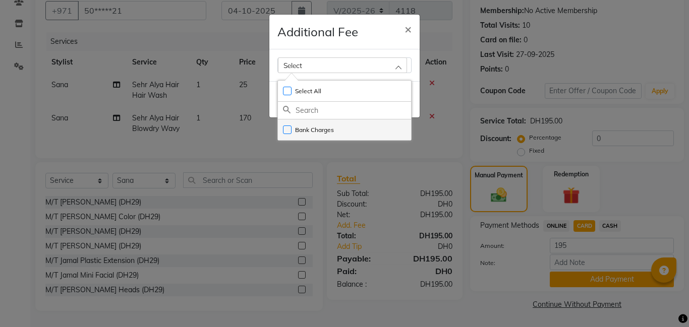
click at [327, 129] on label "Bank Charges" at bounding box center [308, 130] width 51 height 9
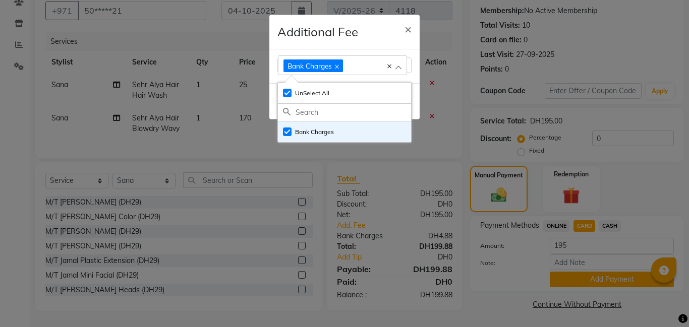
click at [601, 281] on ngb-modal-window "Additional Fee × Bank Charges Select All UnSelect All Bank Charges Done" at bounding box center [344, 163] width 689 height 327
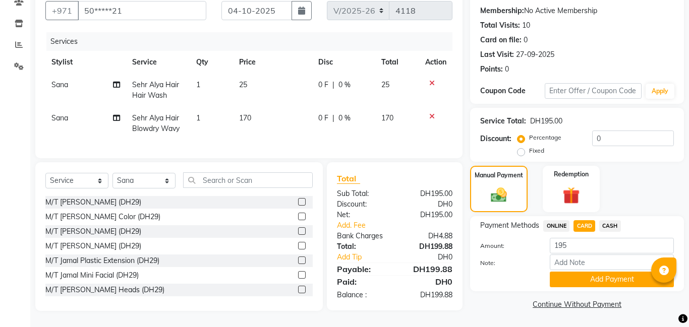
click at [581, 225] on span "CARD" at bounding box center [584, 226] width 22 height 12
click at [597, 273] on button "Add Payment" at bounding box center [612, 280] width 124 height 16
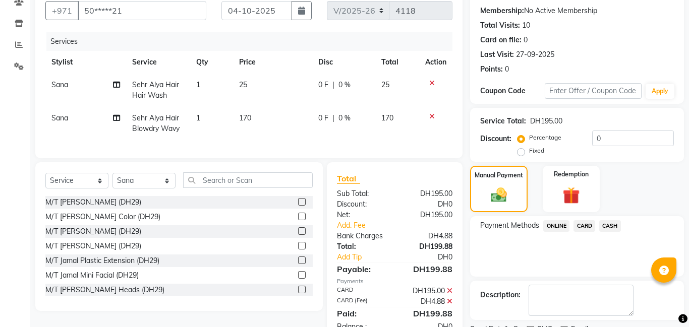
scroll to position [135, 0]
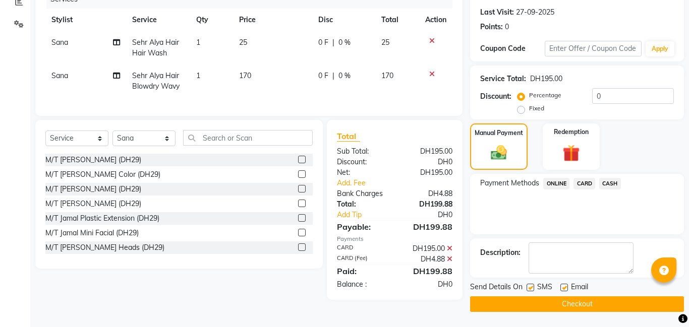
click at [569, 306] on button "Checkout" at bounding box center [577, 304] width 214 height 16
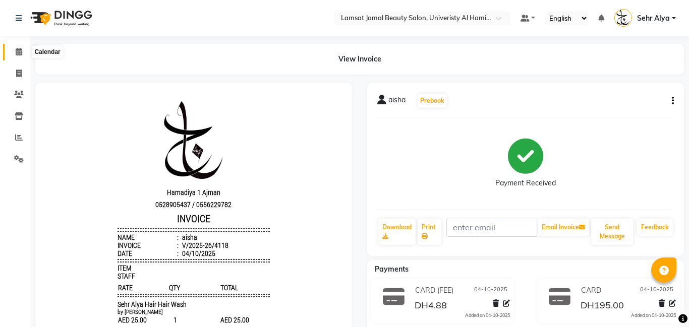
click at [18, 53] on icon at bounding box center [19, 52] width 7 height 8
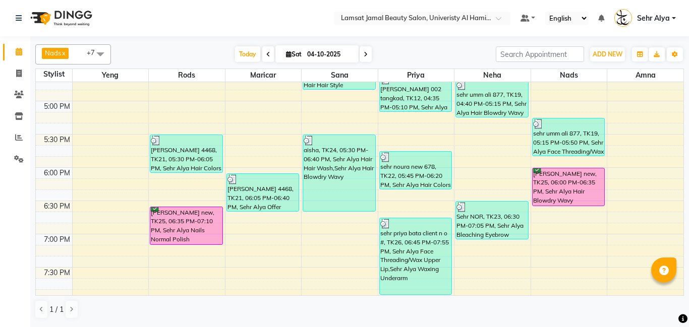
scroll to position [513, 0]
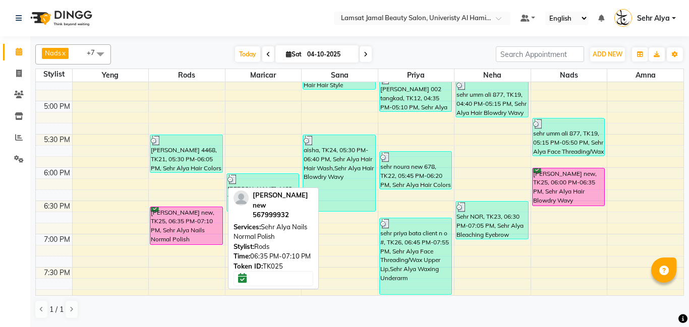
click at [193, 224] on div "[PERSON_NAME] new, TK25, 06:35 PM-07:10 PM, Sehr Alya Nails Normal Polish" at bounding box center [186, 225] width 72 height 37
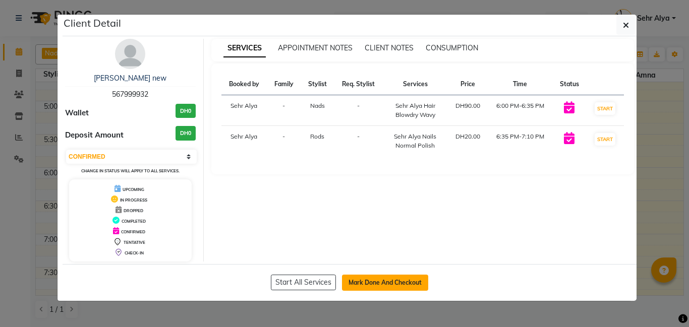
click at [376, 279] on button "Mark Done And Checkout" at bounding box center [385, 283] width 86 height 16
click at [376, 280] on div "Client Detail [PERSON_NAME] new 567999932 Wallet DH0 Deposit Amount DH0 Select …" at bounding box center [344, 157] width 575 height 287
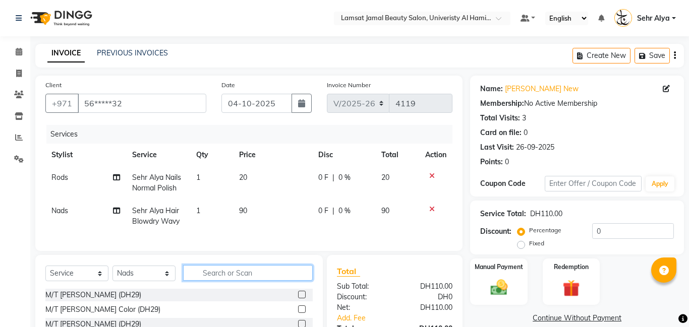
click at [216, 277] on input "text" at bounding box center [248, 273] width 130 height 16
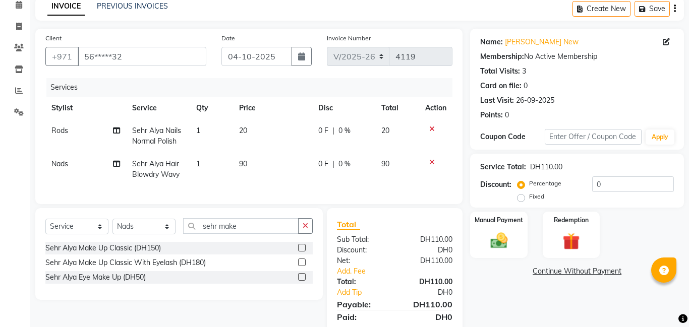
click at [299, 250] on label at bounding box center [302, 248] width 8 height 8
click at [299, 250] on input "checkbox" at bounding box center [301, 248] width 7 height 7
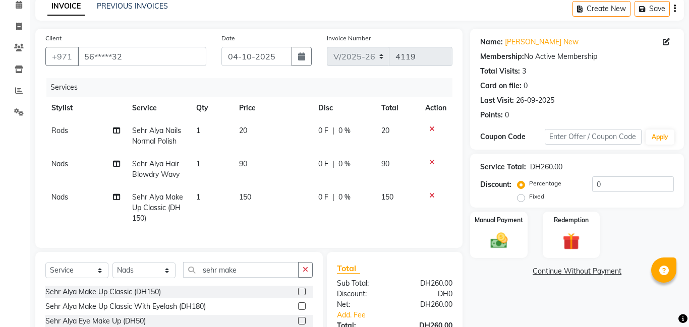
click at [265, 196] on td "150" at bounding box center [273, 208] width 80 height 44
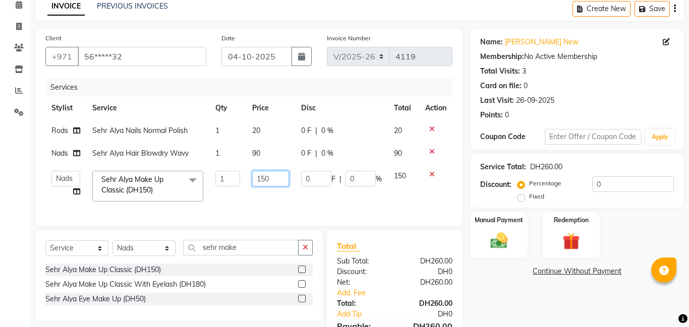
click at [279, 179] on input "150" at bounding box center [270, 179] width 37 height 16
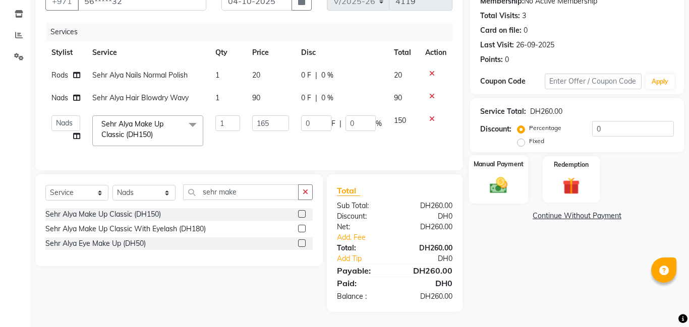
click at [498, 188] on img at bounding box center [498, 185] width 29 height 21
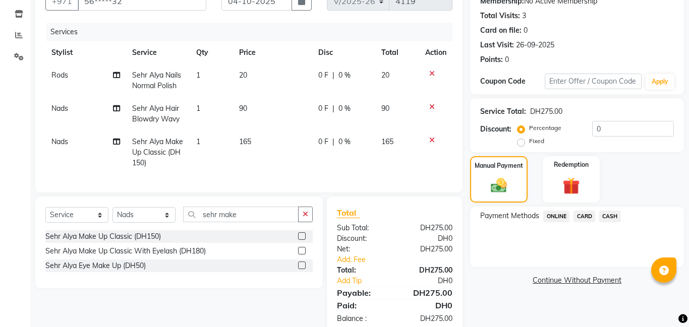
click at [259, 103] on td "90" at bounding box center [273, 113] width 80 height 33
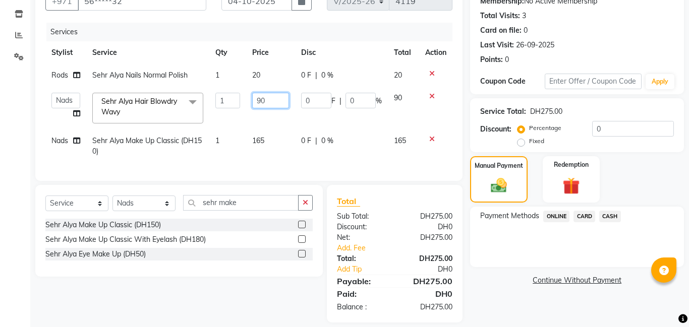
click at [283, 101] on input "90" at bounding box center [270, 101] width 37 height 16
click at [516, 190] on div "Manual Payment" at bounding box center [499, 179] width 60 height 48
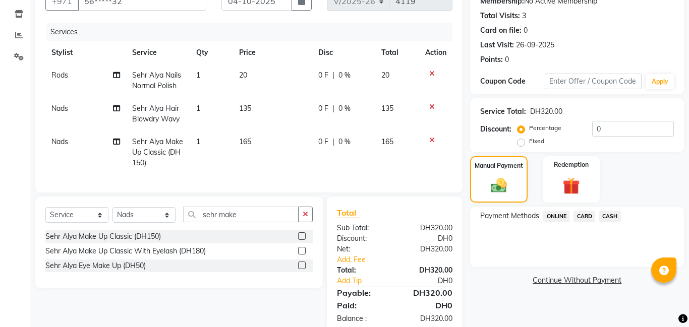
click at [262, 106] on td "135" at bounding box center [273, 113] width 80 height 33
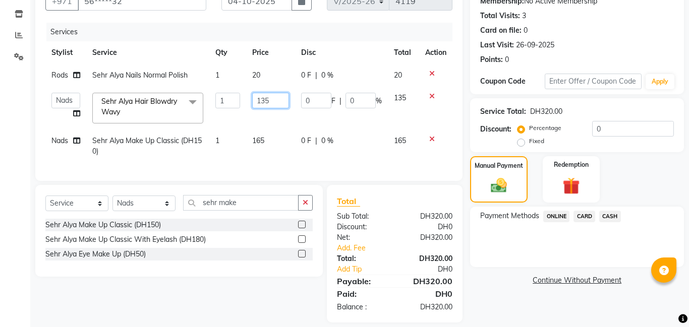
click at [282, 102] on input "135" at bounding box center [270, 101] width 37 height 16
click at [584, 216] on span "CARD" at bounding box center [584, 217] width 22 height 12
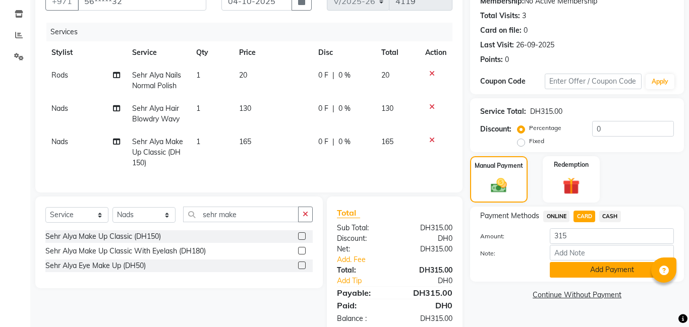
click at [625, 269] on button "Add Payment" at bounding box center [612, 270] width 124 height 16
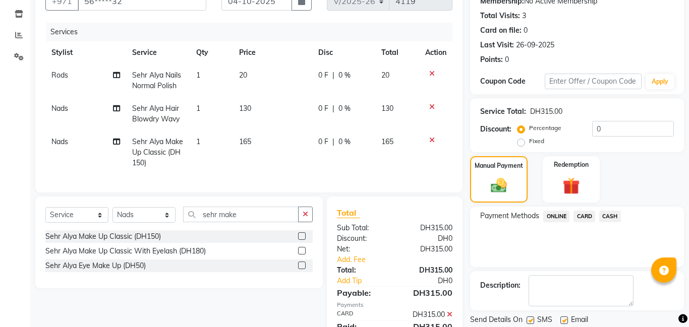
scroll to position [146, 0]
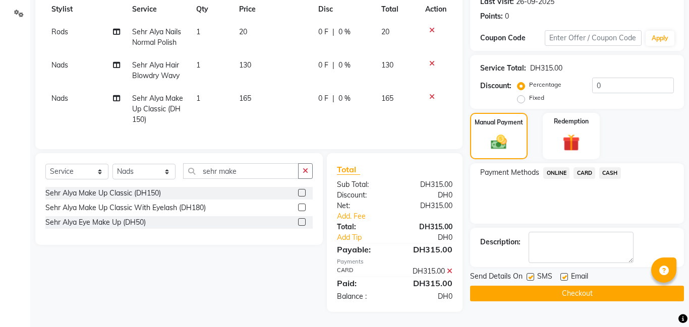
click at [587, 292] on button "Checkout" at bounding box center [577, 294] width 214 height 16
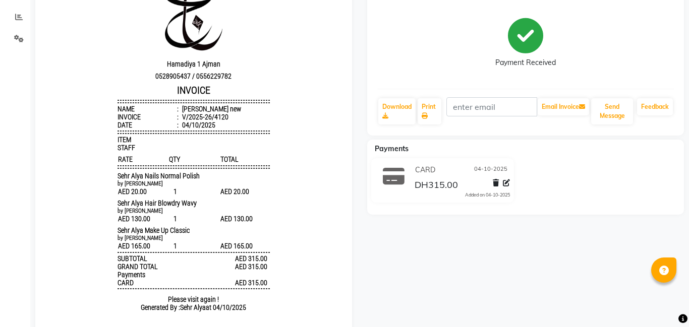
scroll to position [66, 0]
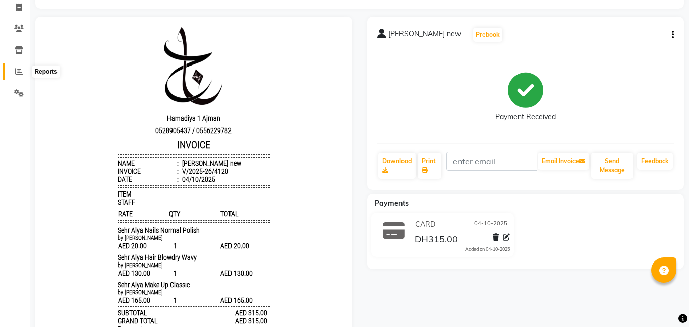
click at [19, 73] on icon at bounding box center [19, 72] width 8 height 8
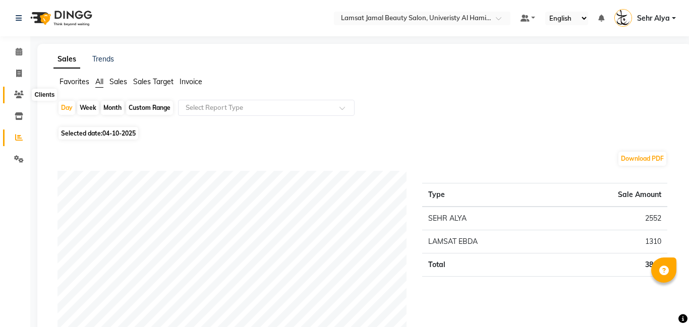
click at [21, 94] on icon at bounding box center [19, 95] width 10 height 8
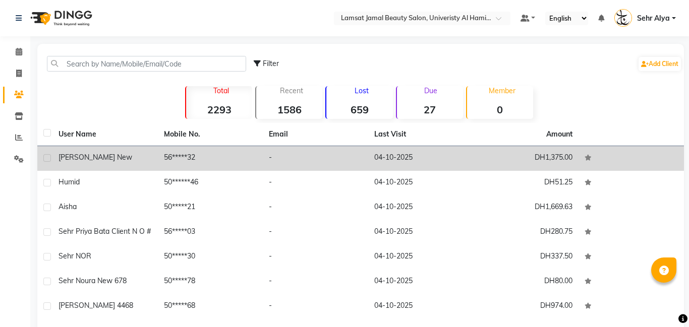
click at [217, 158] on td "56*****32" at bounding box center [210, 158] width 105 height 25
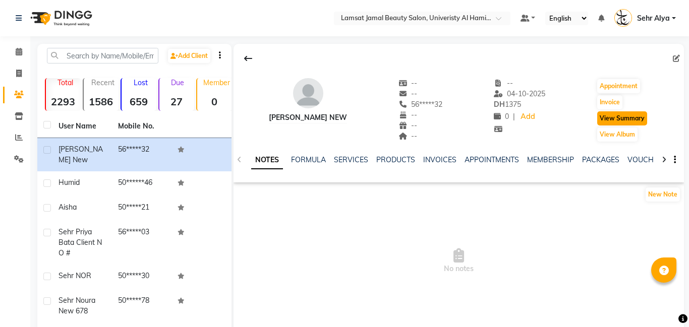
click at [637, 122] on button "View Summary" at bounding box center [622, 118] width 50 height 14
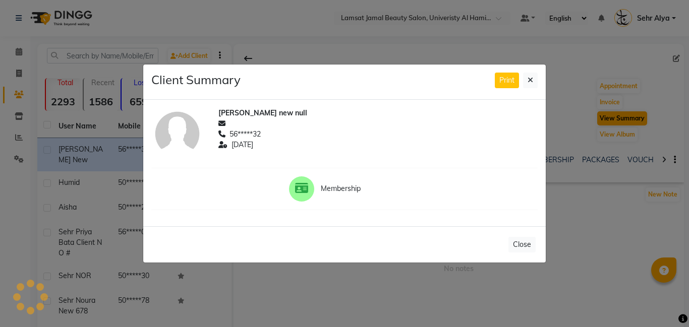
click at [637, 122] on ngb-modal-window "Client Summary Print [PERSON_NAME] new null 56*****32 [DATE] Membership Close" at bounding box center [344, 163] width 689 height 327
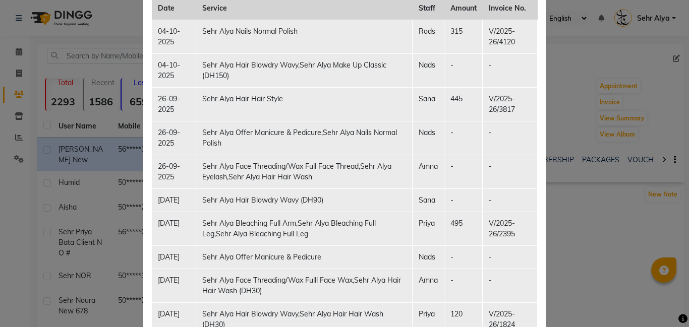
scroll to position [165, 0]
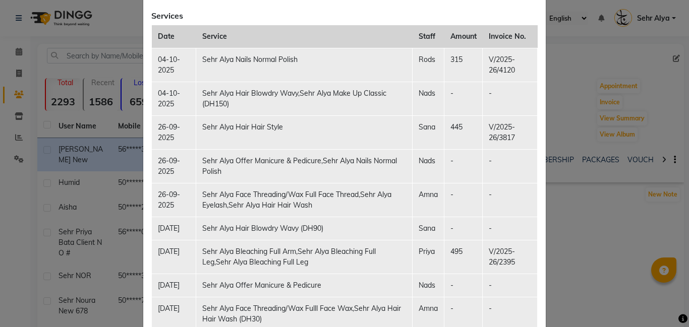
click at [610, 213] on ngb-modal-window "Client Summary Print [PERSON_NAME] new null 56*****32 [DATE] Membership Service…" at bounding box center [344, 163] width 689 height 327
click at [3, 153] on ngb-modal-window "Client Summary Print [PERSON_NAME] new null 56*****32 [DATE] Membership Service…" at bounding box center [344, 163] width 689 height 327
click at [615, 238] on ngb-modal-window "Client Summary Print [PERSON_NAME] new null 56*****32 [DATE] Membership Service…" at bounding box center [344, 163] width 689 height 327
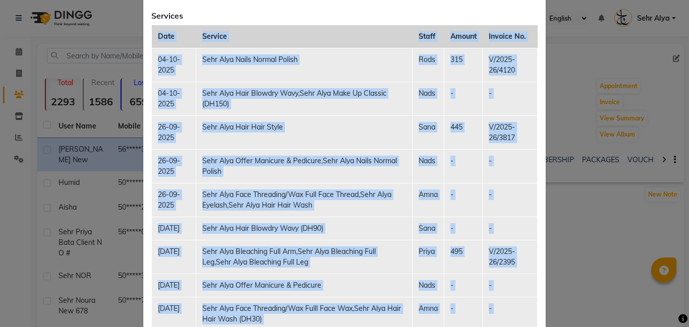
click at [615, 238] on ngb-modal-window "Client Summary Print [PERSON_NAME] new null 56*****32 [DATE] Membership Service…" at bounding box center [344, 163] width 689 height 327
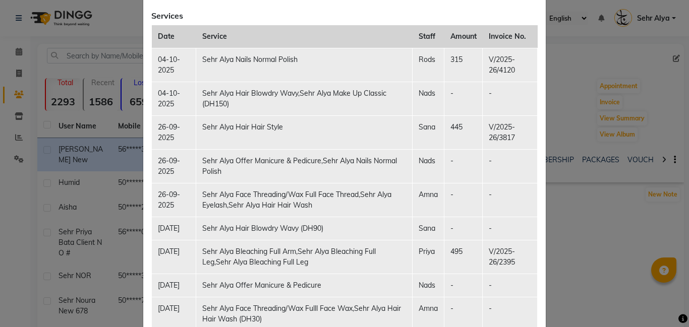
scroll to position [0, 0]
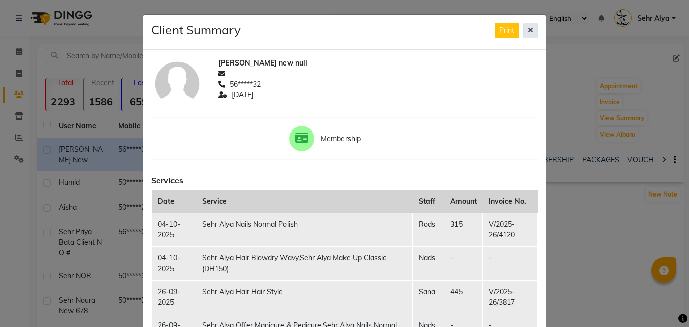
click at [529, 29] on icon at bounding box center [530, 30] width 6 height 7
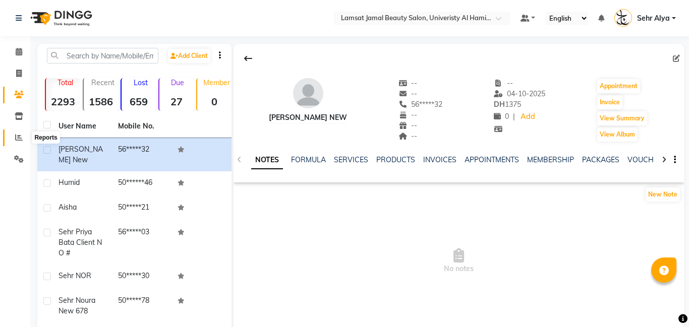
click at [17, 140] on icon at bounding box center [19, 138] width 8 height 8
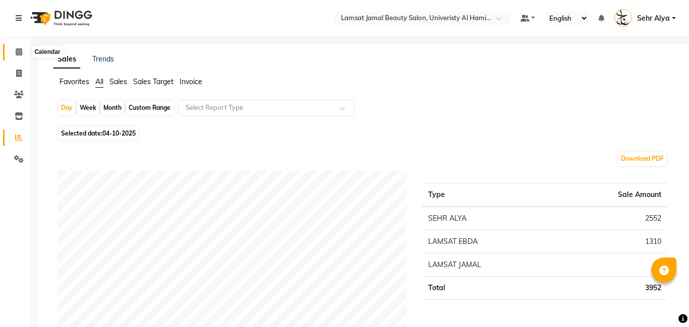
click at [18, 53] on icon at bounding box center [19, 52] width 7 height 8
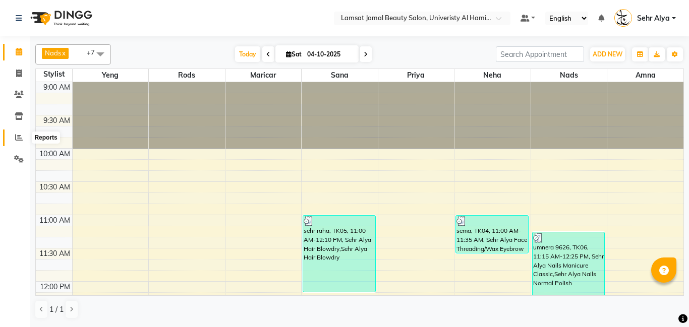
click at [21, 135] on icon at bounding box center [19, 138] width 8 height 8
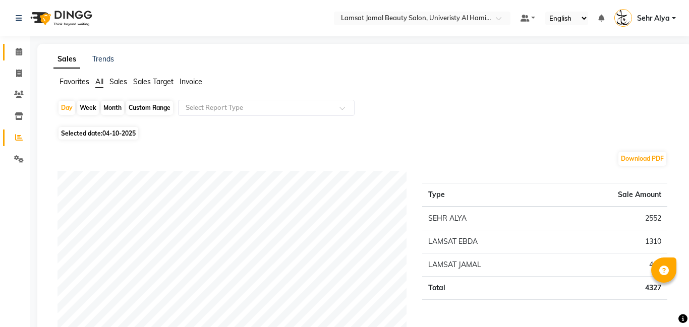
click at [17, 53] on icon at bounding box center [19, 52] width 7 height 8
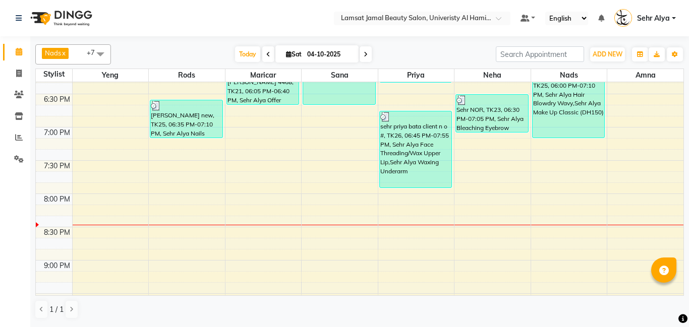
scroll to position [611, 0]
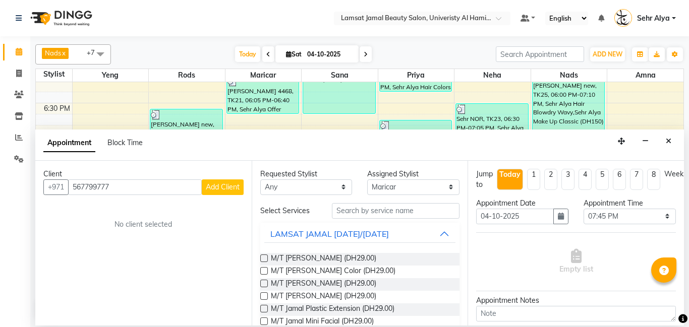
click at [219, 187] on span "Add Client" at bounding box center [223, 187] width 34 height 9
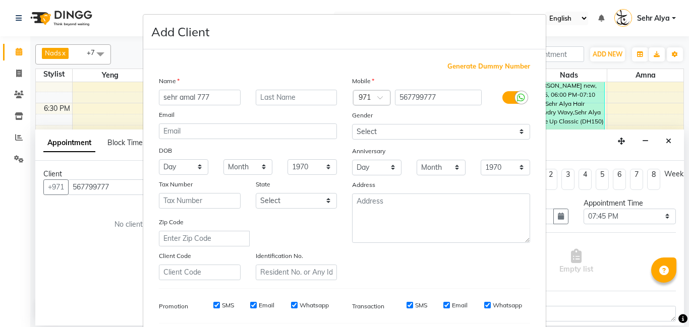
scroll to position [138, 0]
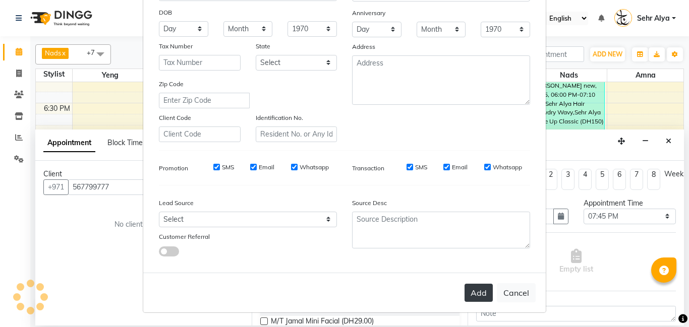
click at [478, 296] on button "Add" at bounding box center [478, 293] width 28 height 18
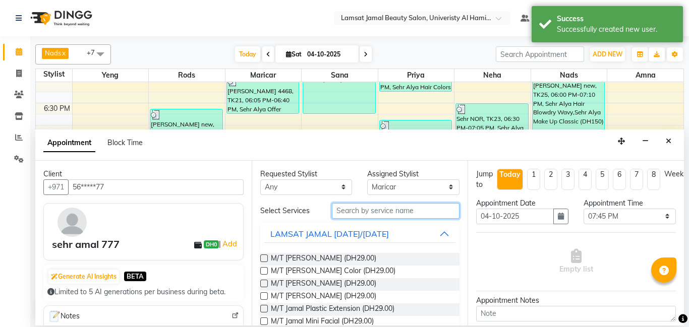
click at [382, 212] on input "text" at bounding box center [396, 211] width 128 height 16
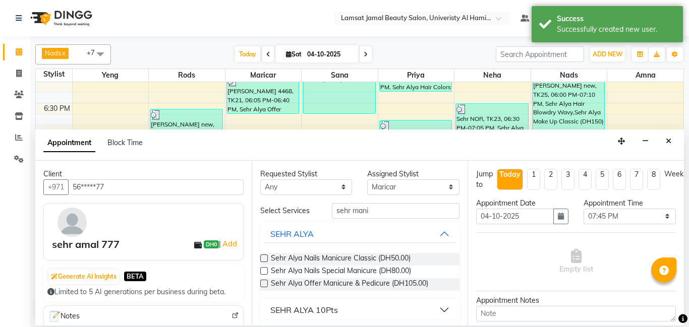
click at [263, 283] on label at bounding box center [264, 284] width 8 height 8
click at [263, 283] on input "checkbox" at bounding box center [263, 284] width 7 height 7
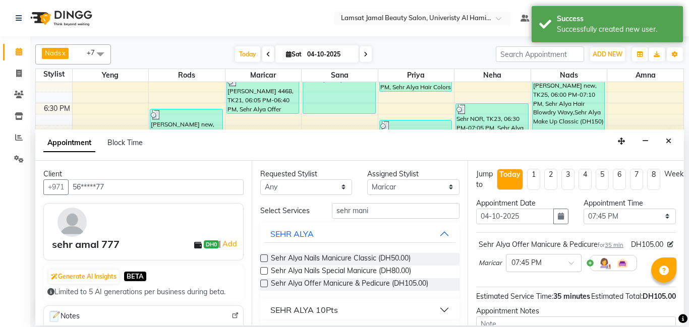
scroll to position [111, 0]
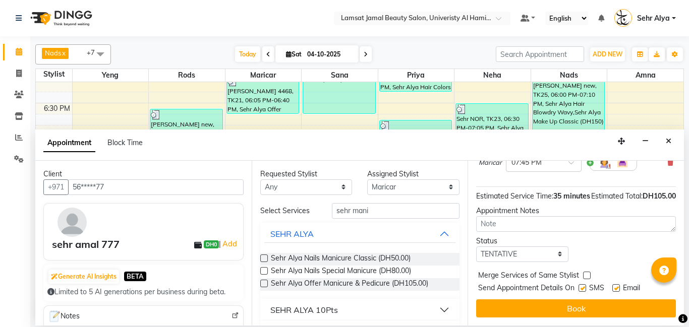
click at [585, 273] on label at bounding box center [587, 276] width 8 height 8
click at [585, 273] on input "checkbox" at bounding box center [586, 276] width 7 height 7
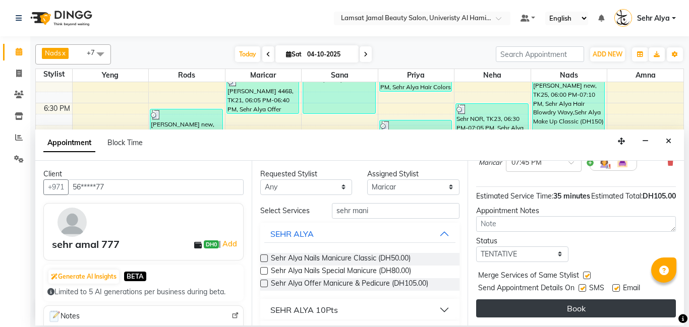
click at [581, 307] on button "Book" at bounding box center [576, 309] width 200 height 18
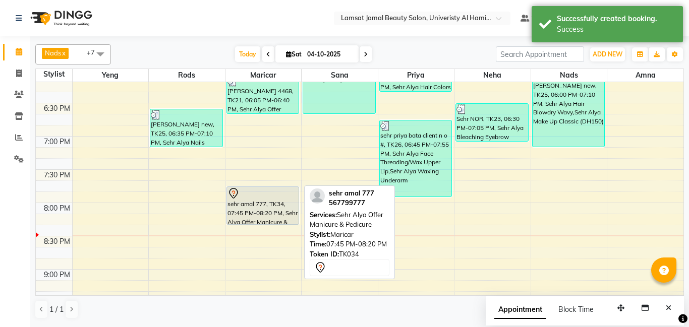
click at [244, 214] on div "sehr amal 777, TK34, 07:45 PM-08:20 PM, Sehr Alya Offer Manicure & Pedicure" at bounding box center [263, 205] width 72 height 37
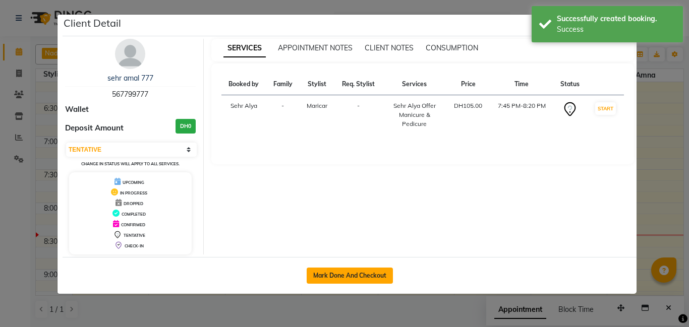
click at [361, 270] on button "Mark Done And Checkout" at bounding box center [350, 276] width 86 height 16
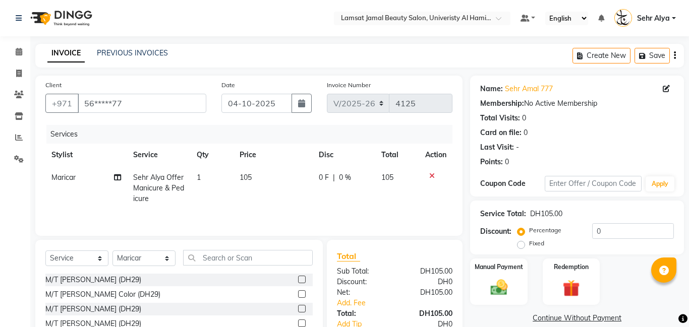
click at [117, 178] on icon at bounding box center [117, 177] width 7 height 7
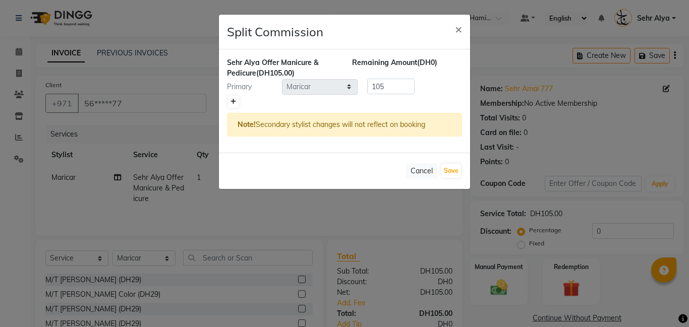
click at [235, 101] on icon at bounding box center [233, 102] width 6 height 6
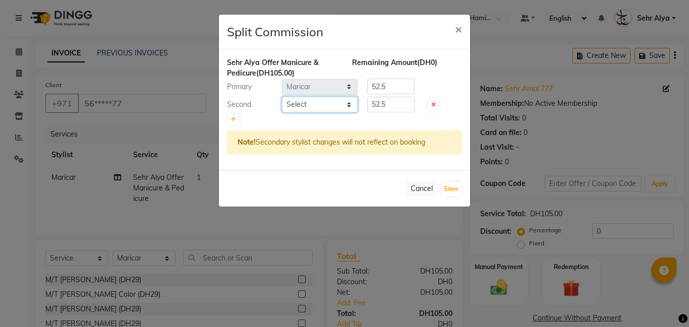
click at [351, 105] on select "Select [PERSON_NAME] Amna [PERSON_NAME] [PERSON_NAME] Ebda Lamsat [PERSON_NAME]…" at bounding box center [320, 105] width 76 height 16
click at [282, 97] on select "Select [PERSON_NAME] Amna [PERSON_NAME] [PERSON_NAME] Ebda Lamsat [PERSON_NAME]…" at bounding box center [320, 105] width 76 height 16
click at [400, 105] on input "52.5" at bounding box center [390, 105] width 47 height 16
click at [396, 90] on input "52.5" at bounding box center [390, 87] width 47 height 16
click at [450, 192] on button "Save" at bounding box center [451, 189] width 20 height 14
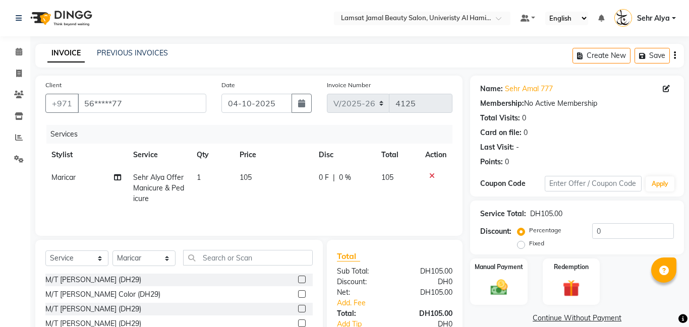
scroll to position [5, 0]
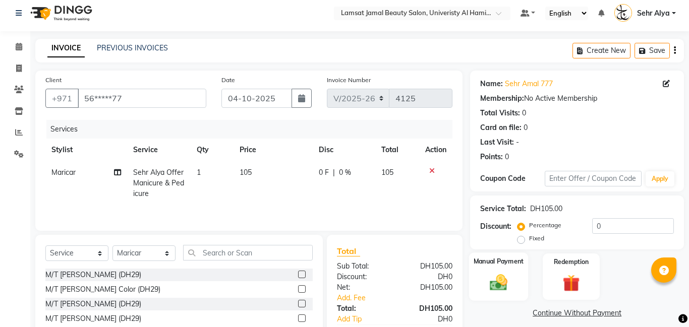
click at [500, 272] on img at bounding box center [498, 282] width 29 height 21
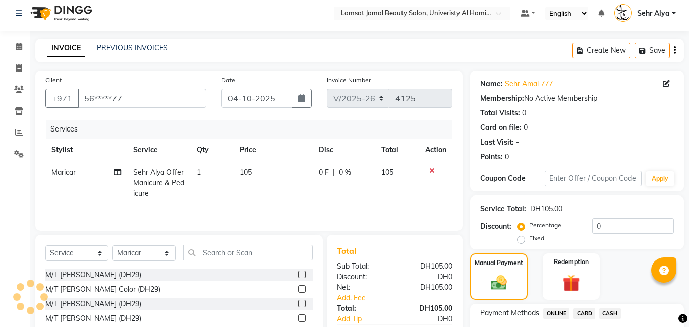
scroll to position [17, 0]
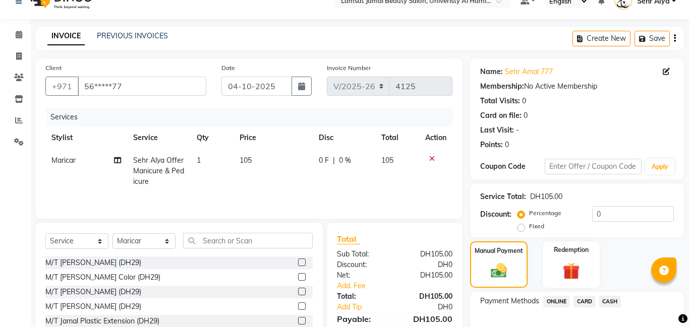
click at [614, 302] on span "CASH" at bounding box center [610, 302] width 22 height 12
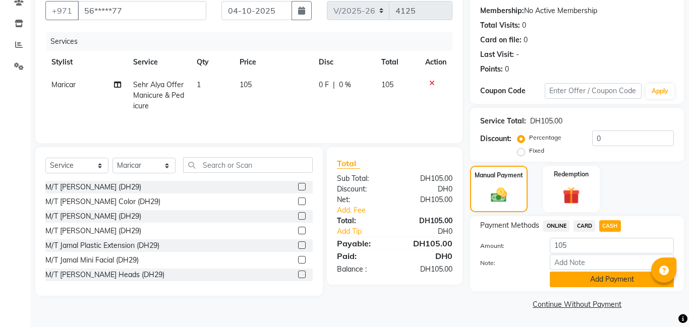
click at [601, 283] on button "Add Payment" at bounding box center [612, 280] width 124 height 16
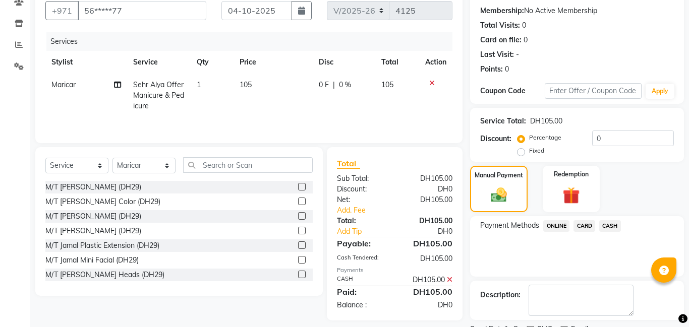
scroll to position [135, 0]
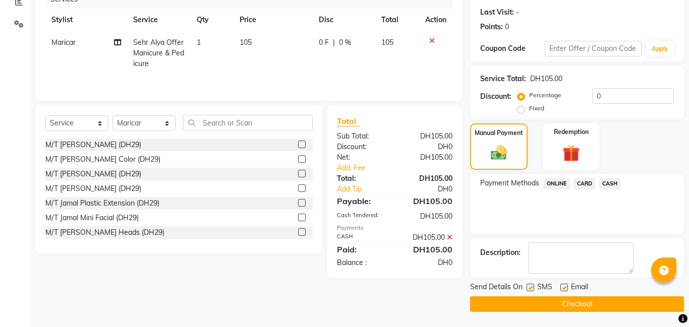
click at [602, 305] on button "Checkout" at bounding box center [577, 304] width 214 height 16
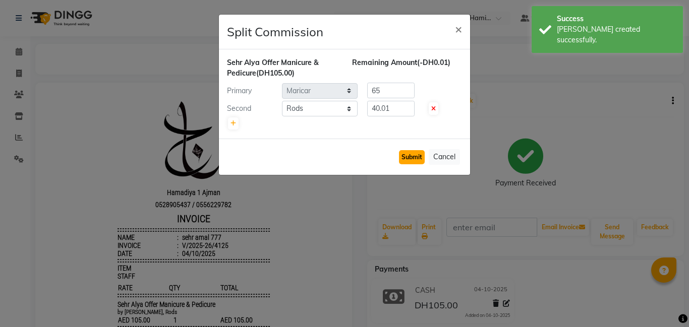
click at [409, 157] on button "Submit" at bounding box center [412, 157] width 26 height 14
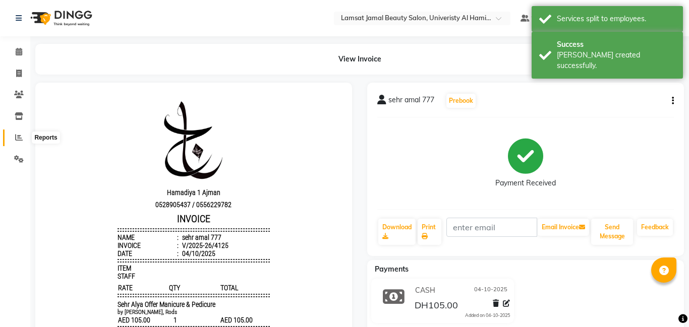
click at [17, 139] on icon at bounding box center [19, 138] width 8 height 8
